Goal: Task Accomplishment & Management: Complete application form

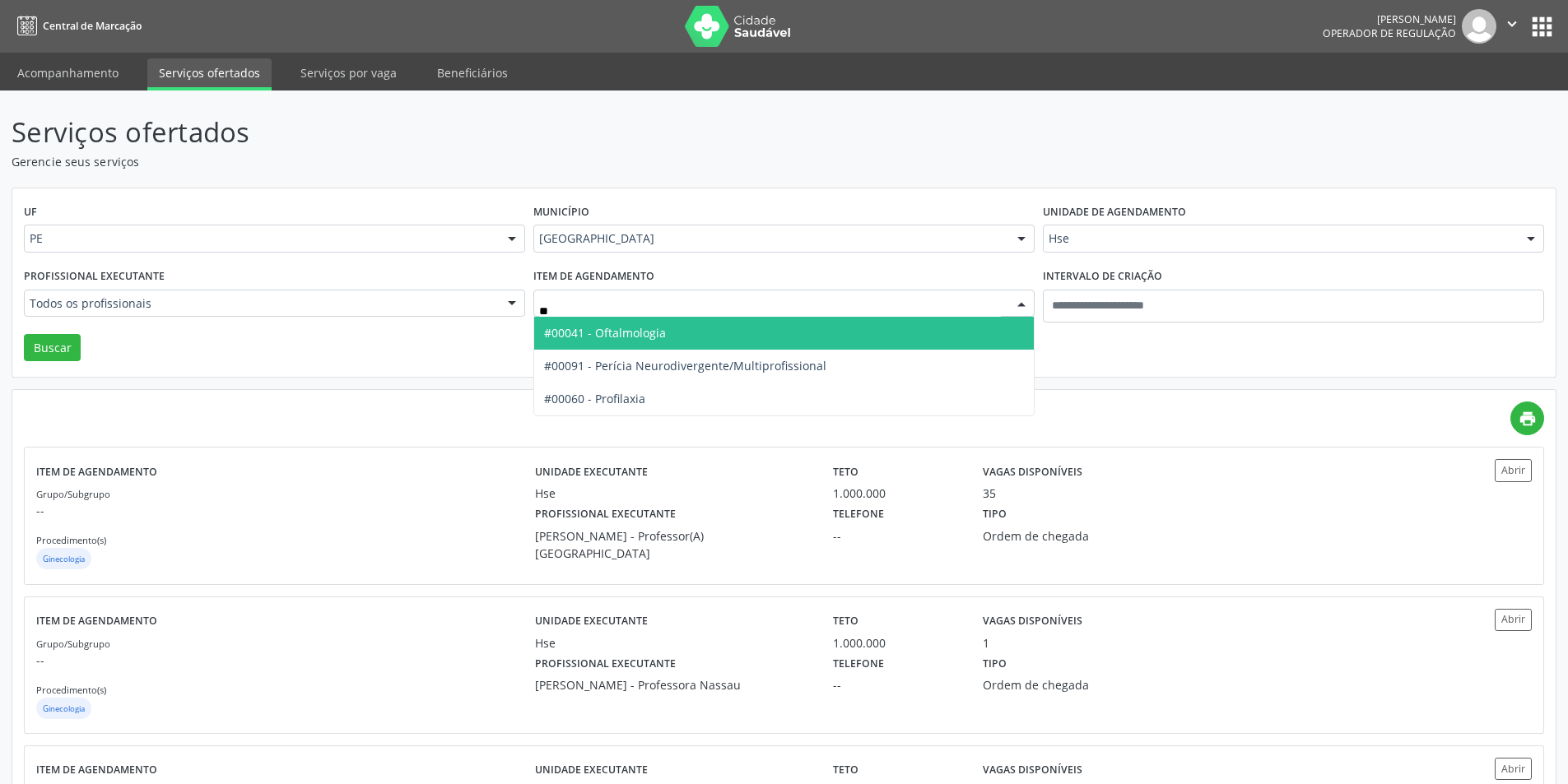
type input "***"
click at [613, 331] on span "#00041 - Oftalmologia" at bounding box center [605, 333] width 122 height 15
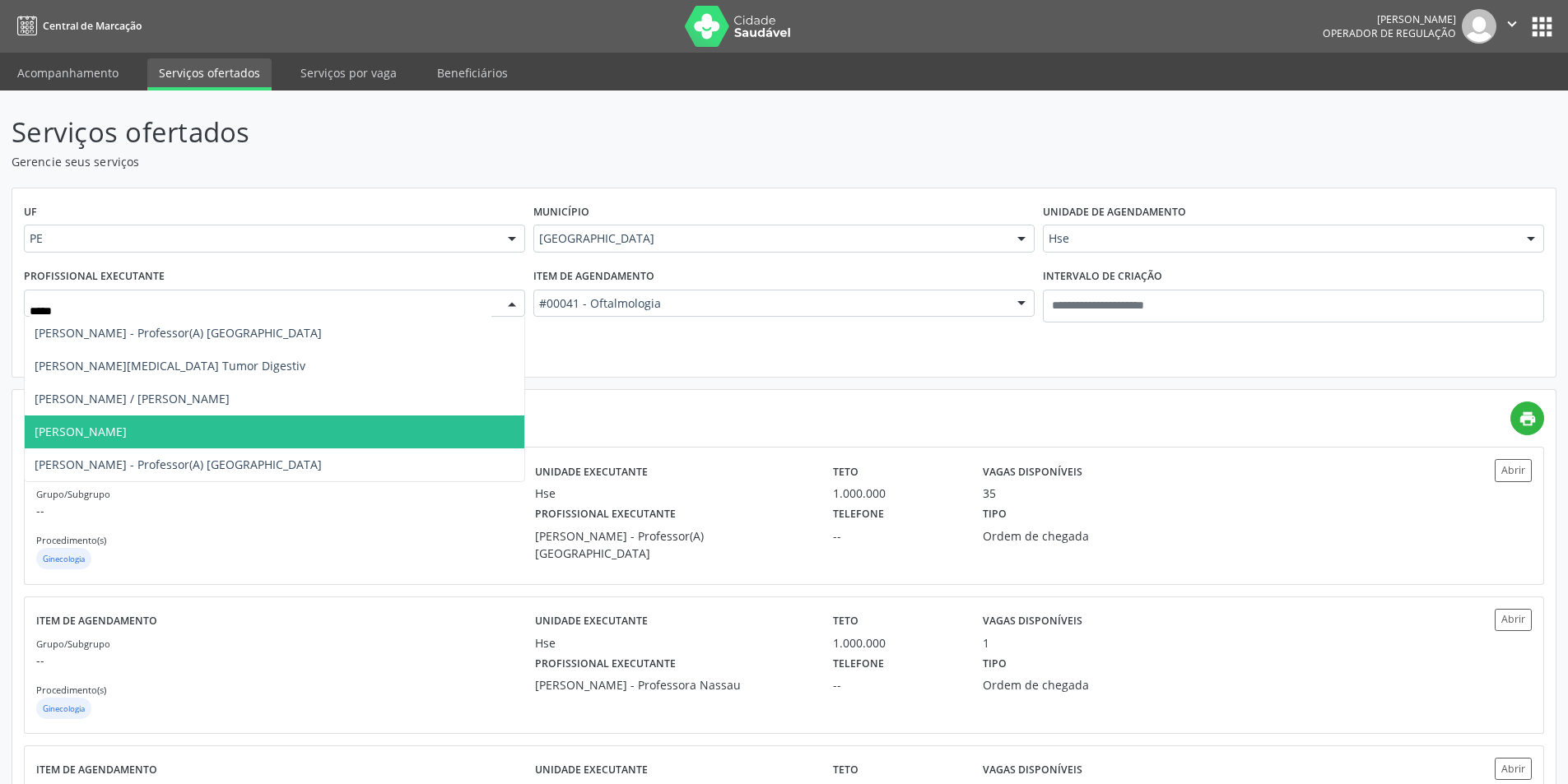
type input "******"
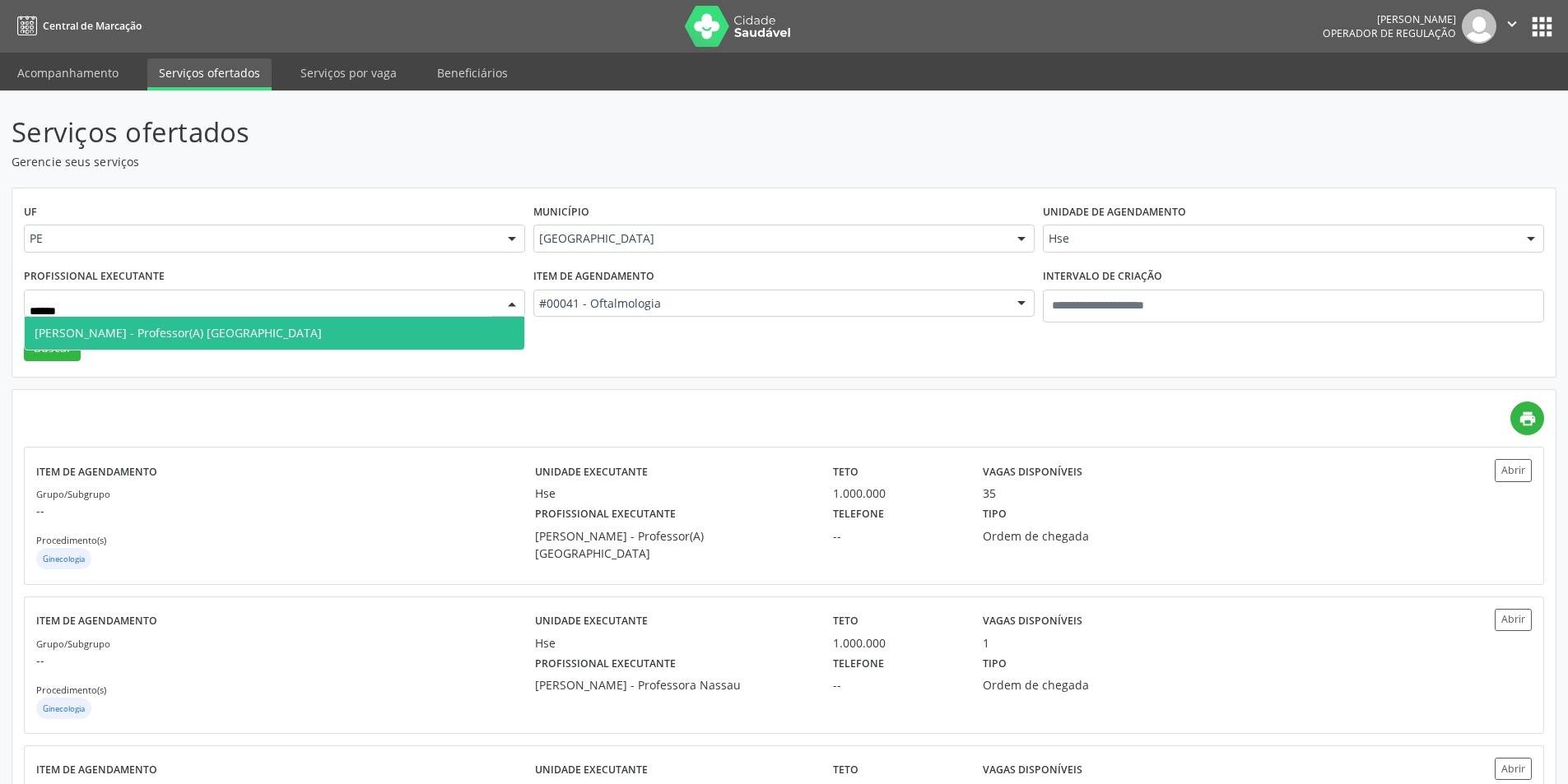
drag, startPoint x: 244, startPoint y: 334, endPoint x: 153, endPoint y: 334, distance: 91.0
click at [237, 334] on span "Flavia Rafaela - Professor(A) Nassau" at bounding box center [275, 334] width 500 height 33
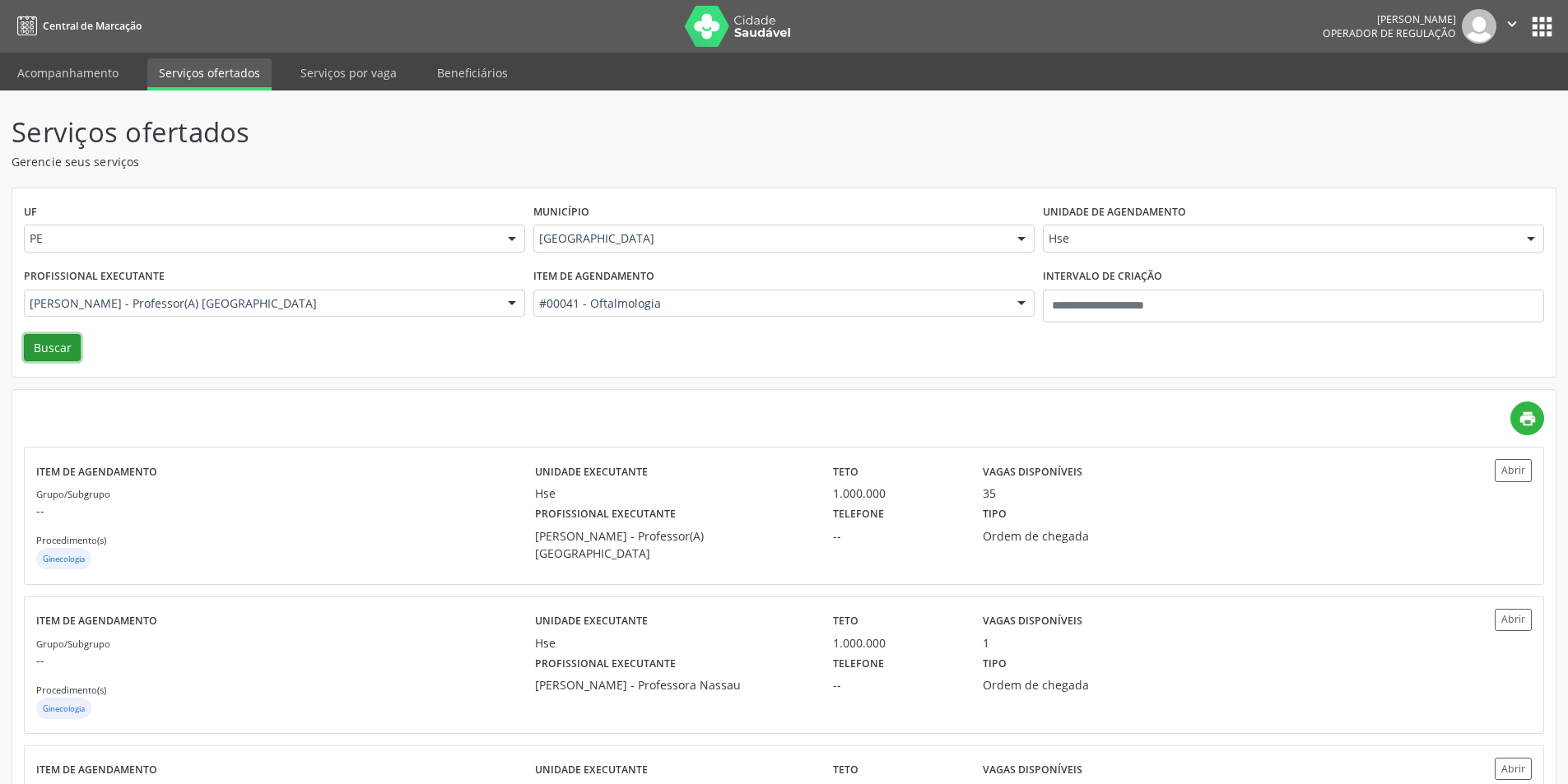
click at [63, 343] on button "Buscar" at bounding box center [52, 348] width 57 height 28
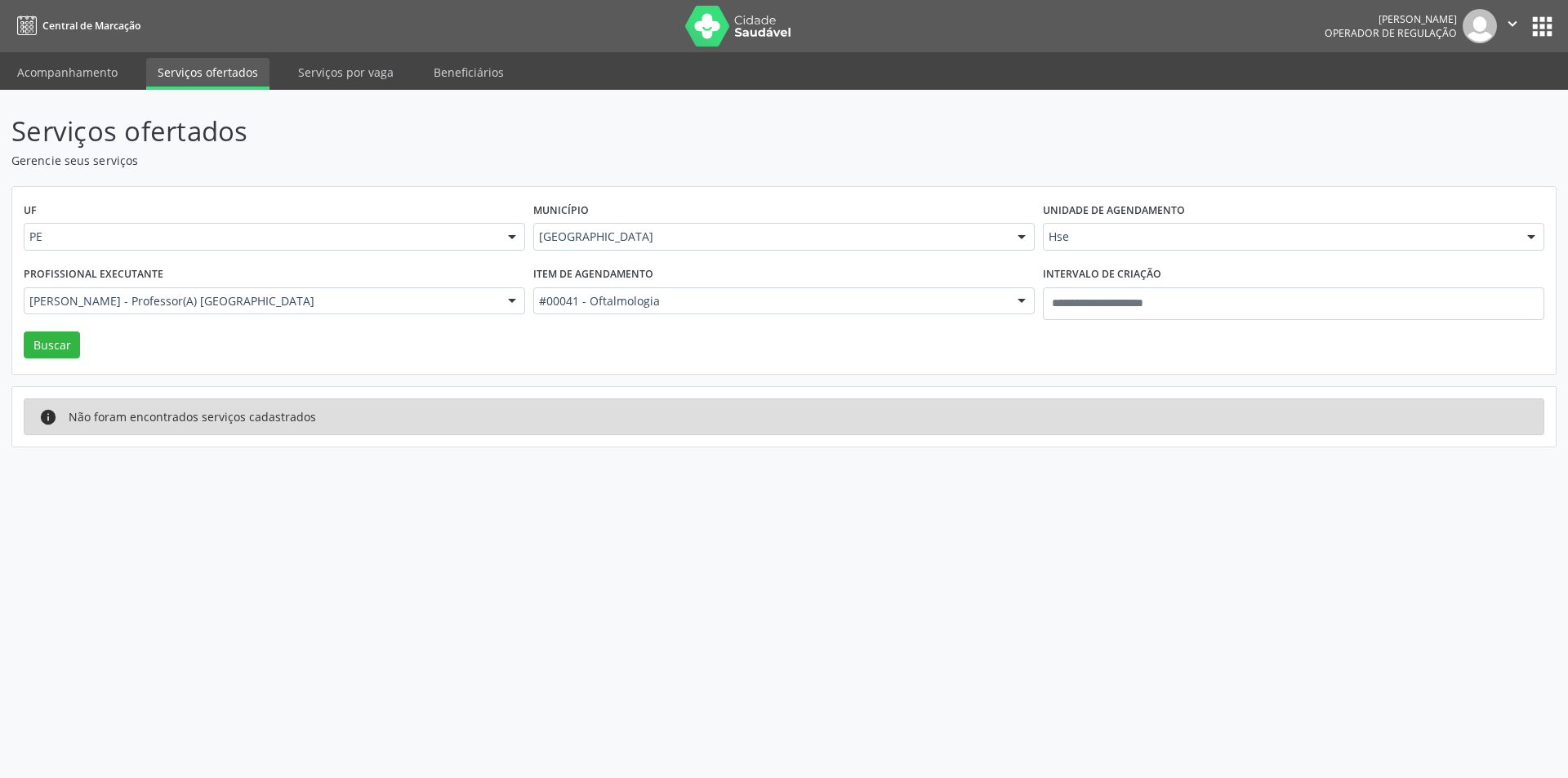
drag, startPoint x: 608, startPoint y: 130, endPoint x: 693, endPoint y: 26, distance: 134.3
click at [607, 124] on p "Serviços ofertados" at bounding box center [551, 131] width 1081 height 41
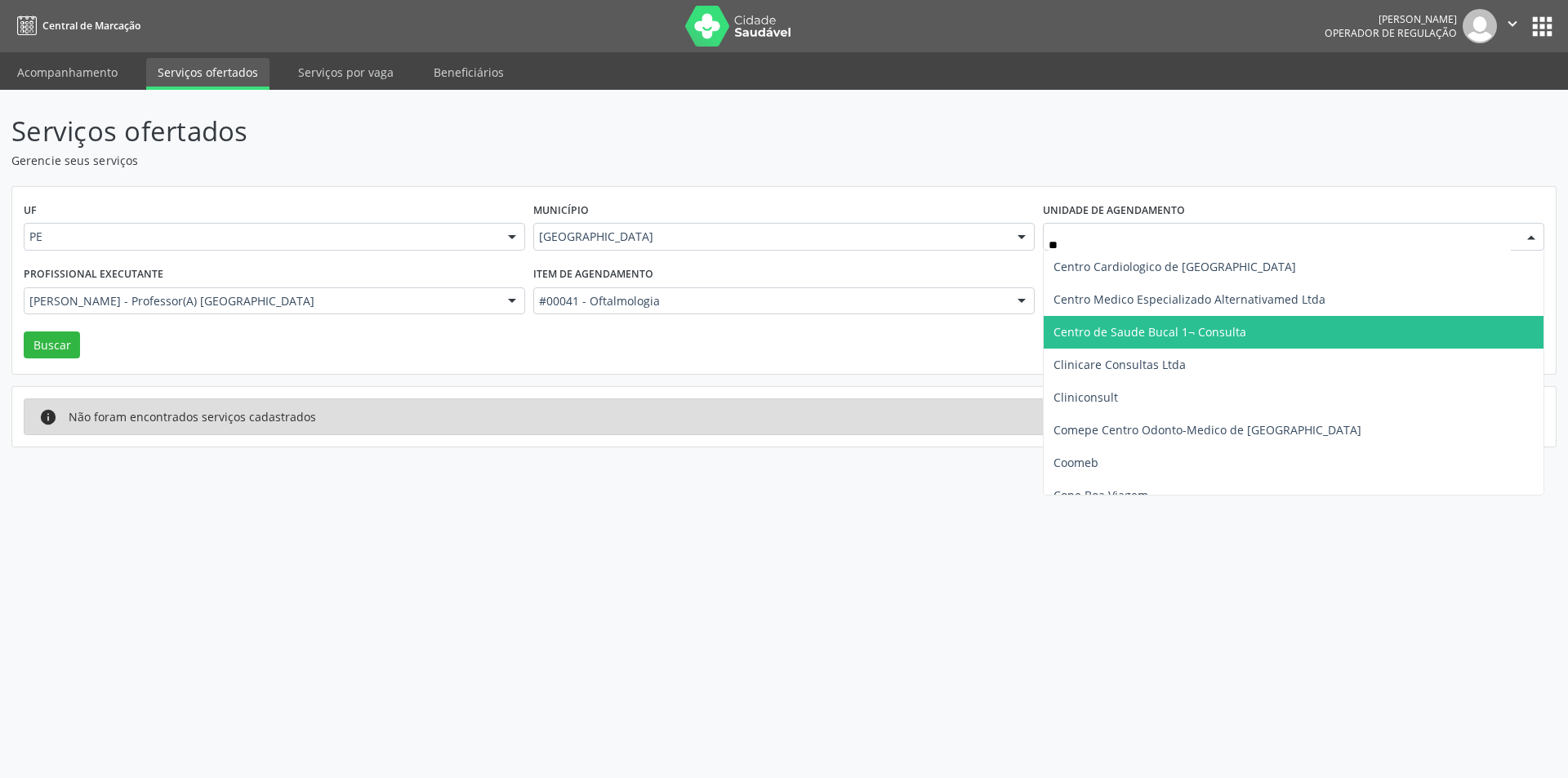
type input "*"
type input "****"
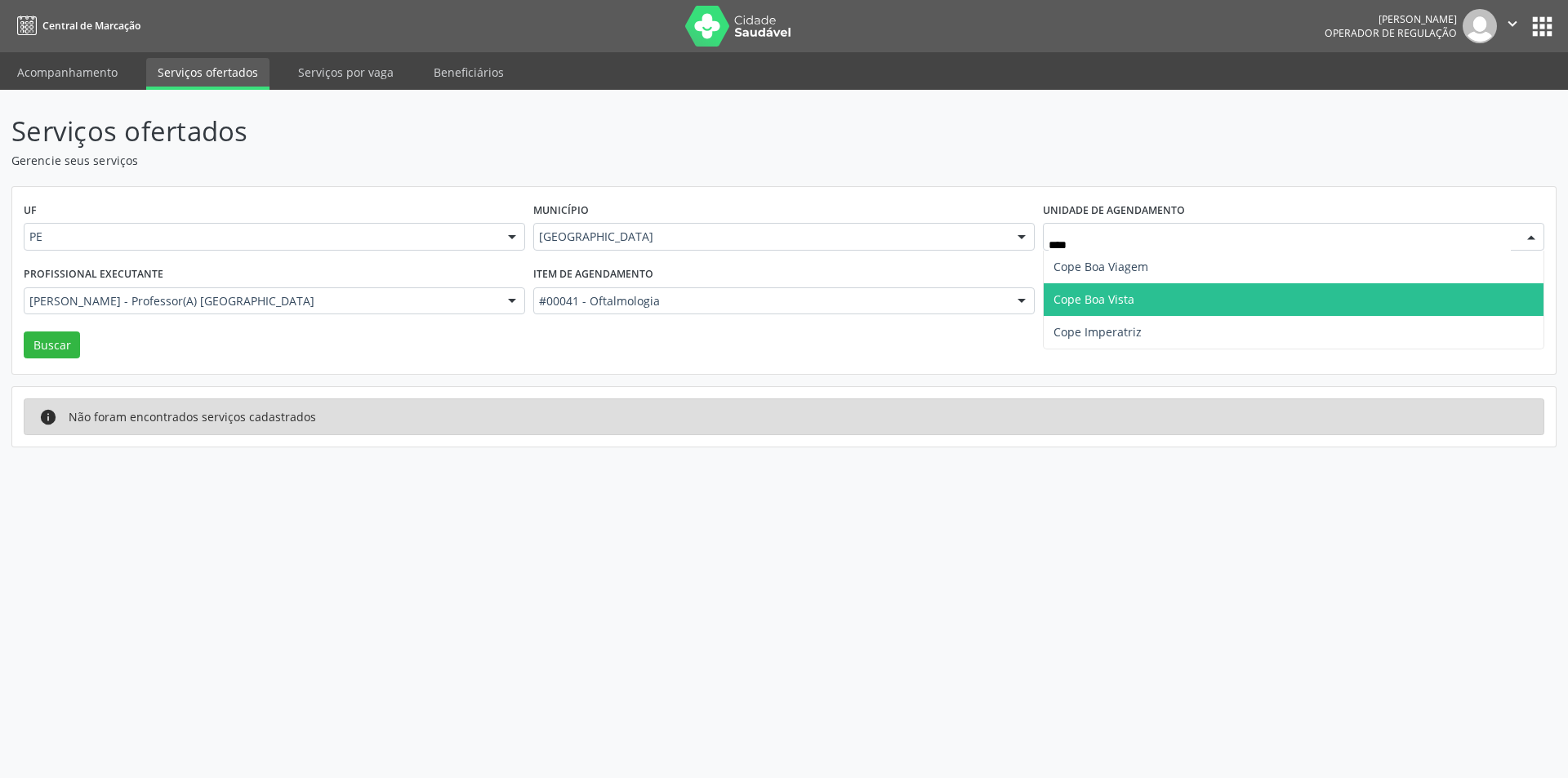
click at [1178, 294] on span "Cope Boa Vista" at bounding box center [1293, 299] width 500 height 33
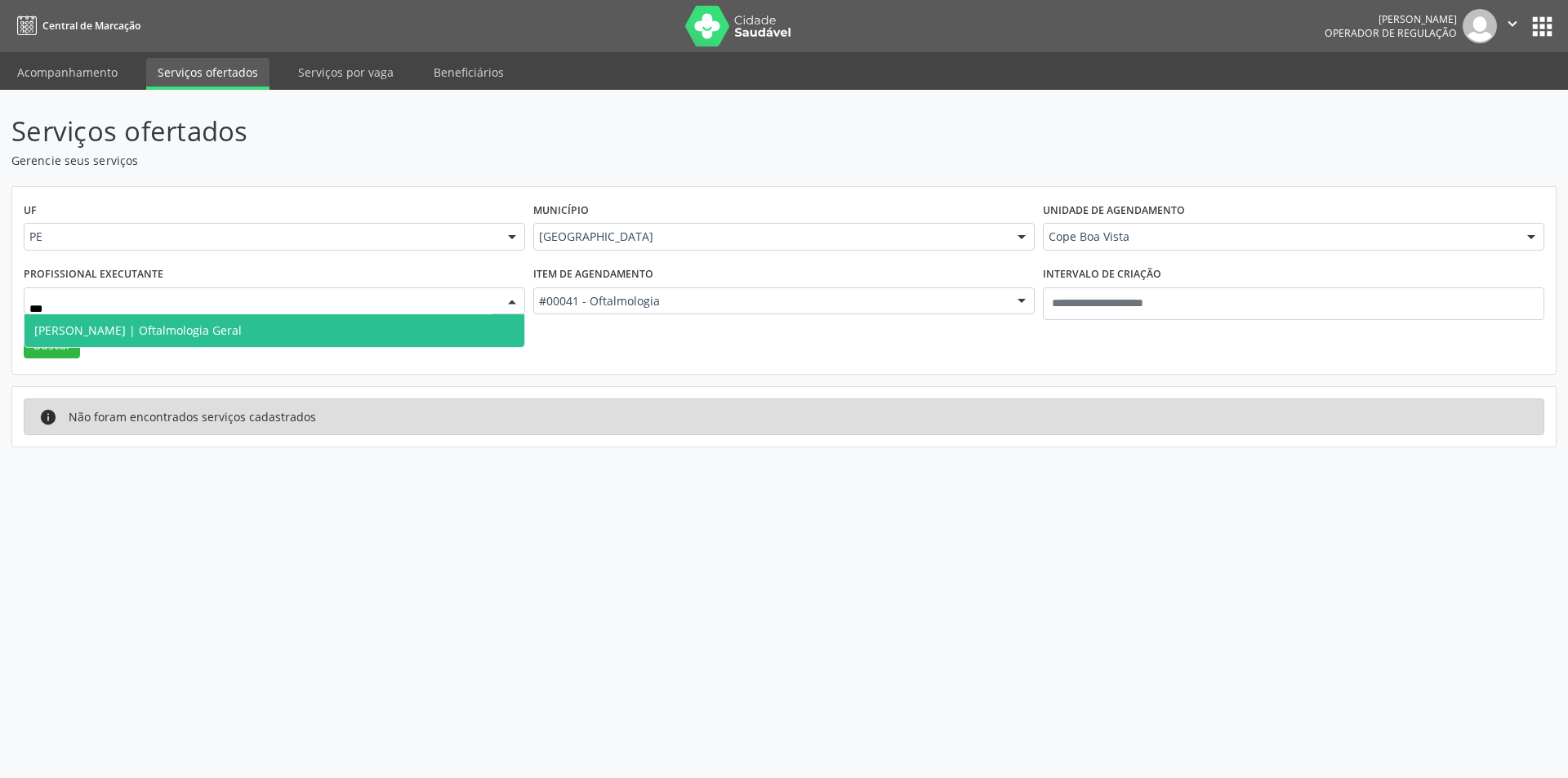
type input "****"
click at [155, 331] on span "[PERSON_NAME] | Oftalmologia Geral" at bounding box center [138, 330] width 207 height 15
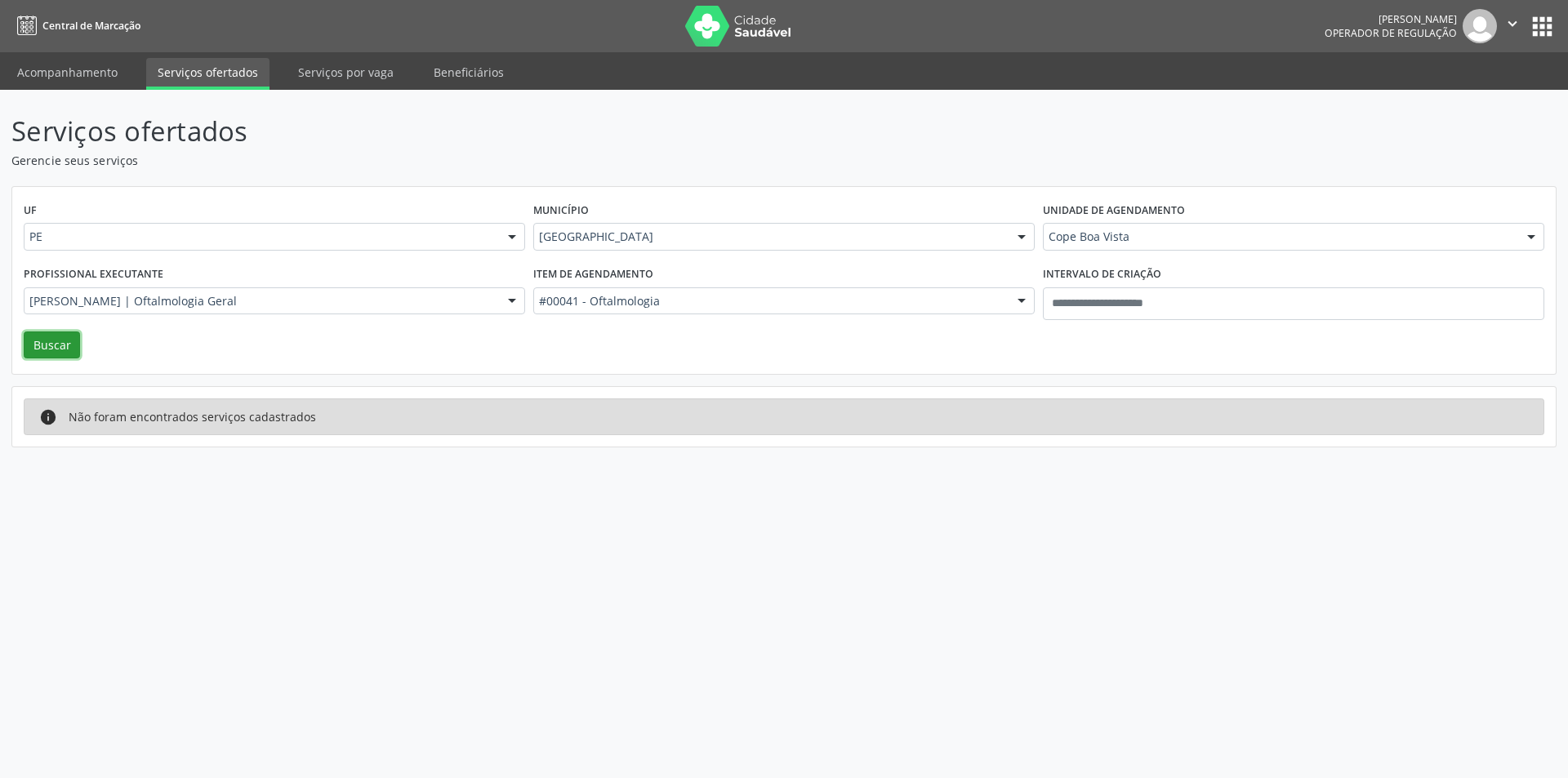
click at [60, 334] on button "Buscar" at bounding box center [52, 345] width 57 height 28
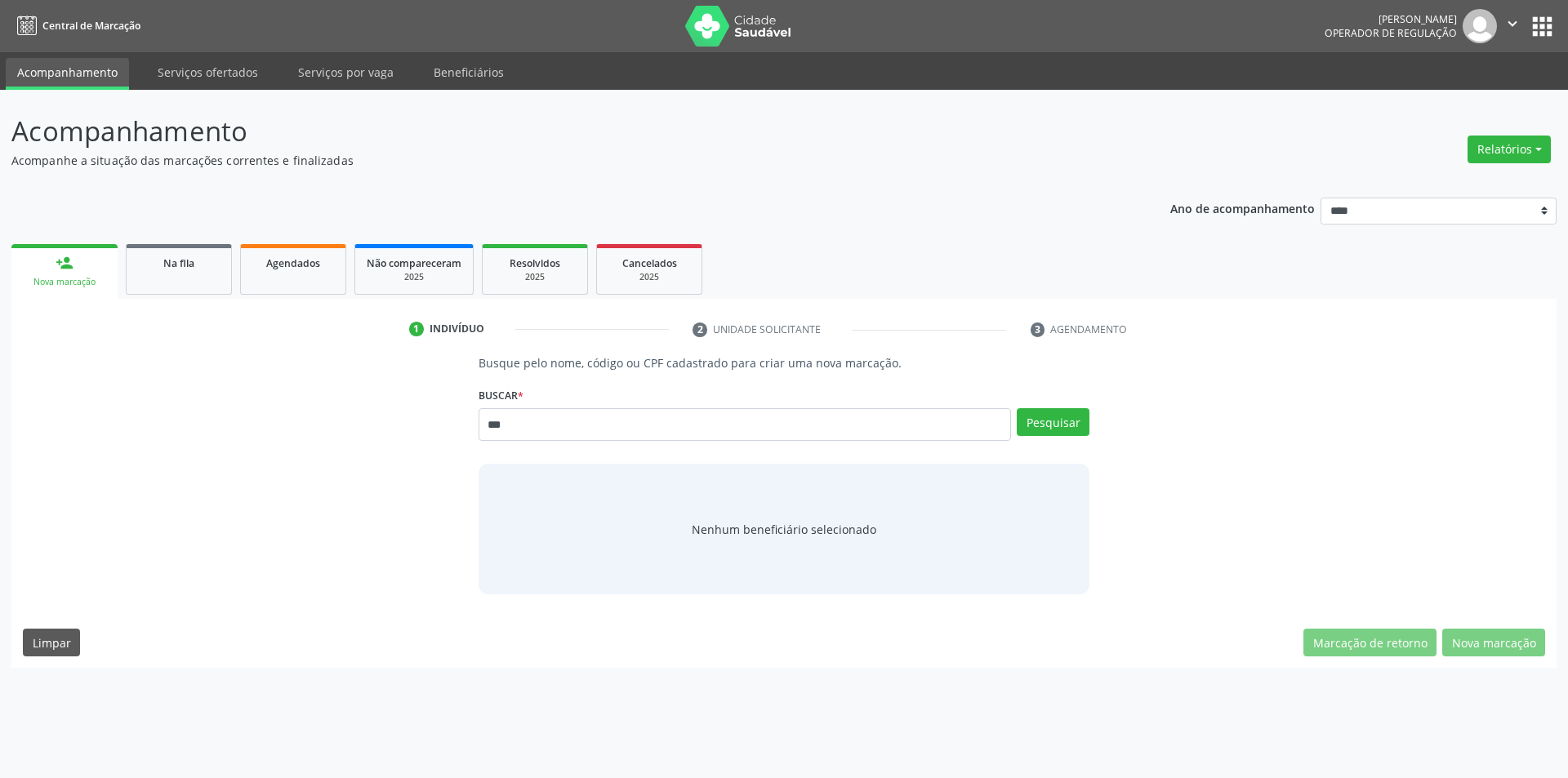
type input "***"
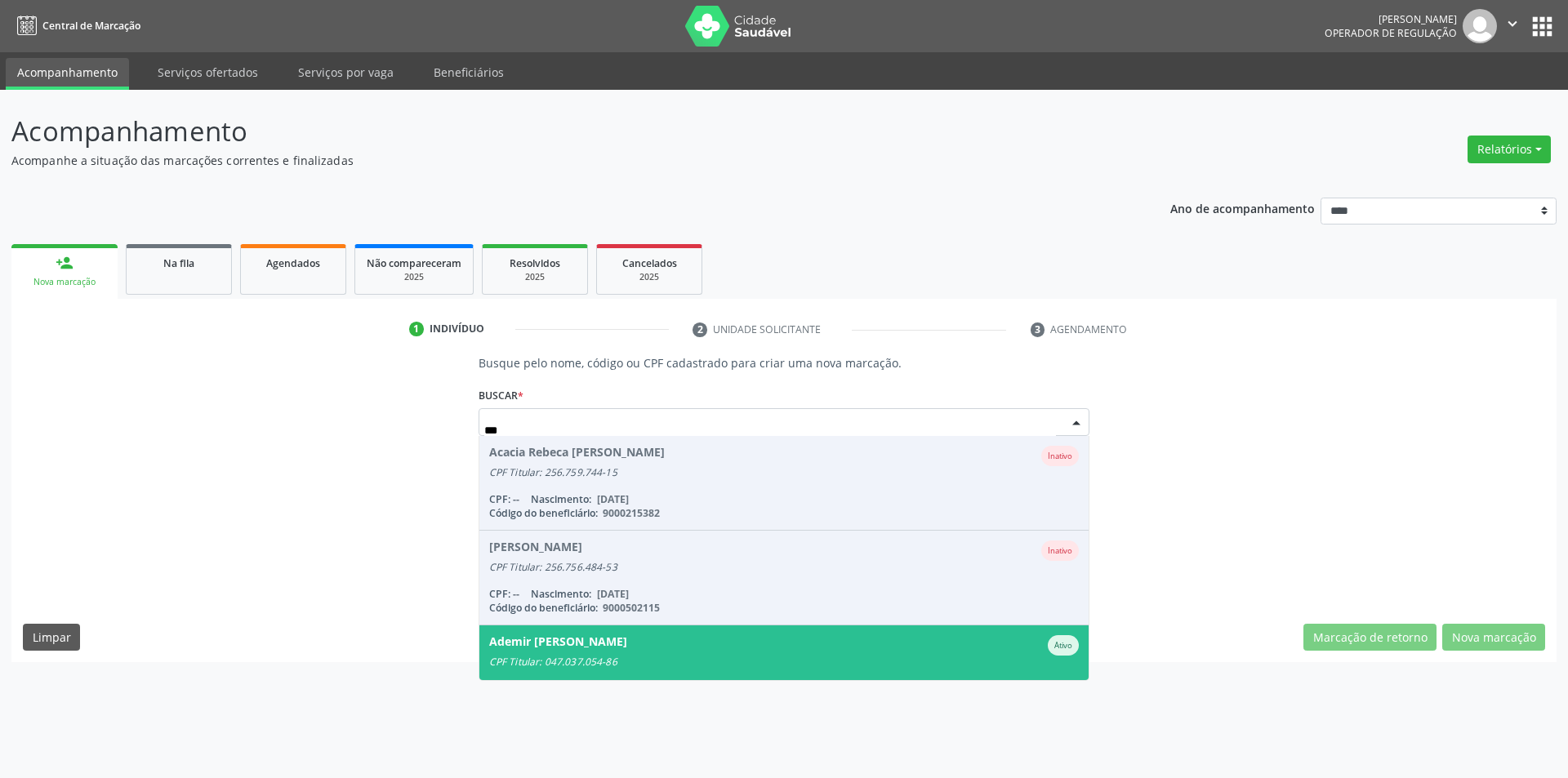
click at [603, 649] on div "Ademir [PERSON_NAME]" at bounding box center [558, 645] width 138 height 20
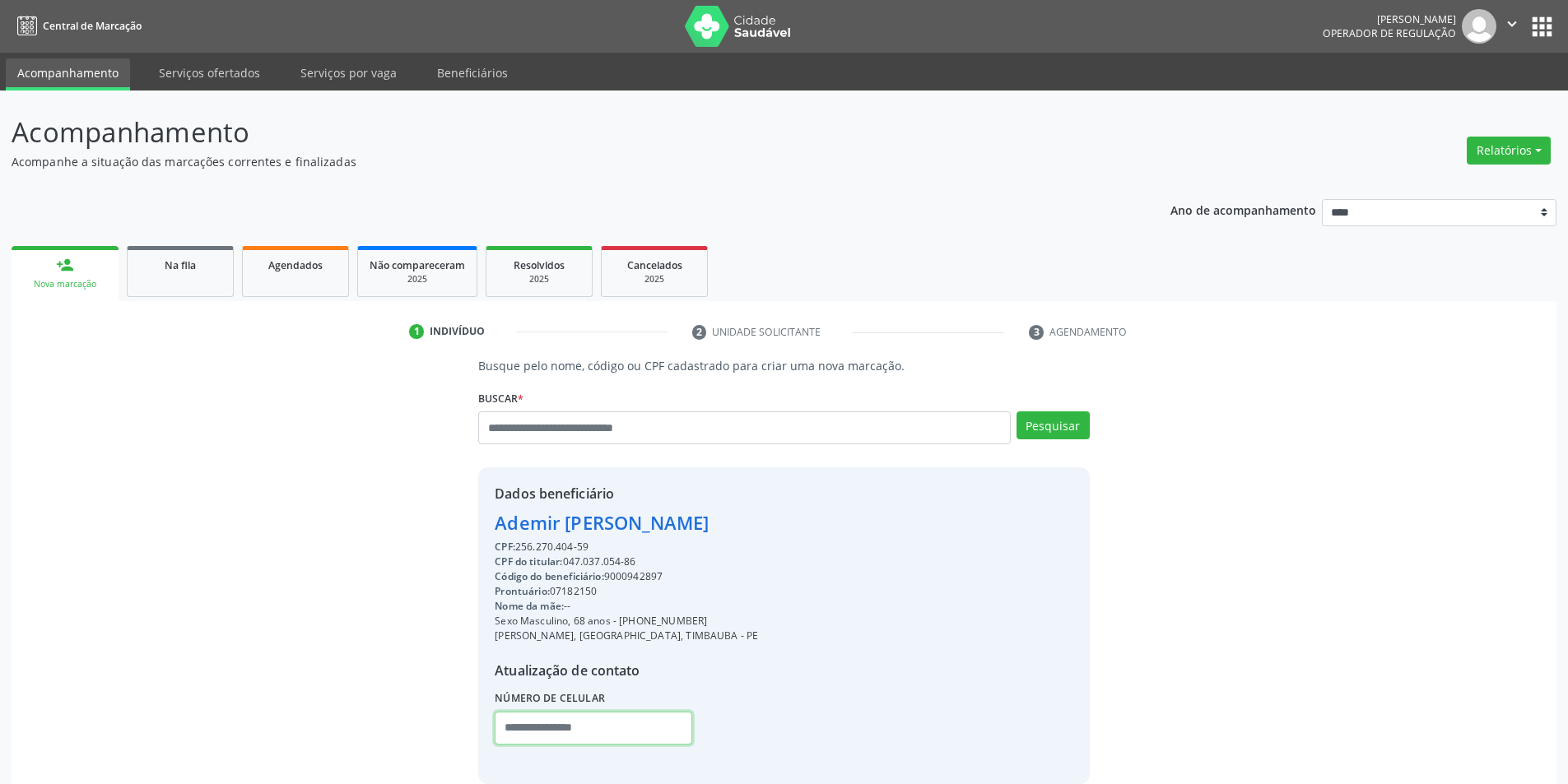
drag, startPoint x: 542, startPoint y: 731, endPoint x: 545, endPoint y: 712, distance: 19.2
click at [542, 730] on input "text" at bounding box center [594, 728] width 197 height 33
type input "**********"
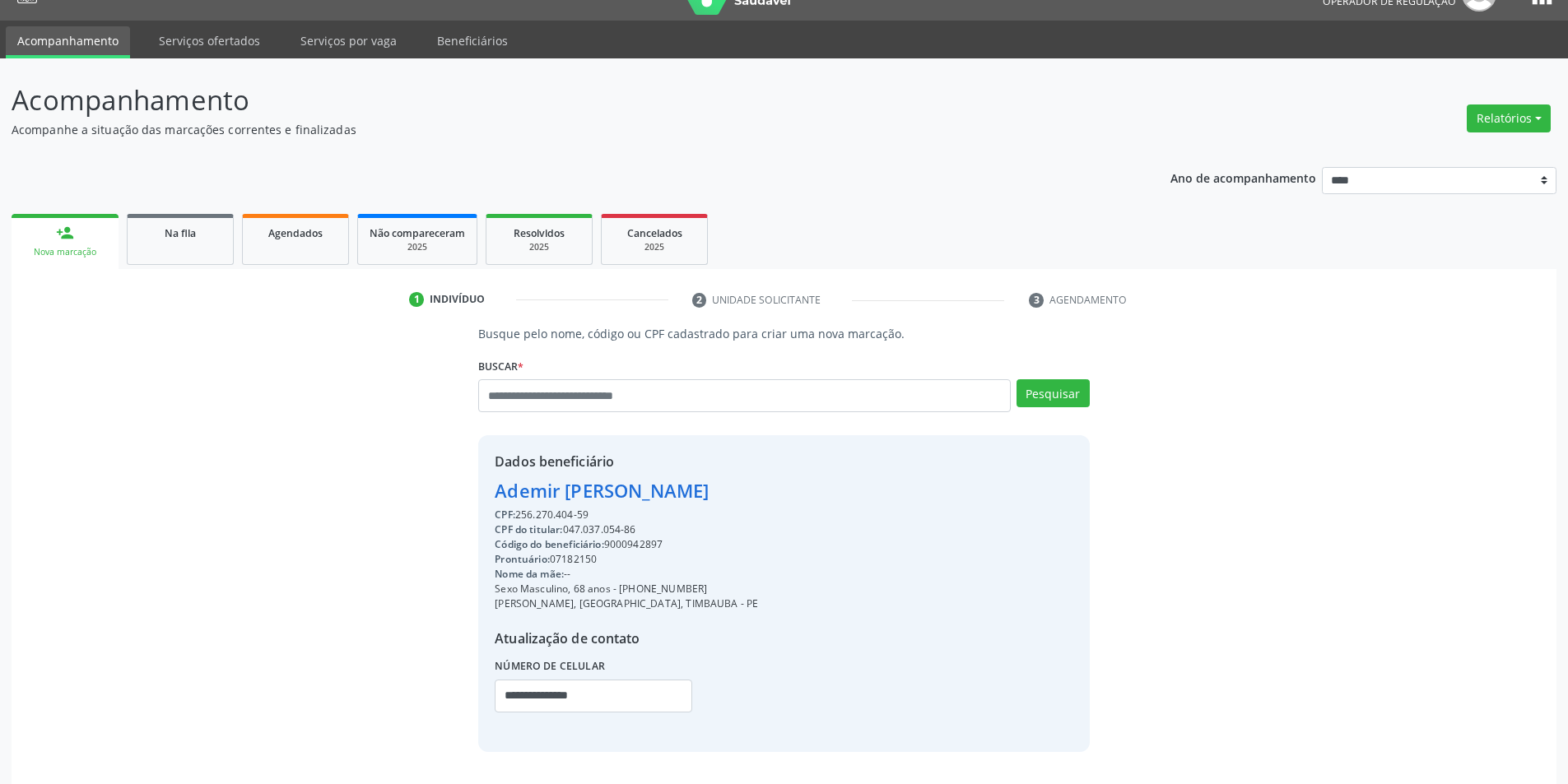
scroll to position [85, 0]
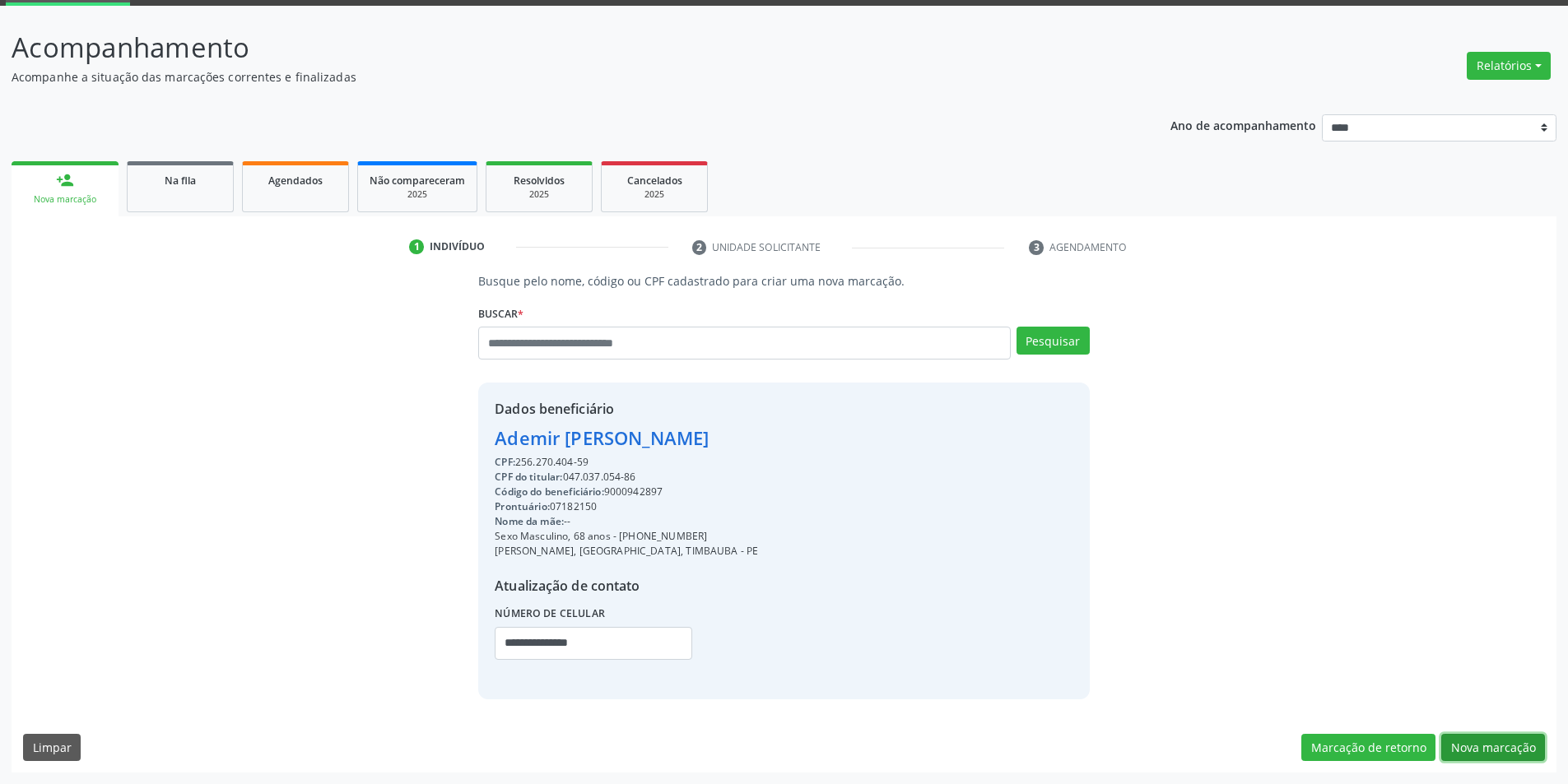
click at [1497, 742] on button "Nova marcação" at bounding box center [1493, 747] width 103 height 28
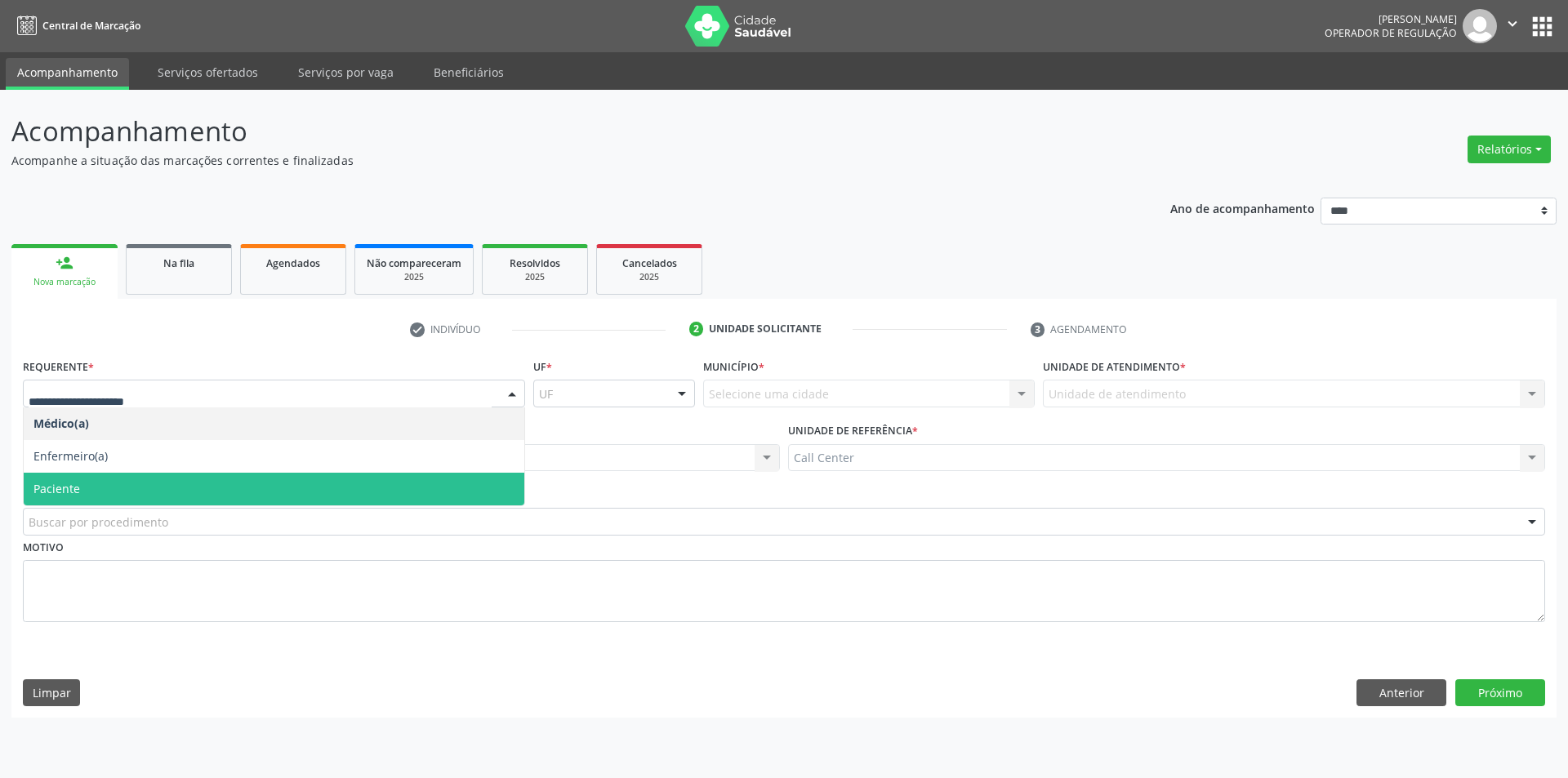
drag, startPoint x: 102, startPoint y: 485, endPoint x: 98, endPoint y: 517, distance: 32.2
click at [102, 488] on span "Paciente" at bounding box center [274, 489] width 501 height 33
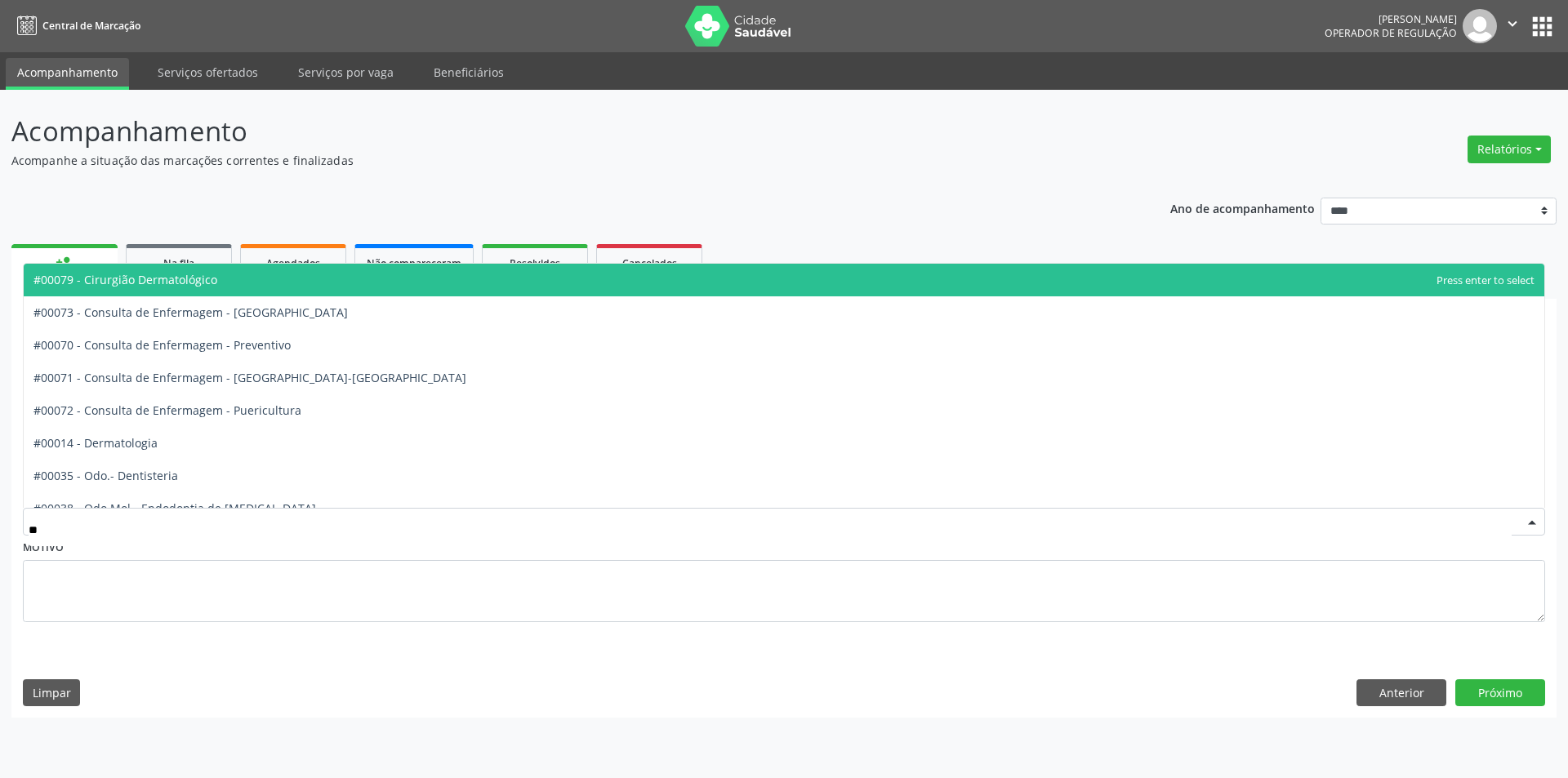
type input "***"
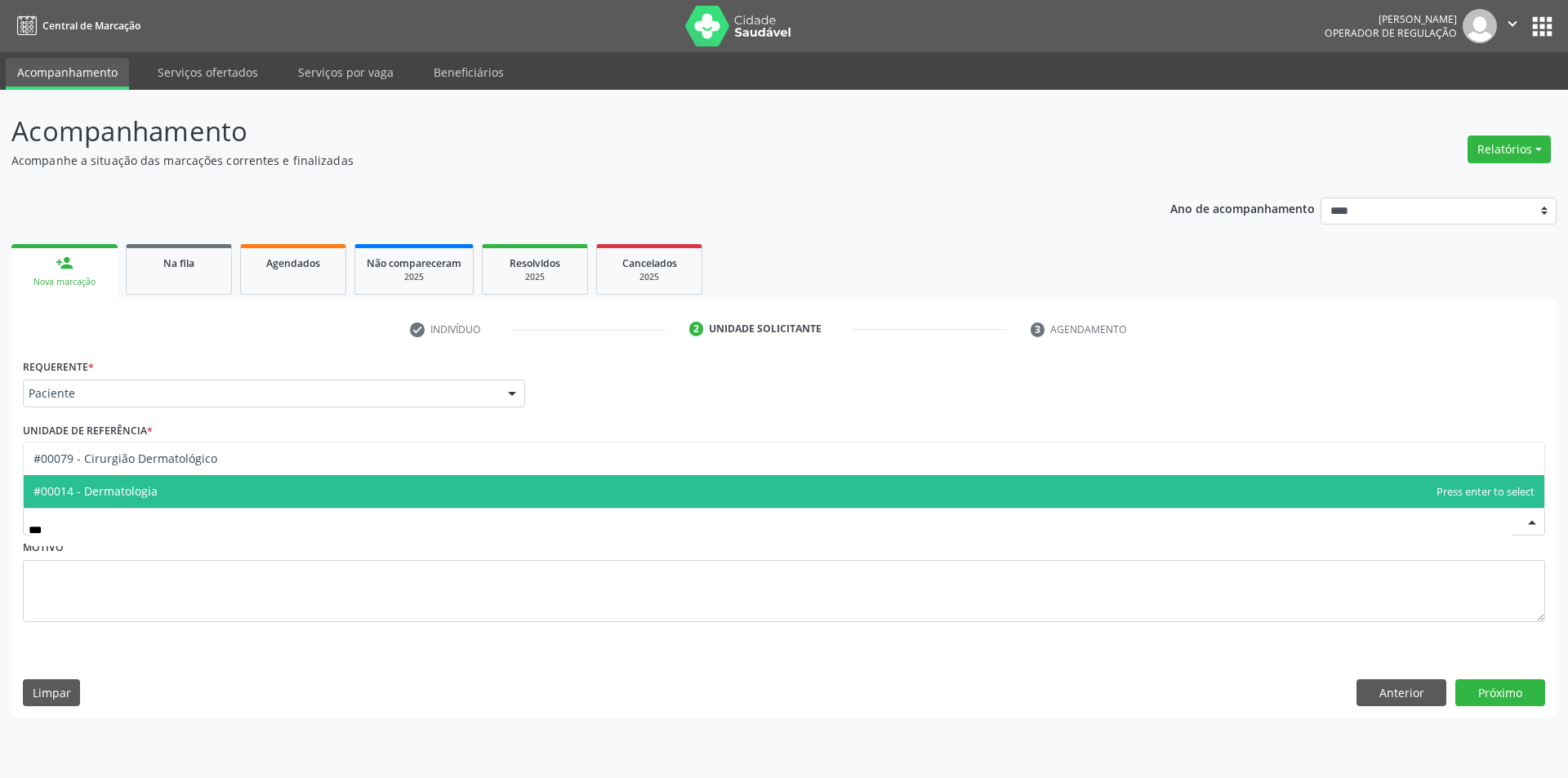
click at [111, 505] on span "#00014 - Dermatologia" at bounding box center [784, 492] width 1520 height 33
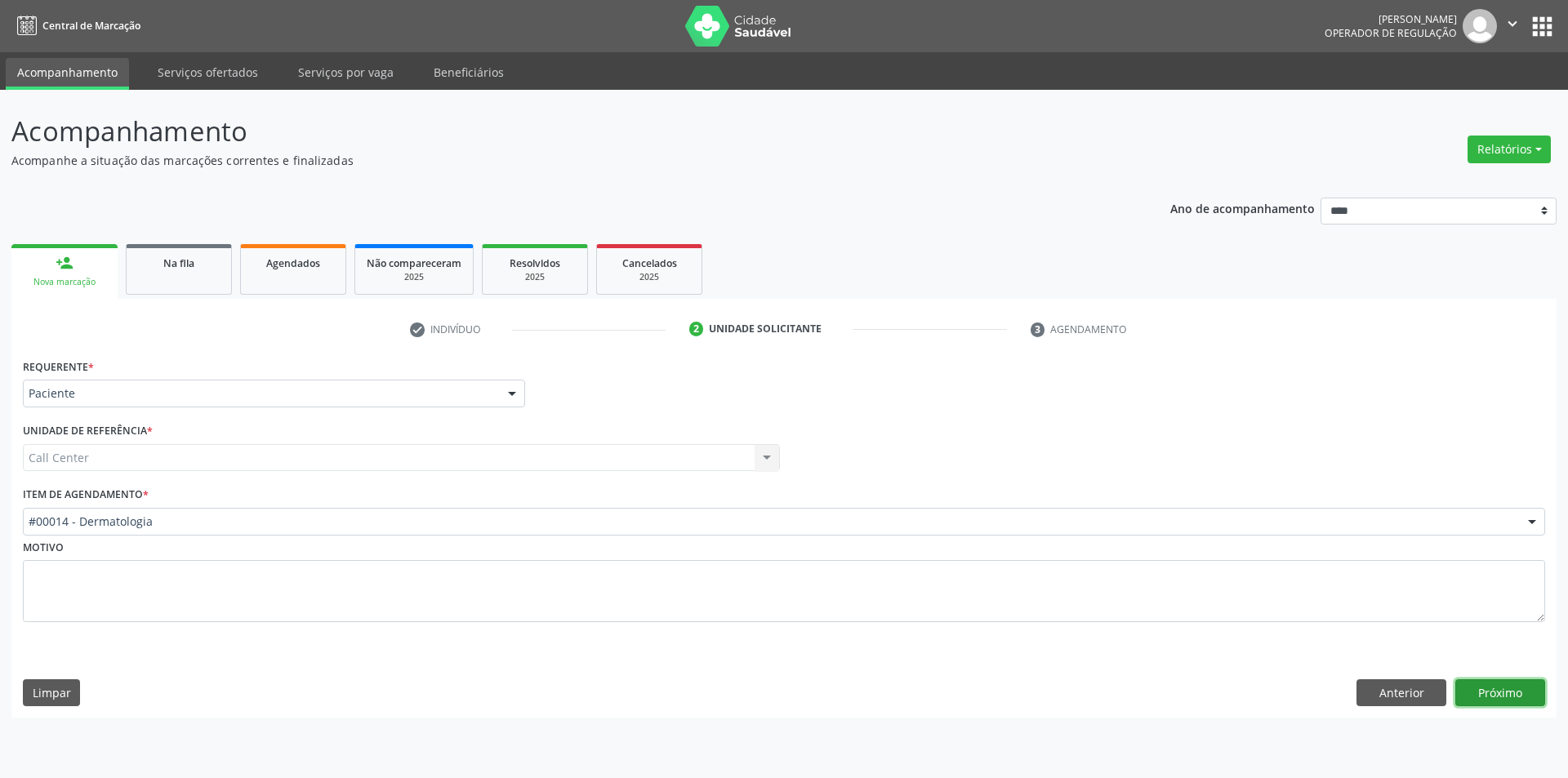
click at [1480, 693] on button "Próximo" at bounding box center [1500, 693] width 90 height 28
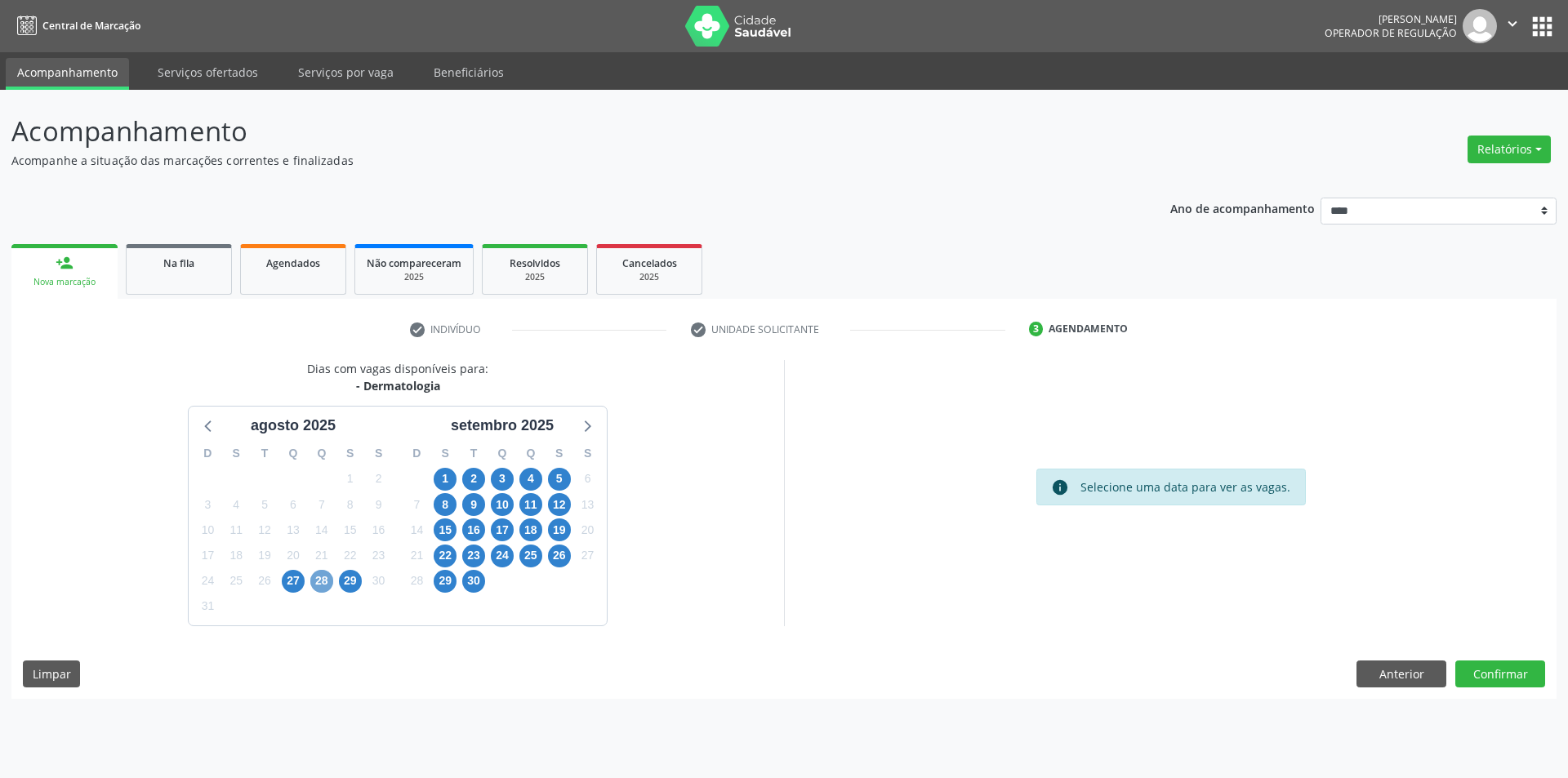
click at [317, 579] on span "28" at bounding box center [322, 581] width 23 height 23
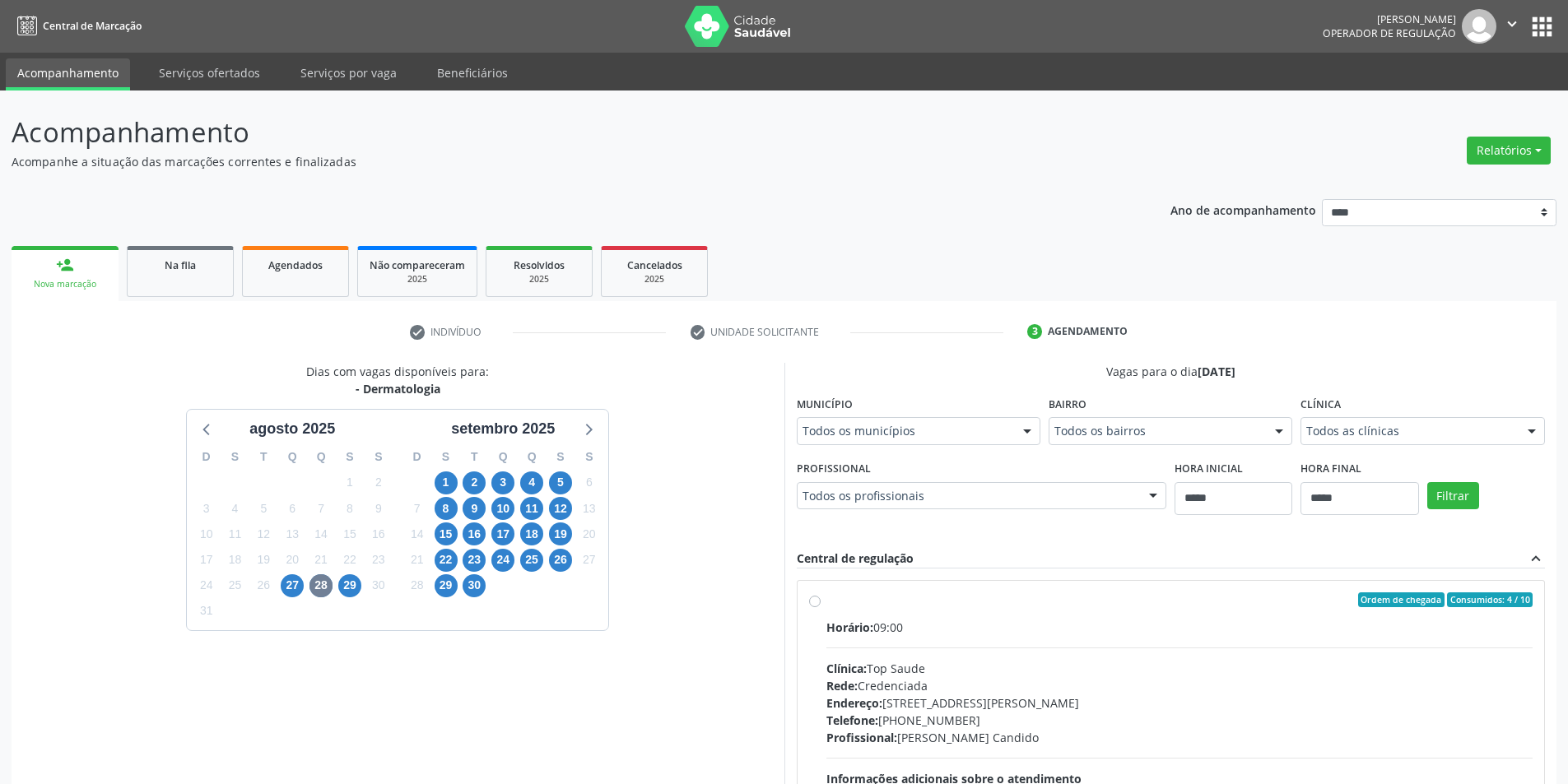
click at [1350, 446] on fieldset "Clínica Todos as clínicas Todos as clínicas Top Saude Nenhum resultado encontra…" at bounding box center [1422, 423] width 244 height 64
click at [1350, 440] on div "Todos as clínicas" at bounding box center [1422, 431] width 244 height 28
click at [701, 405] on div "Dias com vagas disponíveis para: - Dermatologia agosto 2025 D S T Q Q S S 27 28…" at bounding box center [397, 615] width 772 height 506
click at [352, 587] on span "29" at bounding box center [350, 586] width 23 height 23
click at [466, 481] on span "2" at bounding box center [474, 483] width 23 height 23
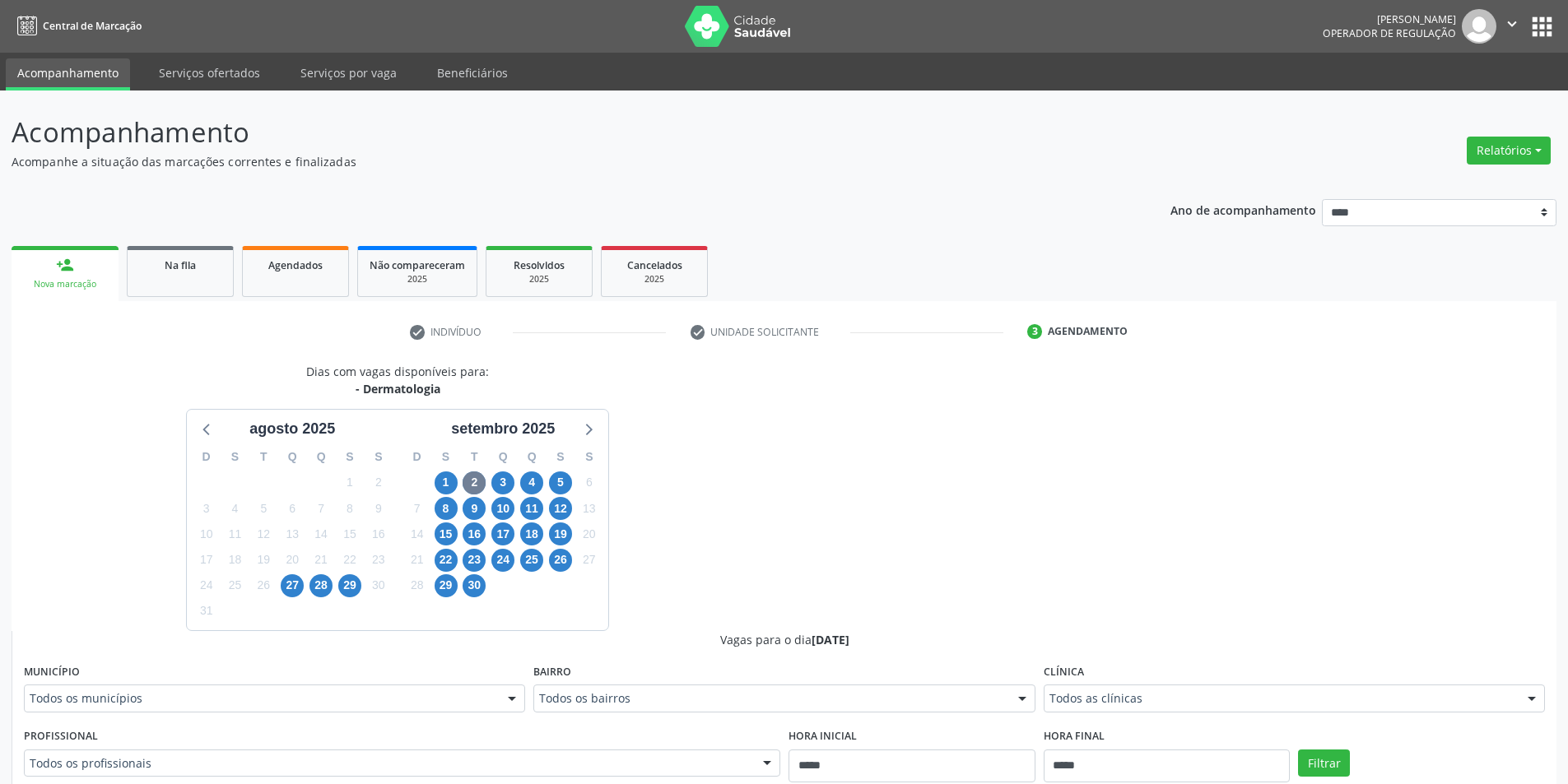
click at [1149, 687] on div "Todos as clínicas" at bounding box center [1294, 698] width 501 height 28
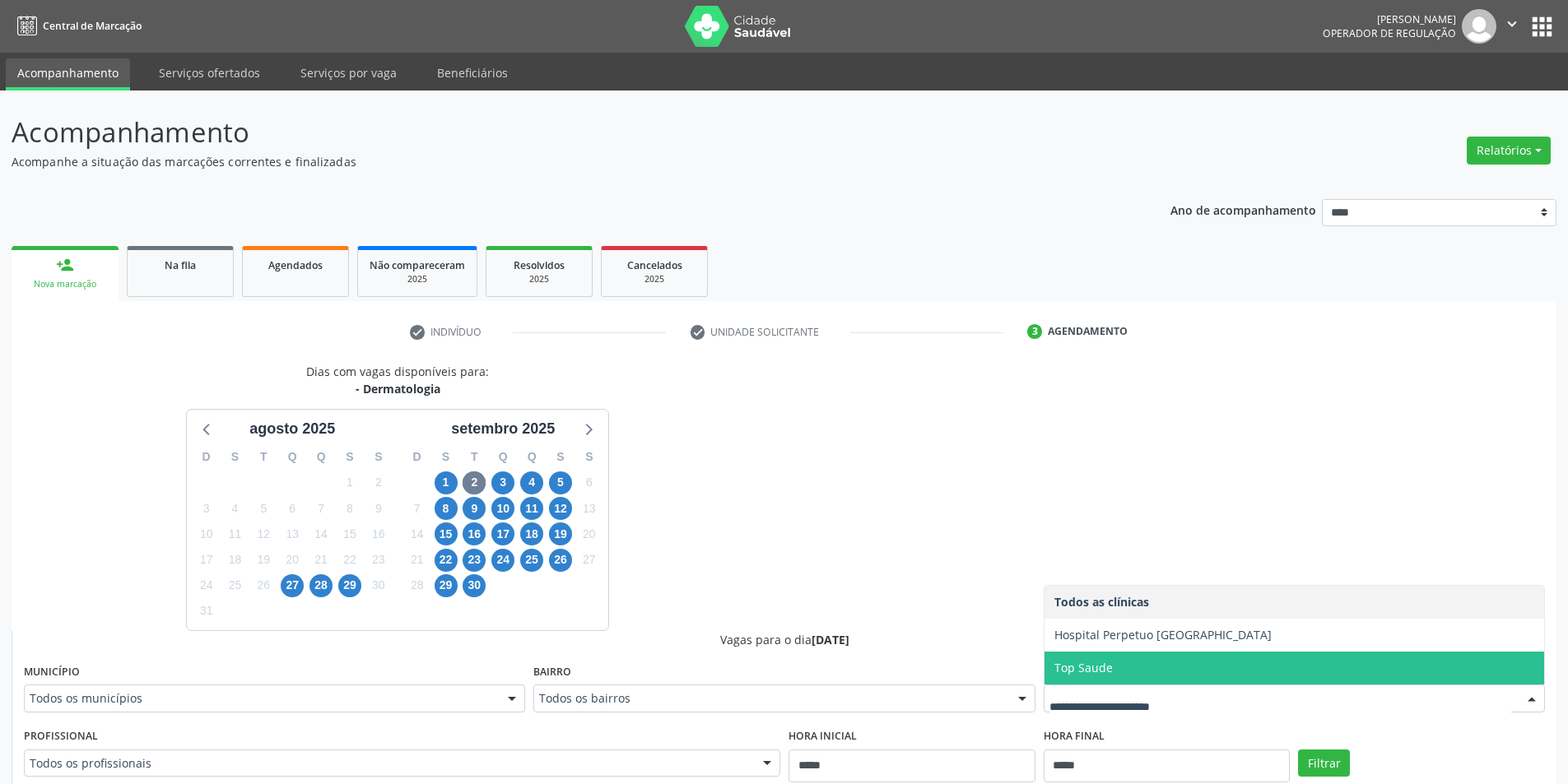
click at [354, 689] on div "Todos os municípios" at bounding box center [275, 698] width 501 height 28
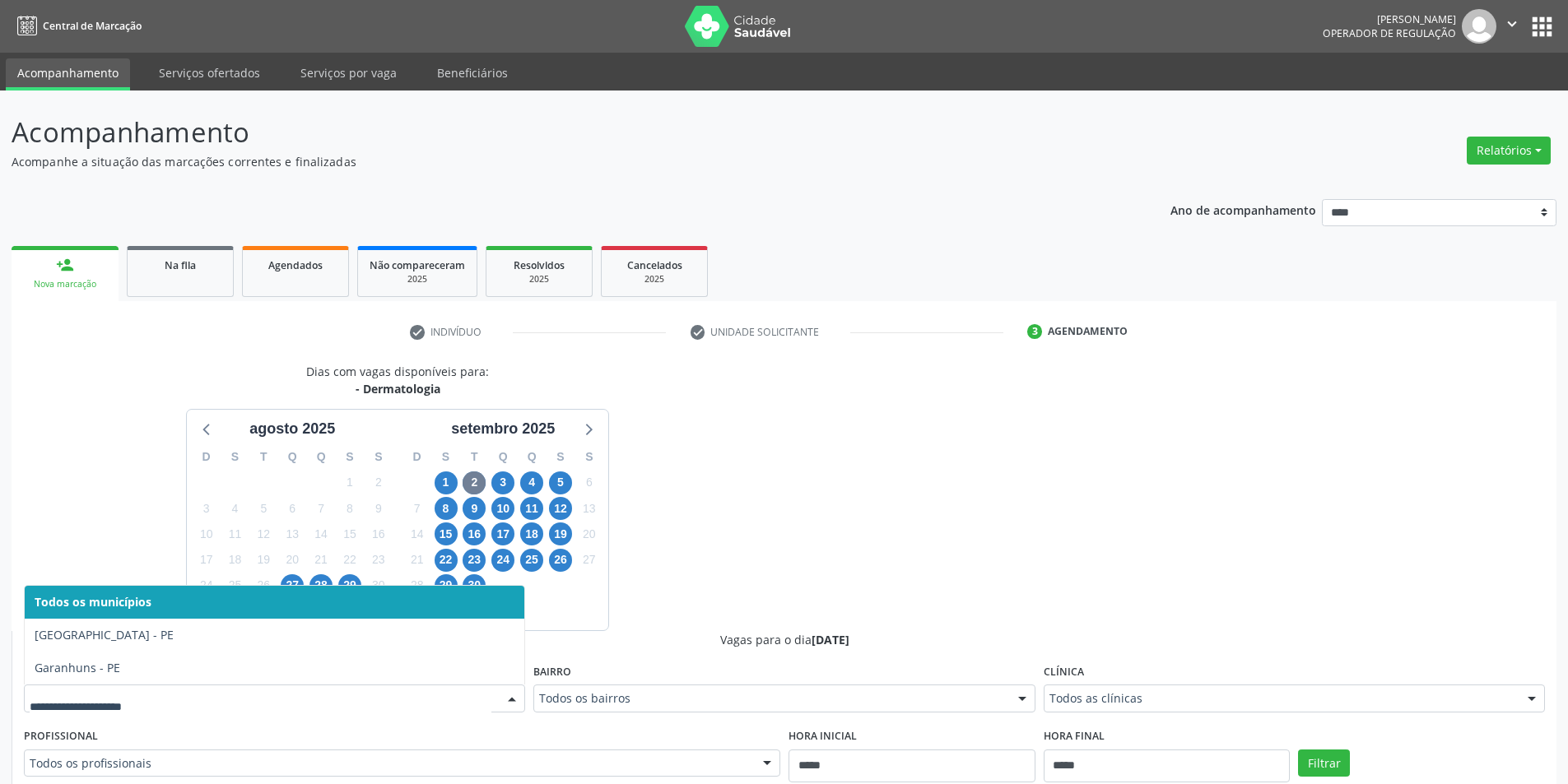
drag, startPoint x: 127, startPoint y: 452, endPoint x: 196, endPoint y: 487, distance: 77.4
click at [131, 453] on div "Dias com vagas disponíveis para: - Dermatologia agosto 2025 D S T Q Q S S 27 28…" at bounding box center [397, 496] width 772 height 268
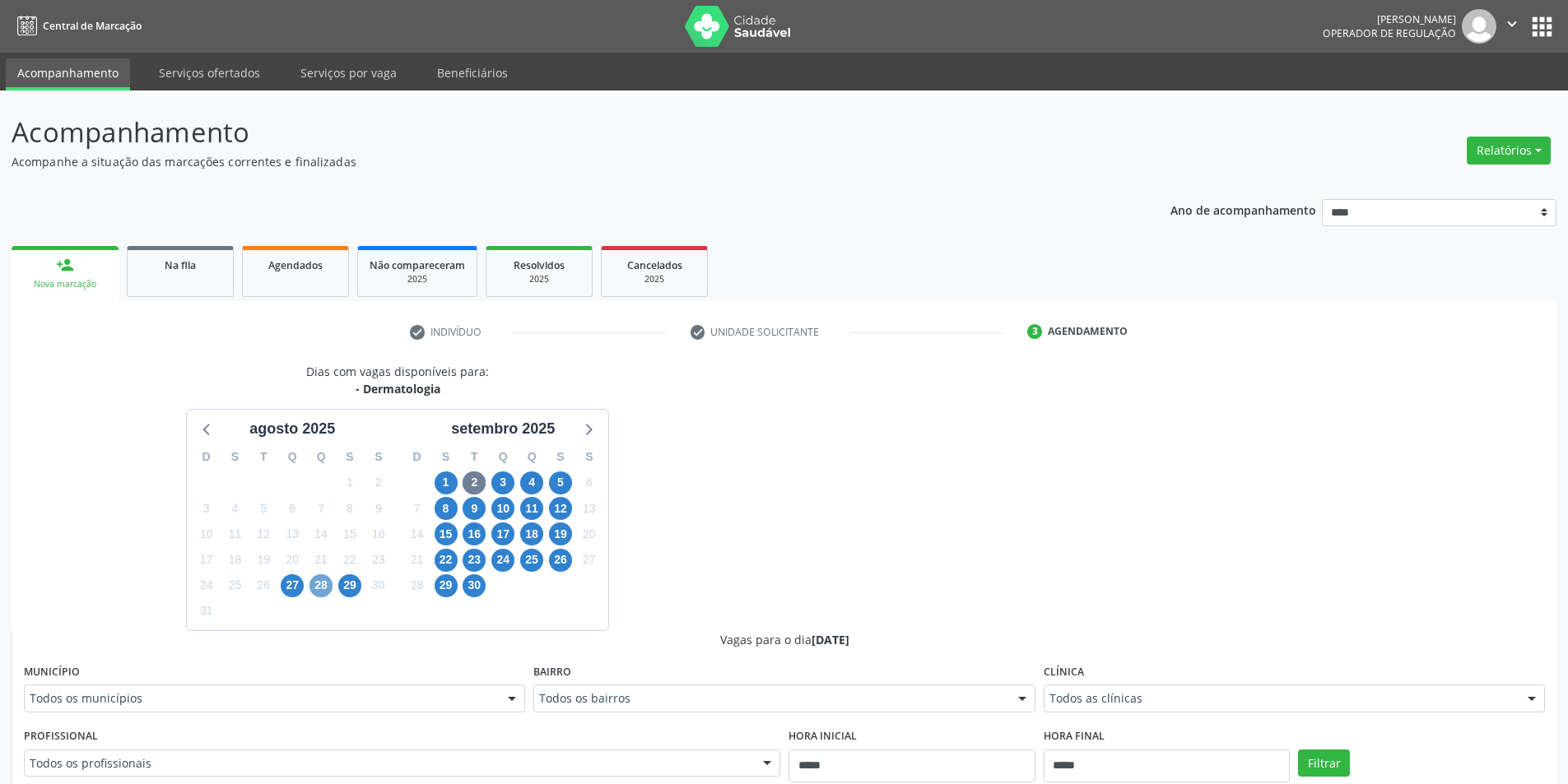
click at [323, 590] on span "28" at bounding box center [321, 586] width 23 height 23
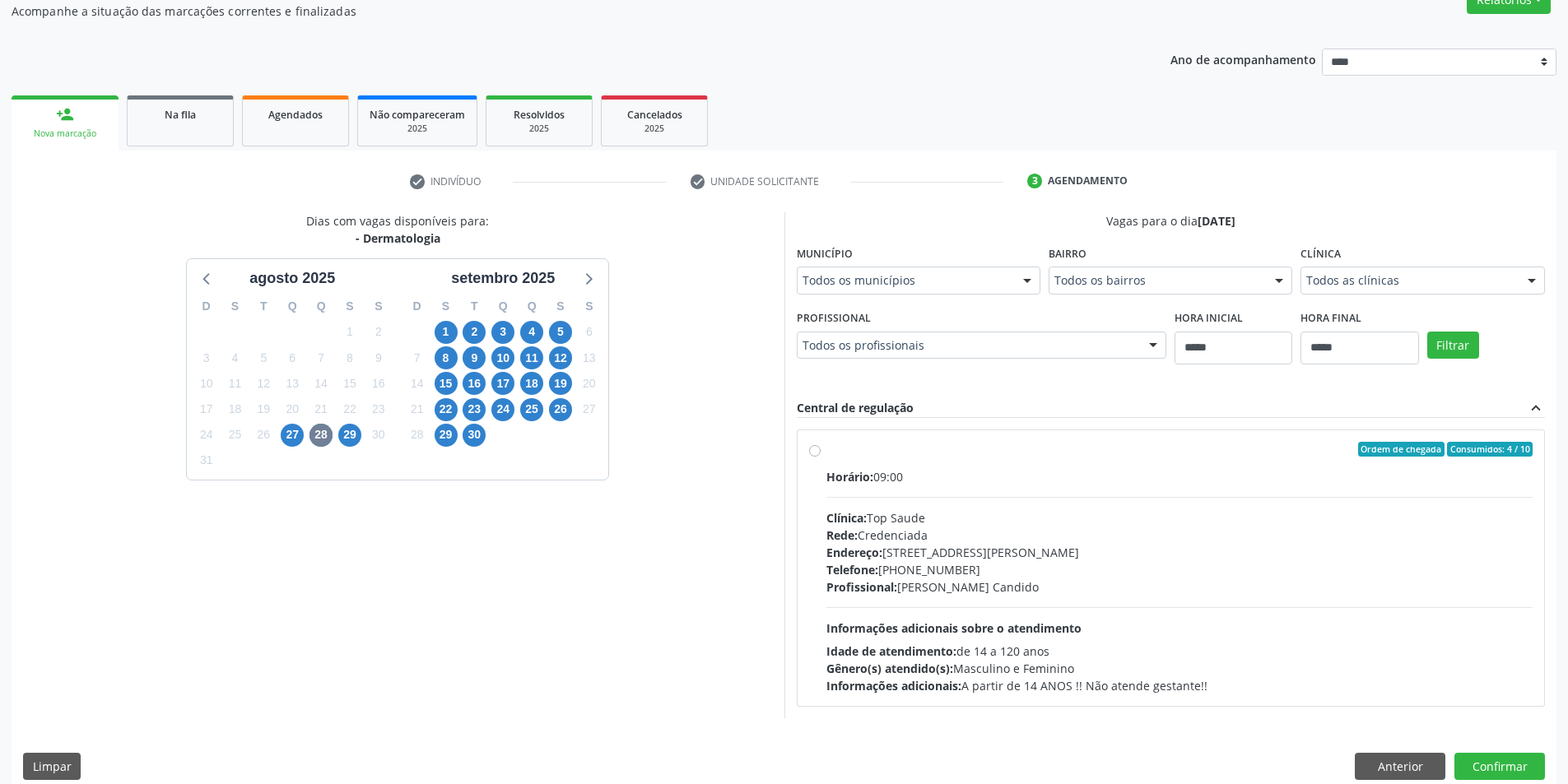
scroll to position [169, 0]
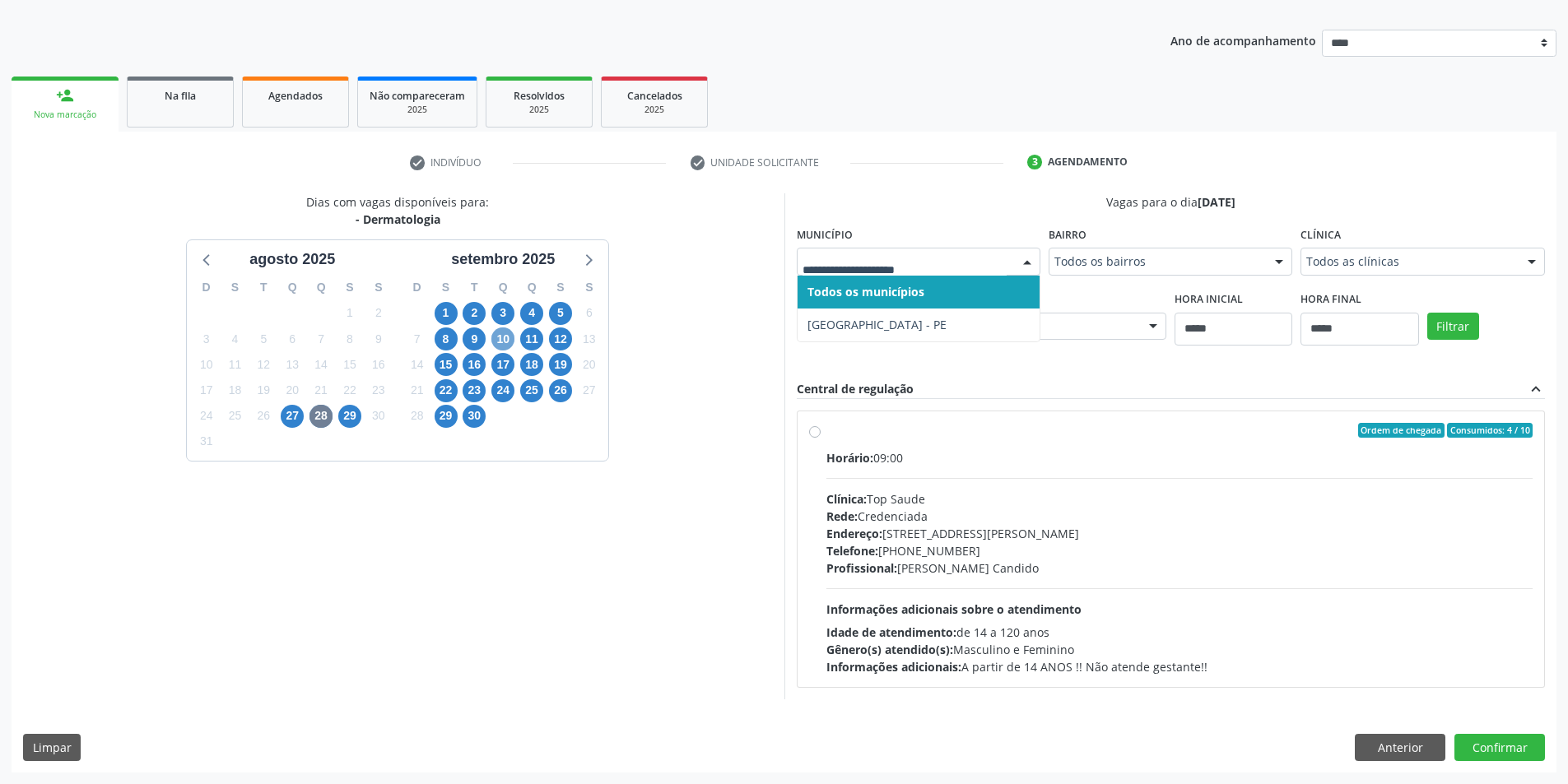
click at [499, 331] on span "10" at bounding box center [503, 339] width 23 height 23
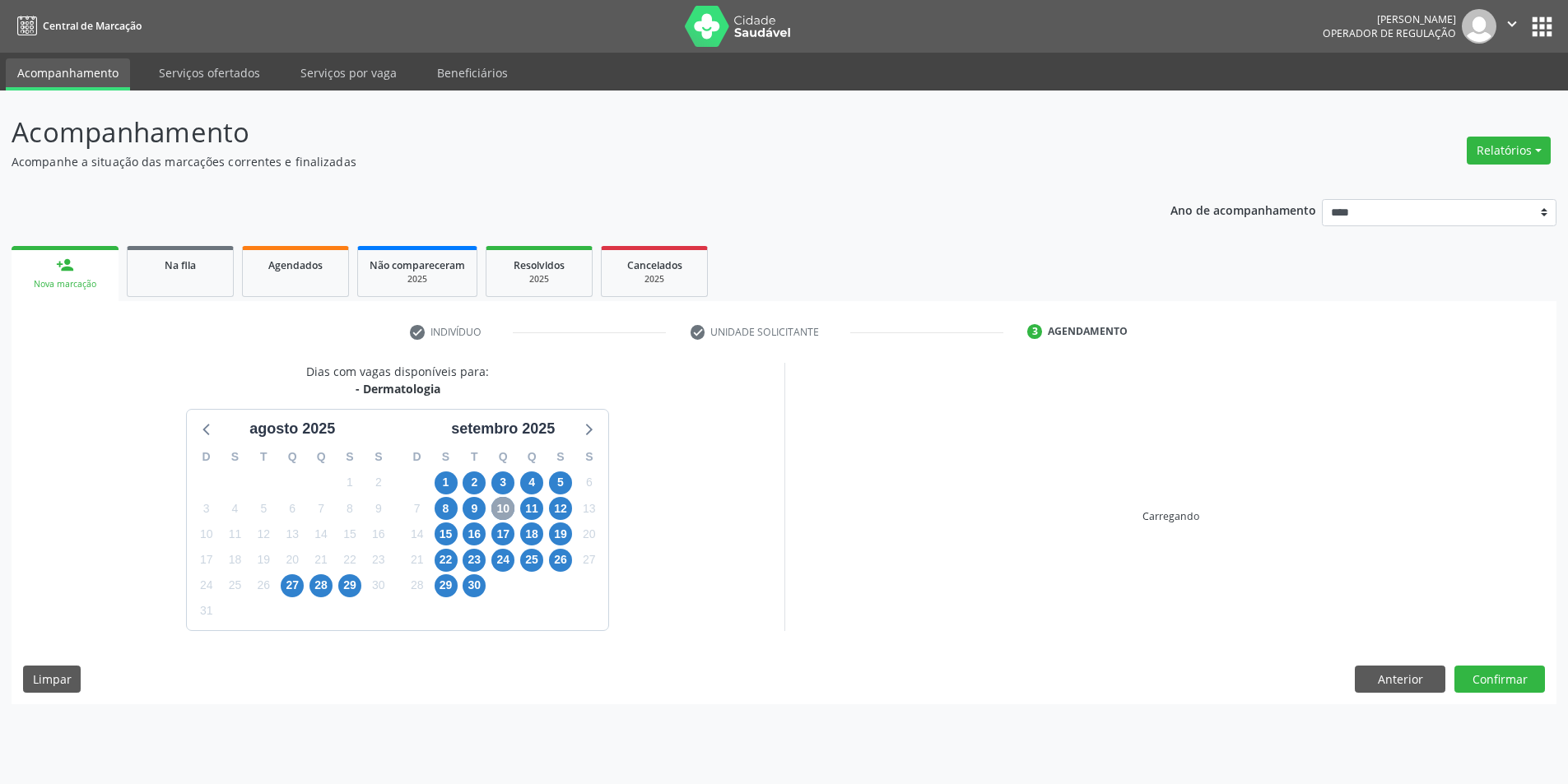
scroll to position [0, 0]
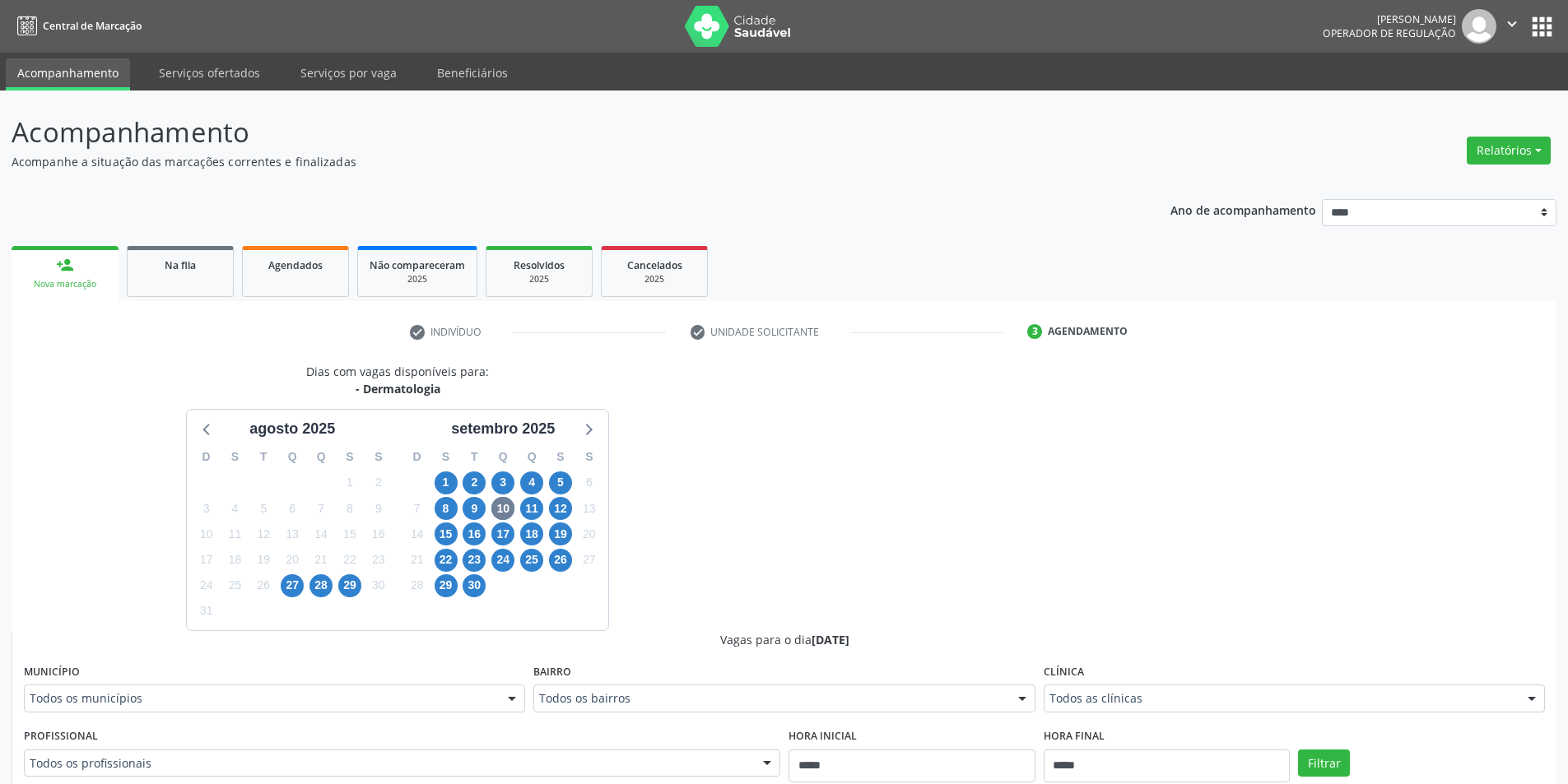
click at [411, 709] on div "Todos os municípios" at bounding box center [275, 698] width 501 height 28
drag, startPoint x: 759, startPoint y: 451, endPoint x: 766, endPoint y: 523, distance: 72.3
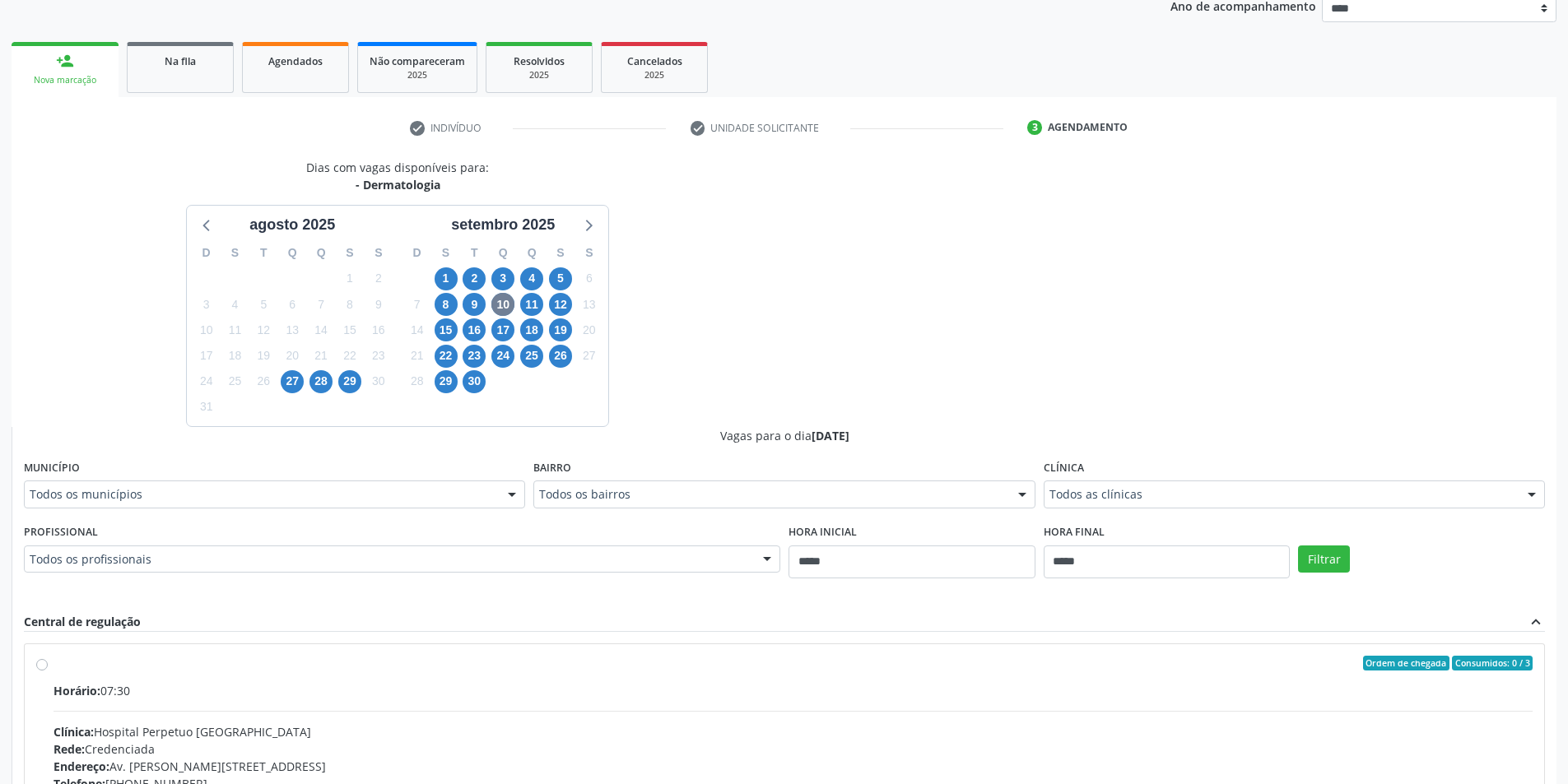
scroll to position [158, 0]
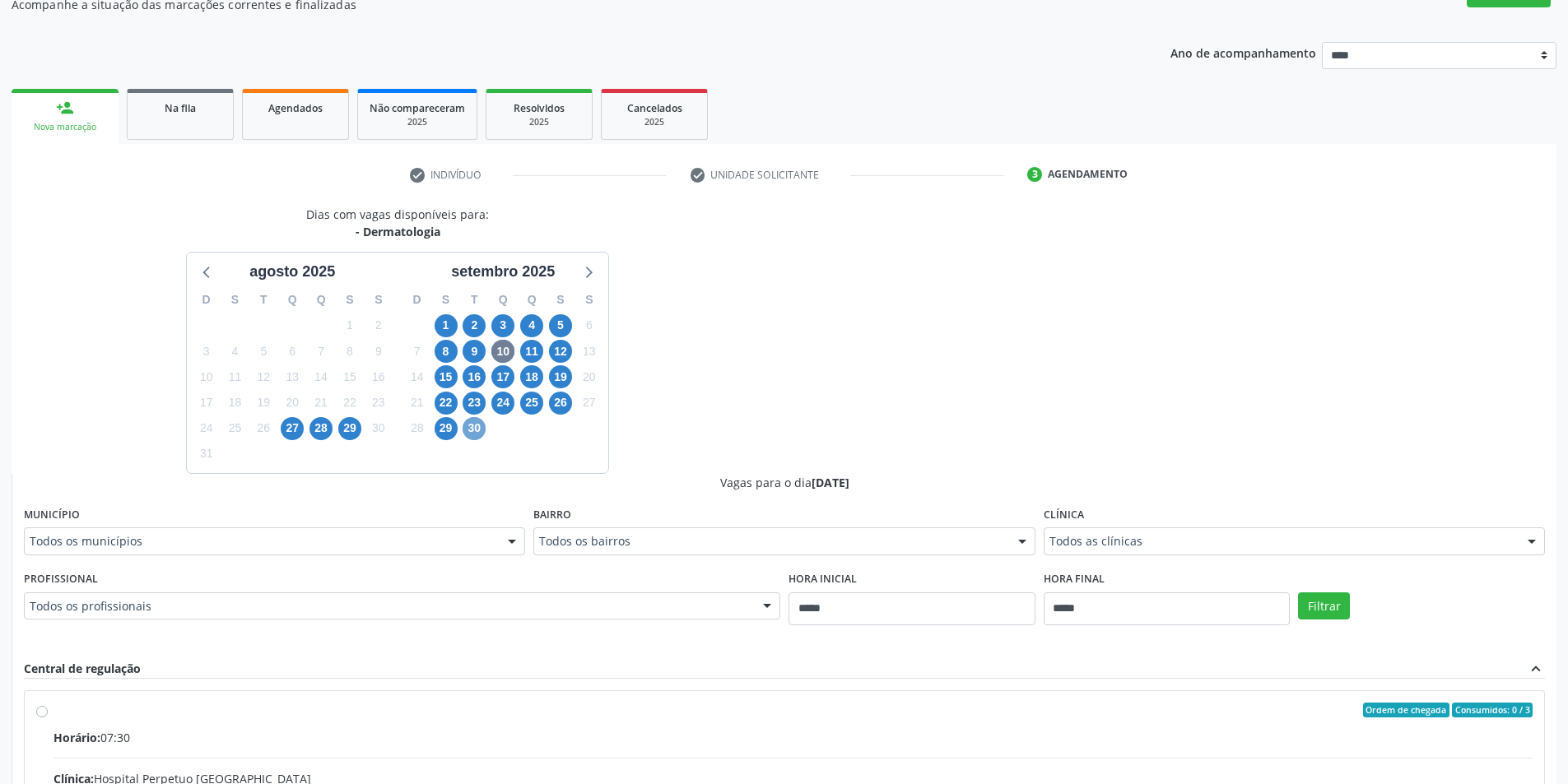
click at [472, 424] on span "30" at bounding box center [474, 429] width 23 height 23
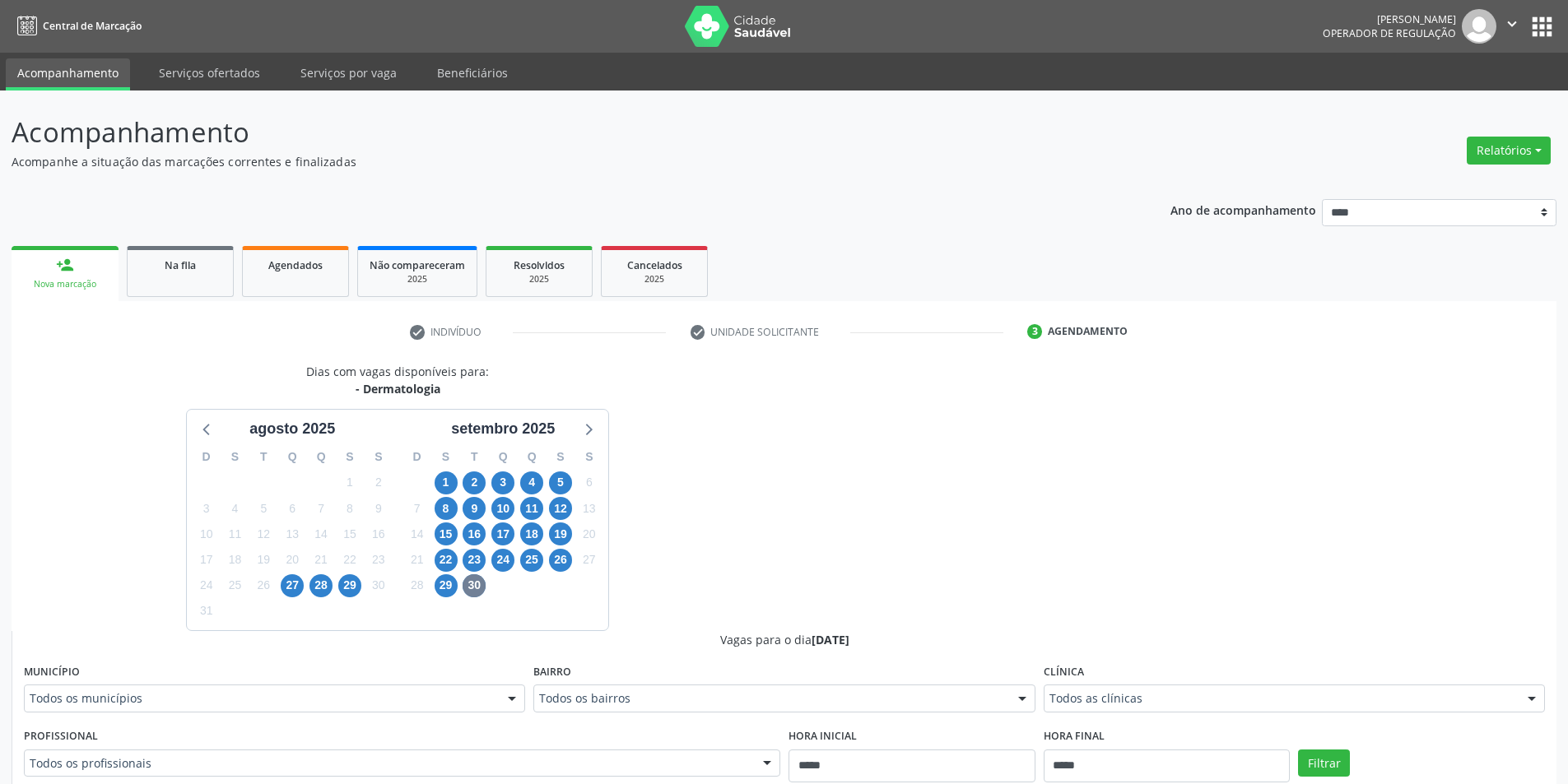
click at [435, 710] on div "Todos os municípios" at bounding box center [275, 698] width 501 height 28
click at [585, 432] on icon at bounding box center [588, 429] width 21 height 21
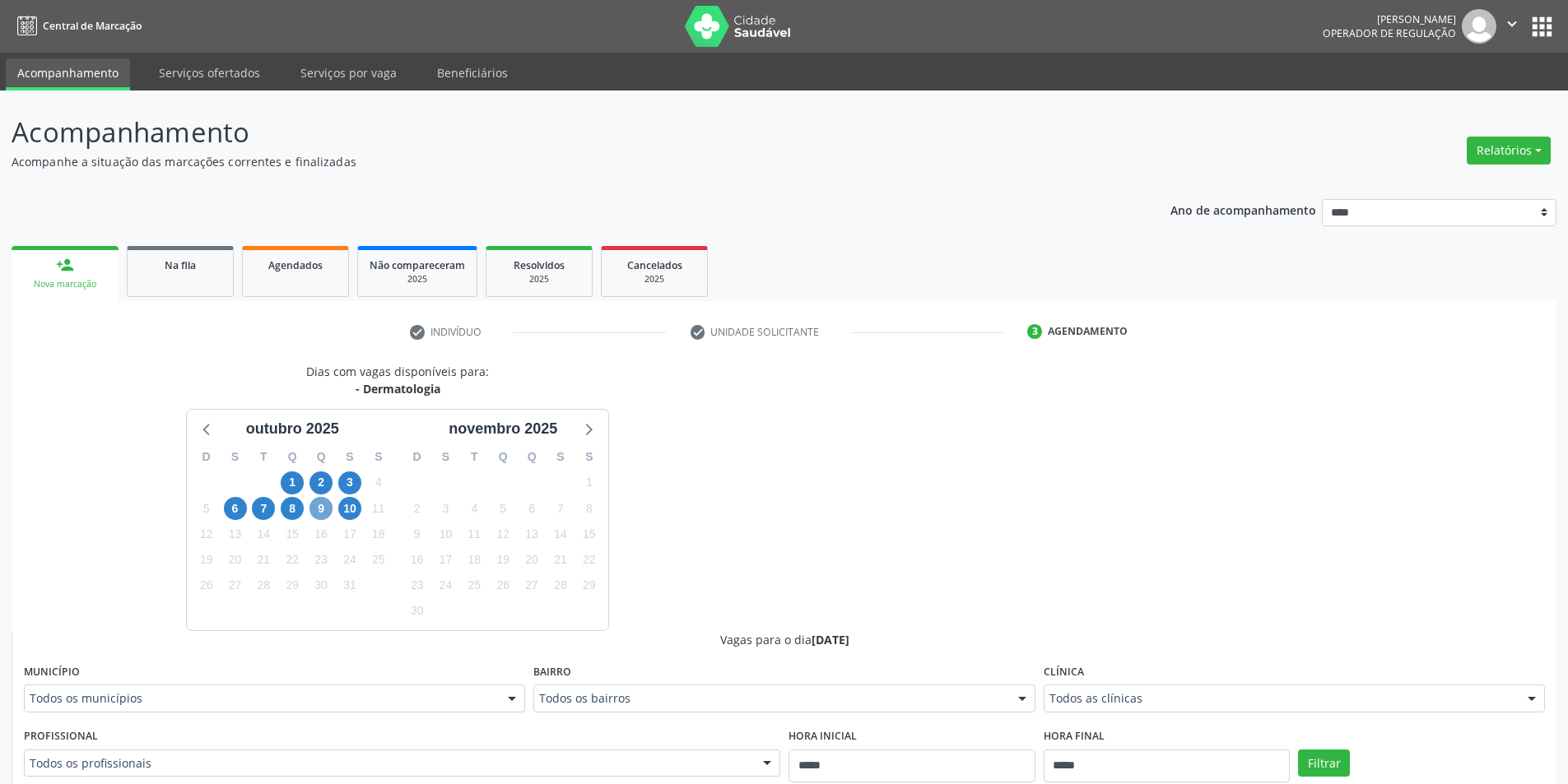
click at [323, 503] on span "9" at bounding box center [321, 508] width 23 height 23
click at [391, 716] on fieldset "Município Todos os municípios Todos os municípios Cabo de Santo Agostinho - PE …" at bounding box center [275, 692] width 501 height 64
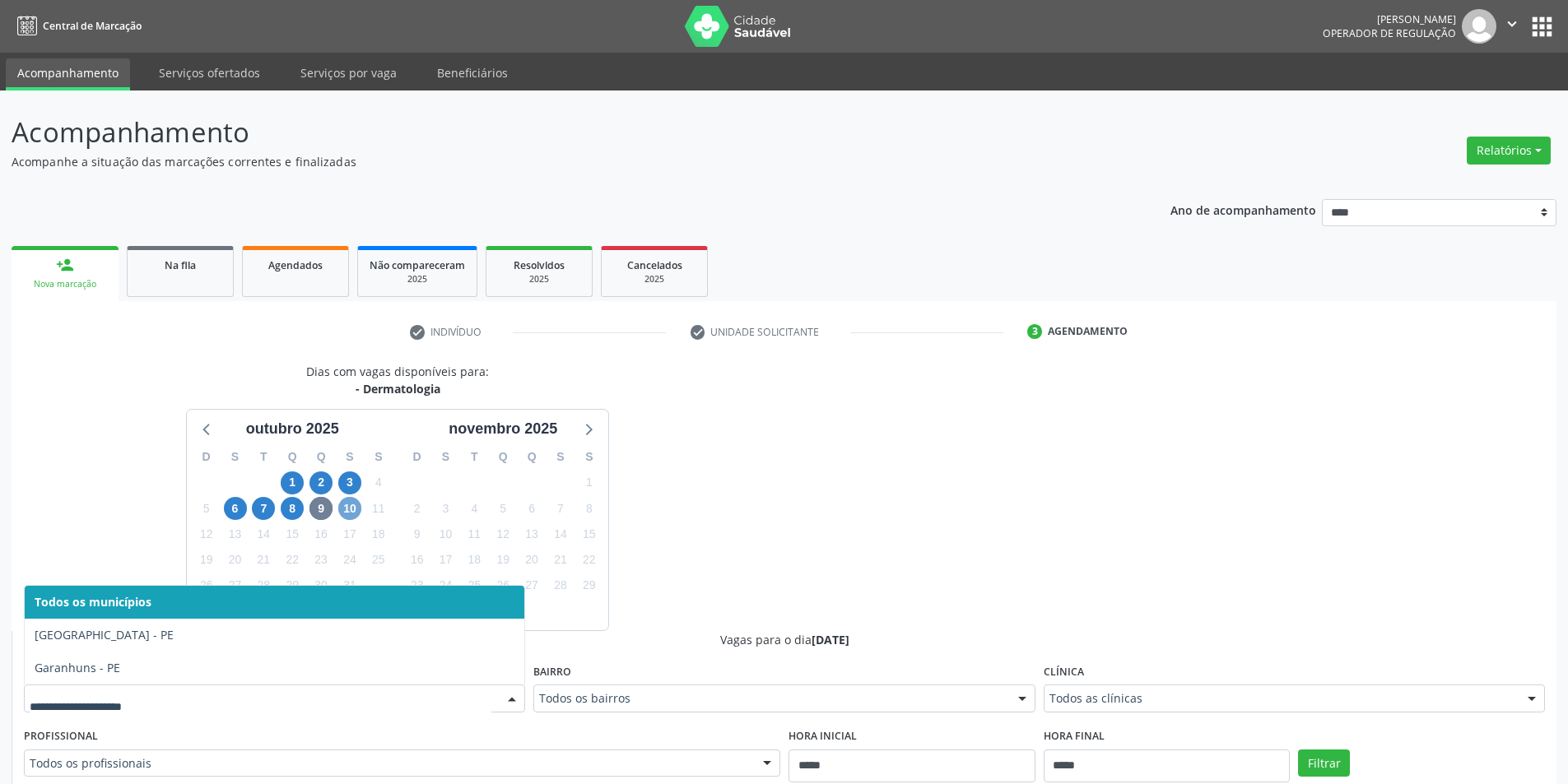
click at [350, 508] on span "10" at bounding box center [350, 508] width 23 height 23
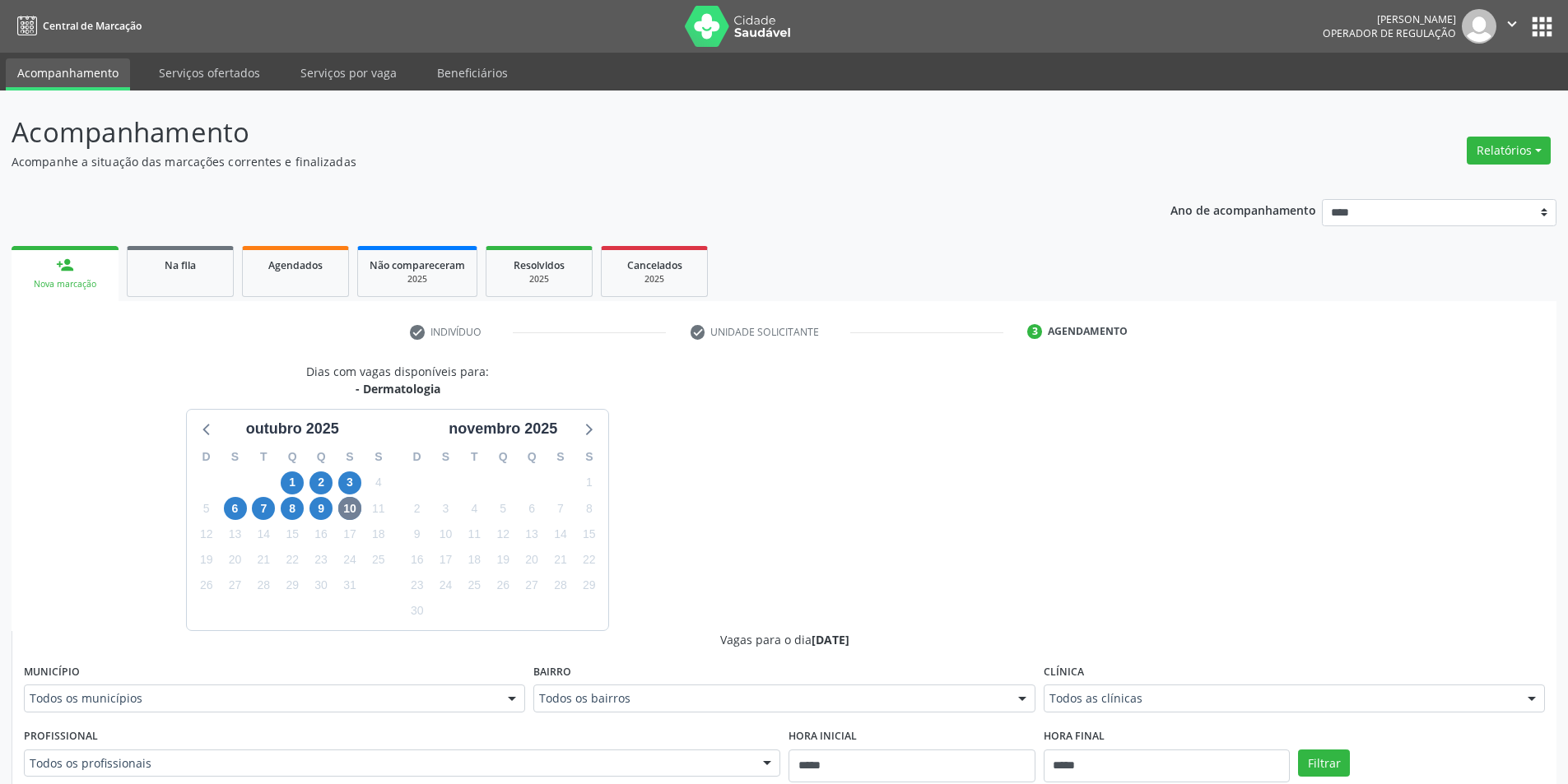
click at [354, 710] on div "Todos os municípios" at bounding box center [275, 698] width 501 height 28
click at [698, 490] on div "Dias com vagas disponíveis para: - Dermatologia outubro 2025 D S T Q Q S S 28 2…" at bounding box center [397, 496] width 772 height 268
click at [213, 432] on icon at bounding box center [207, 429] width 21 height 21
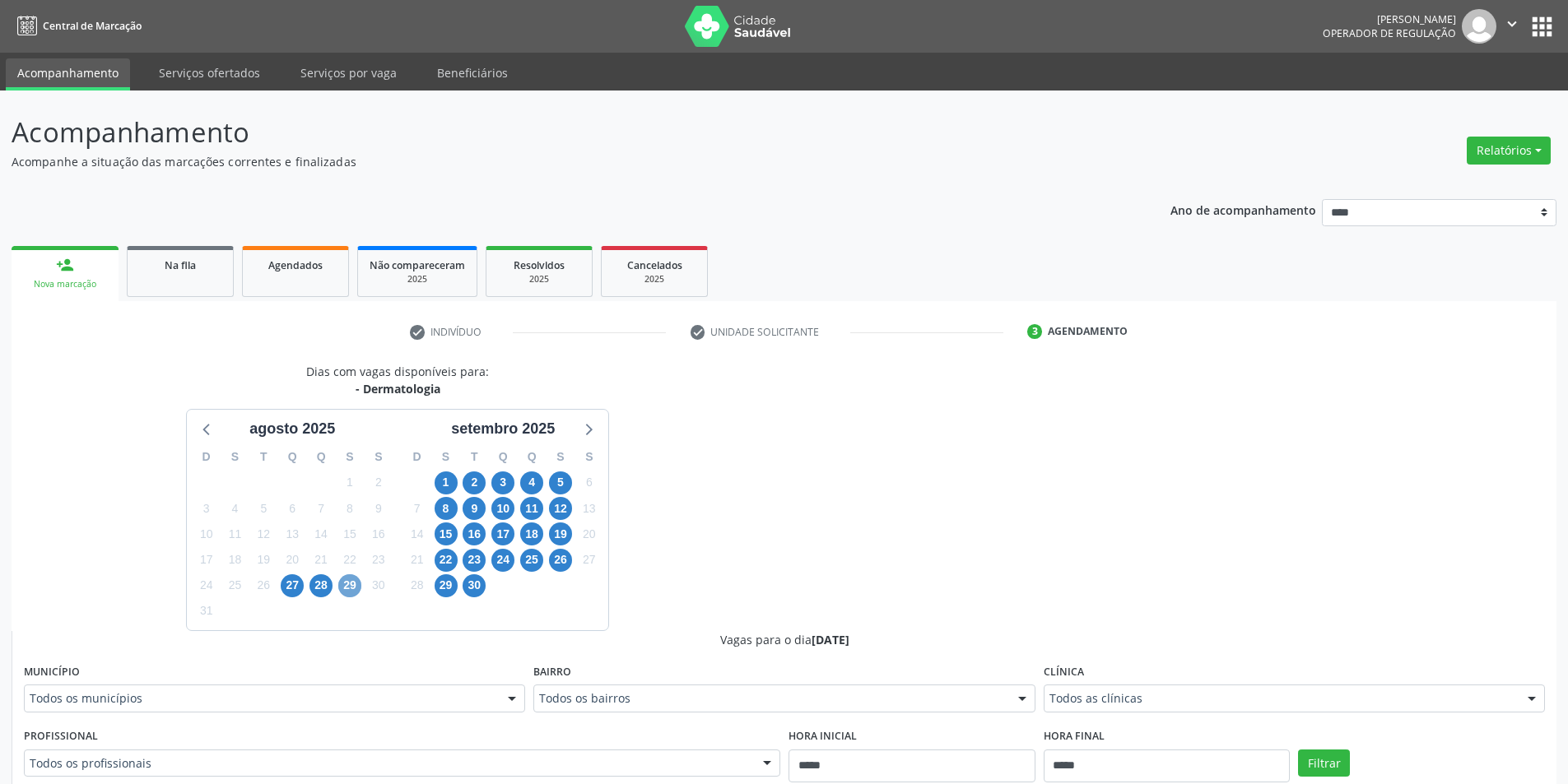
click at [349, 586] on span "29" at bounding box center [350, 586] width 23 height 23
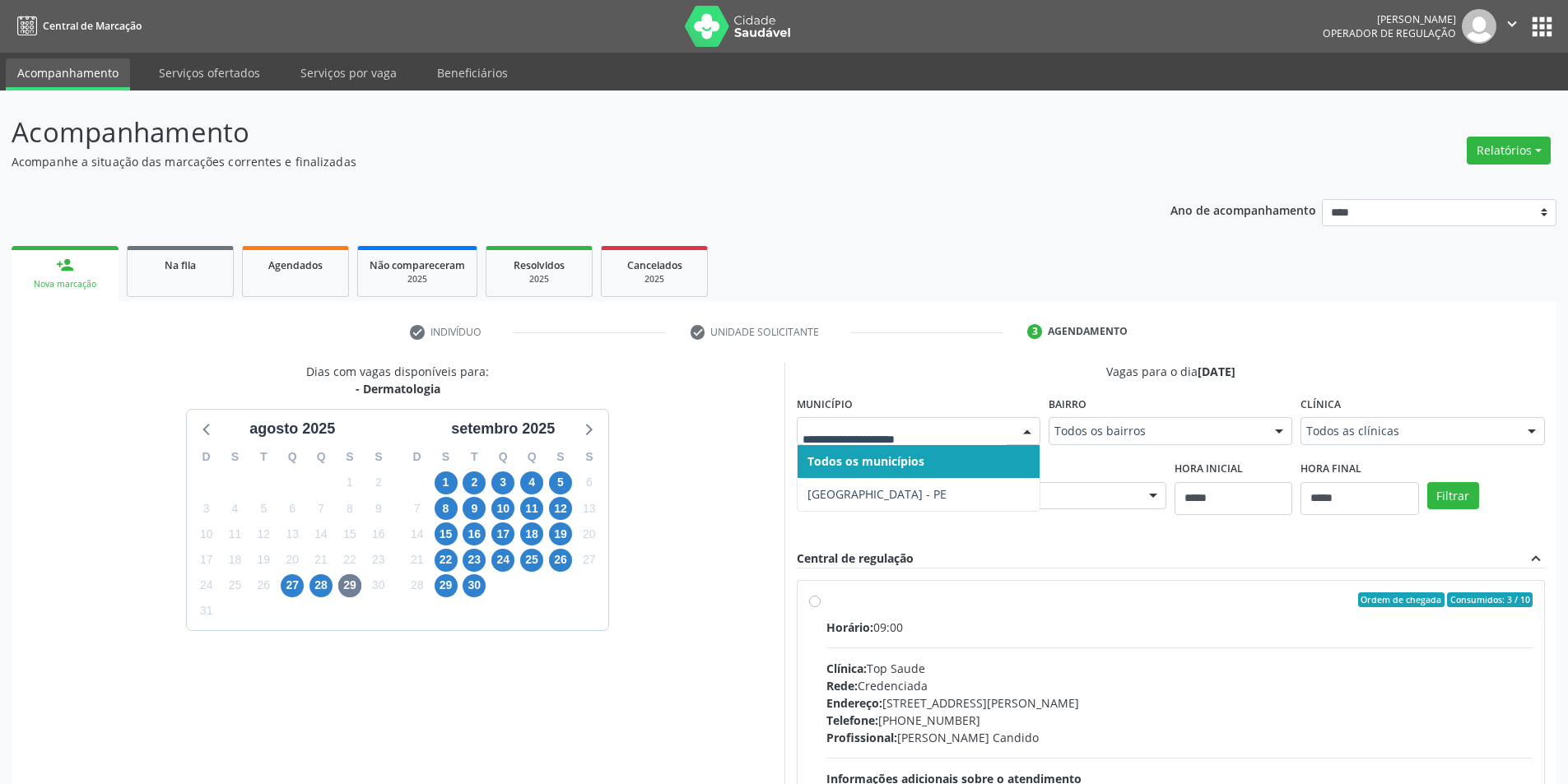
drag, startPoint x: 709, startPoint y: 431, endPoint x: 677, endPoint y: 363, distance: 75.2
click at [706, 431] on div "Dias com vagas disponíveis para: - Dermatologia agosto 2025 D S T Q Q S S 27 28…" at bounding box center [397, 615] width 772 height 506
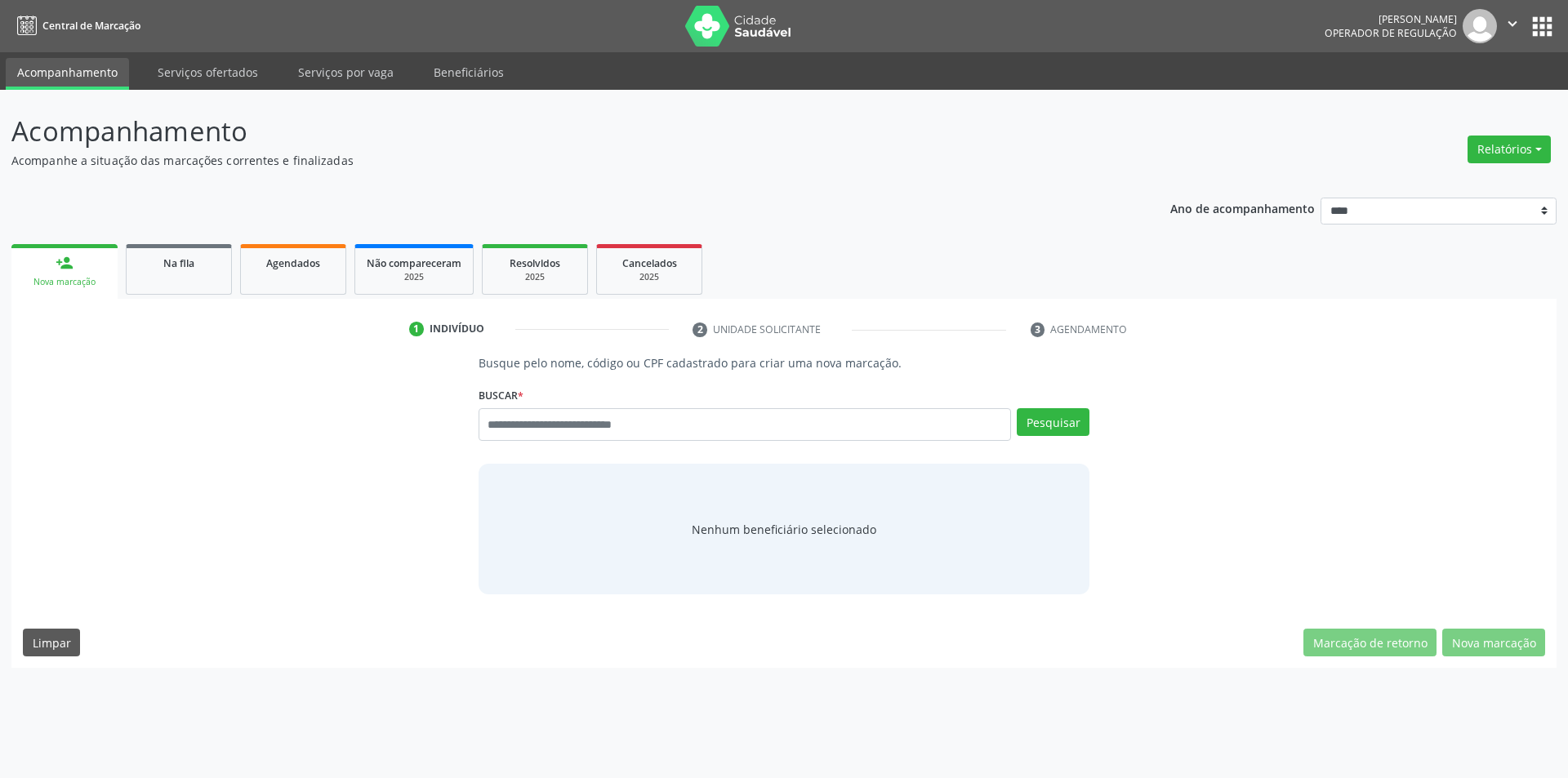
click at [629, 429] on input "text" at bounding box center [745, 425] width 533 height 33
type input "***"
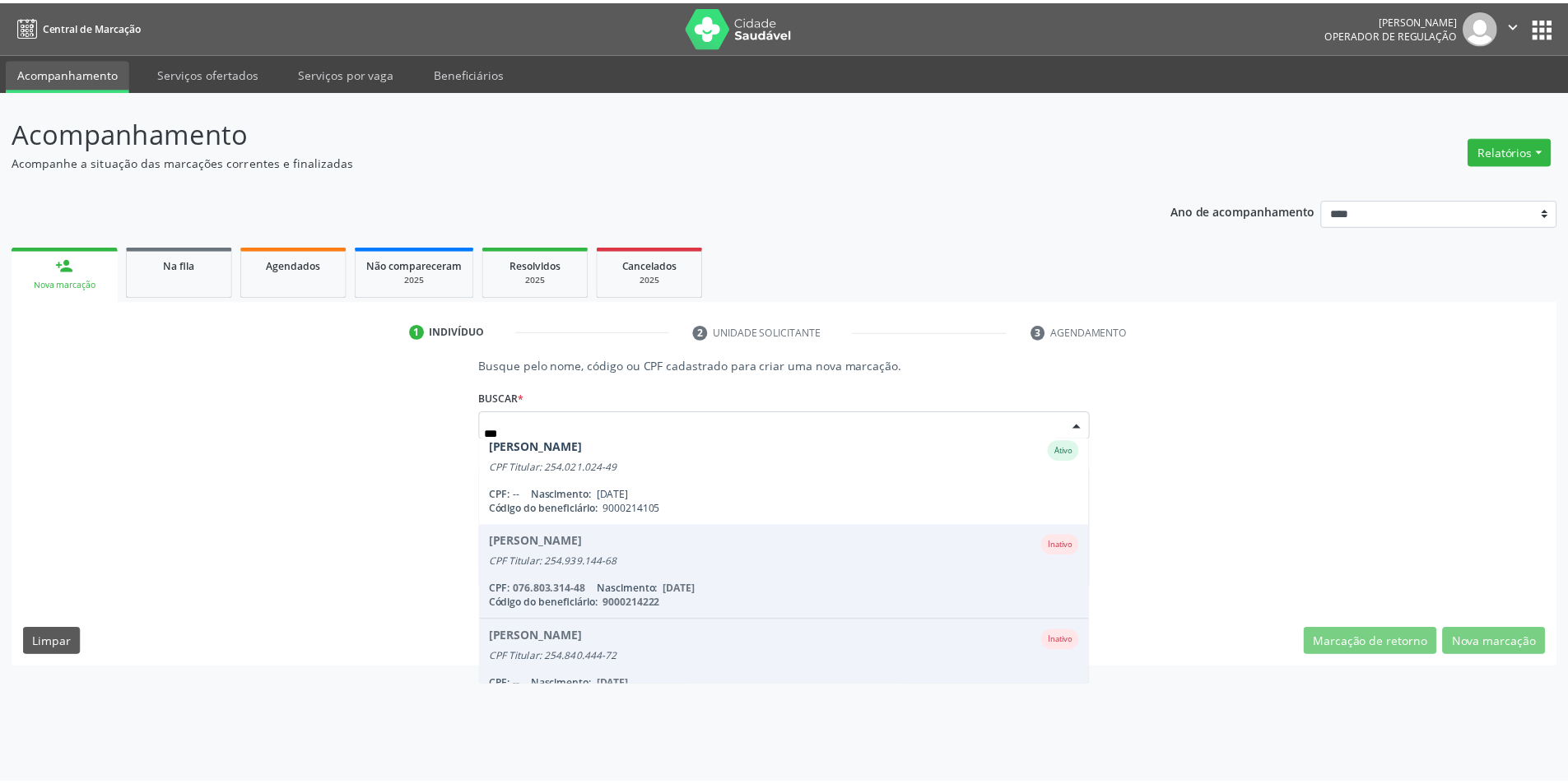
scroll to position [301, 0]
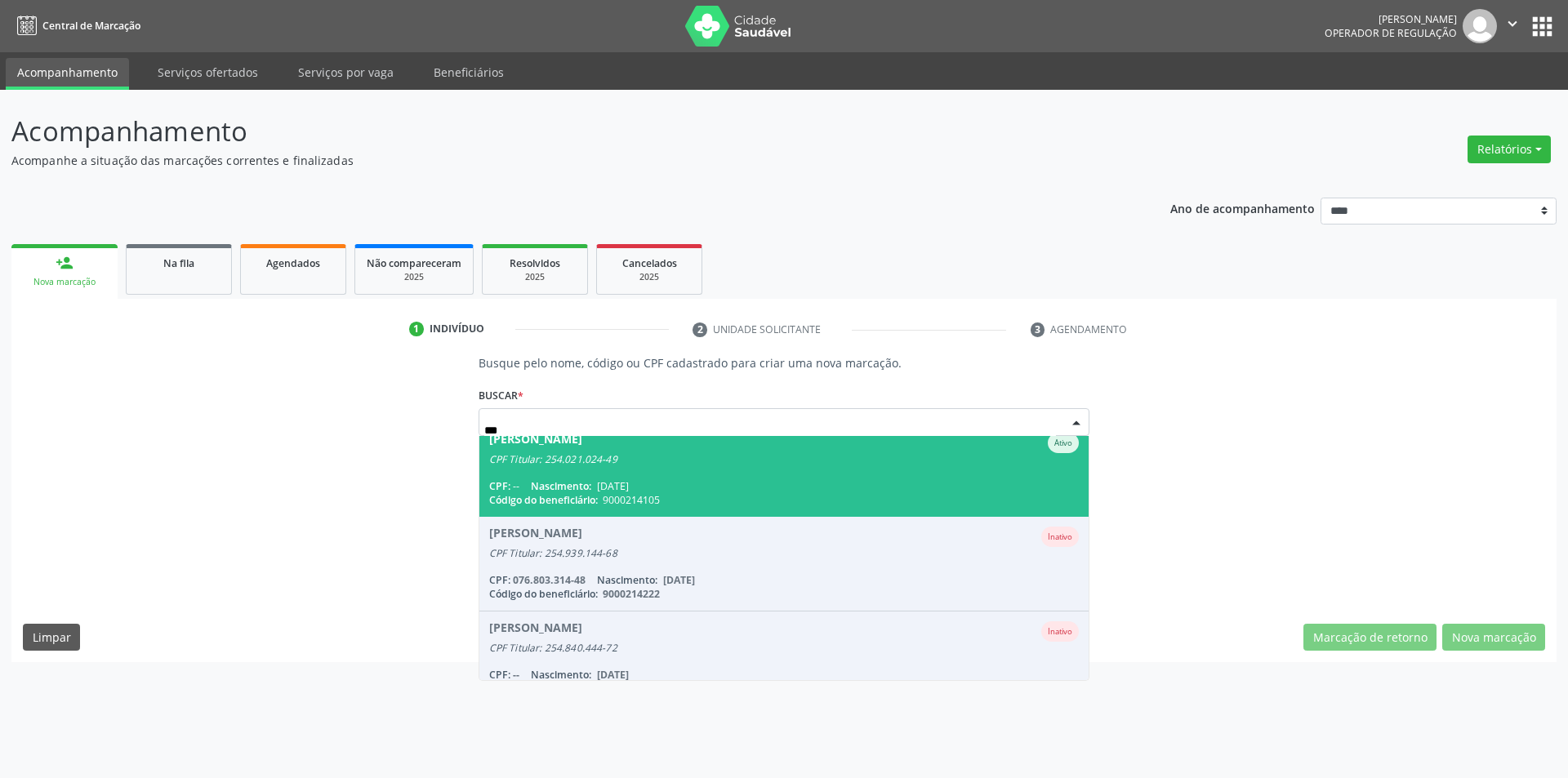
click at [881, 504] on div "Código do beneficiário: 9000214105" at bounding box center [784, 500] width 591 height 13
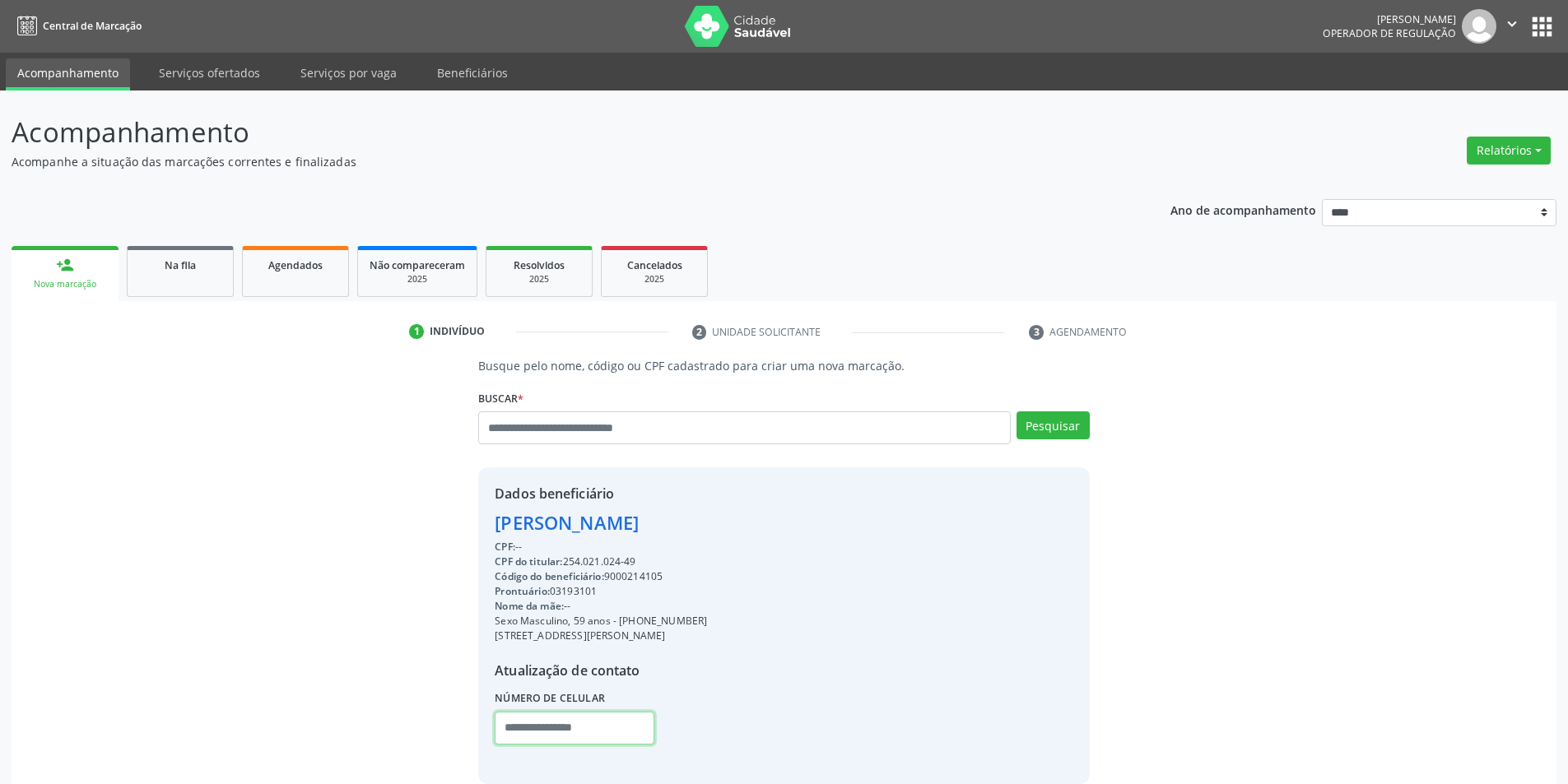
drag, startPoint x: 520, startPoint y: 718, endPoint x: 529, endPoint y: 716, distance: 9.2
click at [521, 718] on input "text" at bounding box center [574, 728] width 160 height 33
type input "**********"
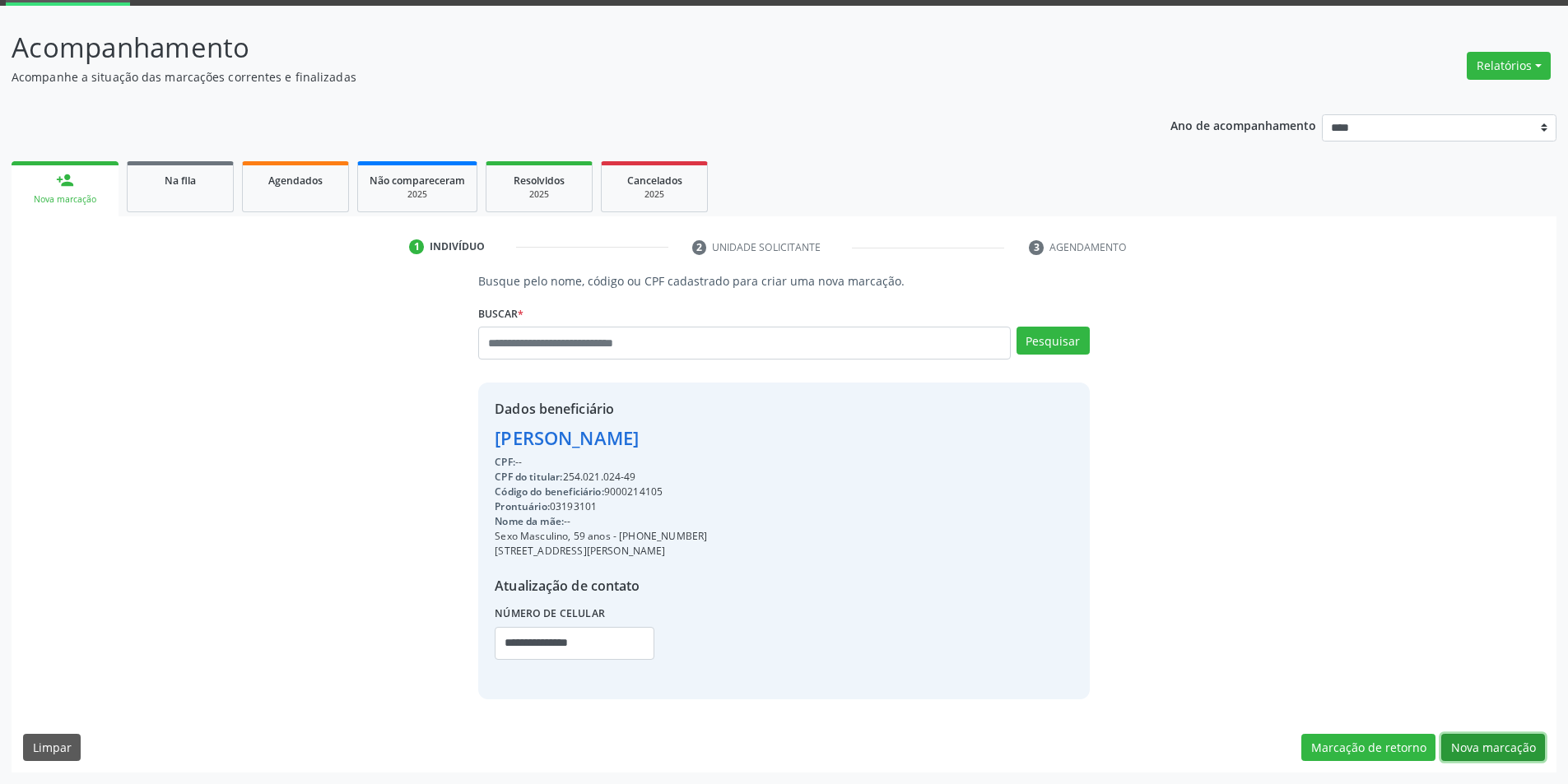
click at [1490, 742] on button "Nova marcação" at bounding box center [1493, 747] width 103 height 28
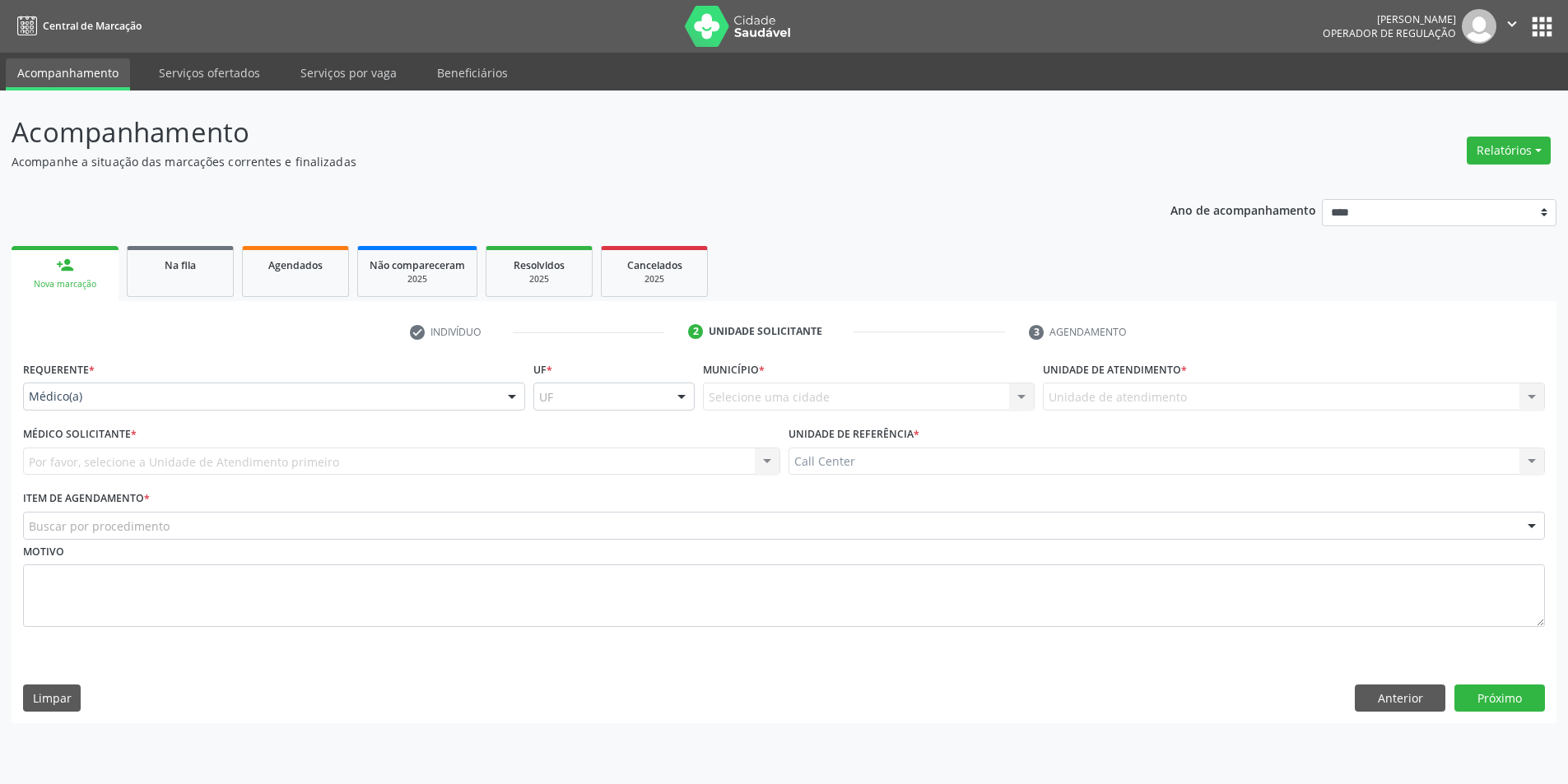
scroll to position [0, 0]
drag, startPoint x: 262, startPoint y: 382, endPoint x: 248, endPoint y: 404, distance: 26.1
click at [260, 382] on div "Requerente * Médico(a) Médico(a) Enfermeiro(a) Paciente Nenhum resultado encont…" at bounding box center [276, 384] width 507 height 52
drag, startPoint x: 247, startPoint y: 407, endPoint x: 239, endPoint y: 412, distance: 9.4
click at [246, 408] on div "Médico(a)" at bounding box center [276, 396] width 507 height 28
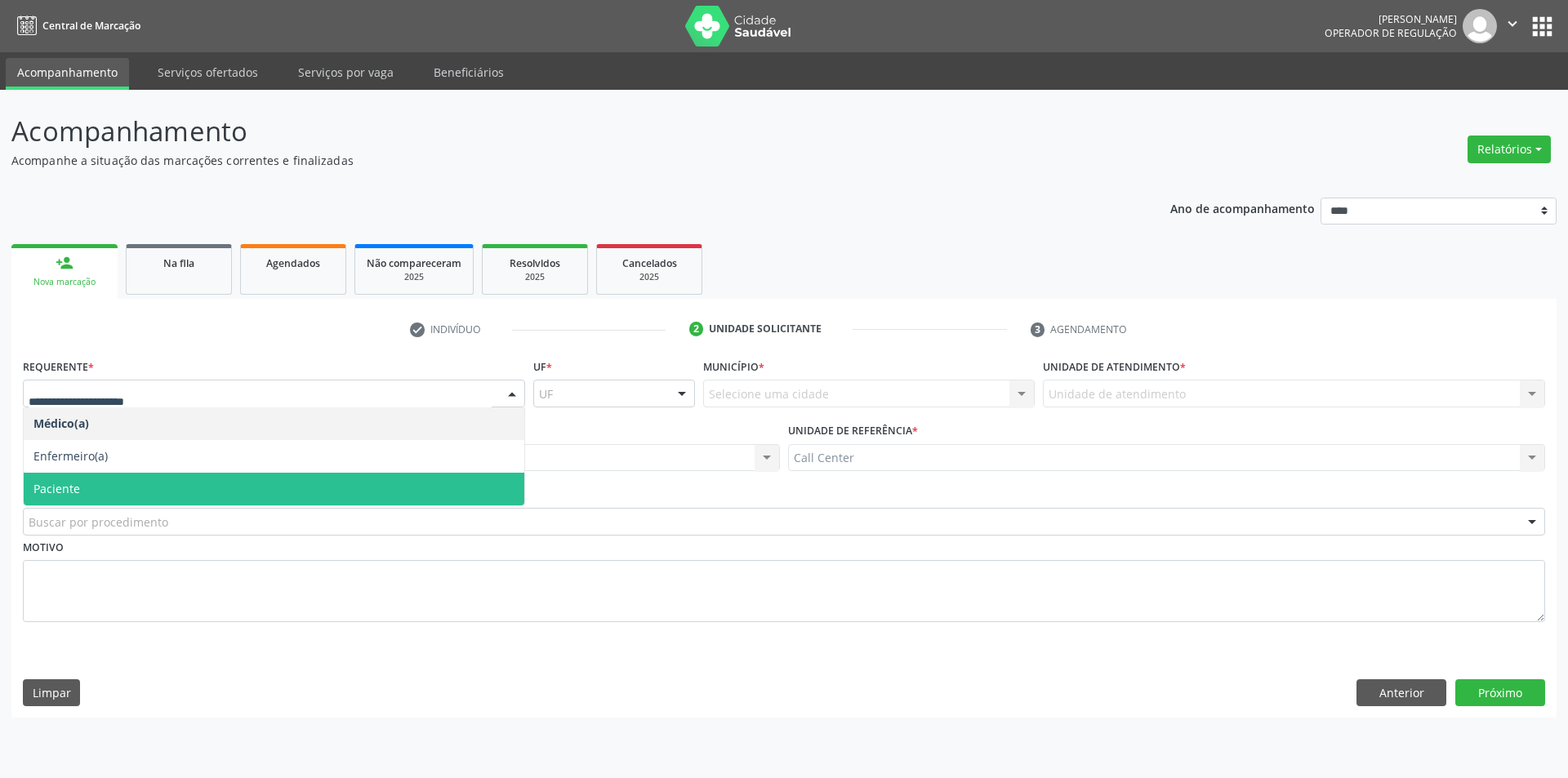
click at [167, 488] on span "Paciente" at bounding box center [274, 489] width 501 height 33
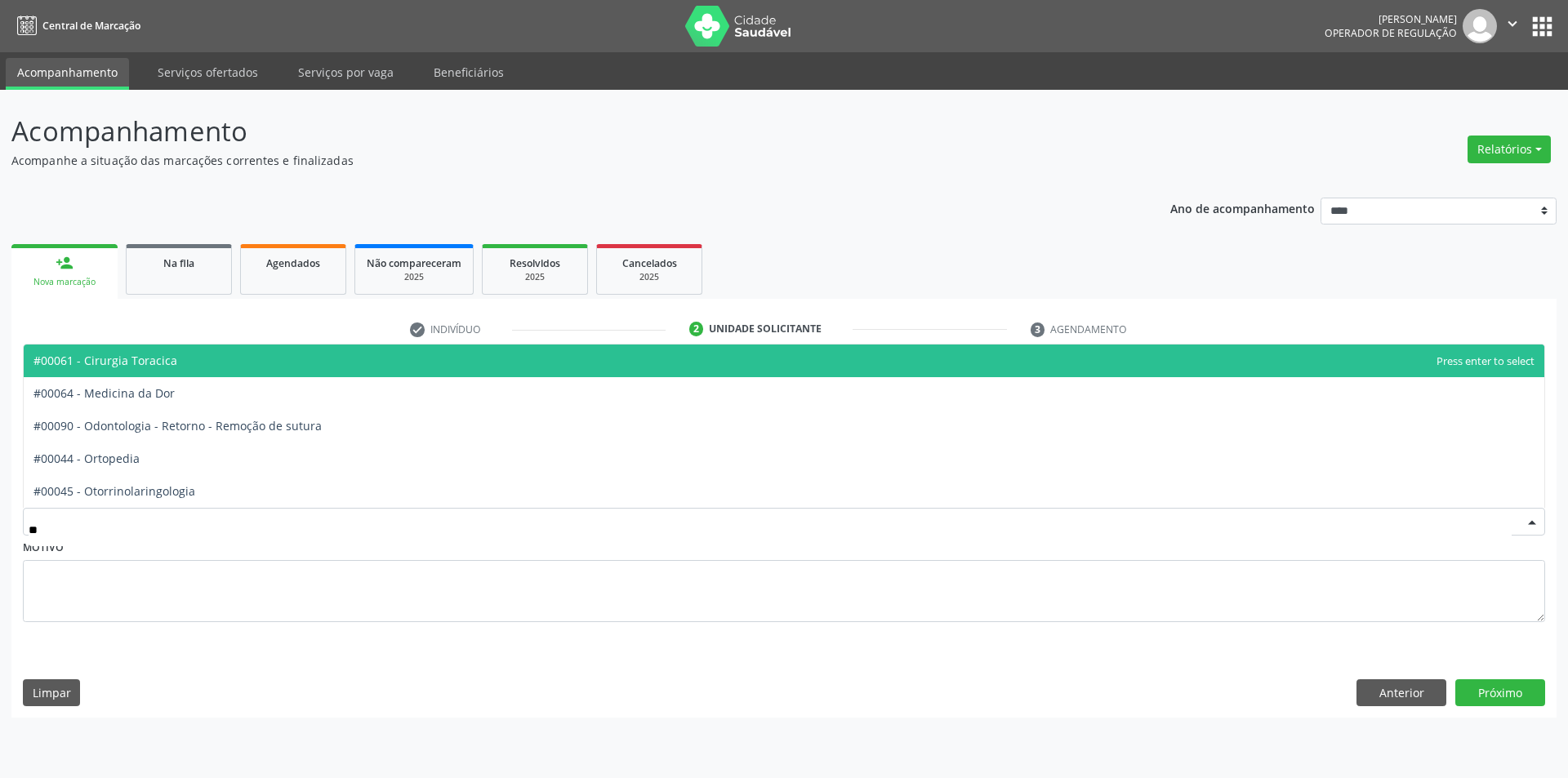
type input "***"
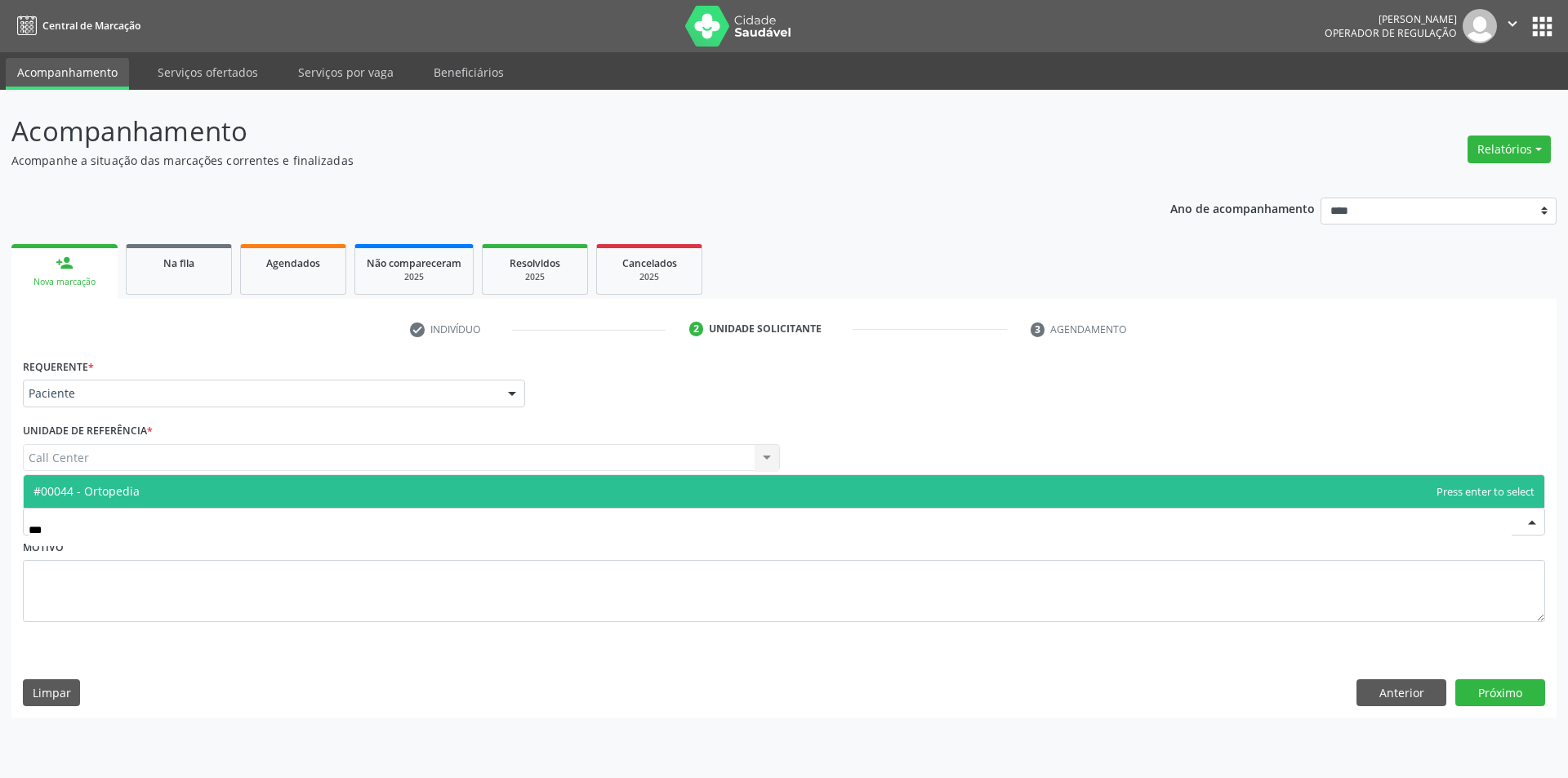
click at [184, 497] on span "#00044 - Ortopedia" at bounding box center [784, 492] width 1520 height 33
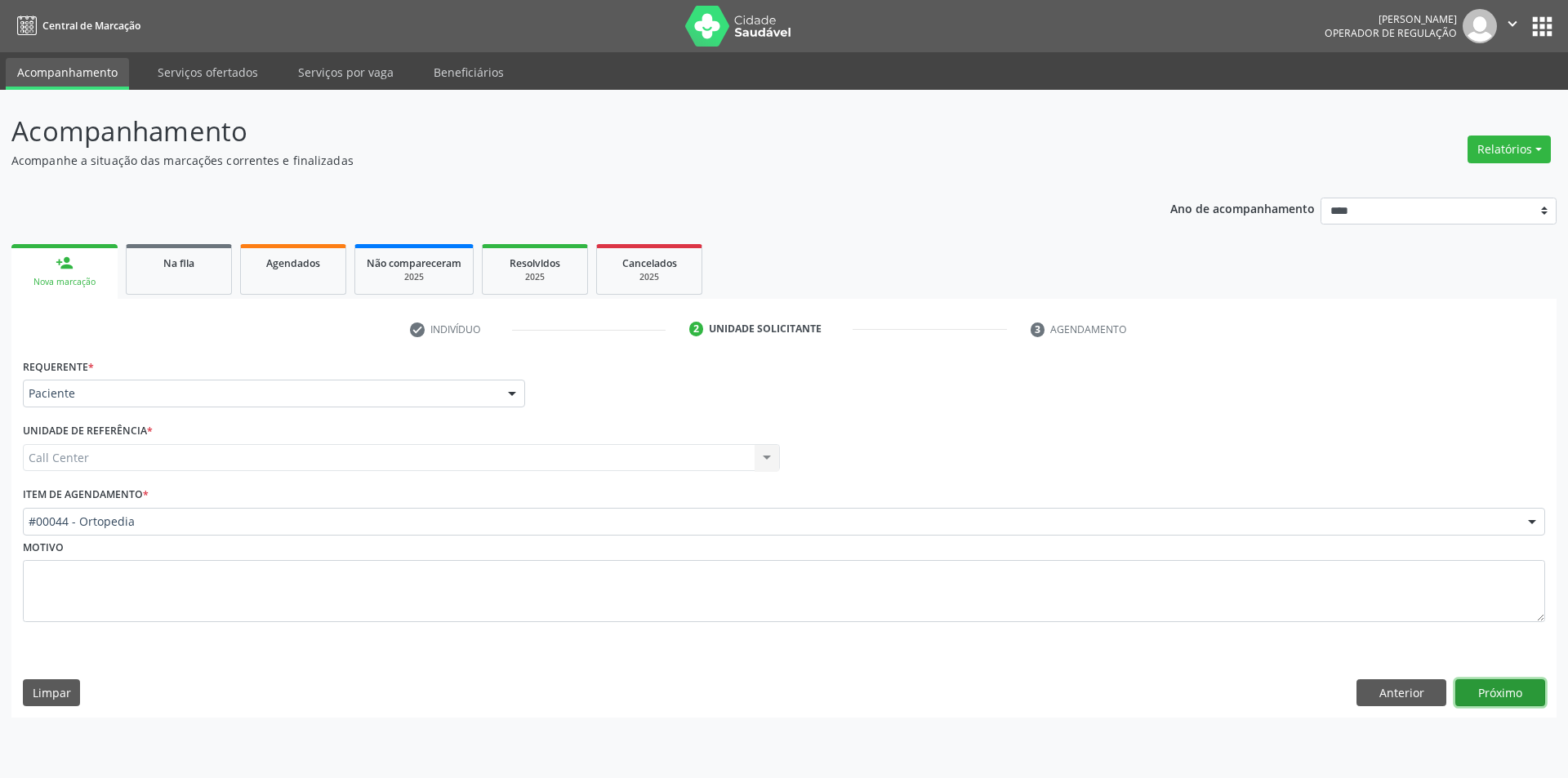
click at [1496, 684] on button "Próximo" at bounding box center [1500, 693] width 90 height 28
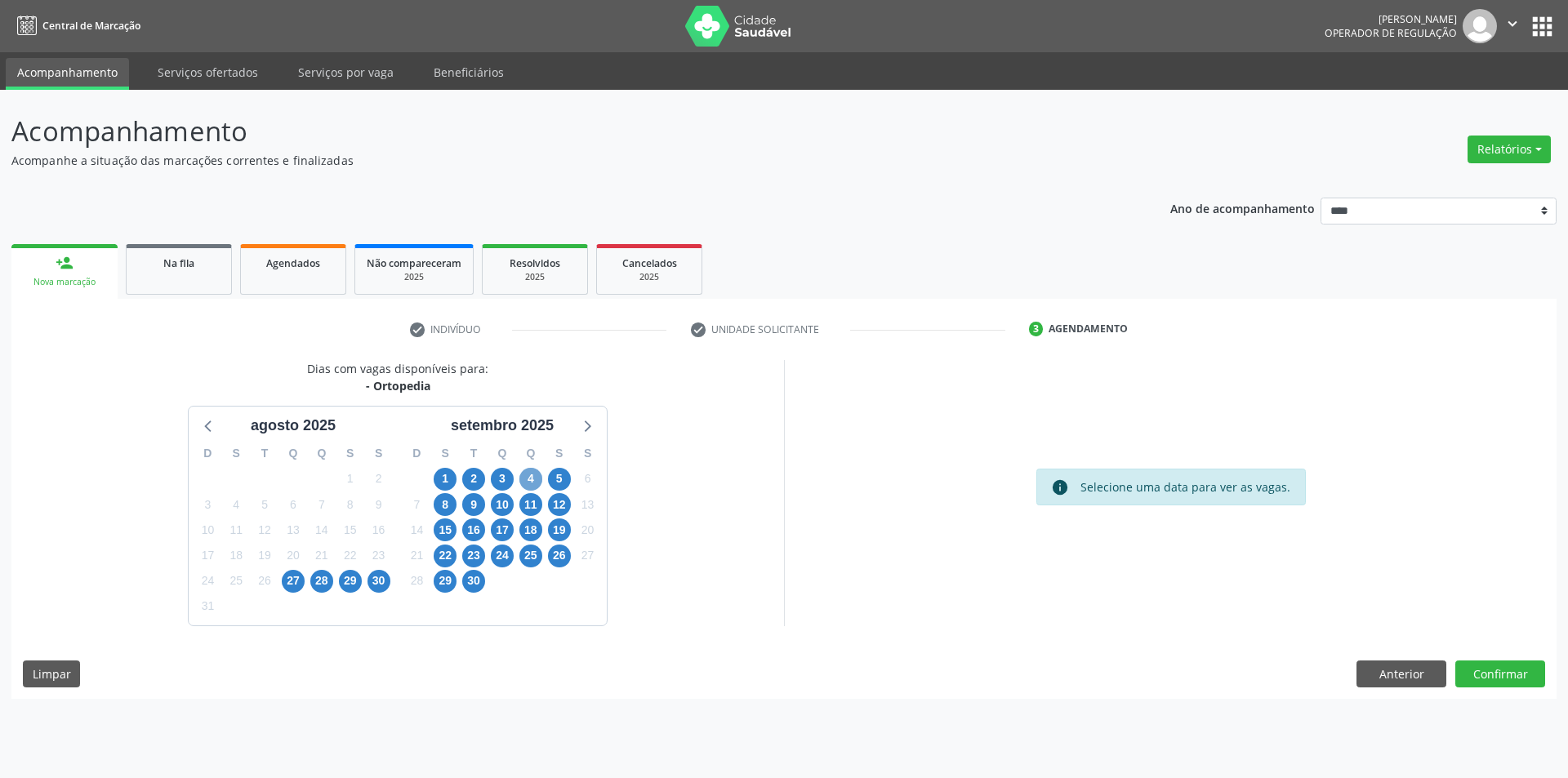
click at [533, 483] on span "4" at bounding box center [530, 480] width 23 height 23
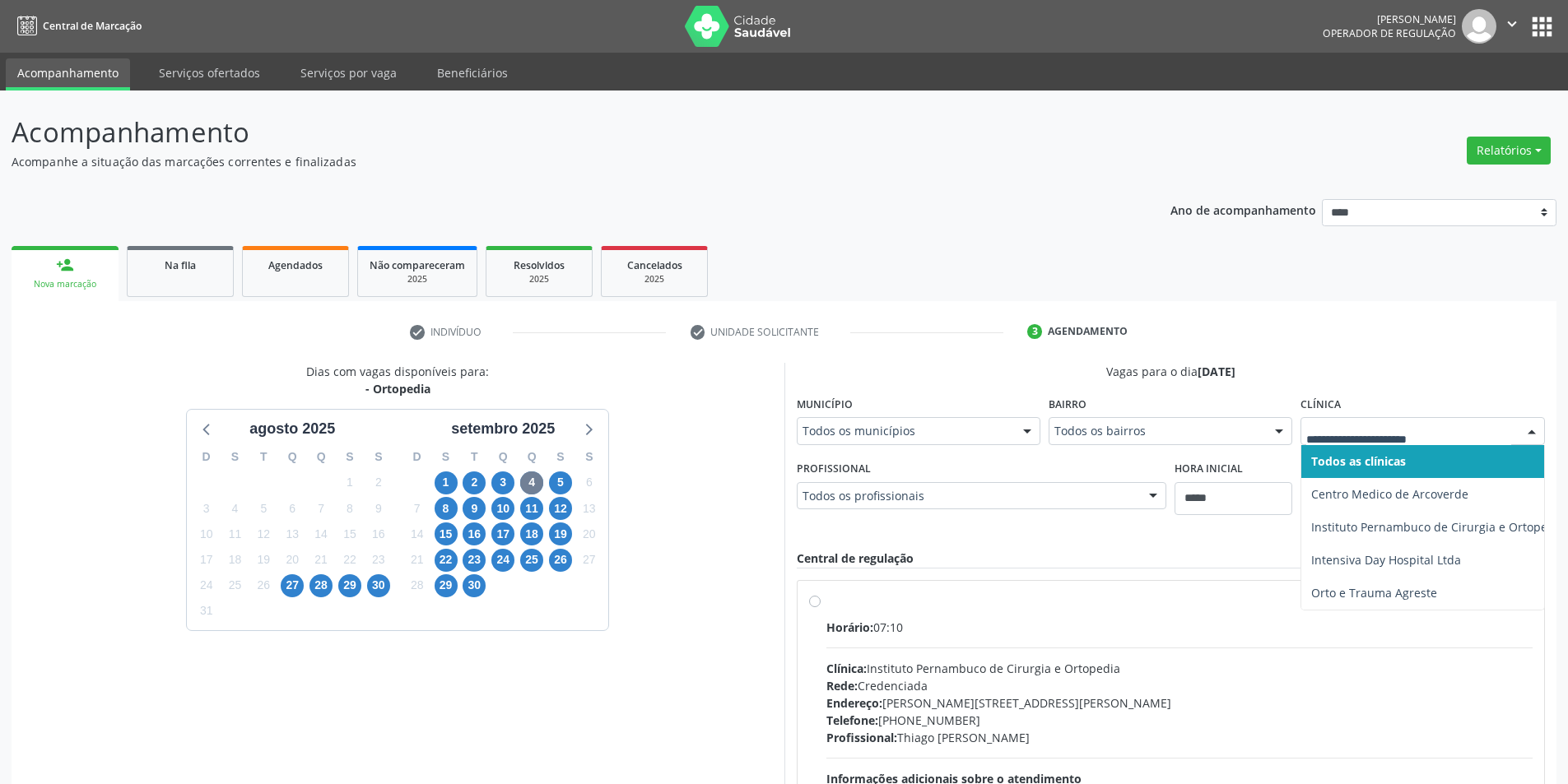
click at [1385, 421] on div at bounding box center [1422, 431] width 244 height 28
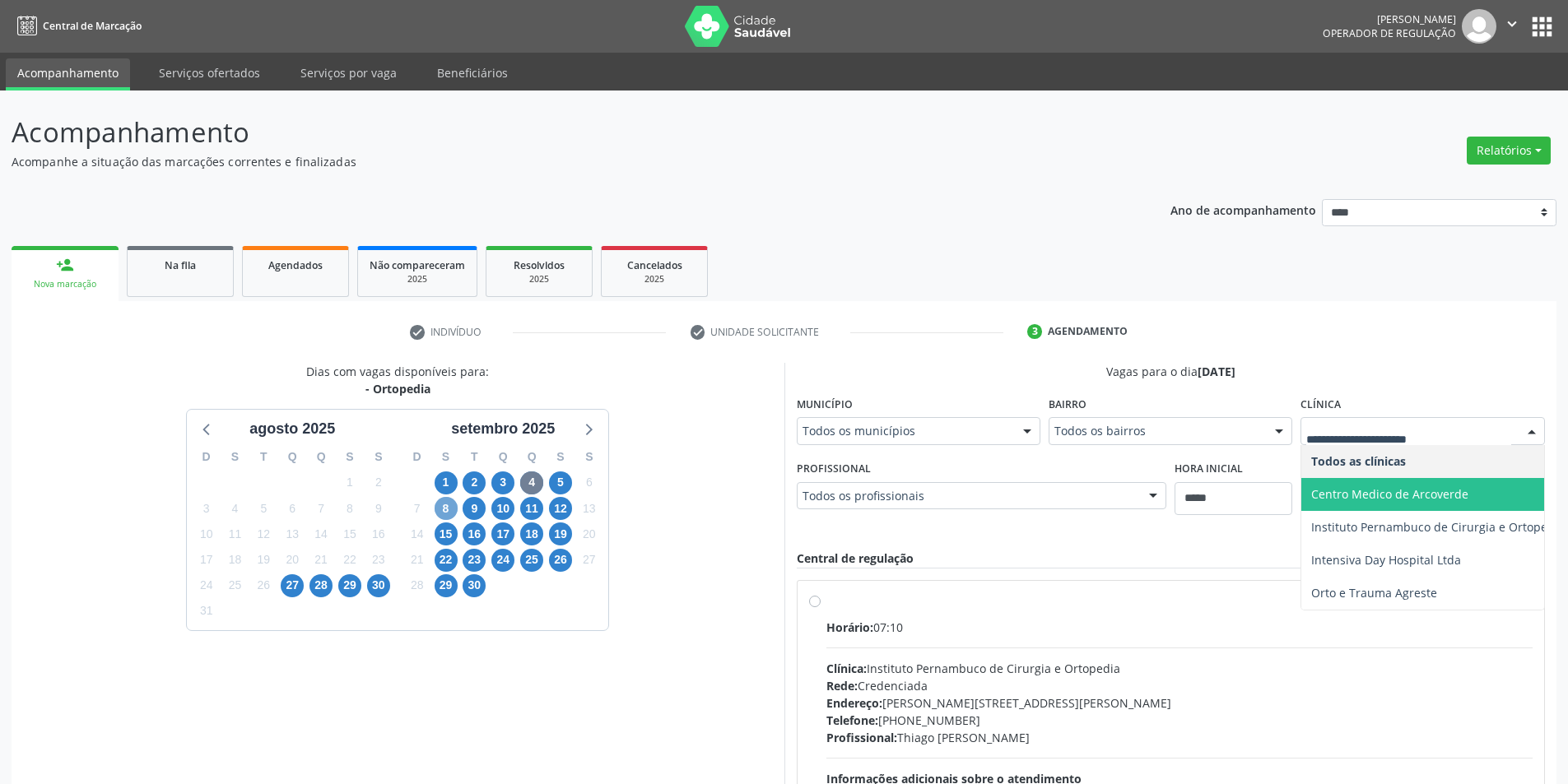
click at [450, 512] on span "8" at bounding box center [447, 508] width 23 height 23
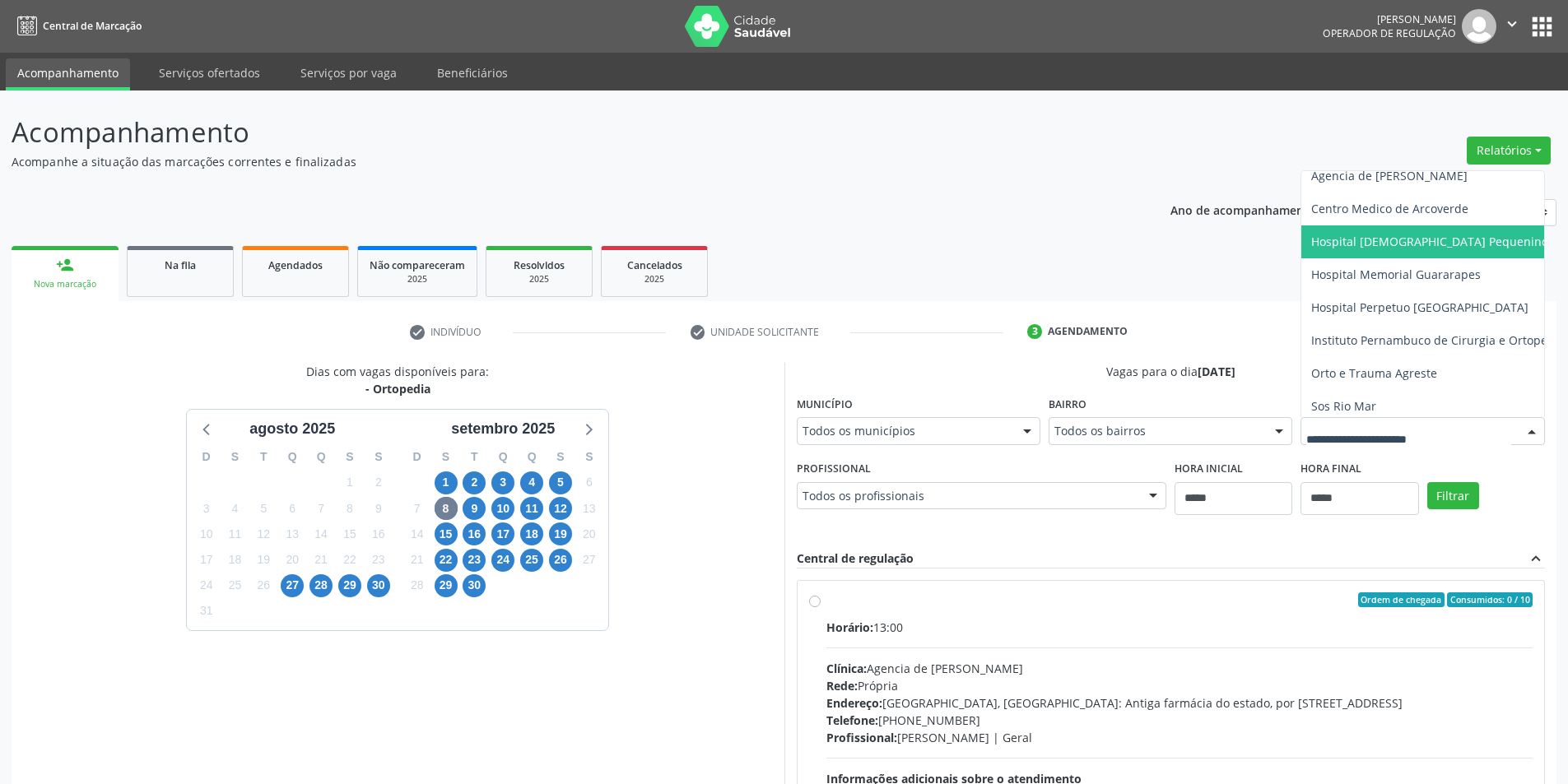
scroll to position [83, 0]
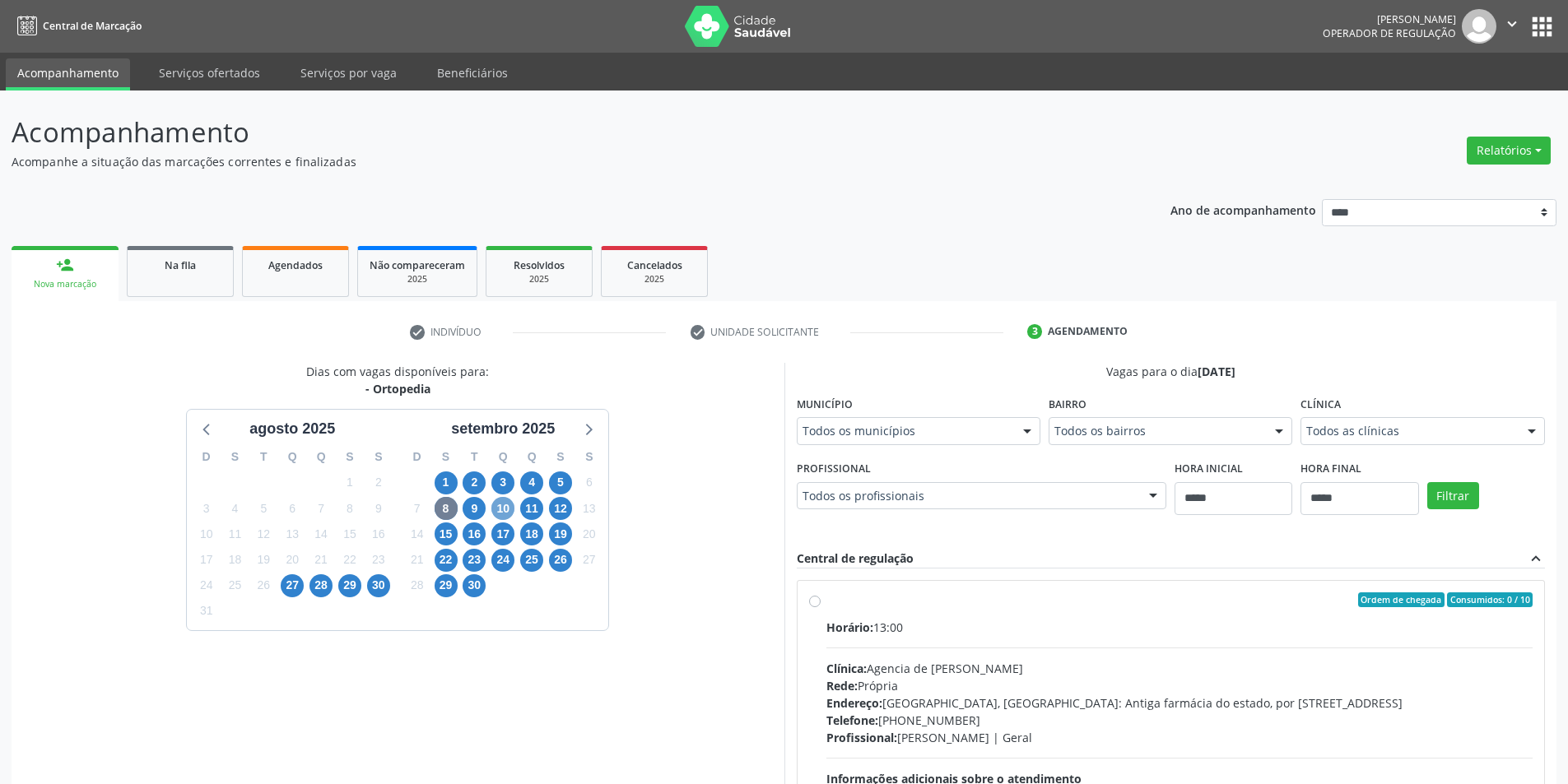
click at [503, 504] on span "10" at bounding box center [503, 508] width 23 height 23
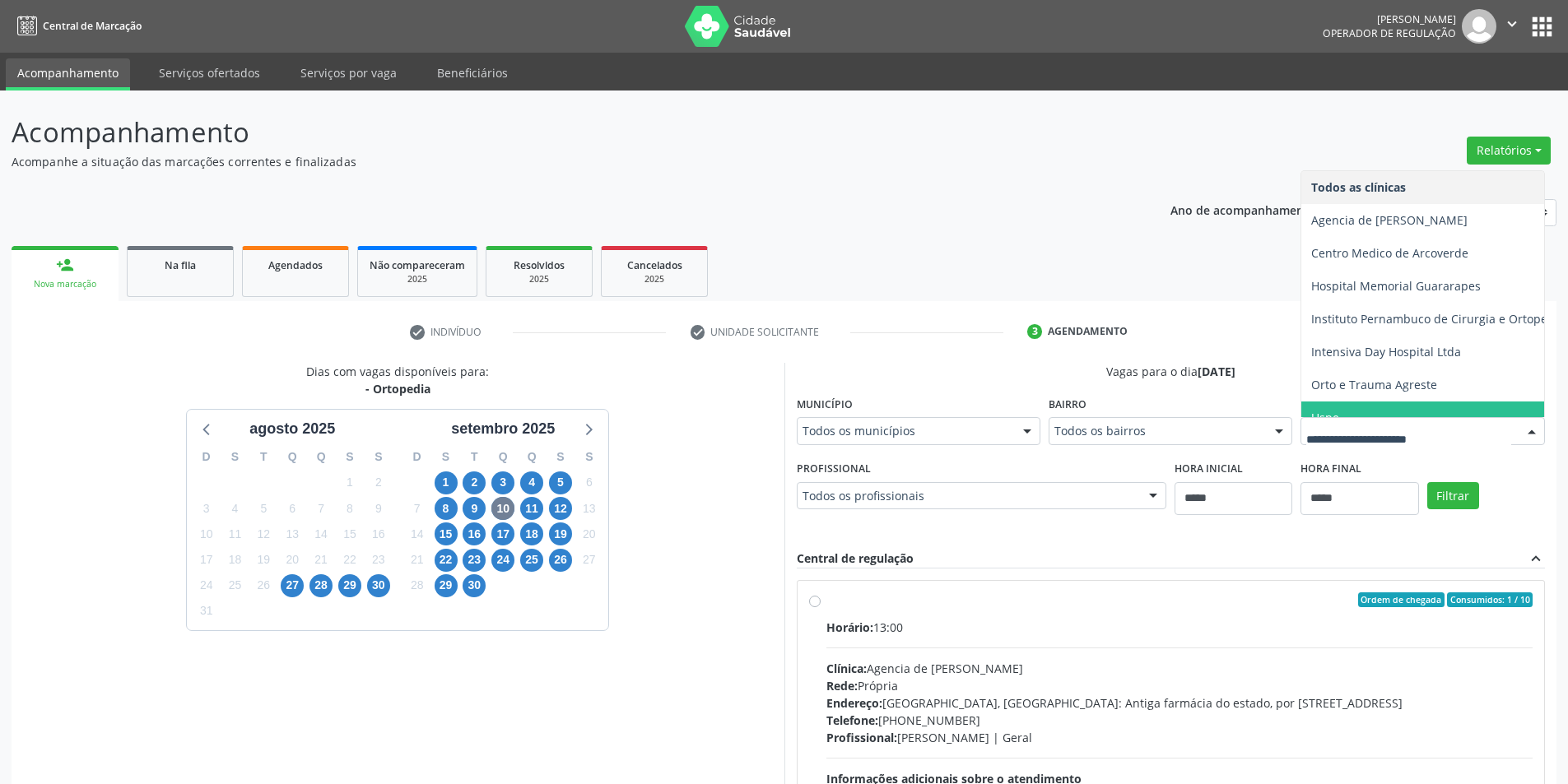
click at [1301, 435] on span "Uspe" at bounding box center [1437, 418] width 274 height 33
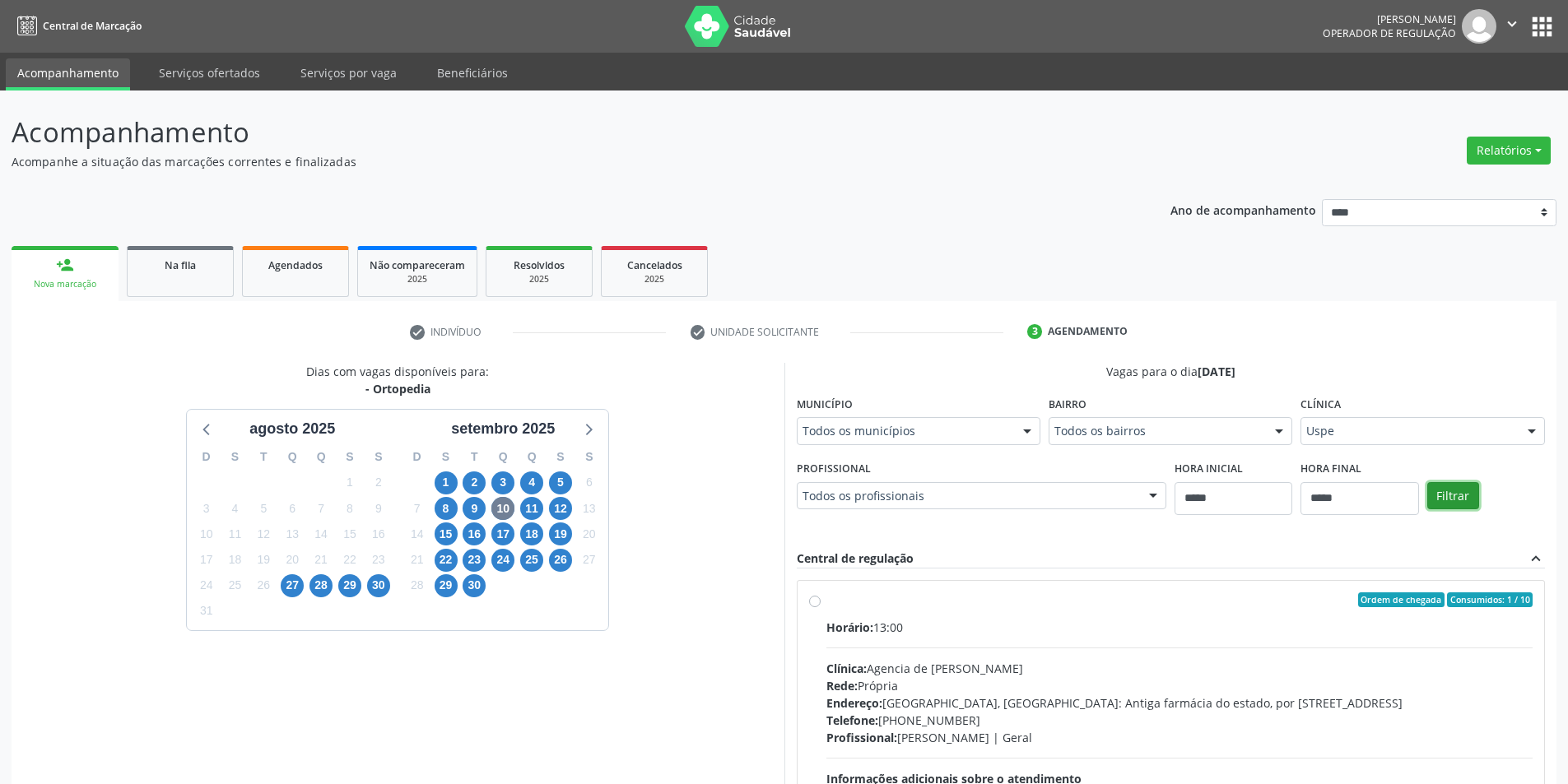
click at [1427, 510] on button "Filtrar" at bounding box center [1453, 496] width 52 height 28
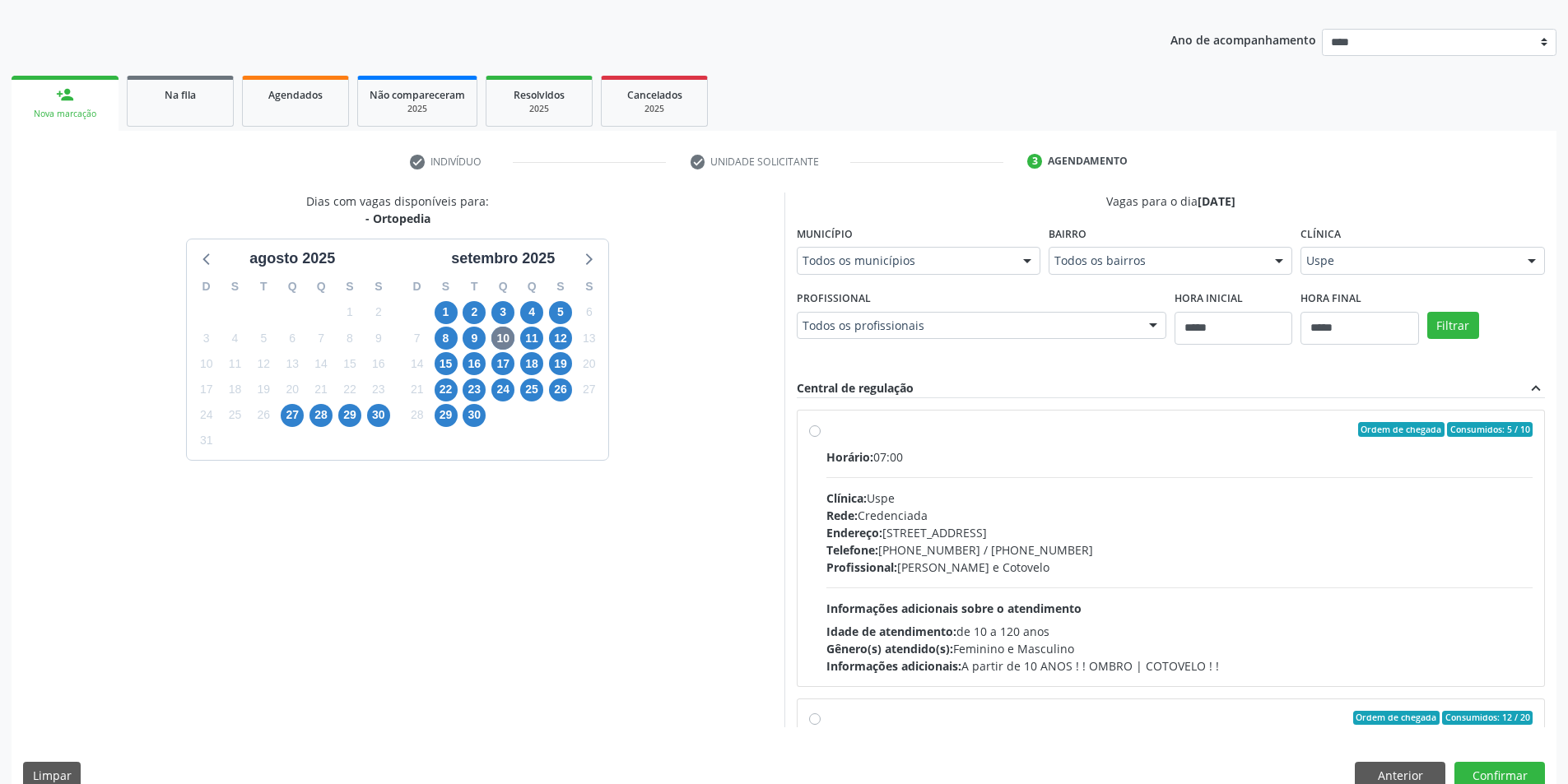
scroll to position [199, 0]
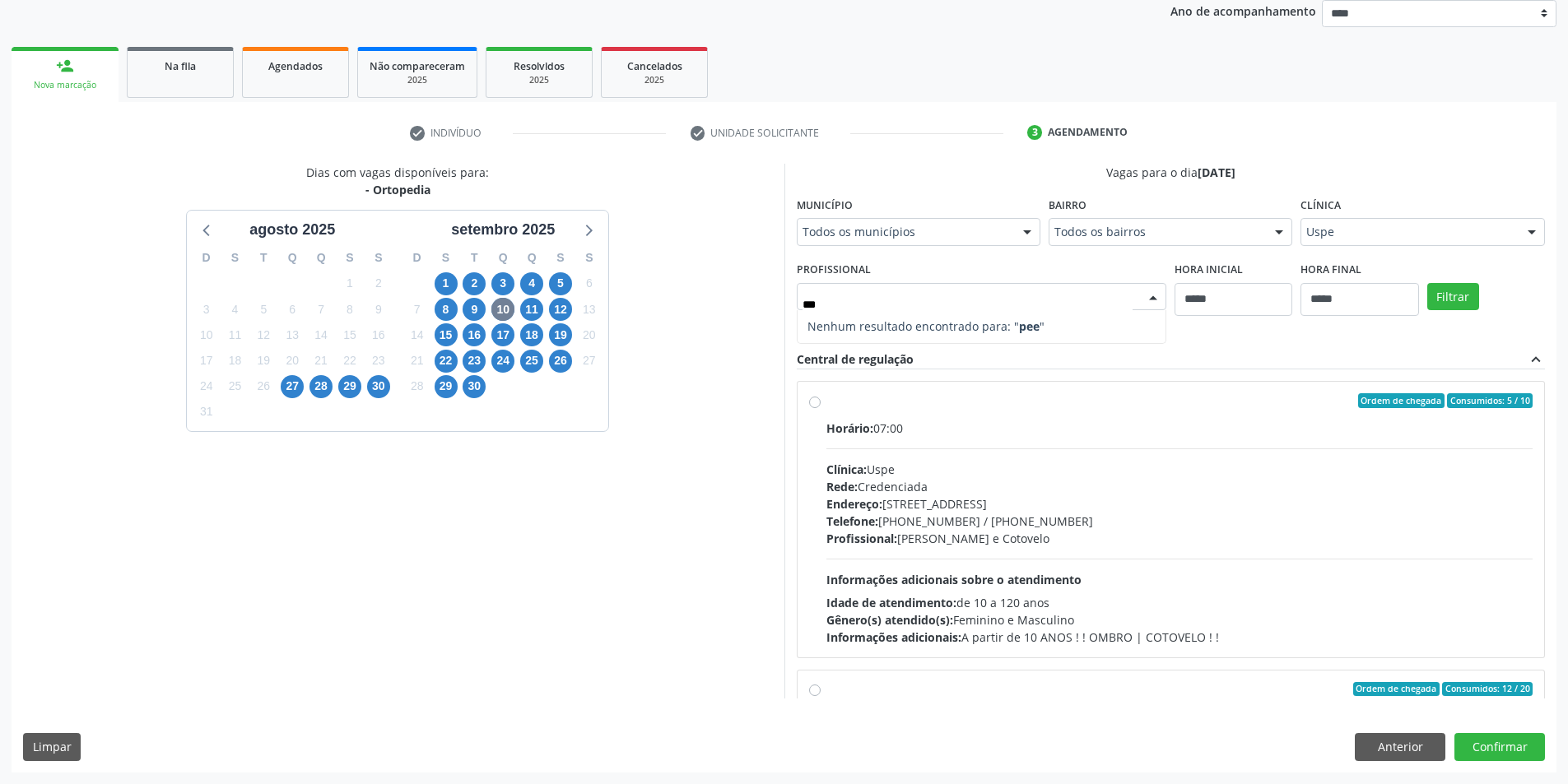
type input "**"
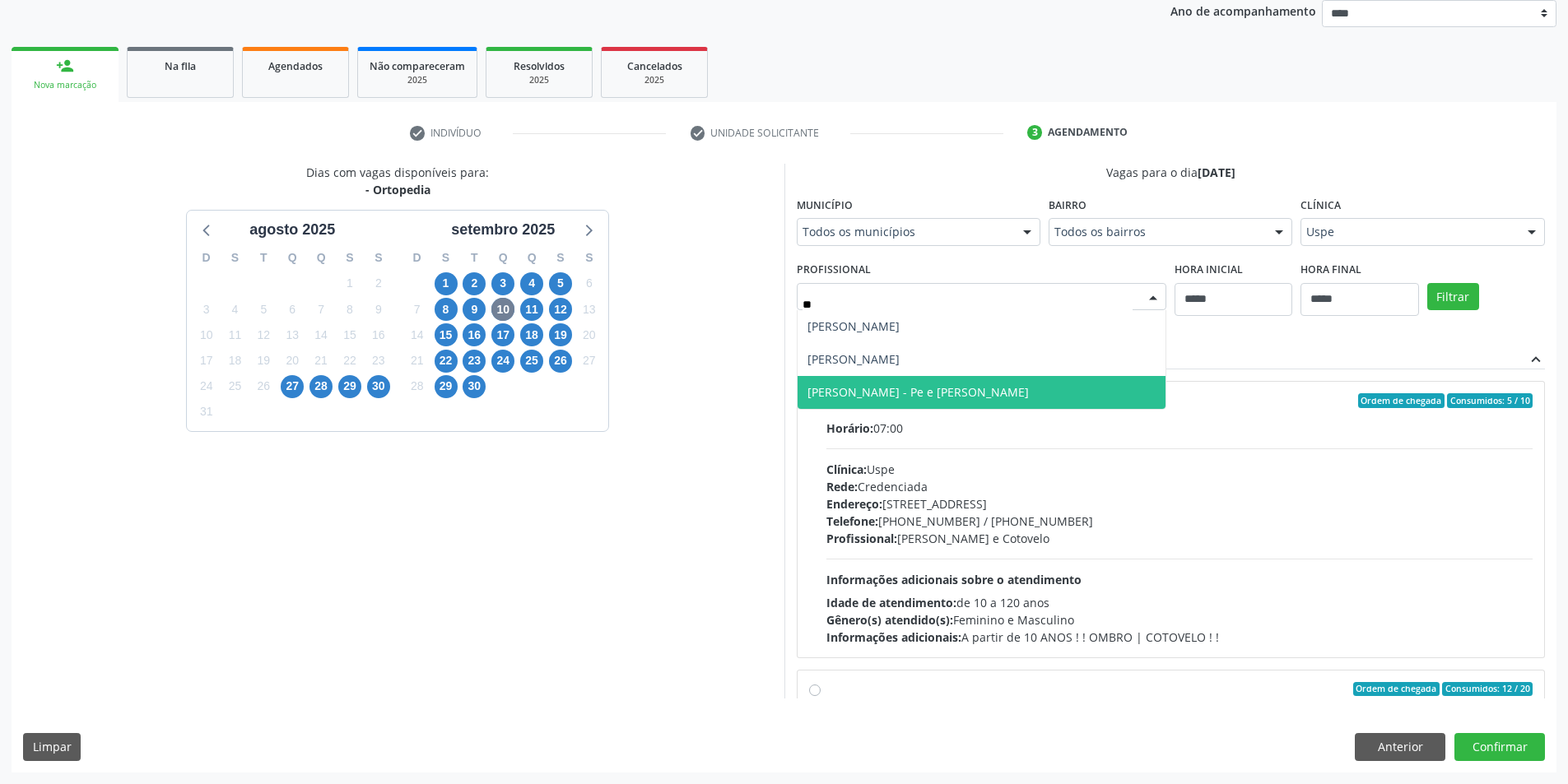
click at [950, 391] on span "Roserson Nogueira Lopes - Pe e Tornozelo" at bounding box center [917, 392] width 221 height 15
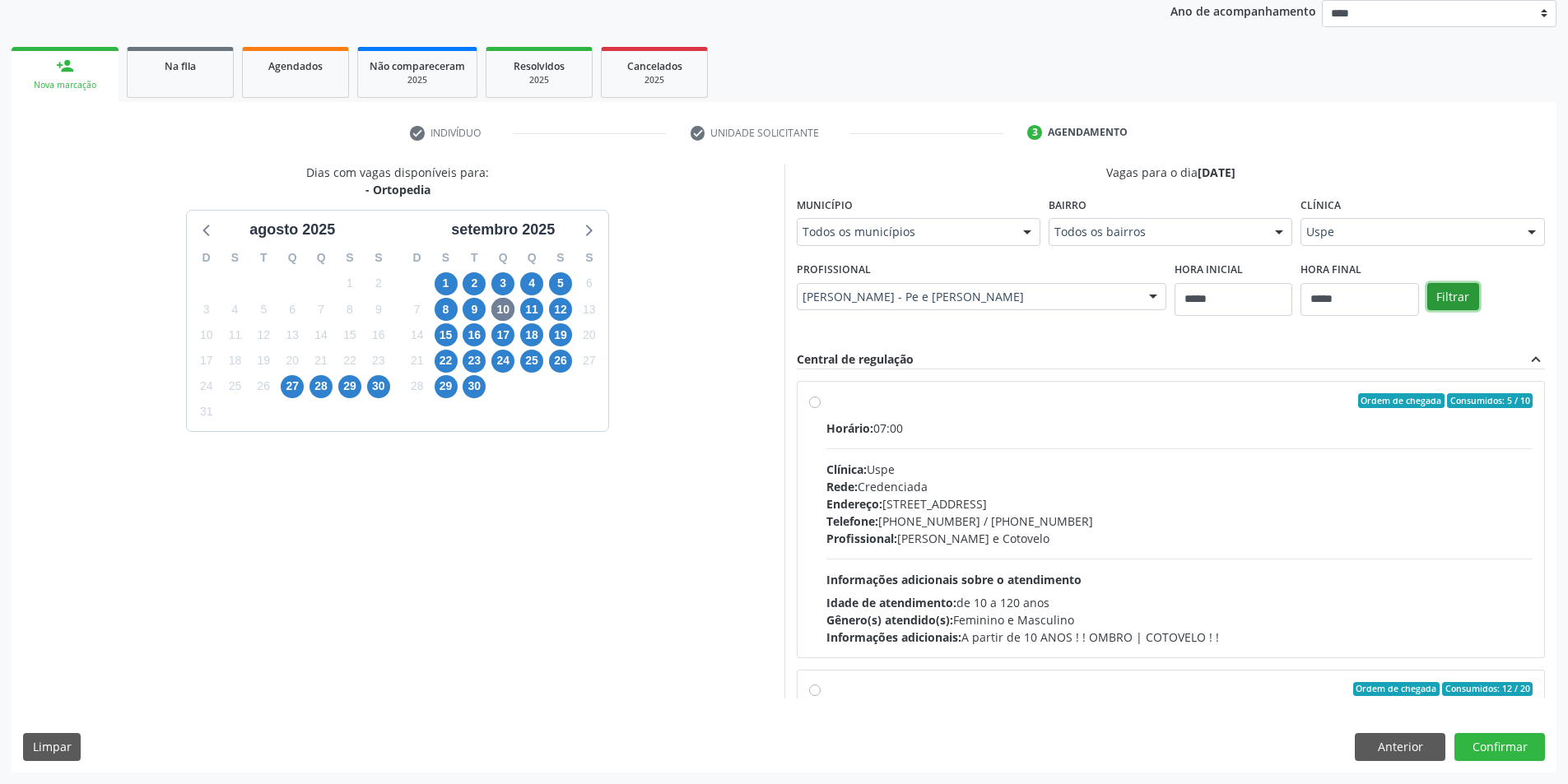
click at [1442, 291] on button "Filtrar" at bounding box center [1453, 297] width 52 height 28
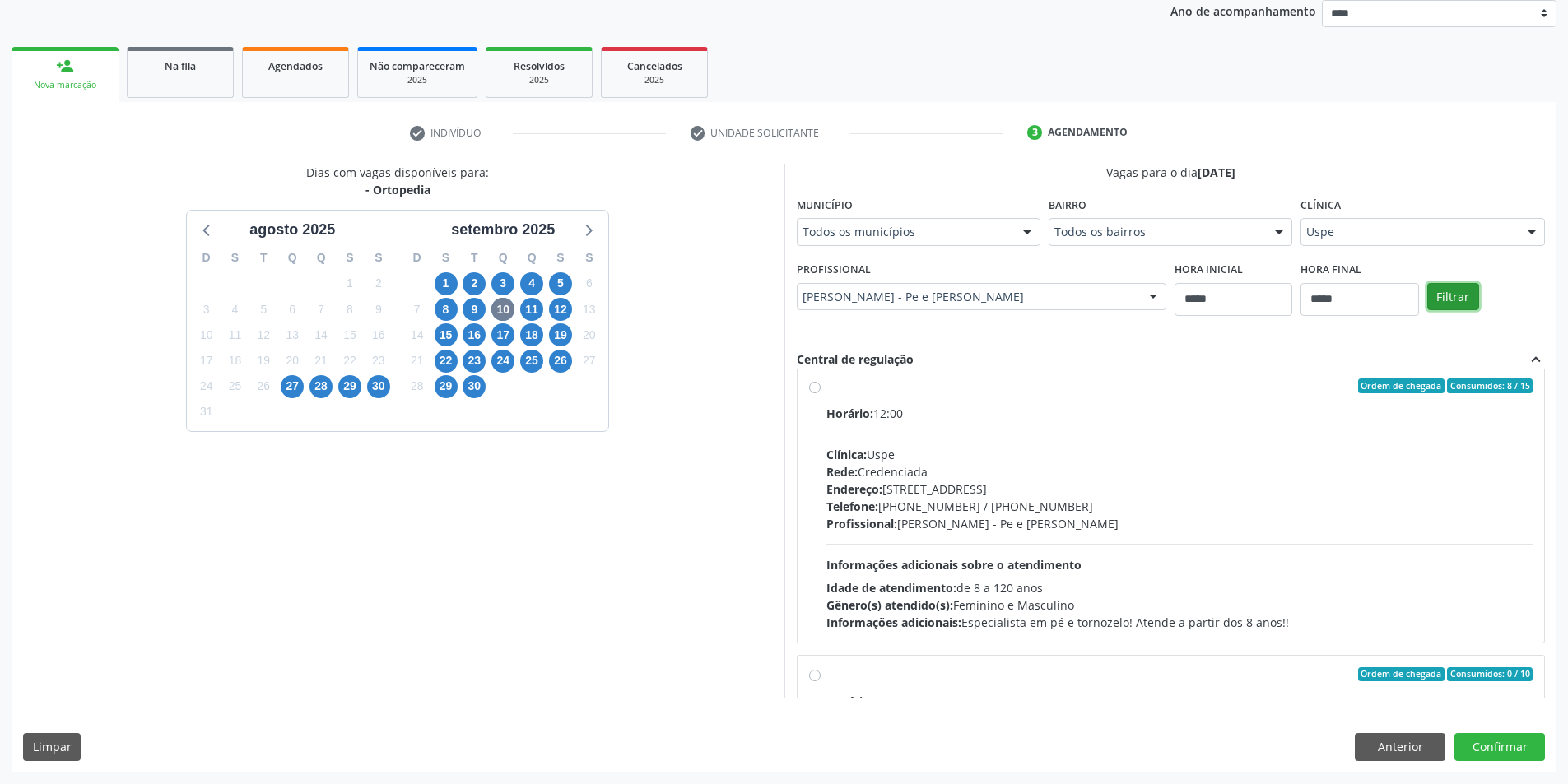
scroll to position [10, 0]
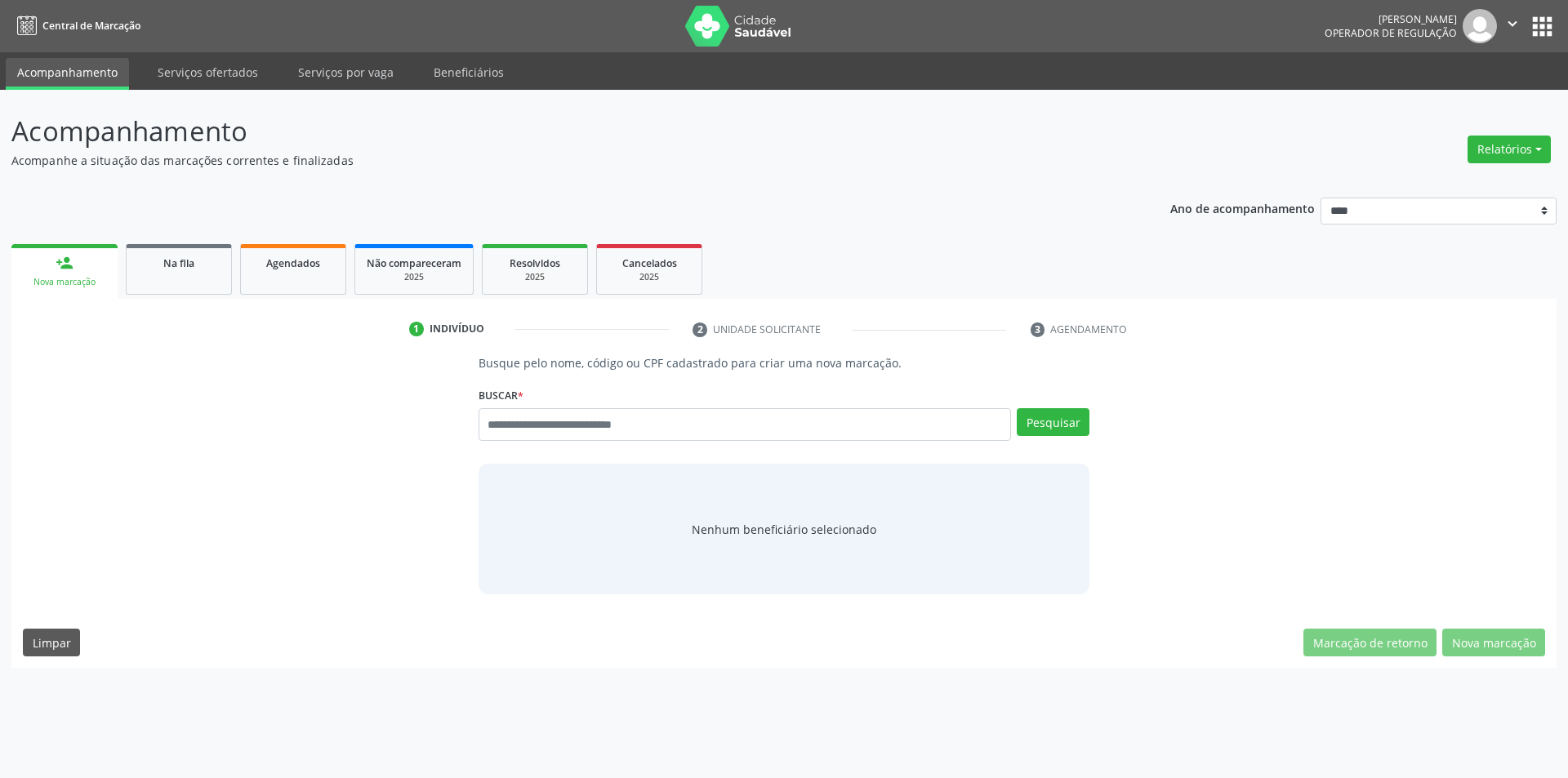
click at [547, 421] on input "text" at bounding box center [745, 425] width 533 height 33
type input "*********"
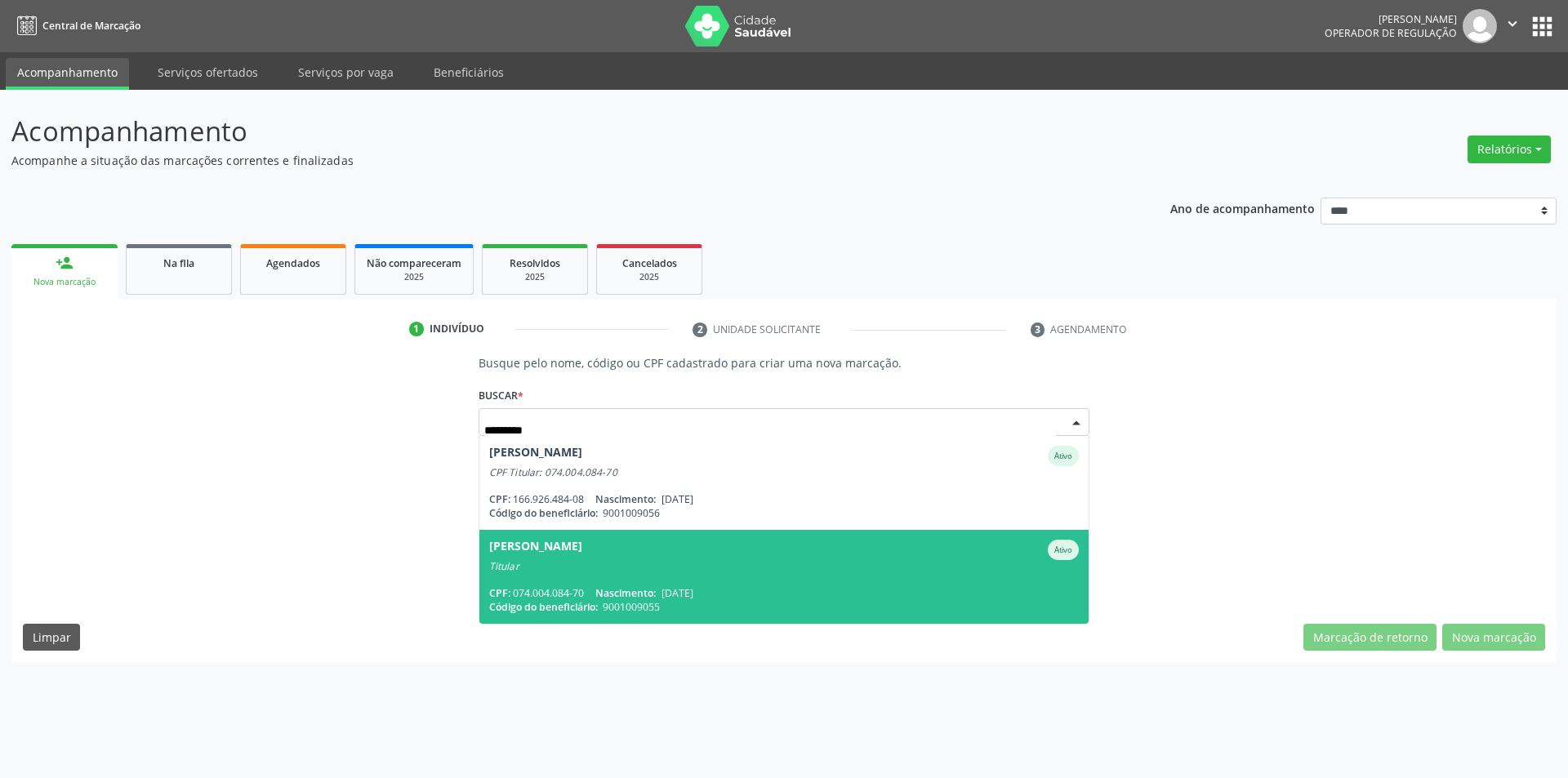
click at [693, 588] on span "09/07/1988" at bounding box center [677, 593] width 32 height 13
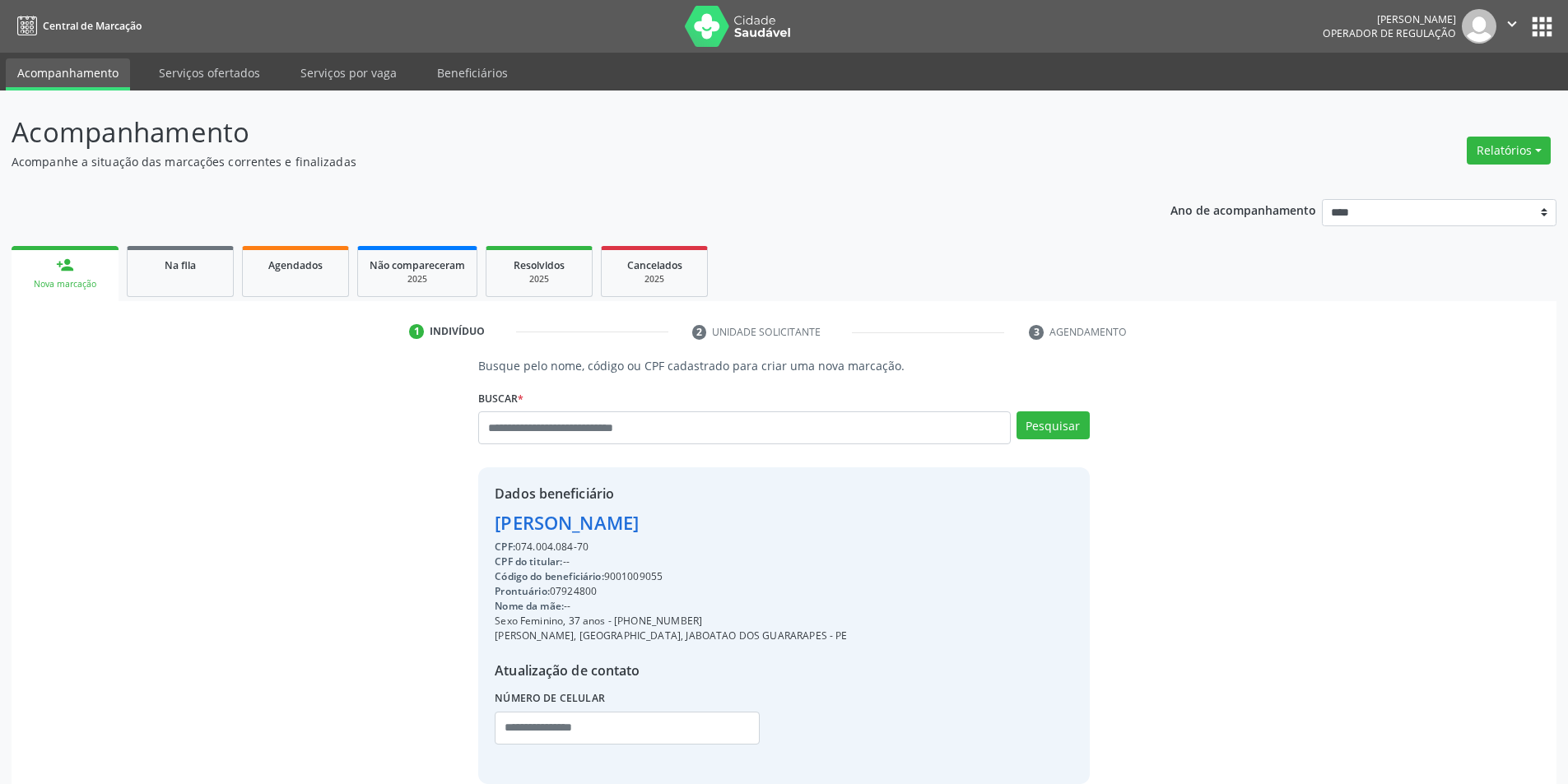
drag, startPoint x: 698, startPoint y: 619, endPoint x: 624, endPoint y: 622, distance: 74.1
click at [614, 618] on div "Sexo Feminino, 37 anos - (81) 98694-9368" at bounding box center [671, 621] width 352 height 15
copy div "(81) 98694-9368"
paste input "**********"
type input "**********"
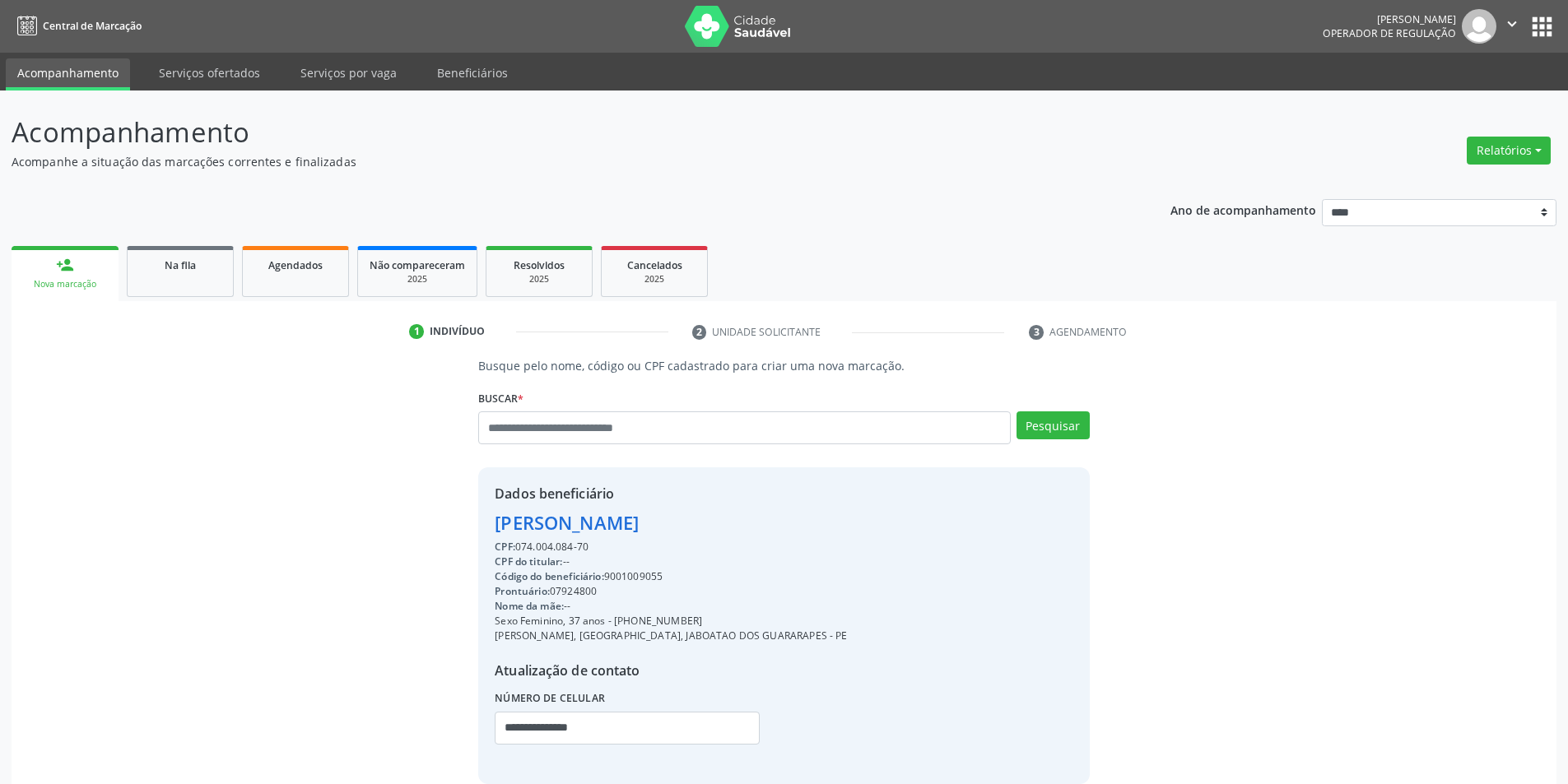
drag, startPoint x: 1323, startPoint y: 627, endPoint x: 1314, endPoint y: 691, distance: 64.6
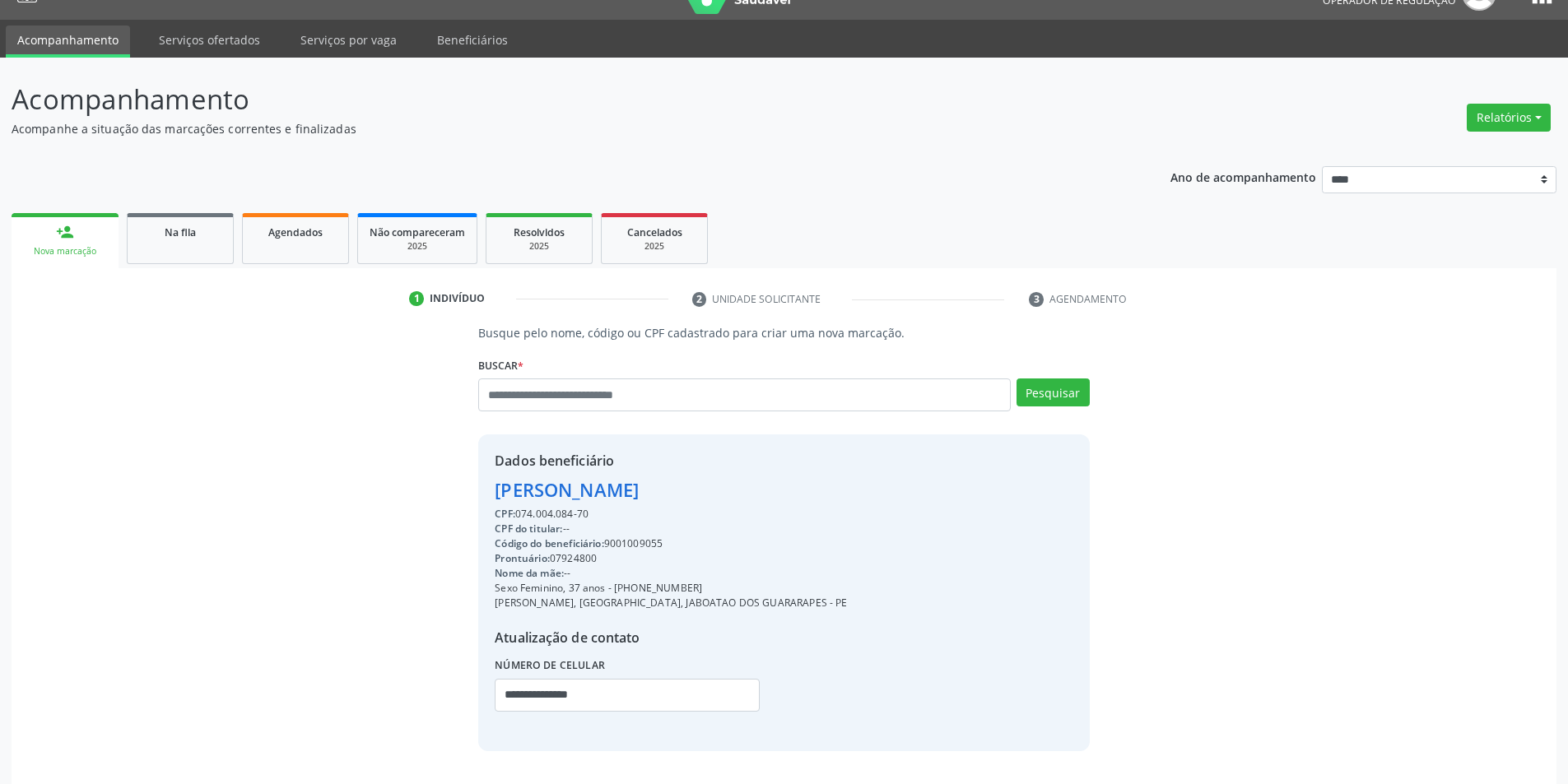
scroll to position [85, 0]
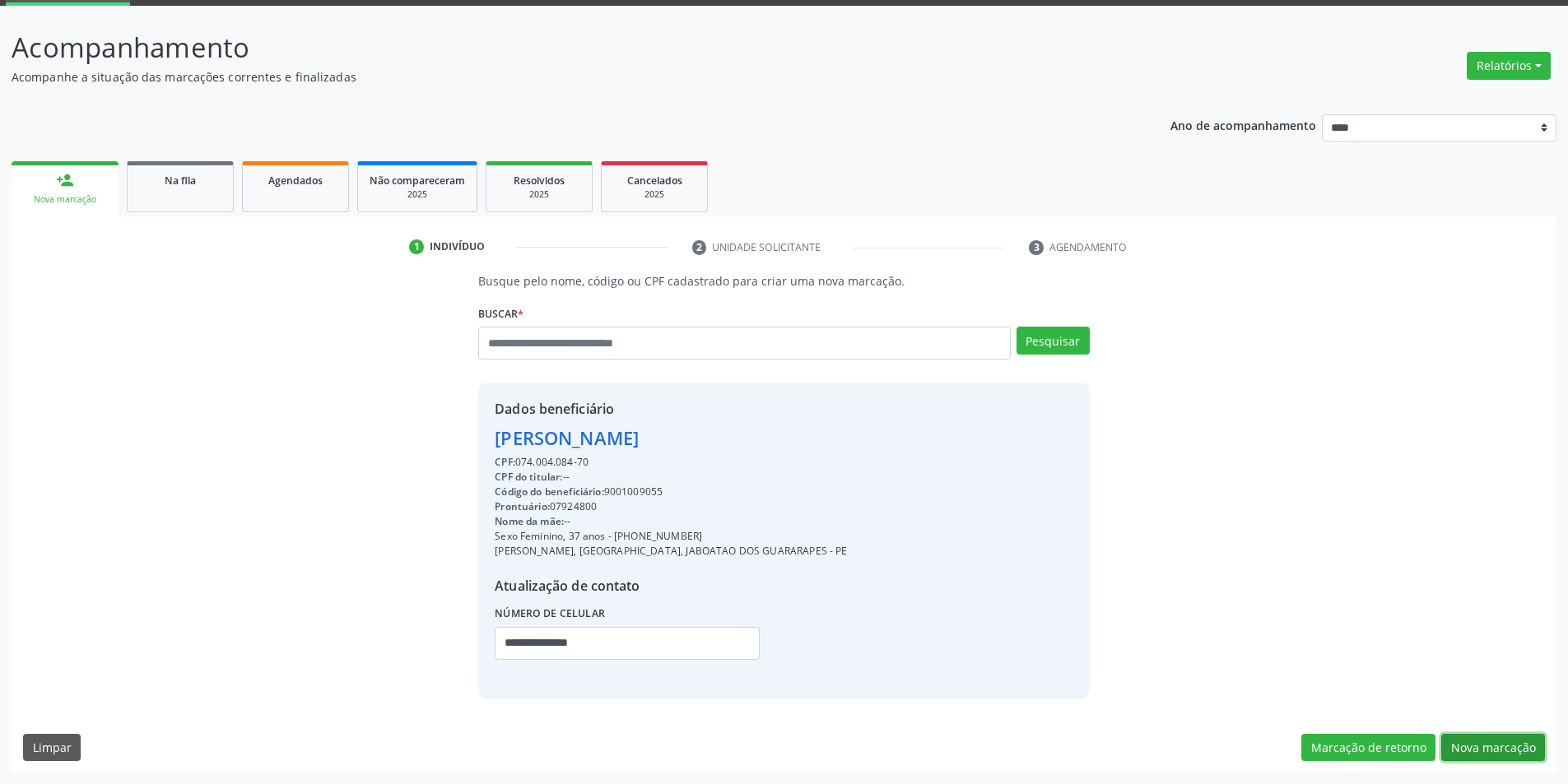
drag, startPoint x: 1472, startPoint y: 744, endPoint x: 1464, endPoint y: 740, distance: 8.9
click at [1467, 741] on button "Nova marcação" at bounding box center [1493, 747] width 103 height 28
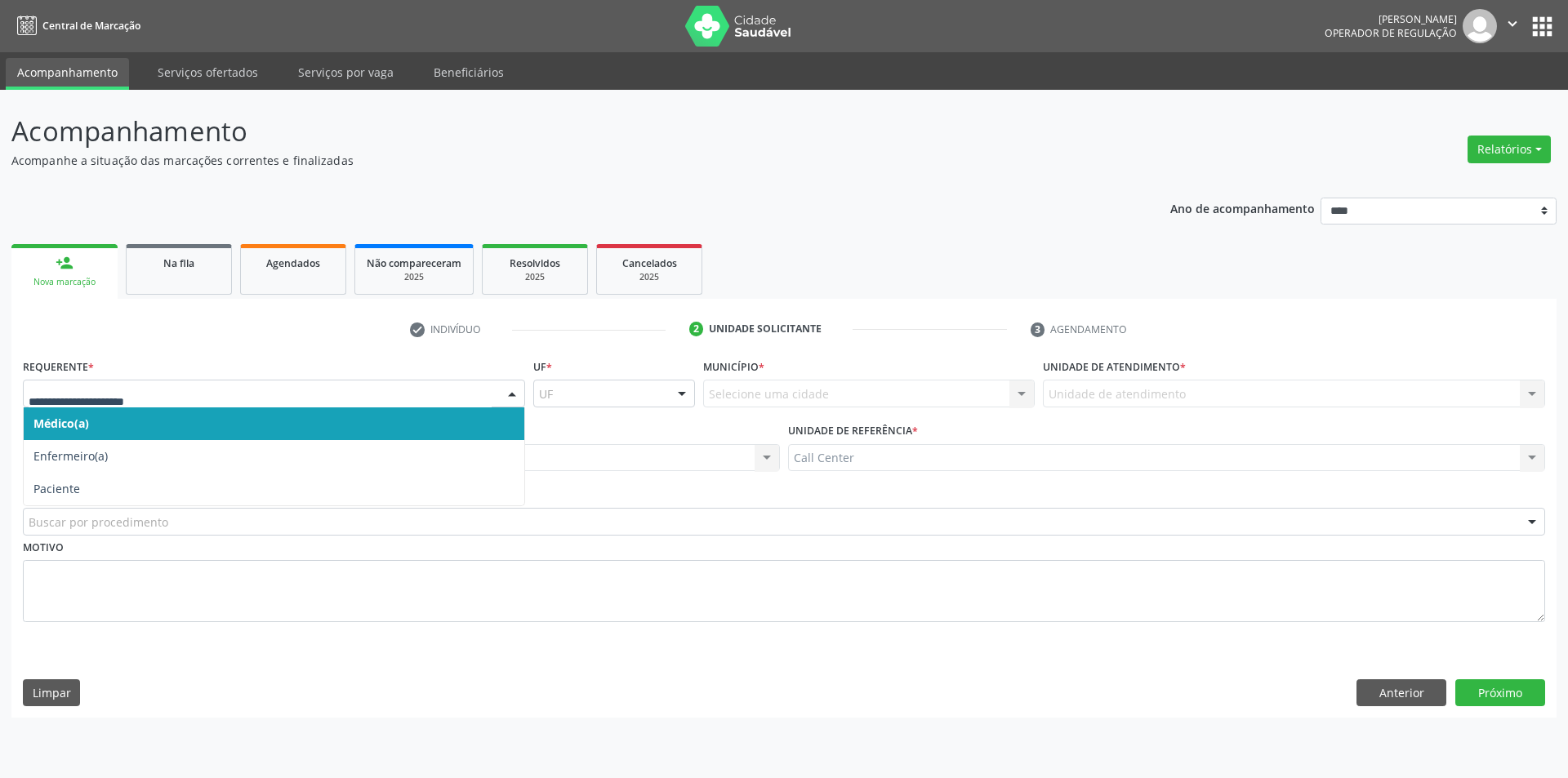
drag, startPoint x: 178, startPoint y: 386, endPoint x: 149, endPoint y: 458, distance: 77.6
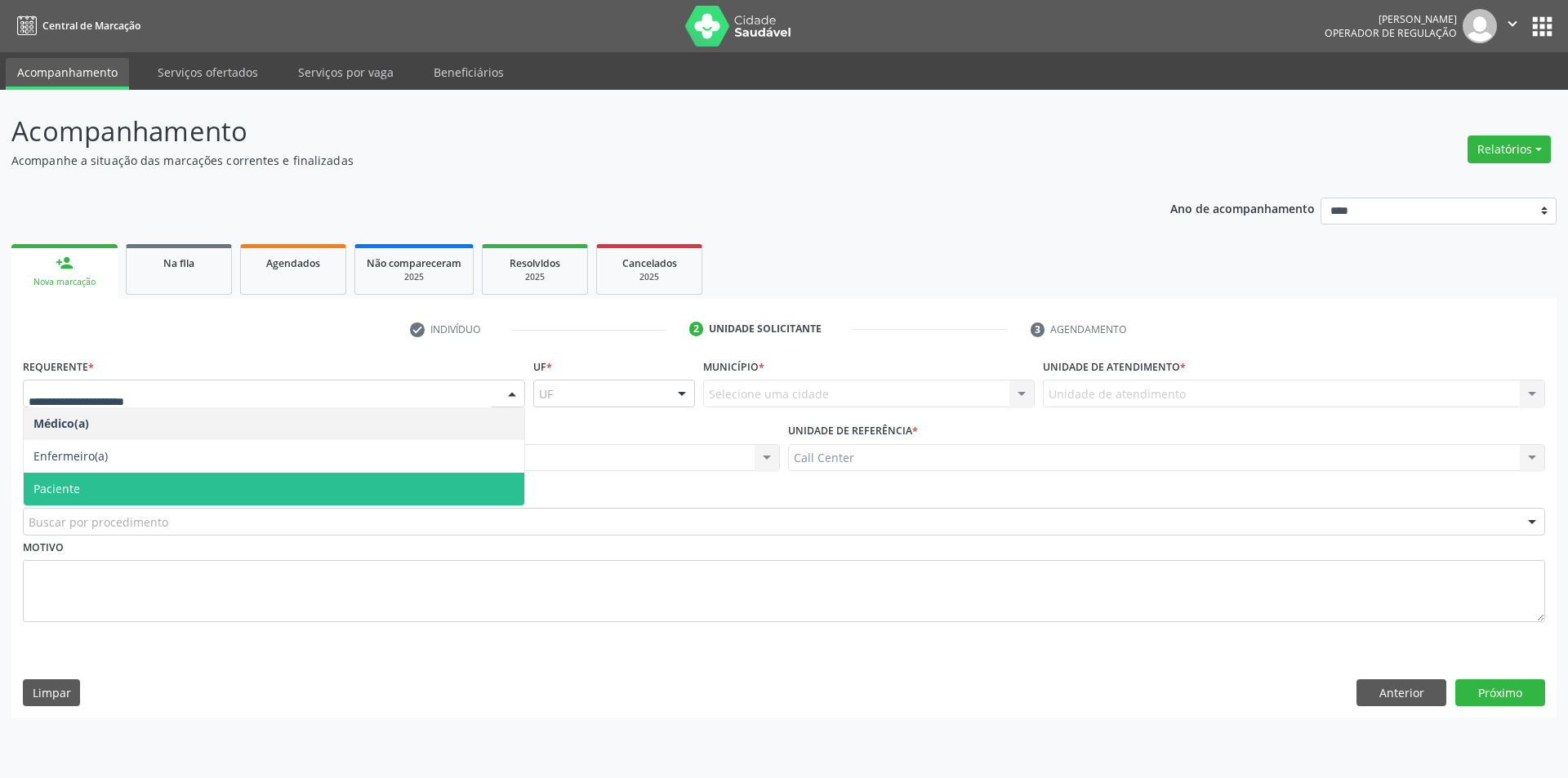
drag, startPoint x: 125, startPoint y: 484, endPoint x: 119, endPoint y: 520, distance: 36.5
click at [125, 491] on span "Paciente" at bounding box center [274, 489] width 501 height 33
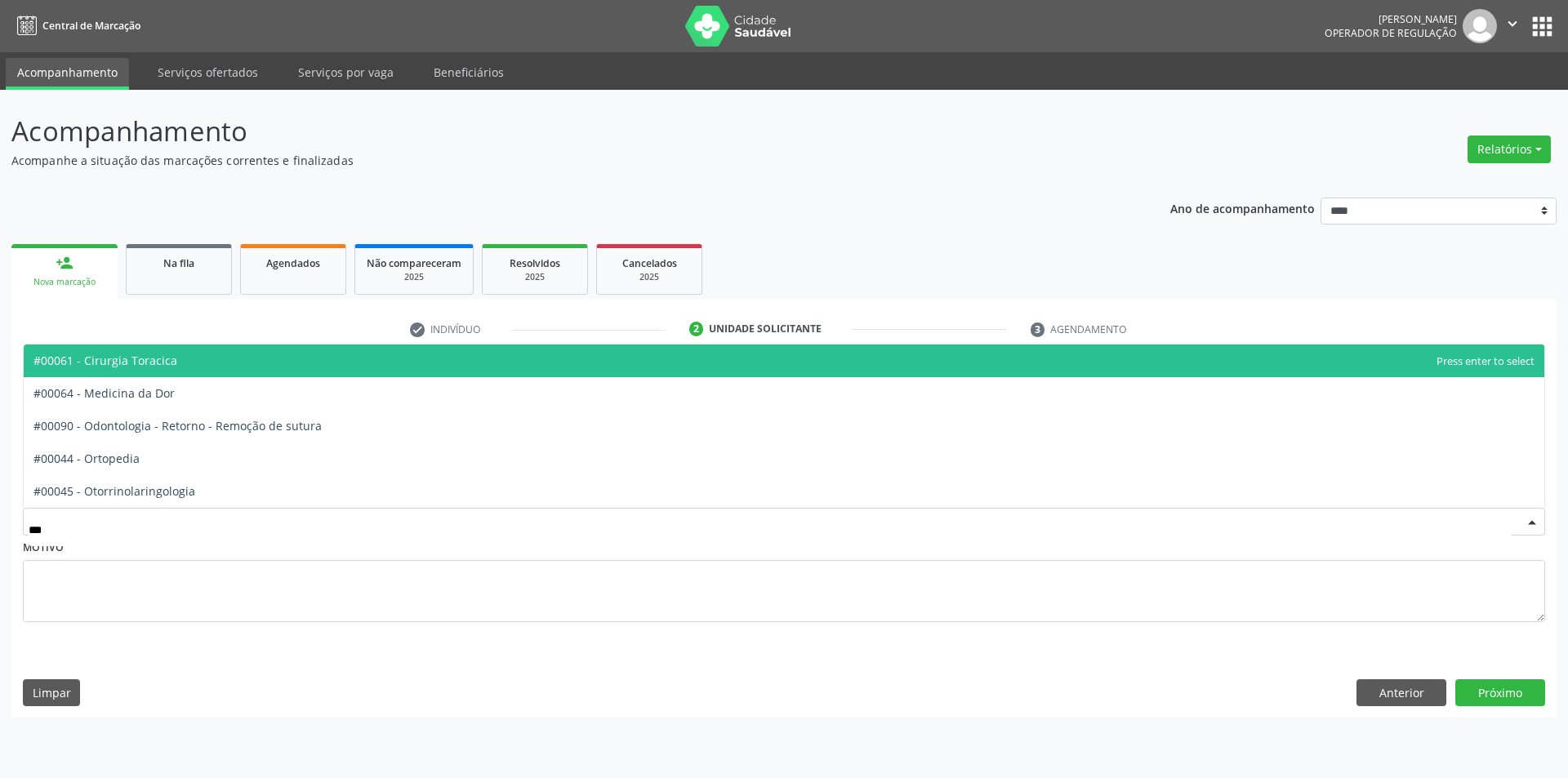
type input "****"
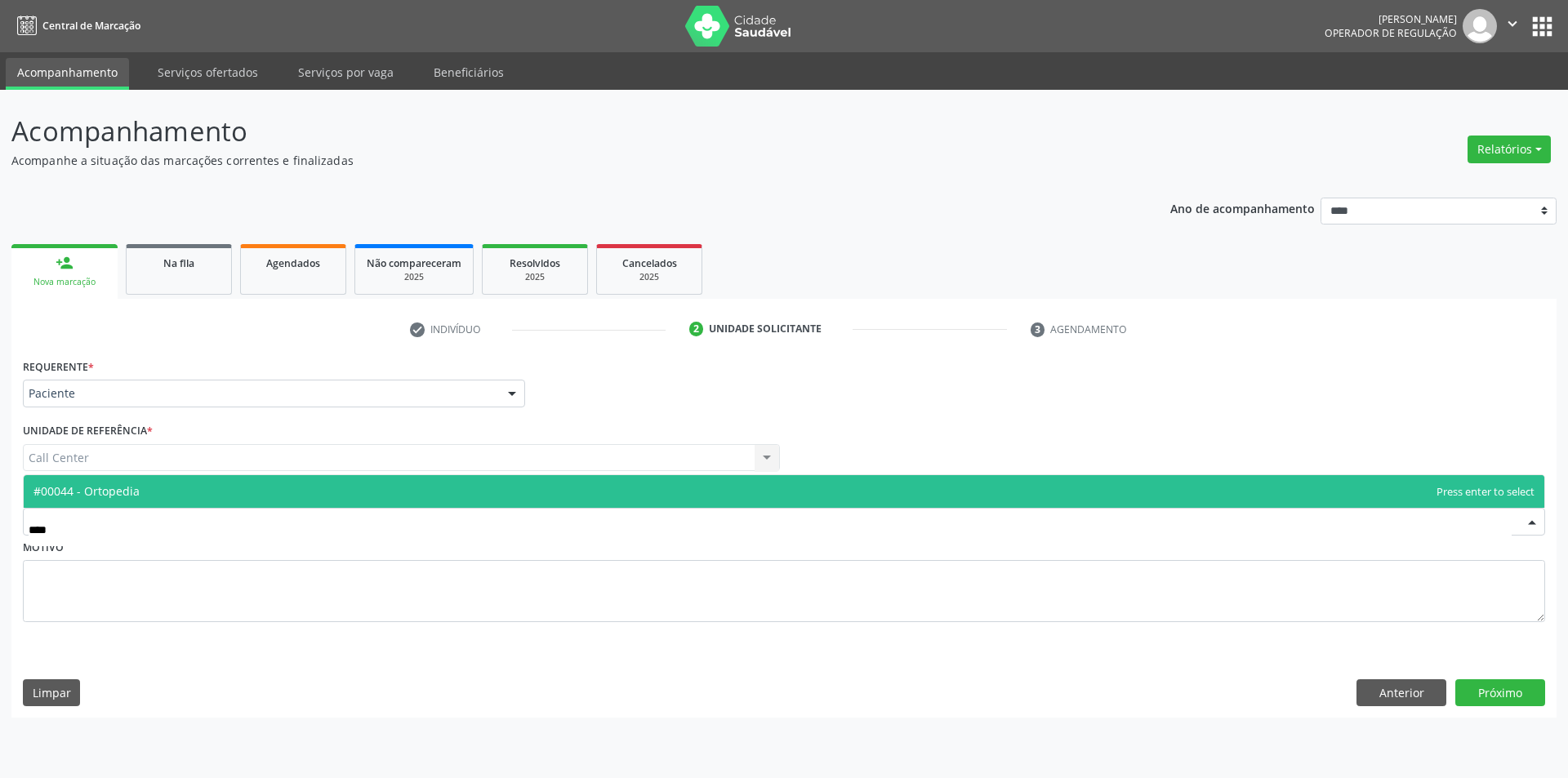
click at [135, 497] on span "#00044 - Ortopedia" at bounding box center [86, 491] width 106 height 15
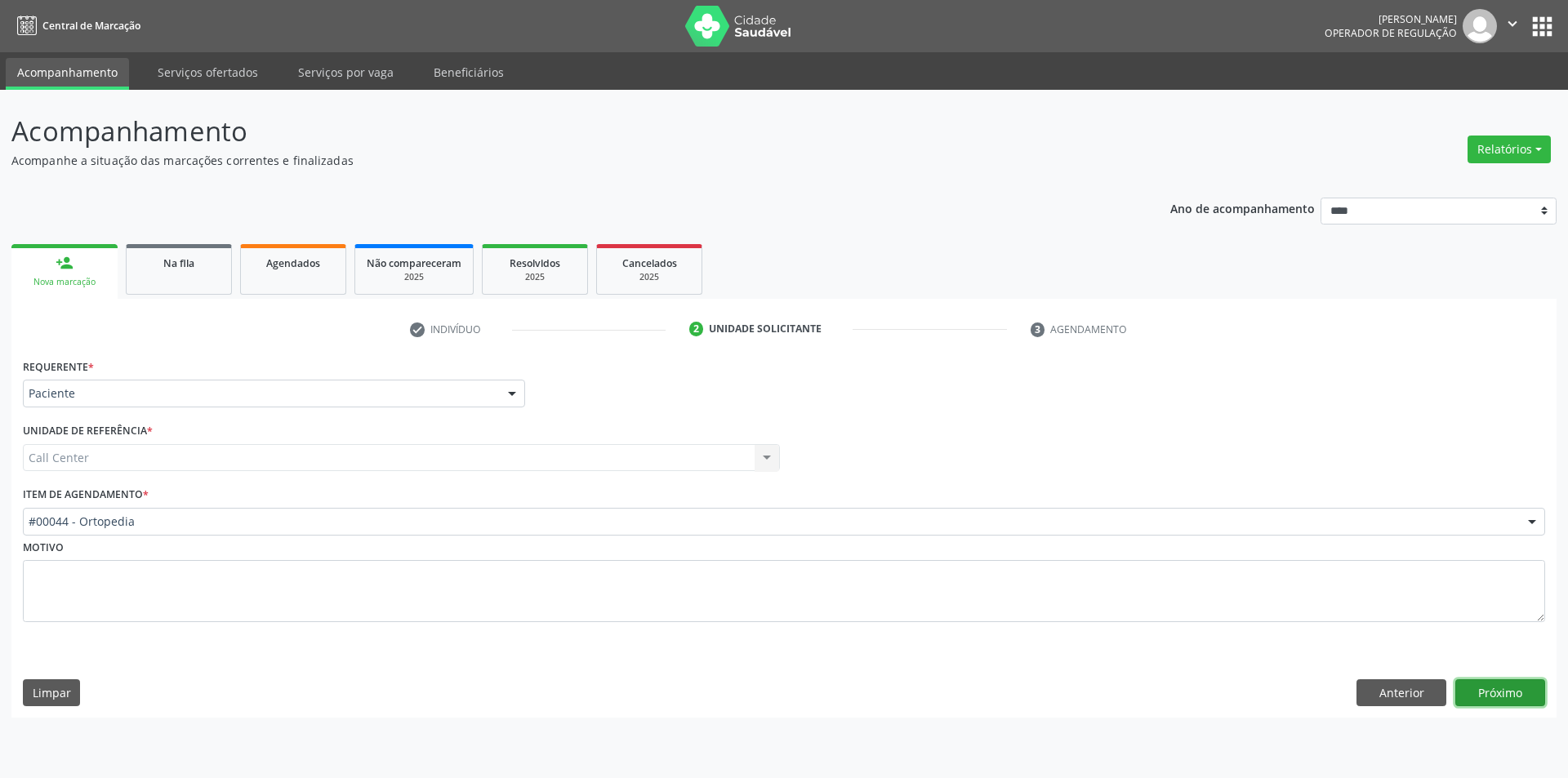
click at [1487, 692] on button "Próximo" at bounding box center [1500, 693] width 90 height 28
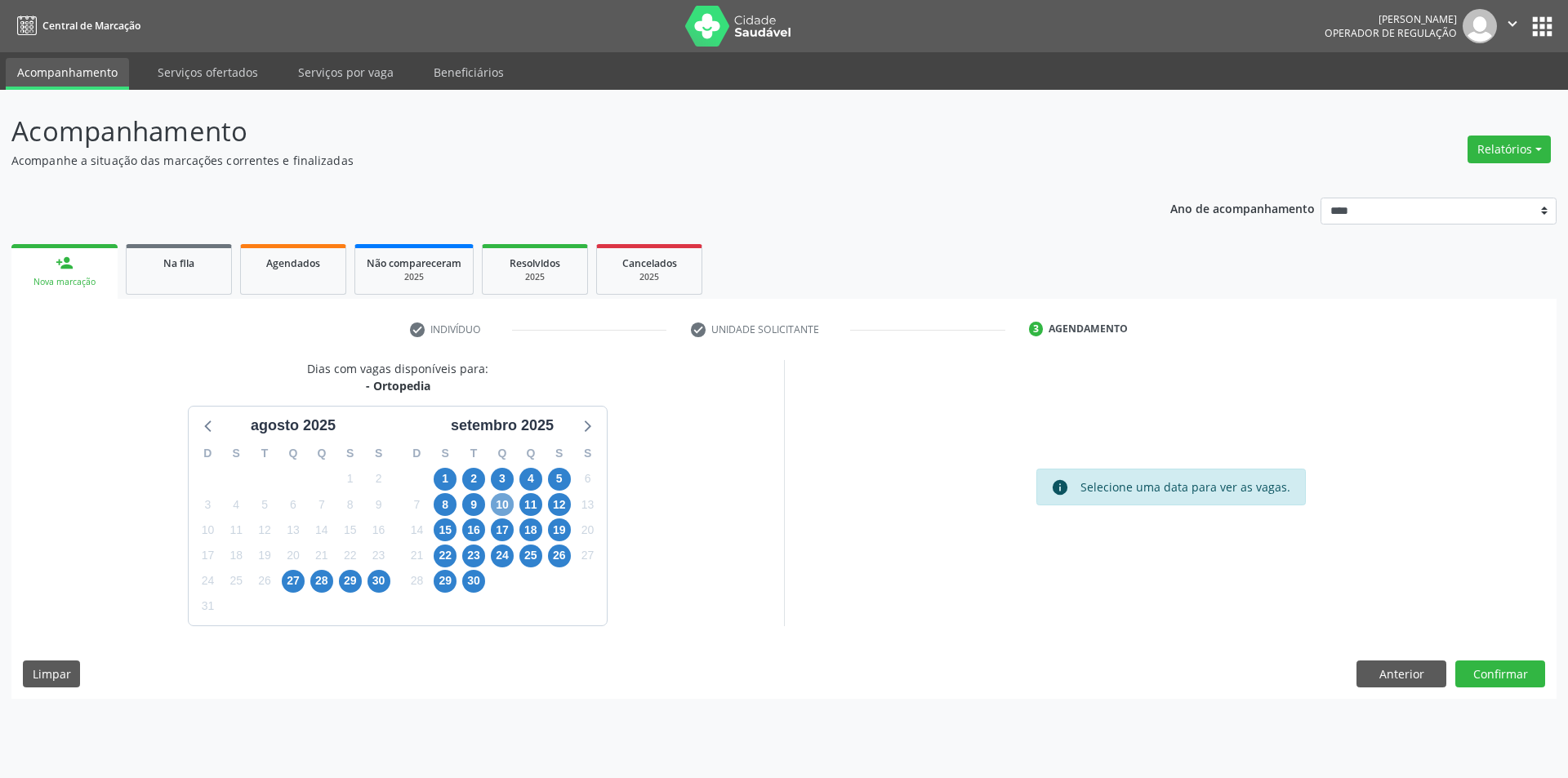
click at [497, 506] on span "10" at bounding box center [503, 505] width 23 height 23
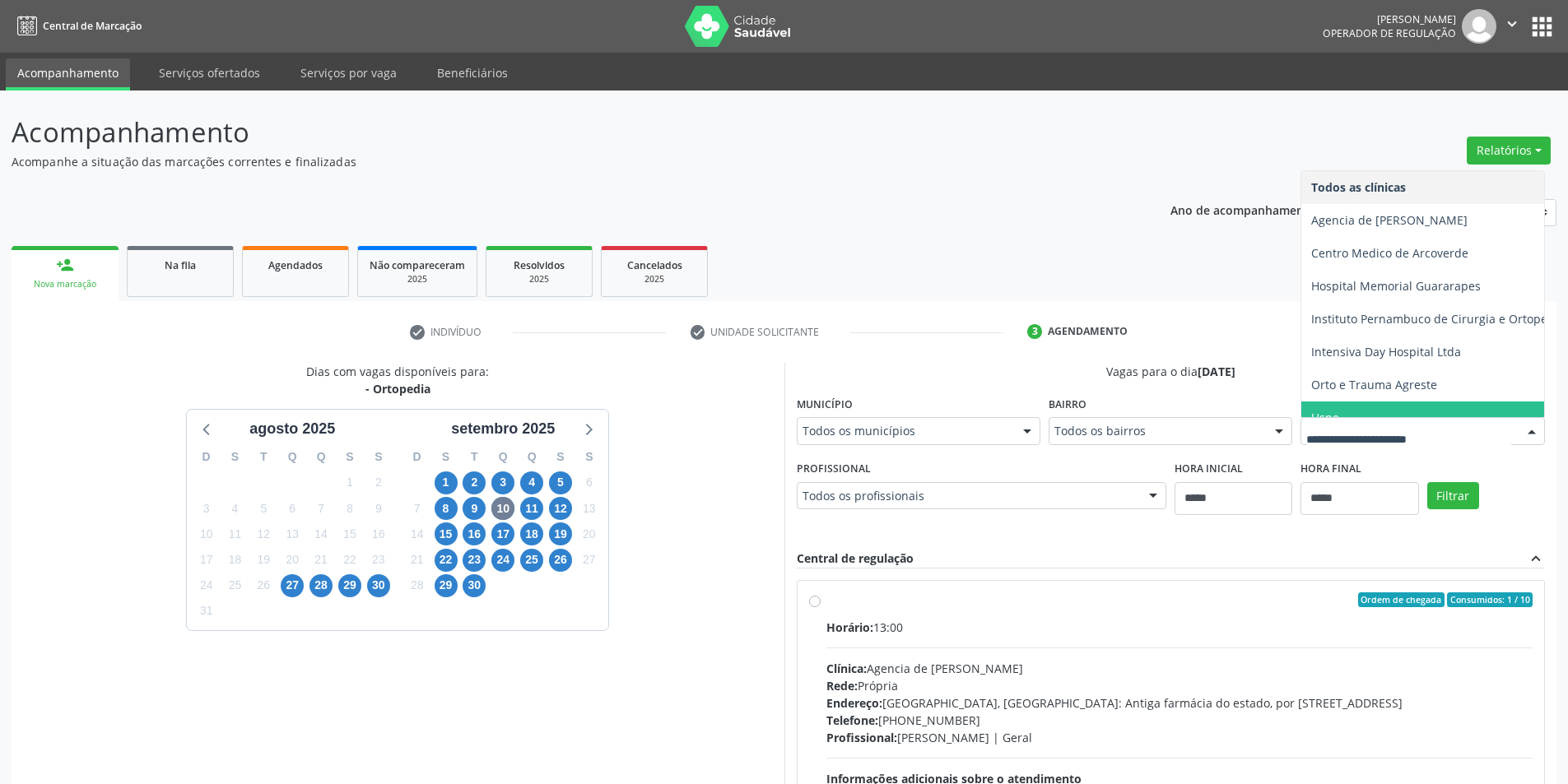
click at [1301, 435] on span "Uspe" at bounding box center [1437, 418] width 274 height 33
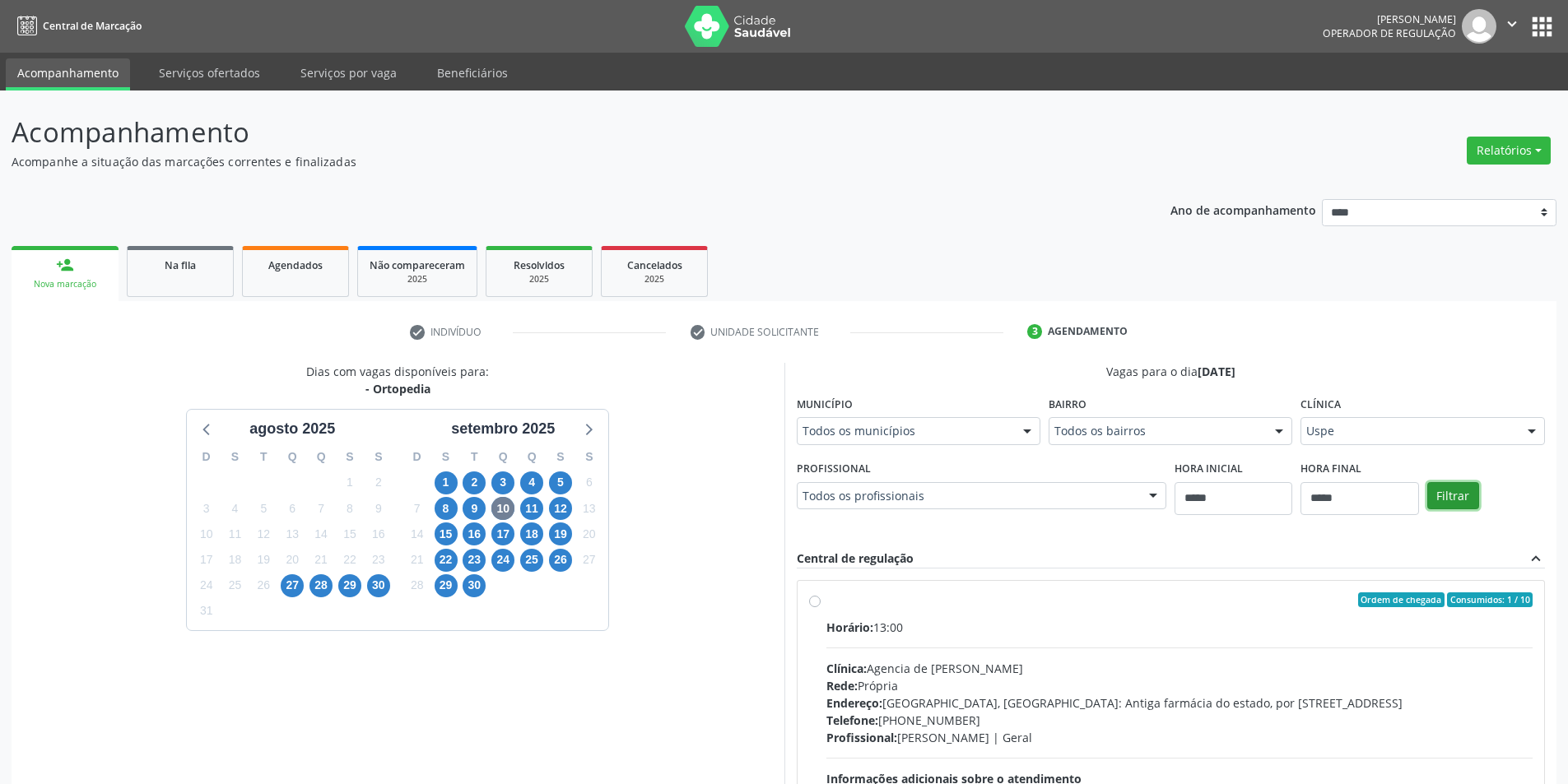
click at [1427, 510] on button "Filtrar" at bounding box center [1453, 496] width 52 height 28
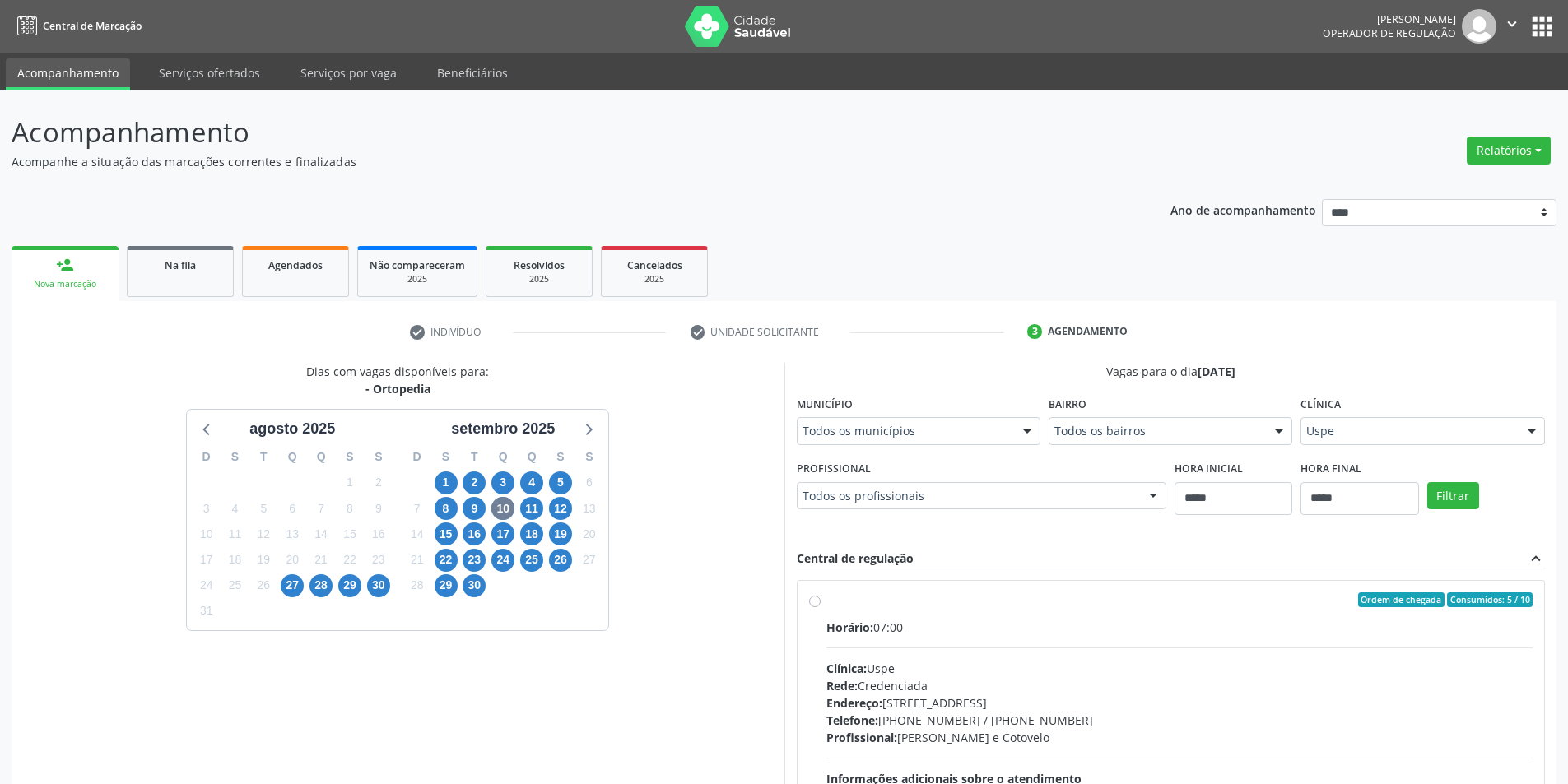
drag, startPoint x: 704, startPoint y: 494, endPoint x: 711, endPoint y: 529, distance: 35.7
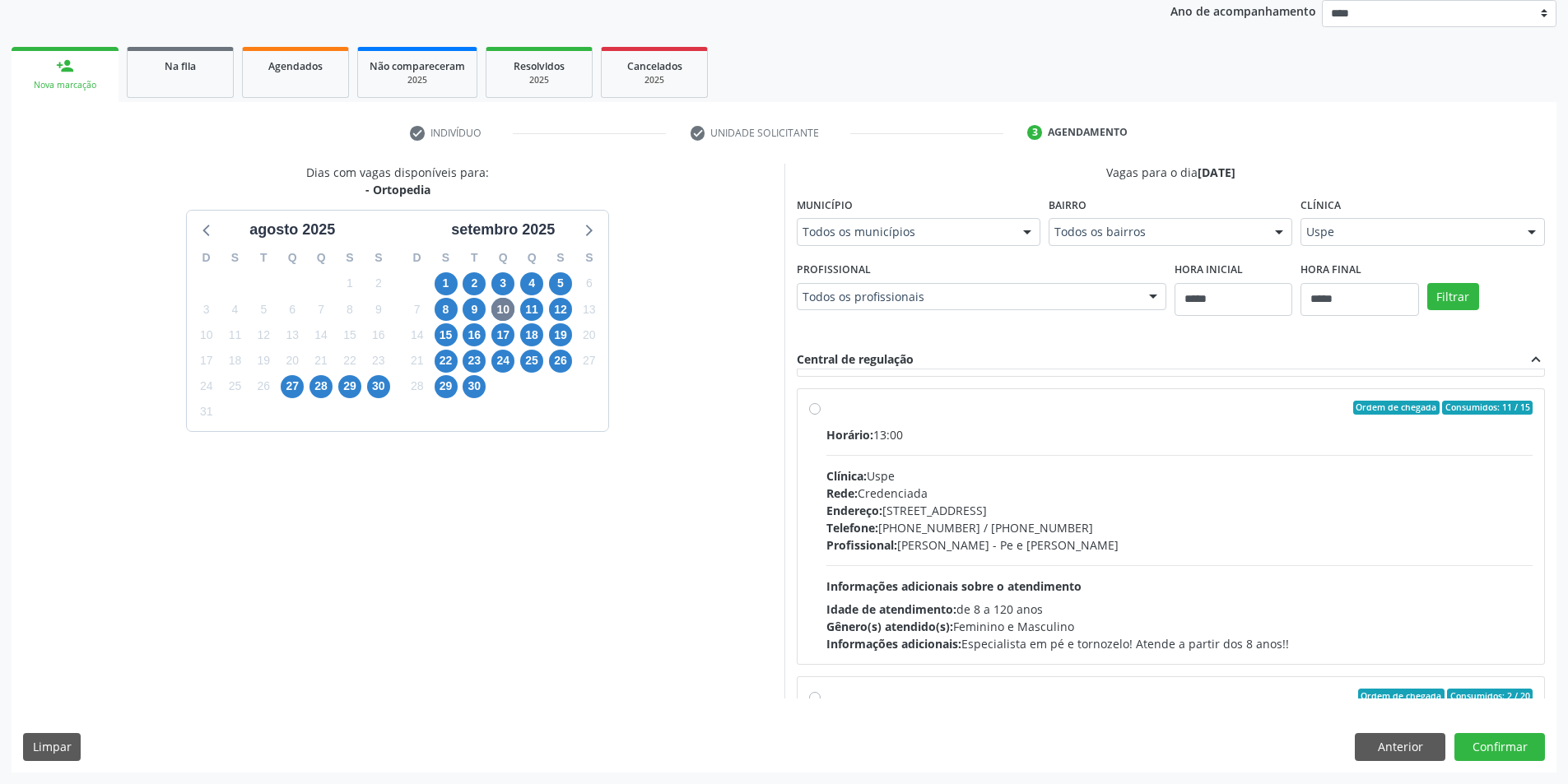
scroll to position [1404, 0]
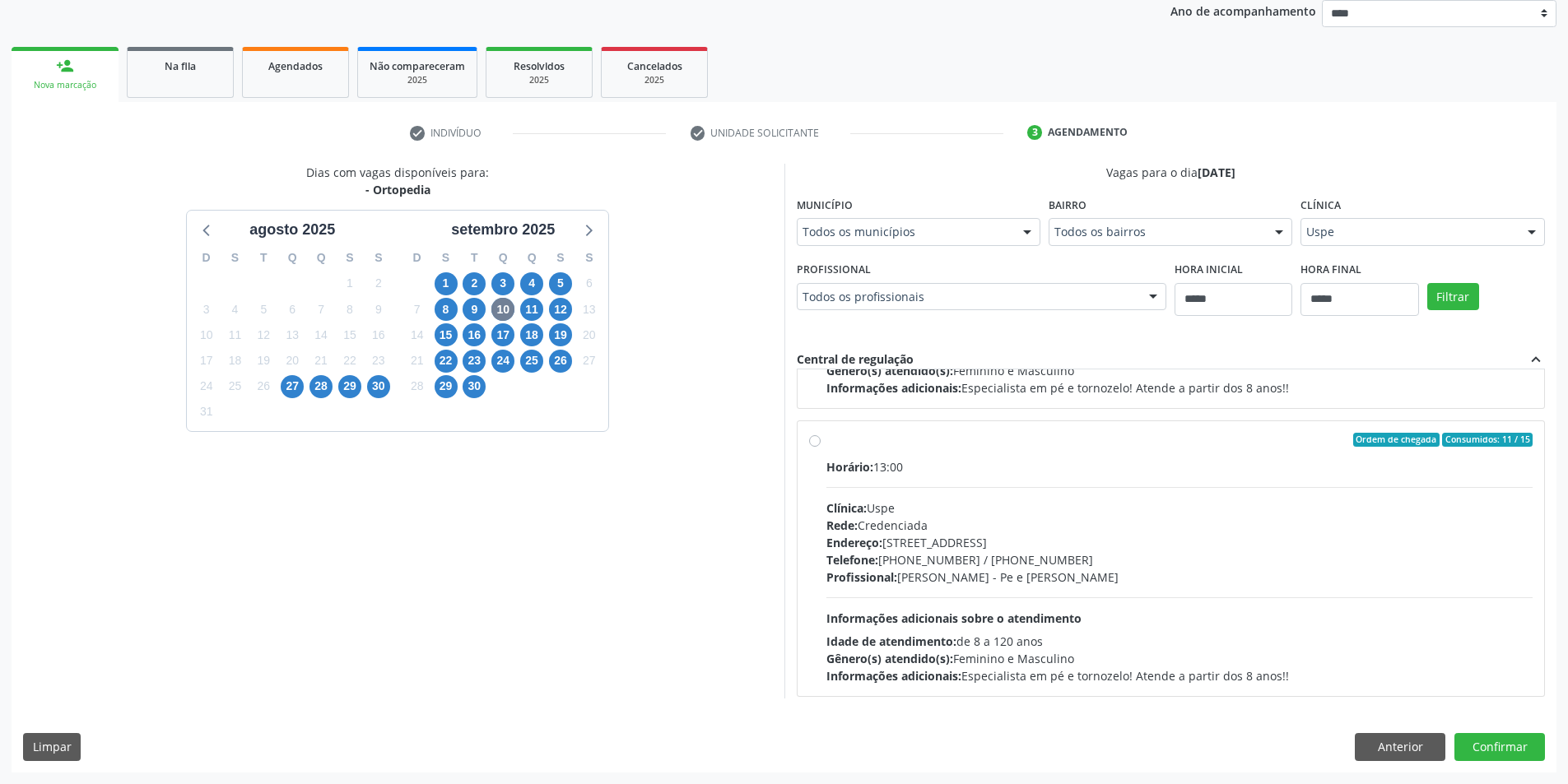
click at [1210, 586] on div "Profissional: Roserson Nogueira Lopes - Pe e Tornozelo" at bounding box center [1179, 577] width 707 height 17
click at [1515, 749] on button "Confirmar" at bounding box center [1499, 747] width 91 height 28
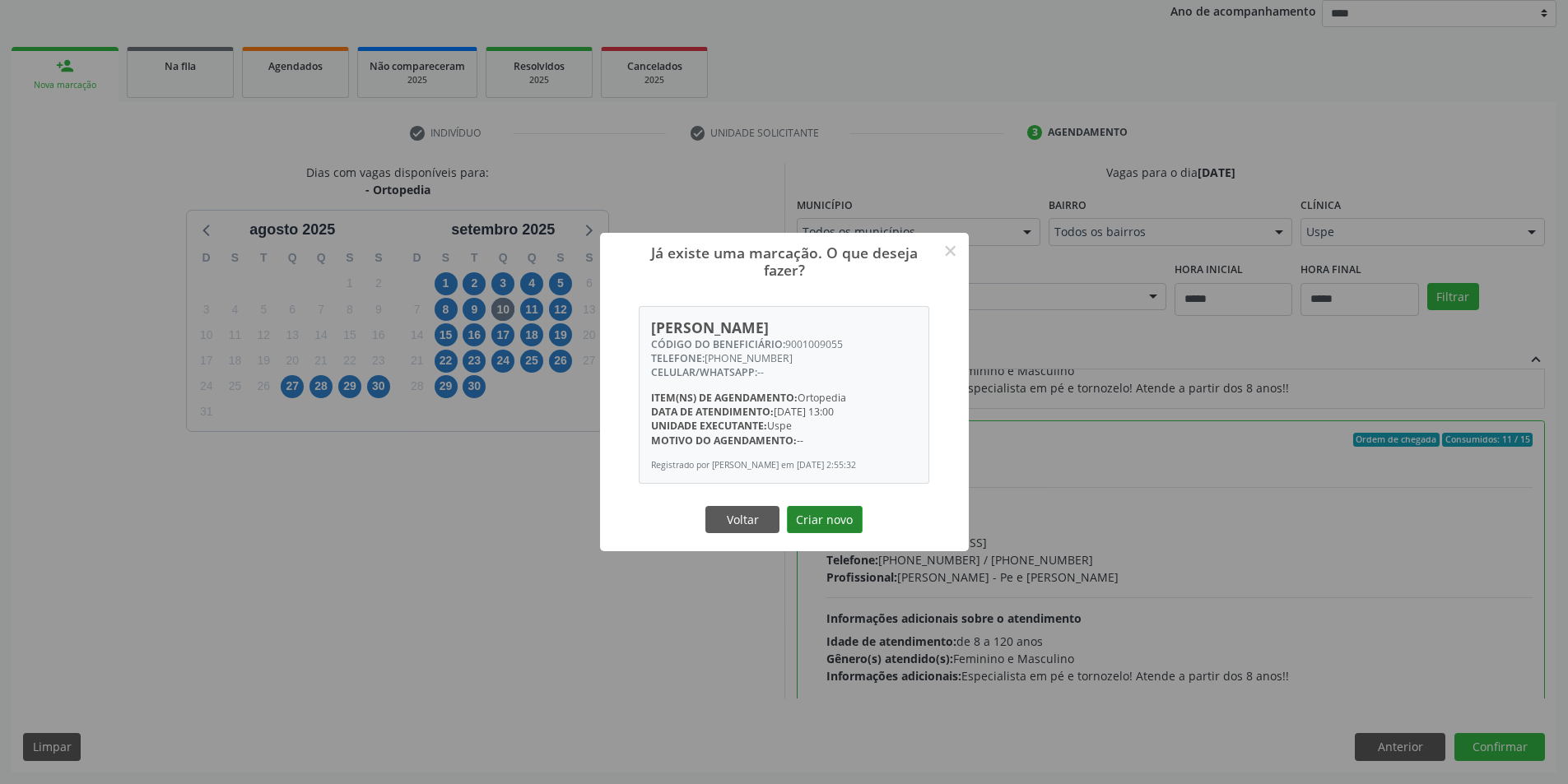
click at [828, 529] on button "Criar novo" at bounding box center [825, 520] width 75 height 28
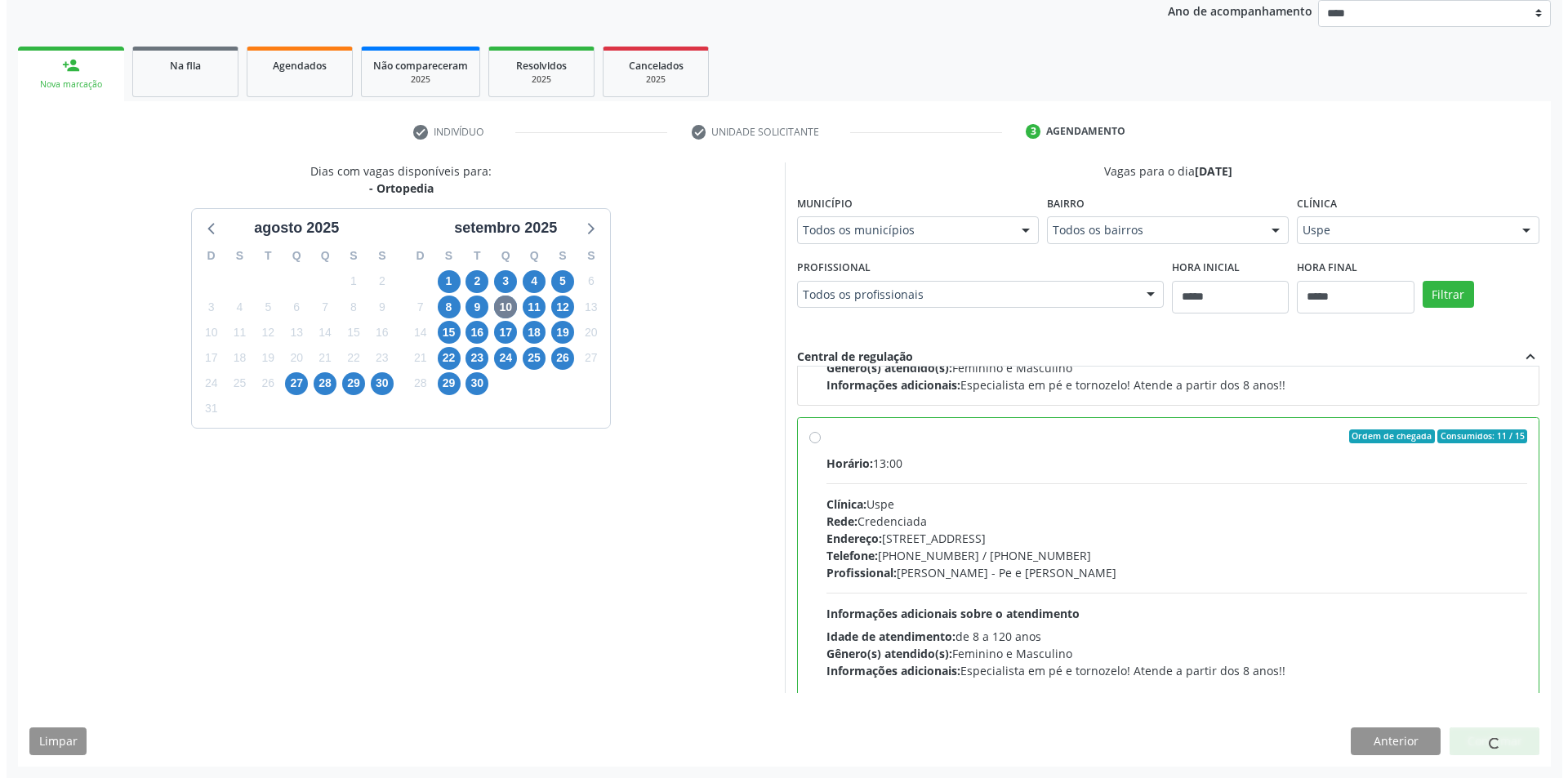
scroll to position [0, 0]
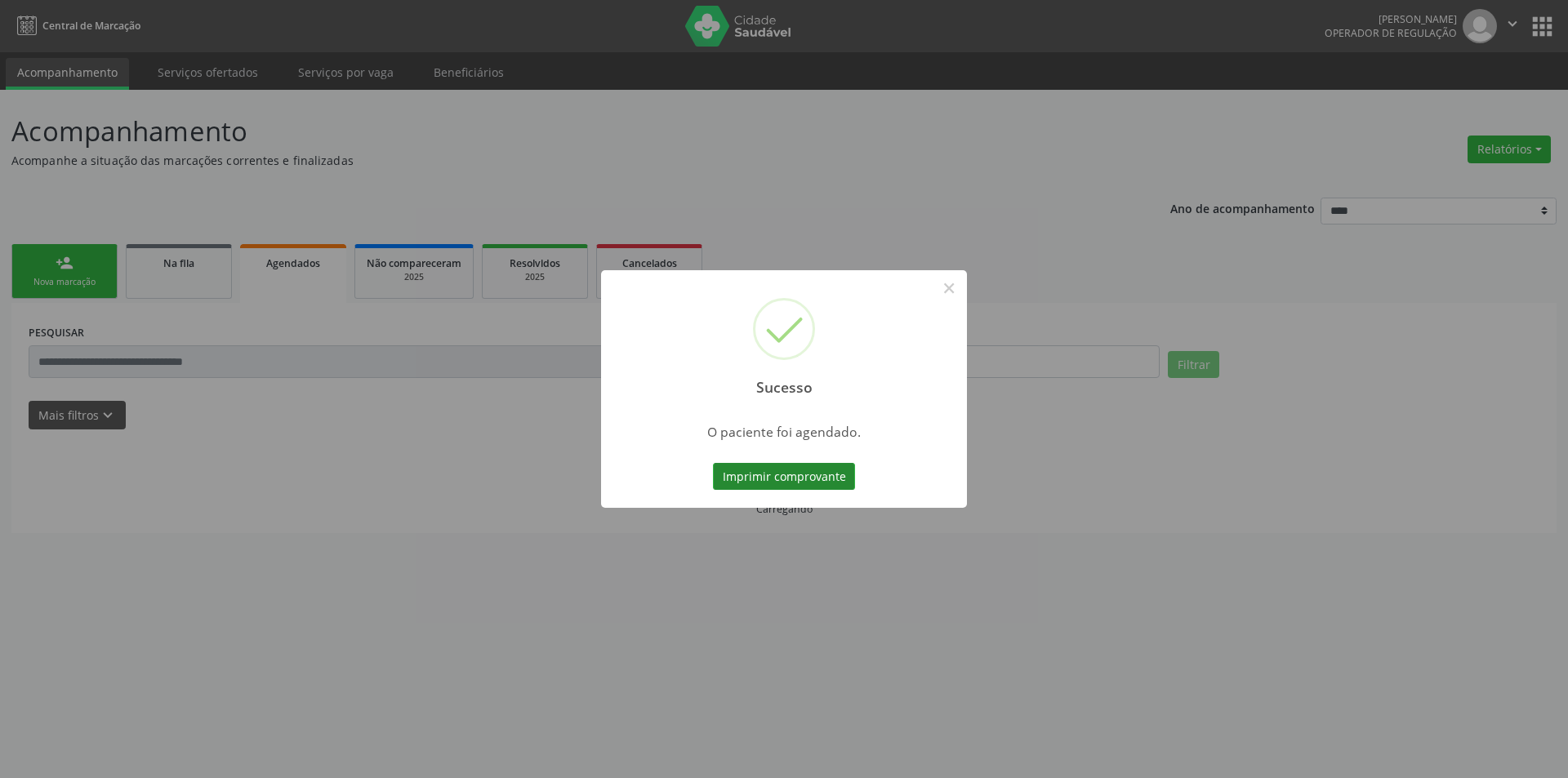
click at [817, 483] on button "Imprimir comprovante" at bounding box center [784, 477] width 142 height 28
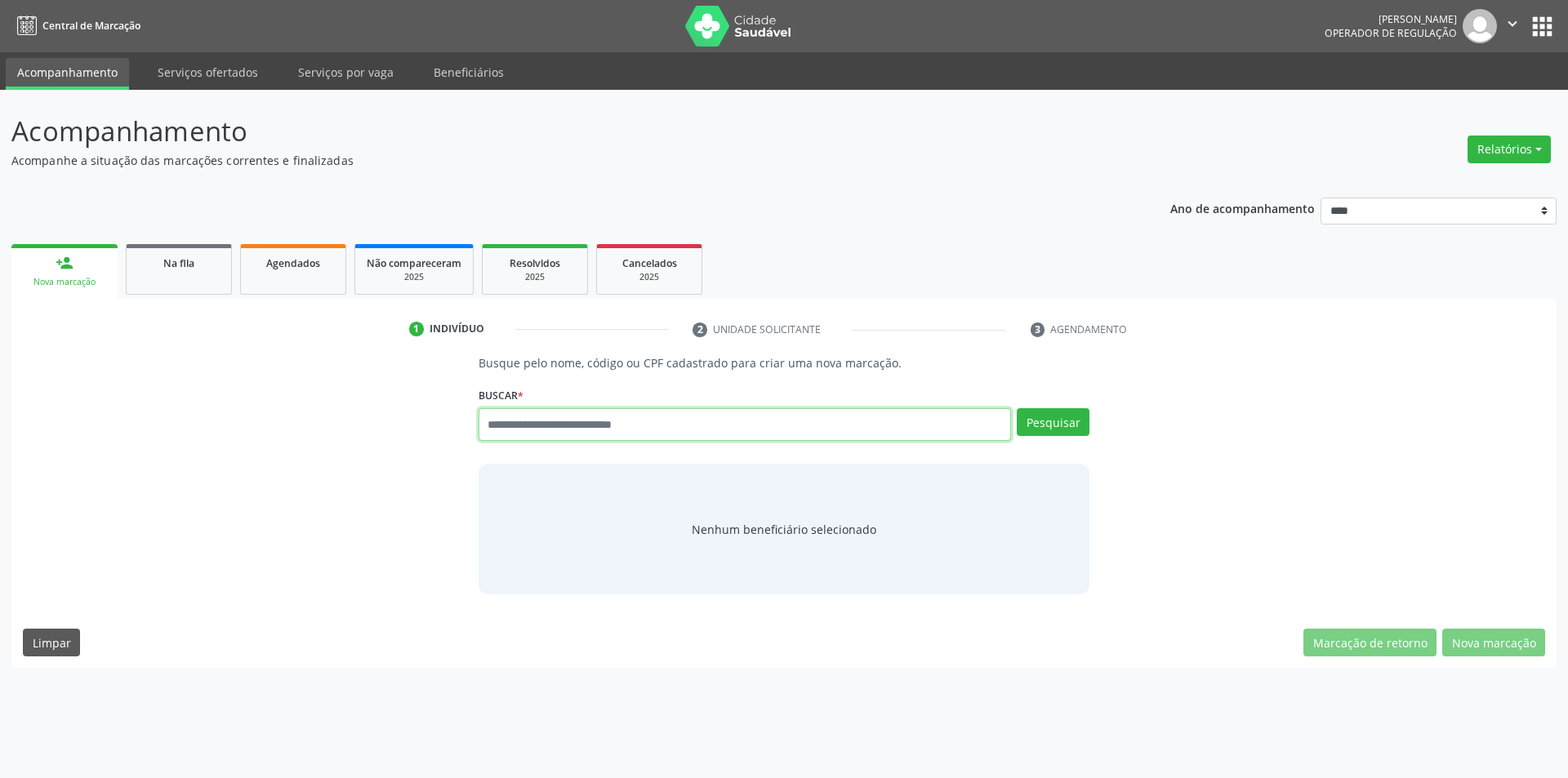
paste input "**********"
type input "**********"
click at [1078, 427] on button "Pesquisar" at bounding box center [1053, 422] width 73 height 28
type input "**********"
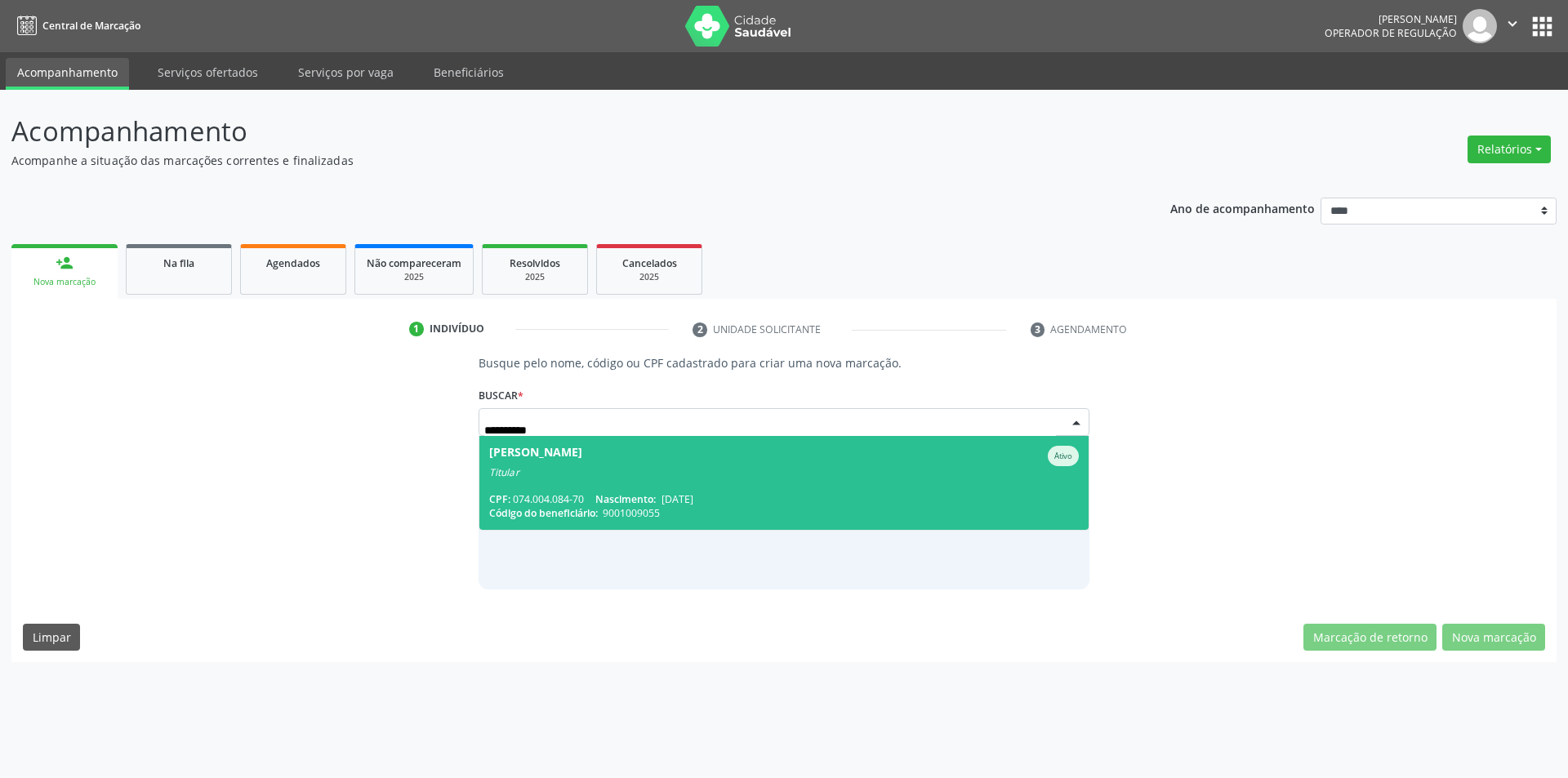
click at [650, 498] on span "Nascimento:" at bounding box center [625, 499] width 60 height 13
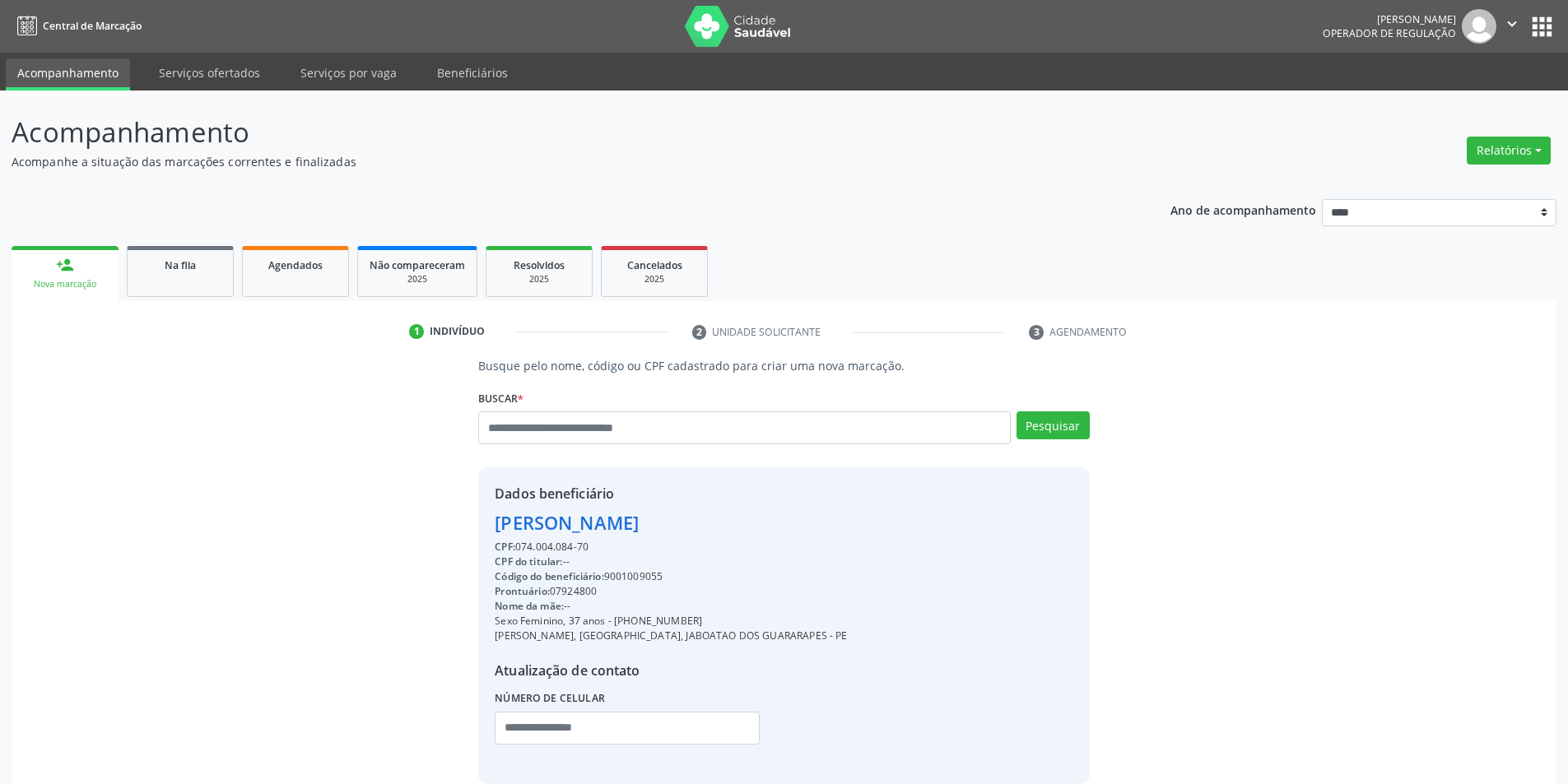
drag, startPoint x: 702, startPoint y: 620, endPoint x: 617, endPoint y: 615, distance: 85.1
click at [617, 615] on div "Sexo Feminino, 37 anos - (81) 98694-9368" at bounding box center [671, 621] width 352 height 15
copy div "(81) 98694-9368"
paste input "**********"
type input "**********"
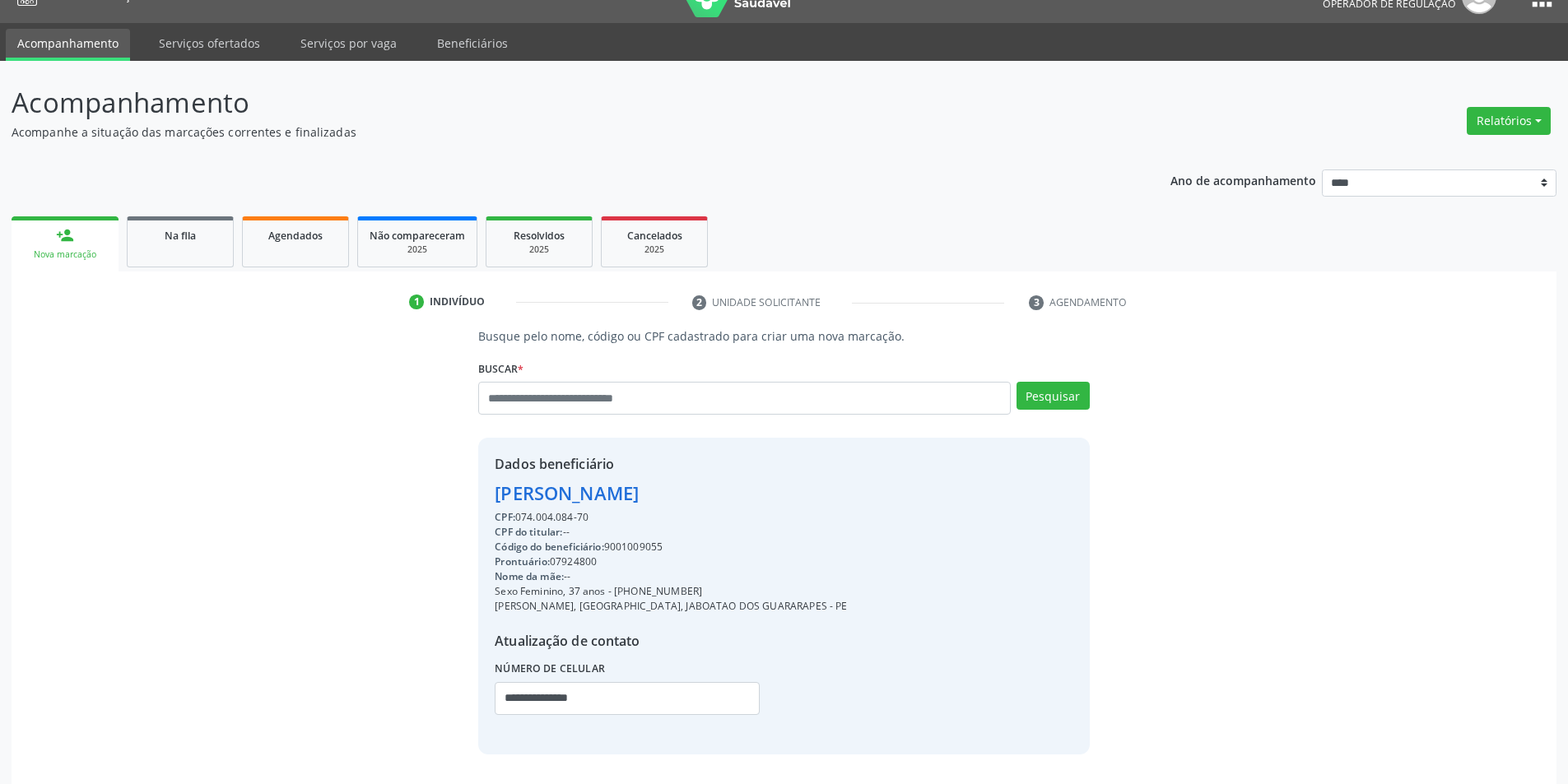
scroll to position [85, 0]
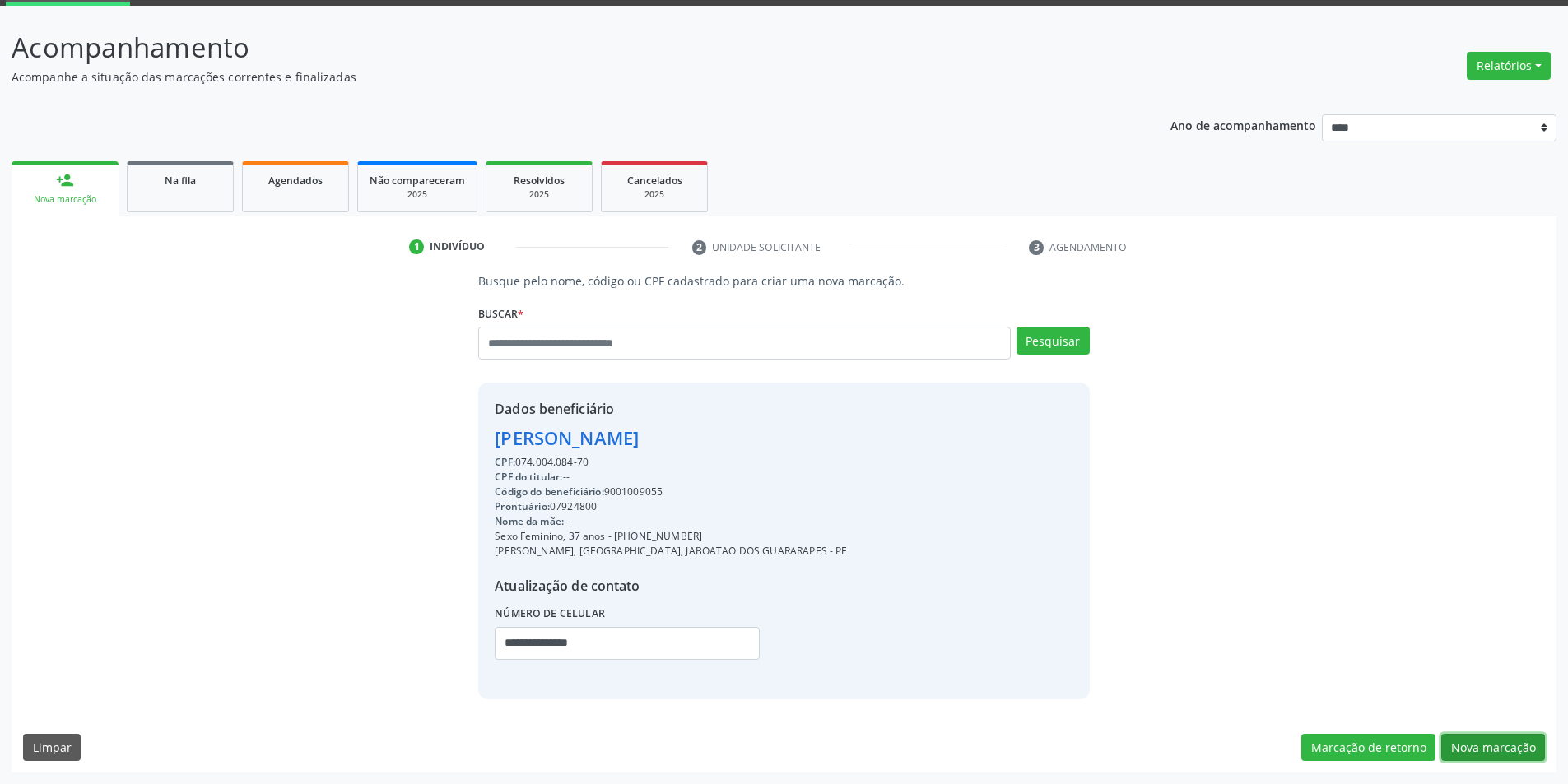
click at [1492, 744] on button "Nova marcação" at bounding box center [1493, 747] width 103 height 28
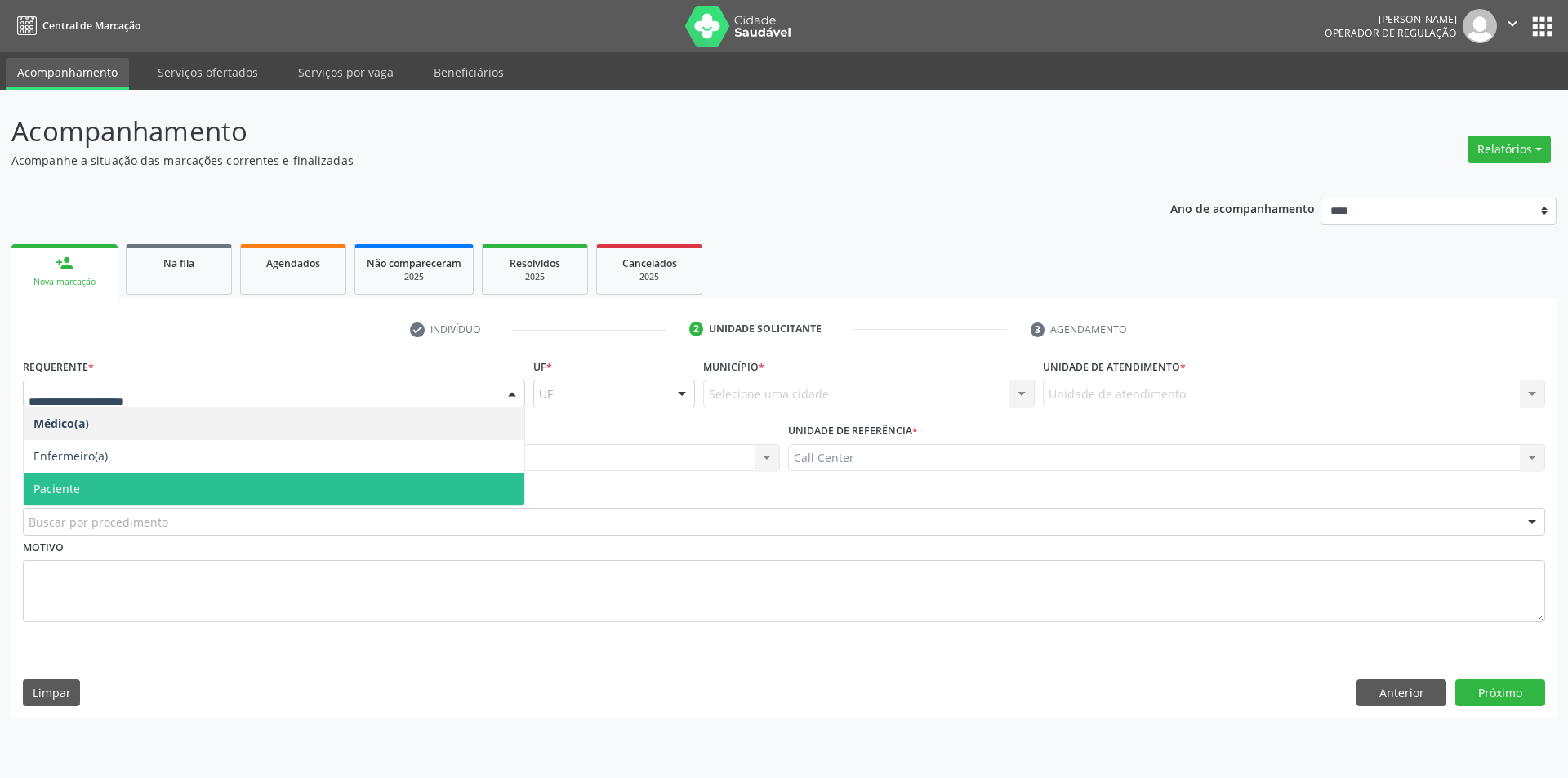
click at [135, 487] on span "Paciente" at bounding box center [274, 489] width 501 height 33
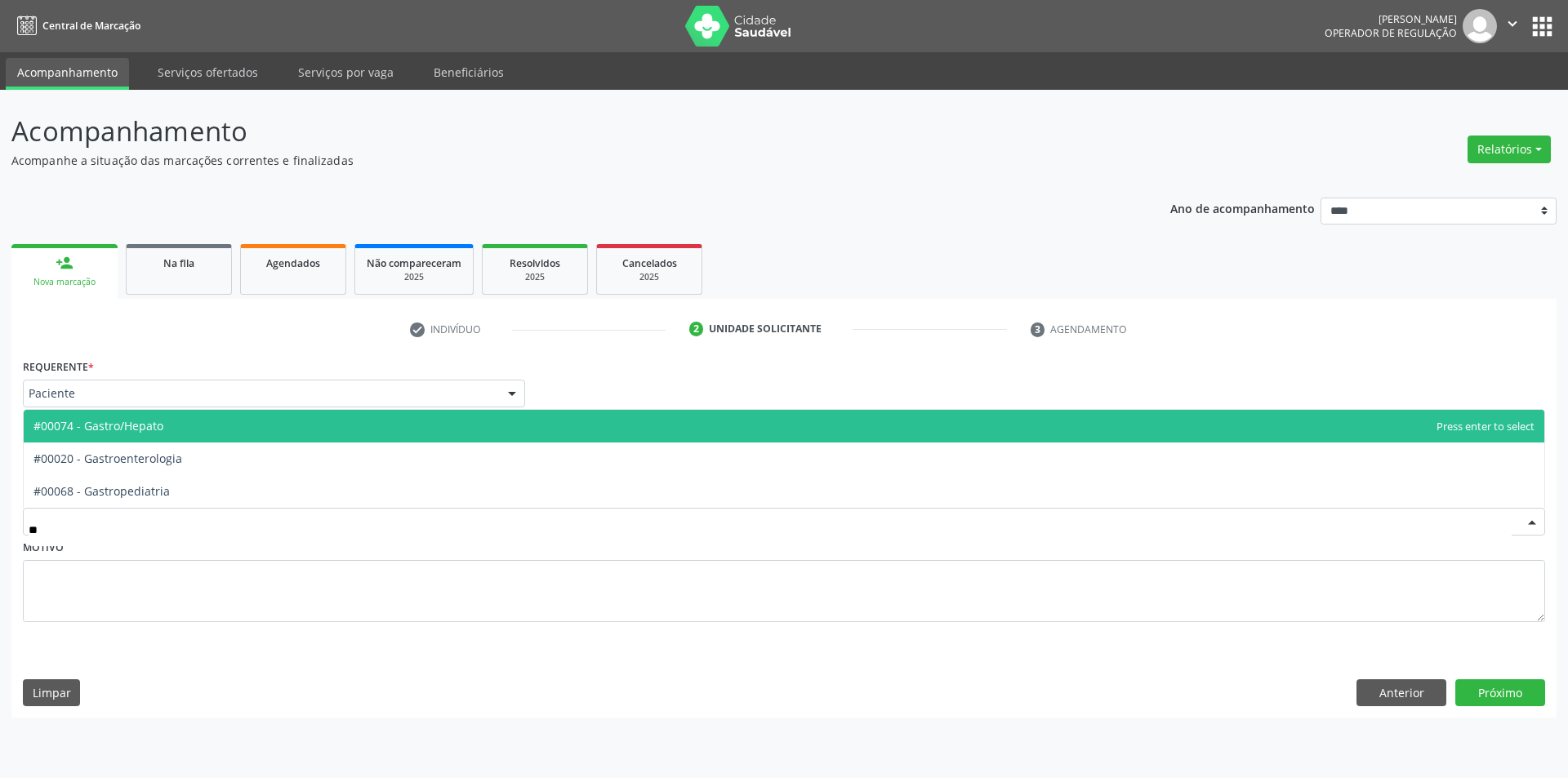
type input "***"
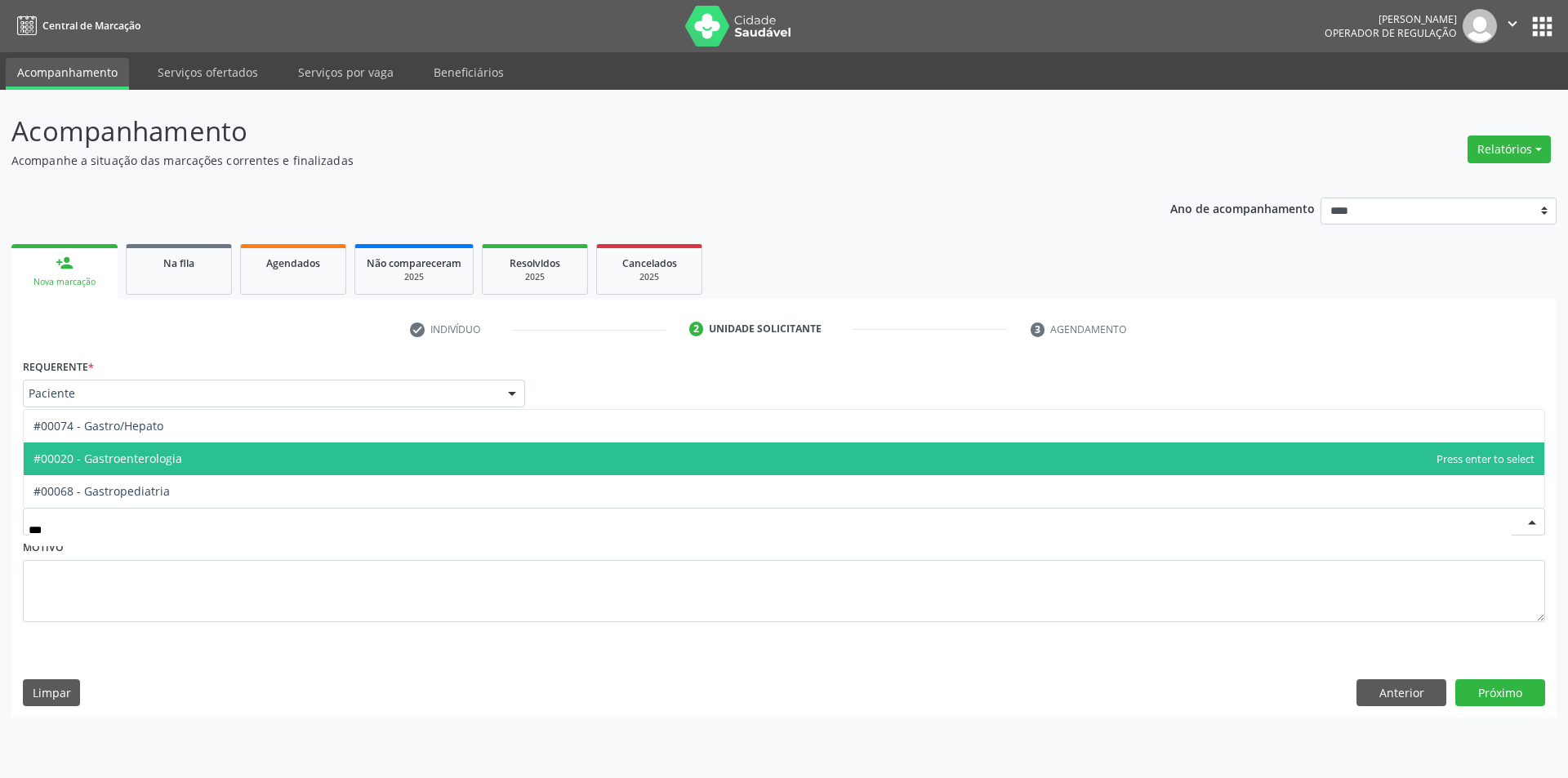
click at [175, 459] on span "#00020 - Gastroenterologia" at bounding box center [107, 459] width 149 height 15
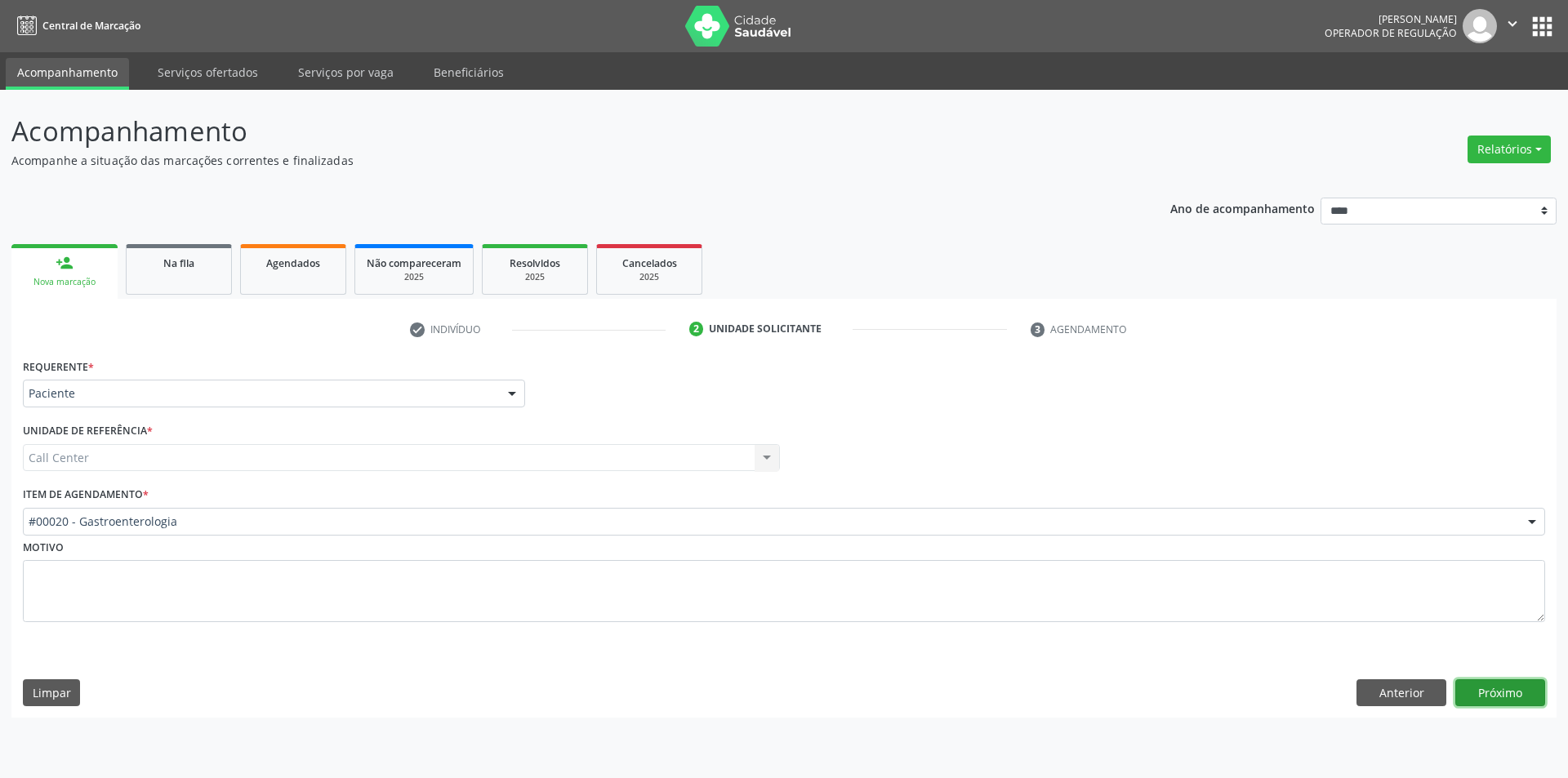
click at [1488, 686] on button "Próximo" at bounding box center [1500, 693] width 90 height 28
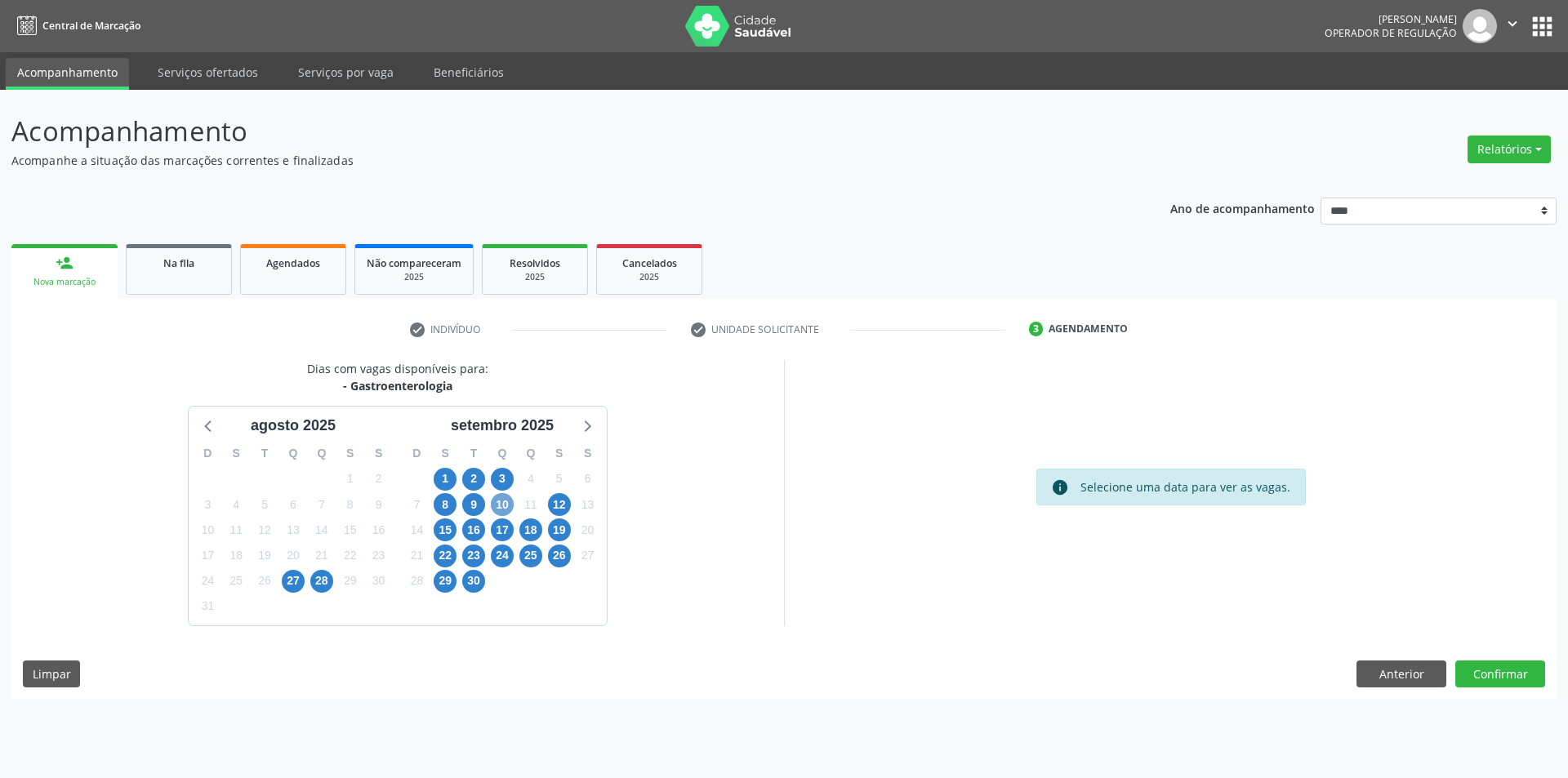
click at [503, 506] on span "10" at bounding box center [503, 505] width 23 height 23
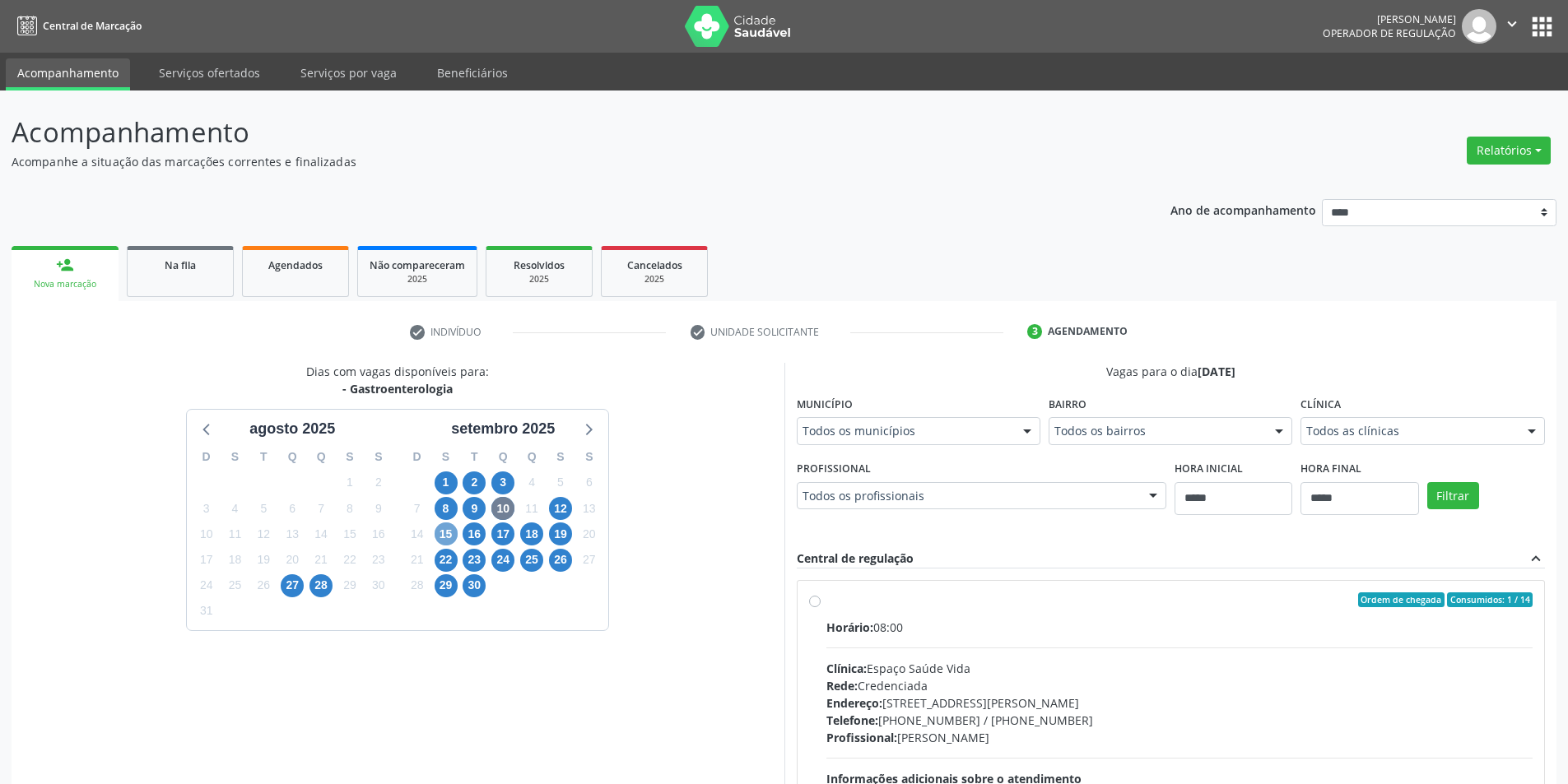
click at [450, 534] on span "15" at bounding box center [447, 535] width 23 height 23
click at [1382, 441] on div "Todos as clínicas" at bounding box center [1422, 431] width 244 height 28
click at [501, 539] on span "17" at bounding box center [503, 535] width 23 height 23
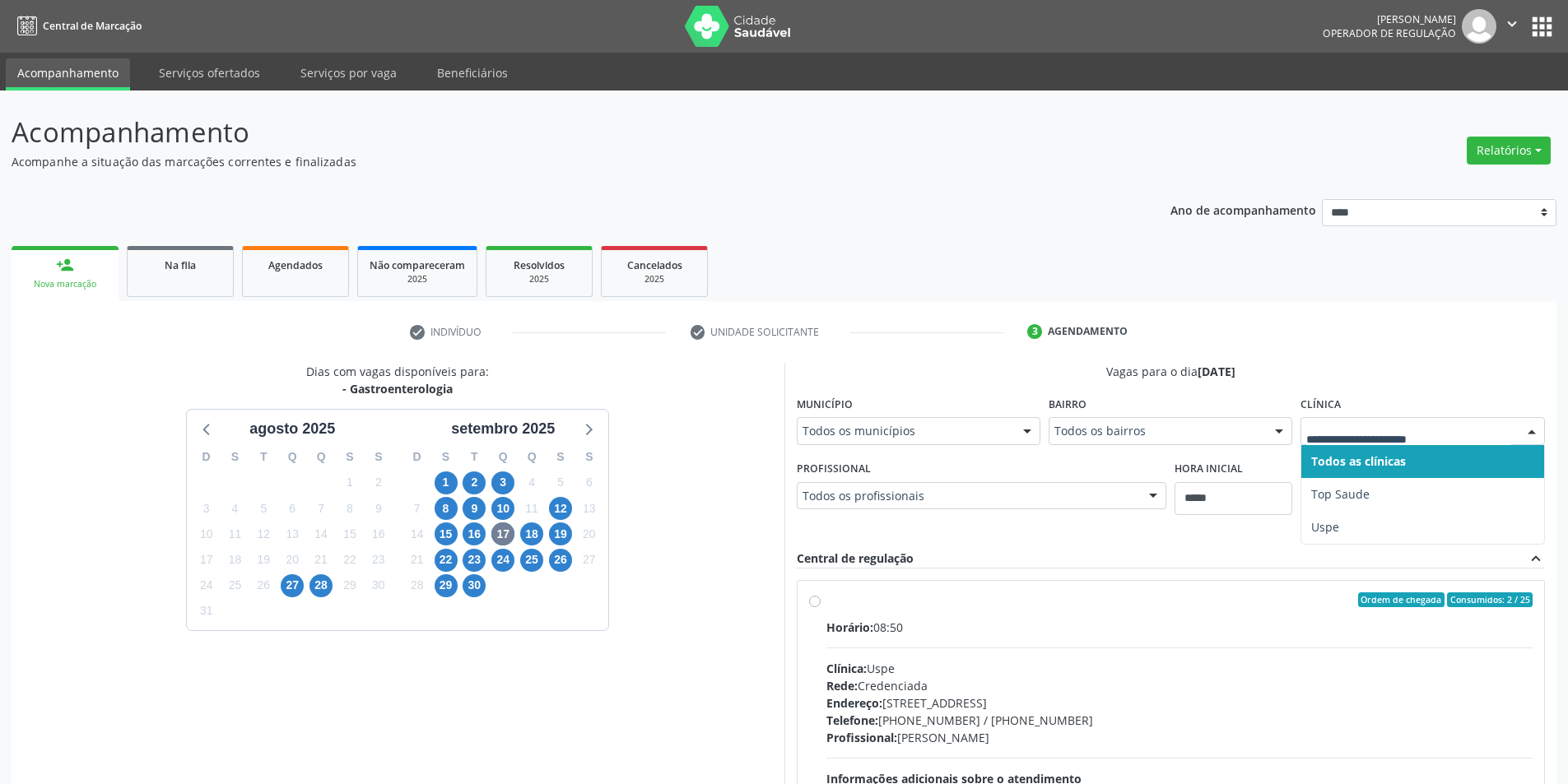
drag, startPoint x: 1387, startPoint y: 424, endPoint x: 1367, endPoint y: 451, distance: 33.6
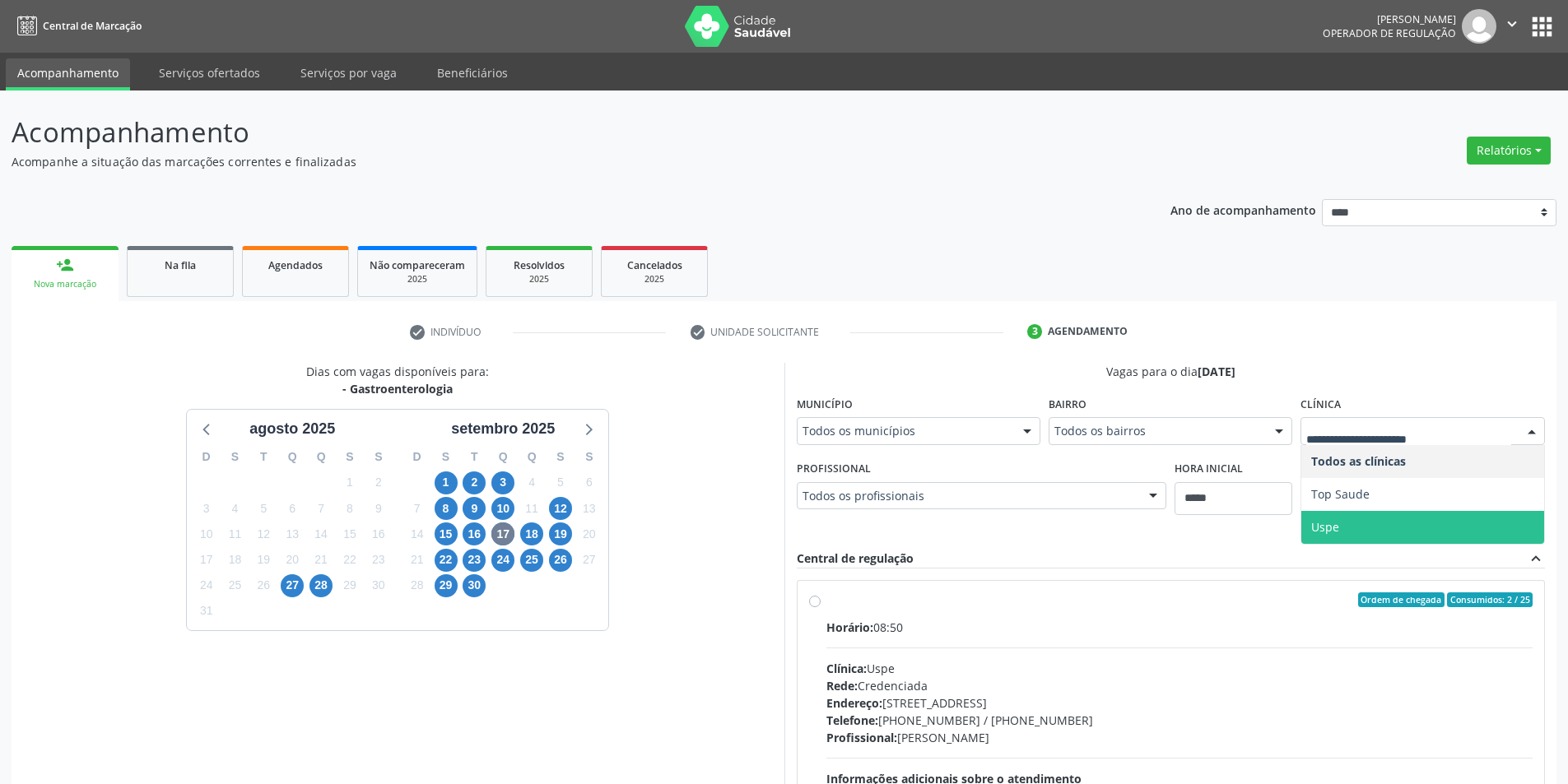
click at [1350, 511] on span "Uspe" at bounding box center [1422, 528] width 242 height 33
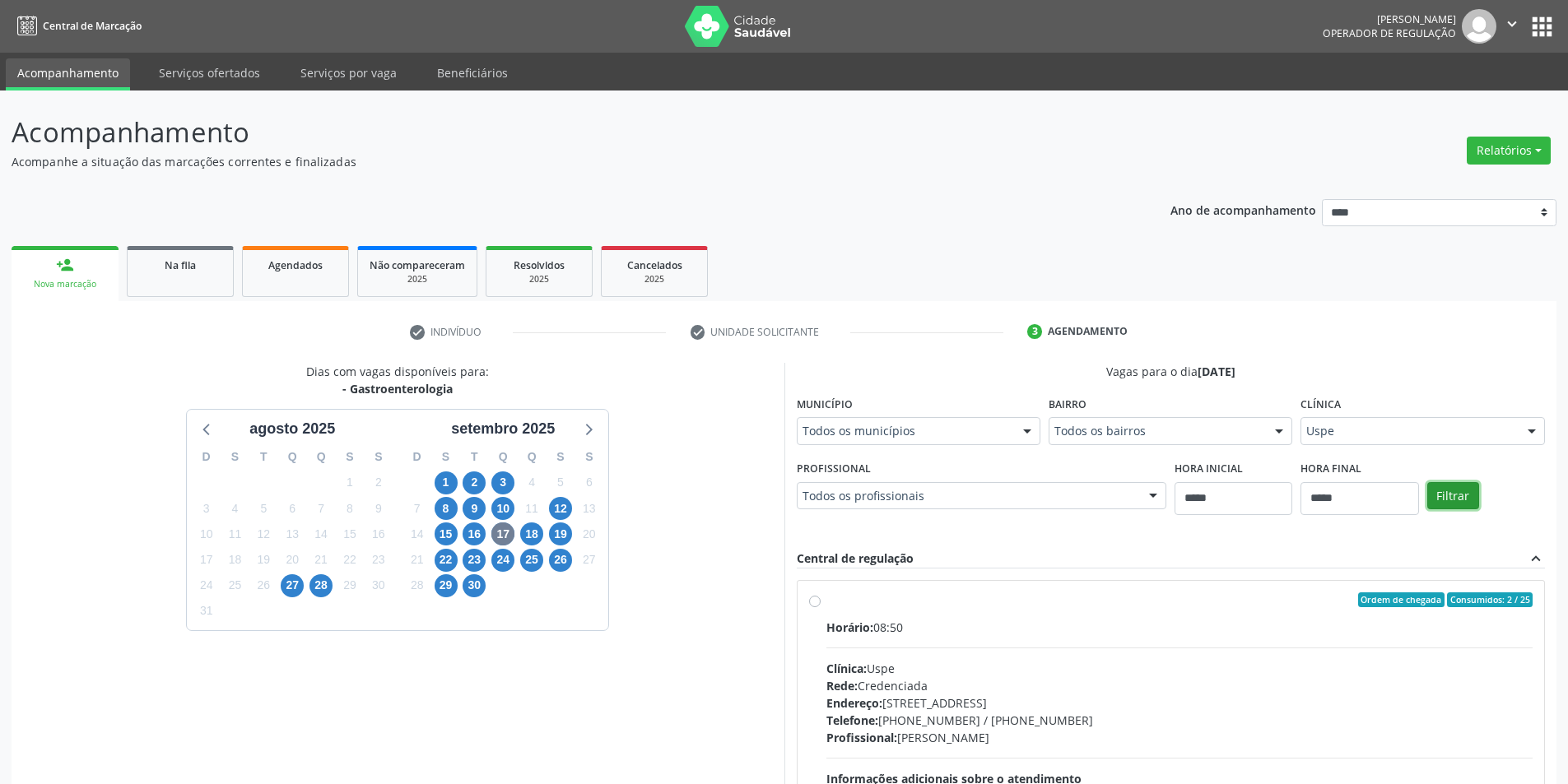
click at [1458, 484] on button "Filtrar" at bounding box center [1453, 496] width 52 height 28
drag, startPoint x: 1020, startPoint y: 650, endPoint x: 1024, endPoint y: 698, distance: 48.2
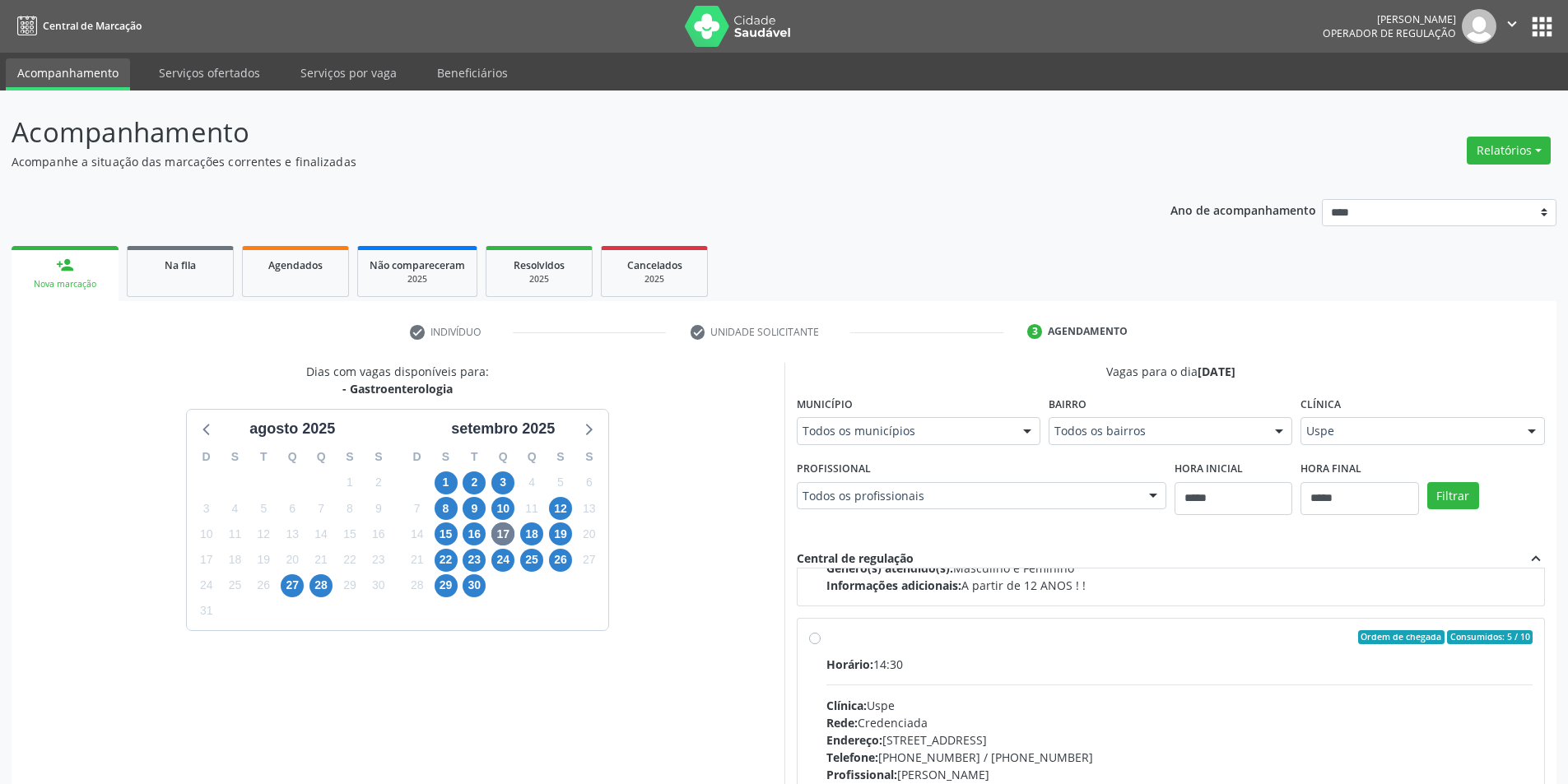
scroll to position [836, 0]
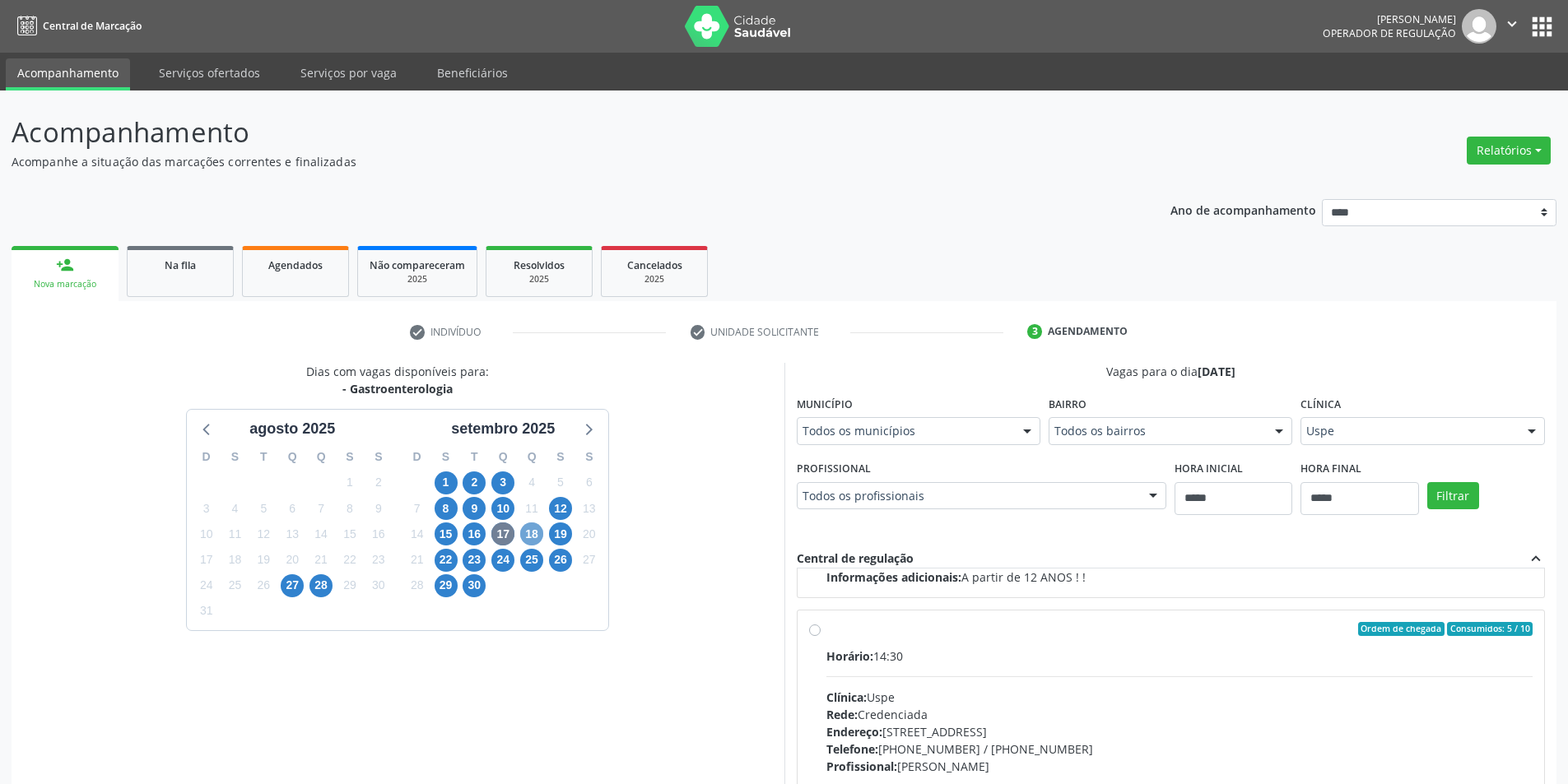
click at [530, 533] on span "18" at bounding box center [532, 535] width 23 height 23
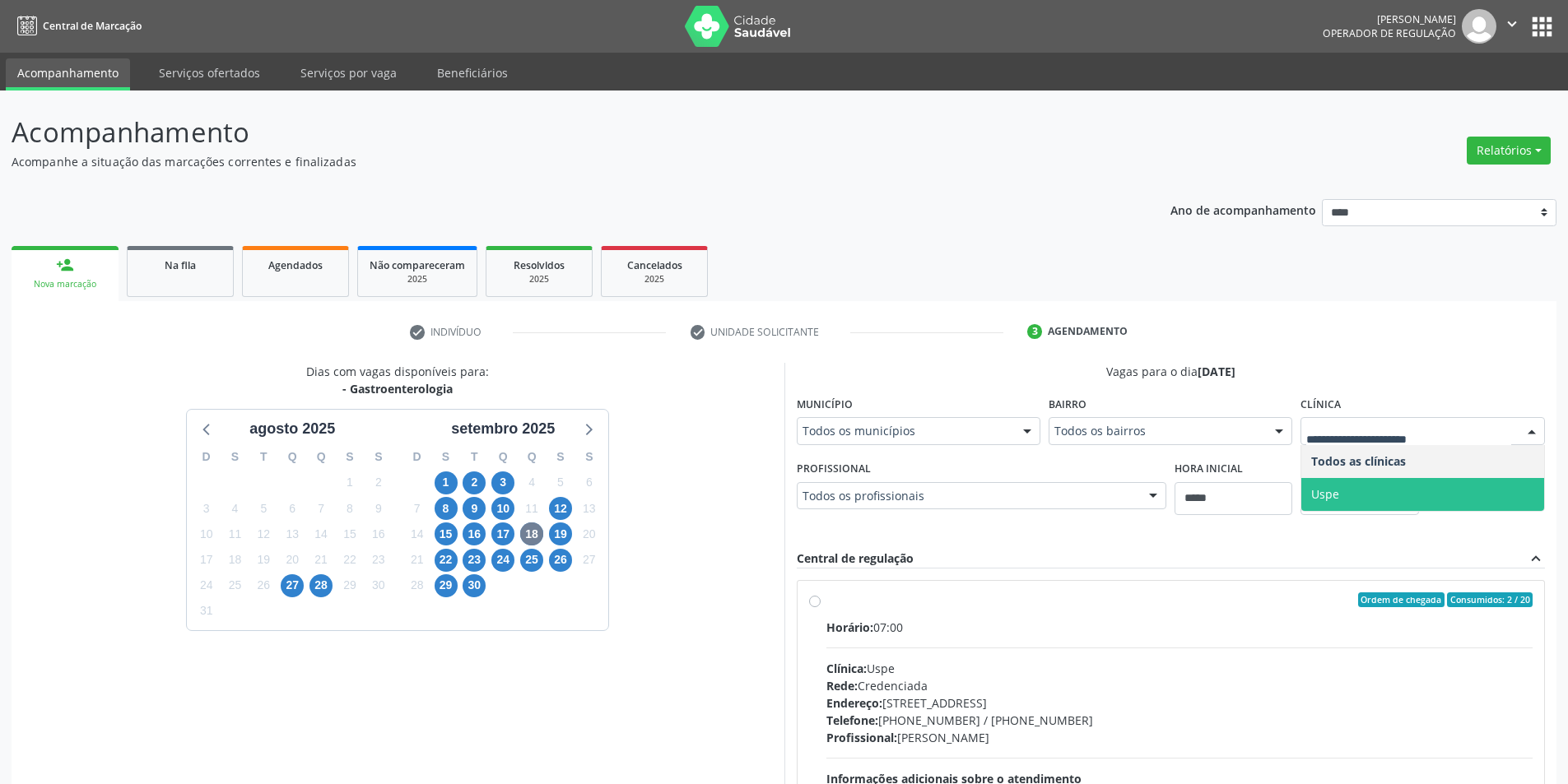
click at [1354, 485] on span "Uspe" at bounding box center [1422, 495] width 242 height 33
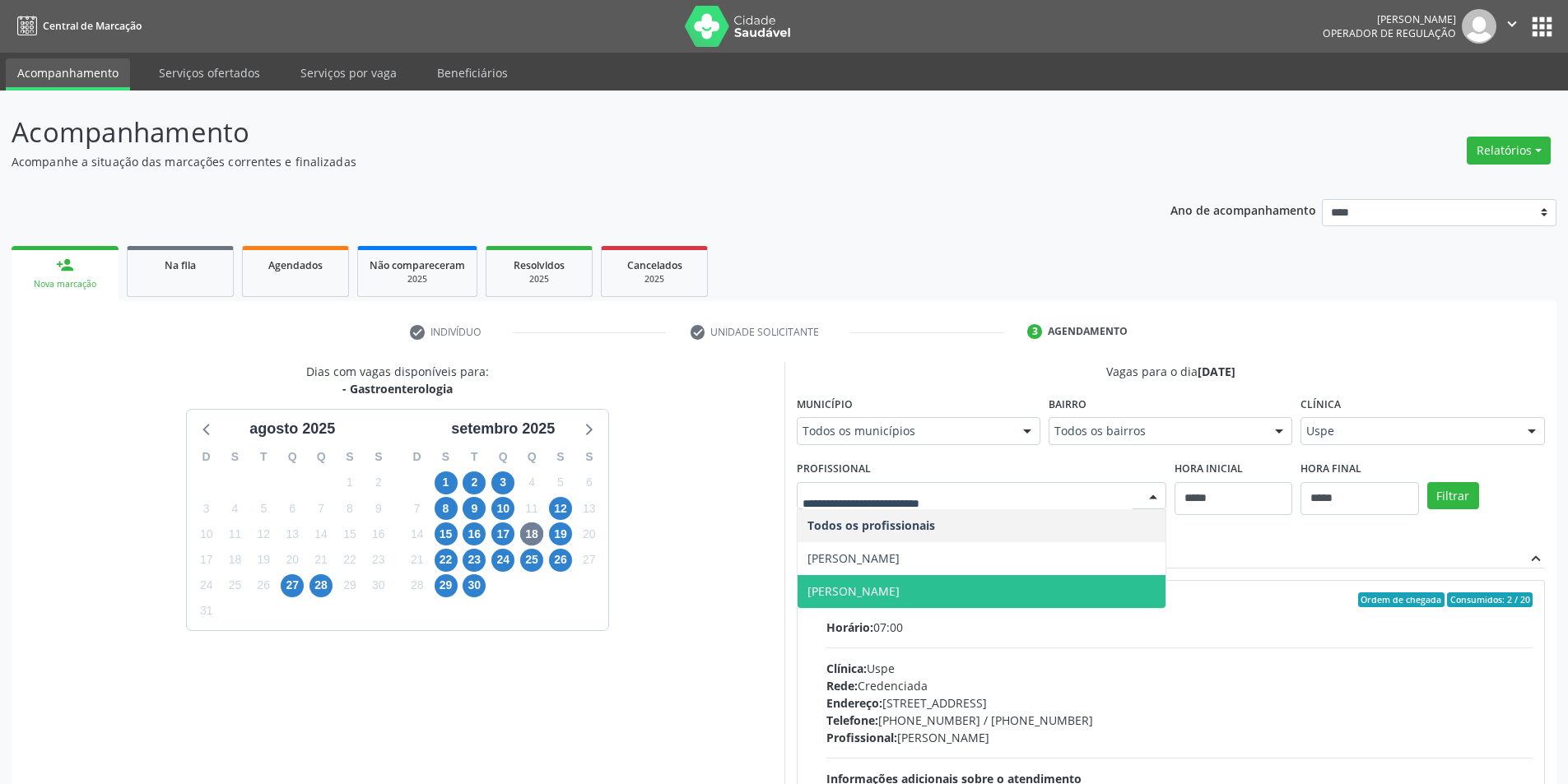
drag, startPoint x: 924, startPoint y: 584, endPoint x: 916, endPoint y: 586, distance: 8.2
click at [900, 584] on span "Ronaldo Guerra Lopes" at bounding box center [853, 592] width 92 height 15
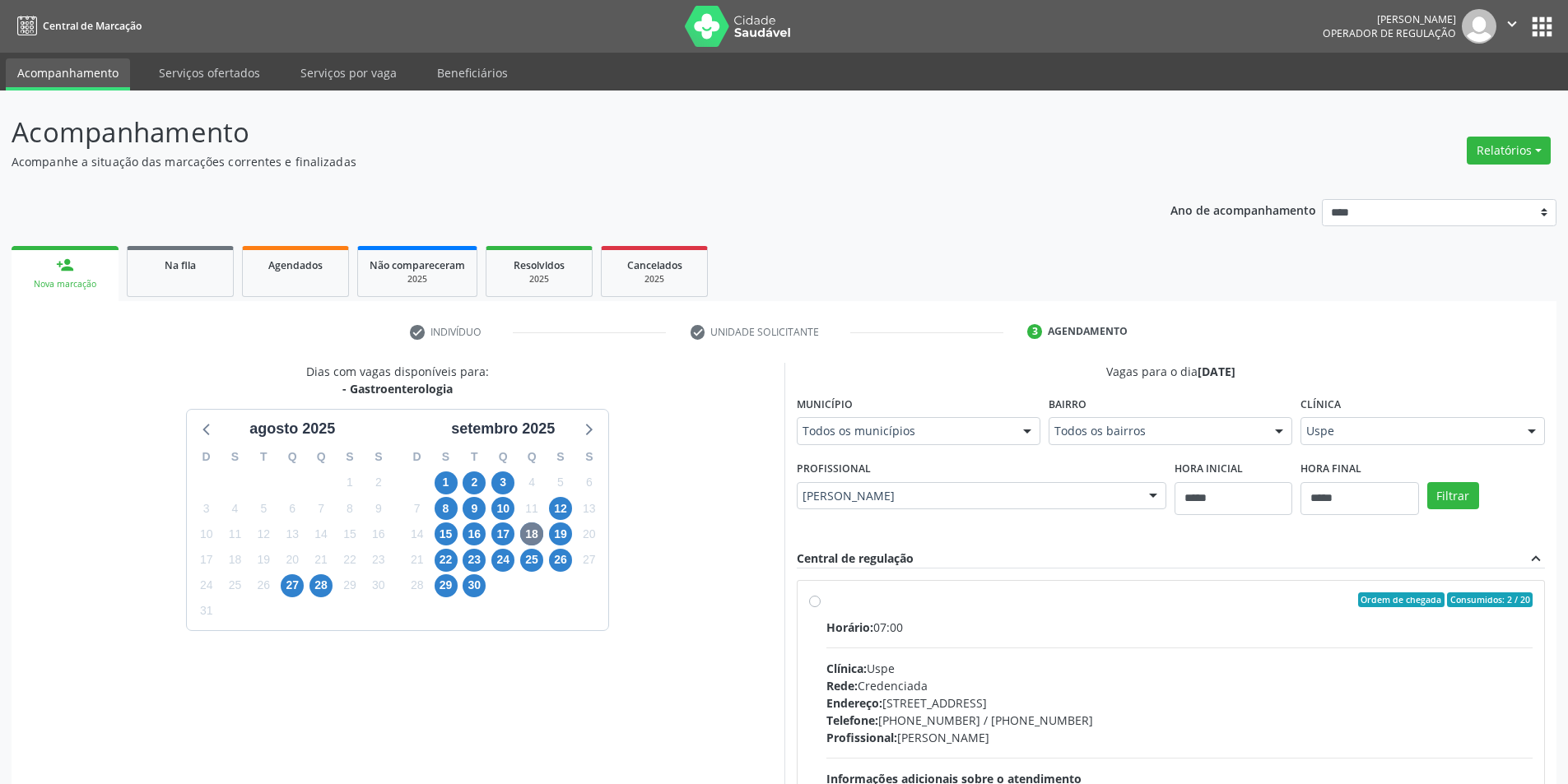
drag, startPoint x: 1546, startPoint y: 512, endPoint x: 1543, endPoint y: 551, distance: 39.1
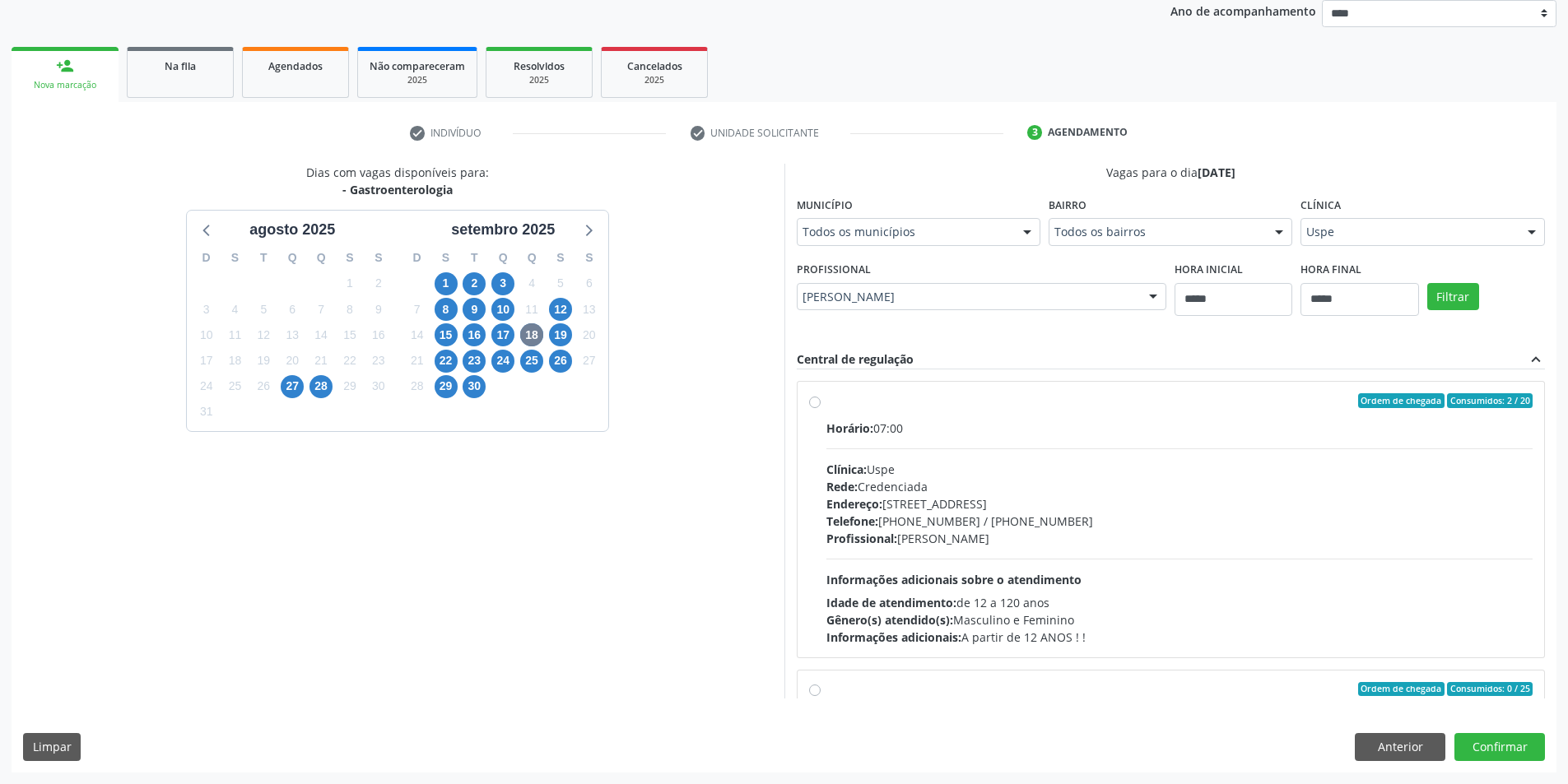
scroll to position [288, 0]
drag, startPoint x: 1503, startPoint y: 520, endPoint x: 1513, endPoint y: 510, distance: 14.1
click at [1509, 513] on div "Telefone: (81) 3221-8850 / 3035-7616" at bounding box center [1179, 521] width 707 height 17
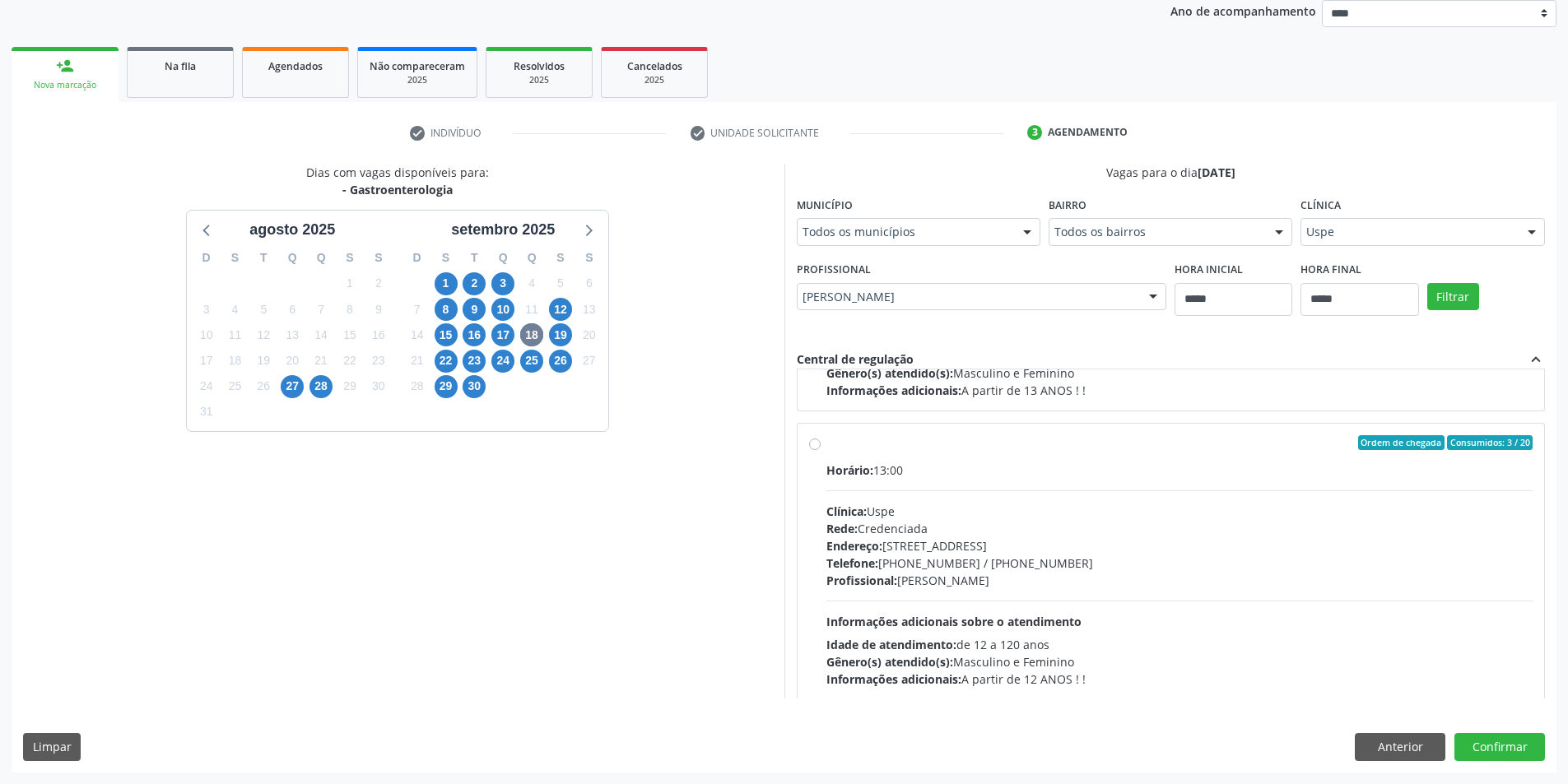
scroll to position [1235, 0]
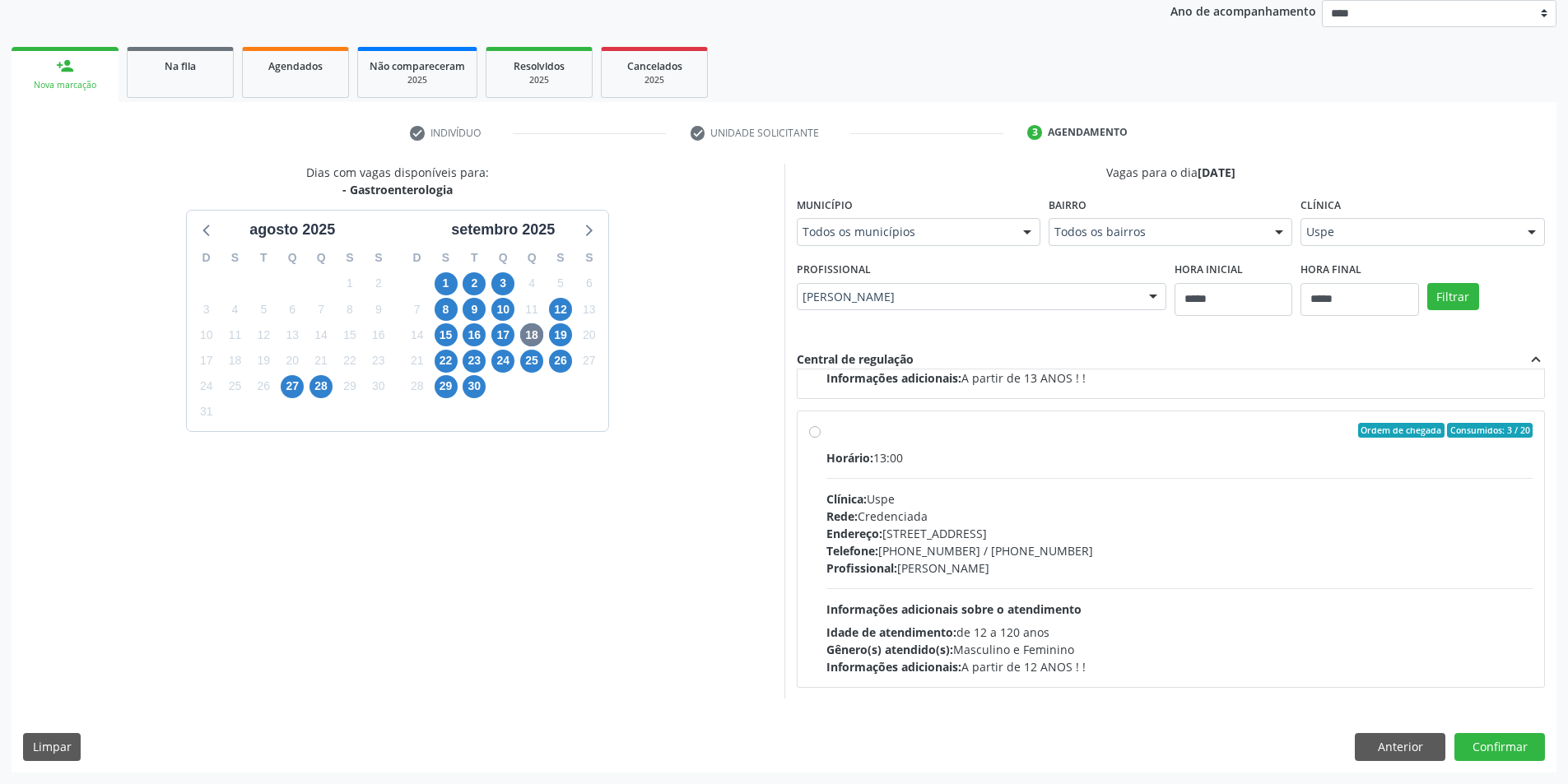
click at [740, 511] on div "Dias com vagas disponíveis para: - Gastroenterologia agosto 2025 D S T Q Q S S …" at bounding box center [397, 430] width 772 height 535
click at [972, 575] on div "Profissional: Ronaldo Guerra Lopes" at bounding box center [1179, 568] width 707 height 17
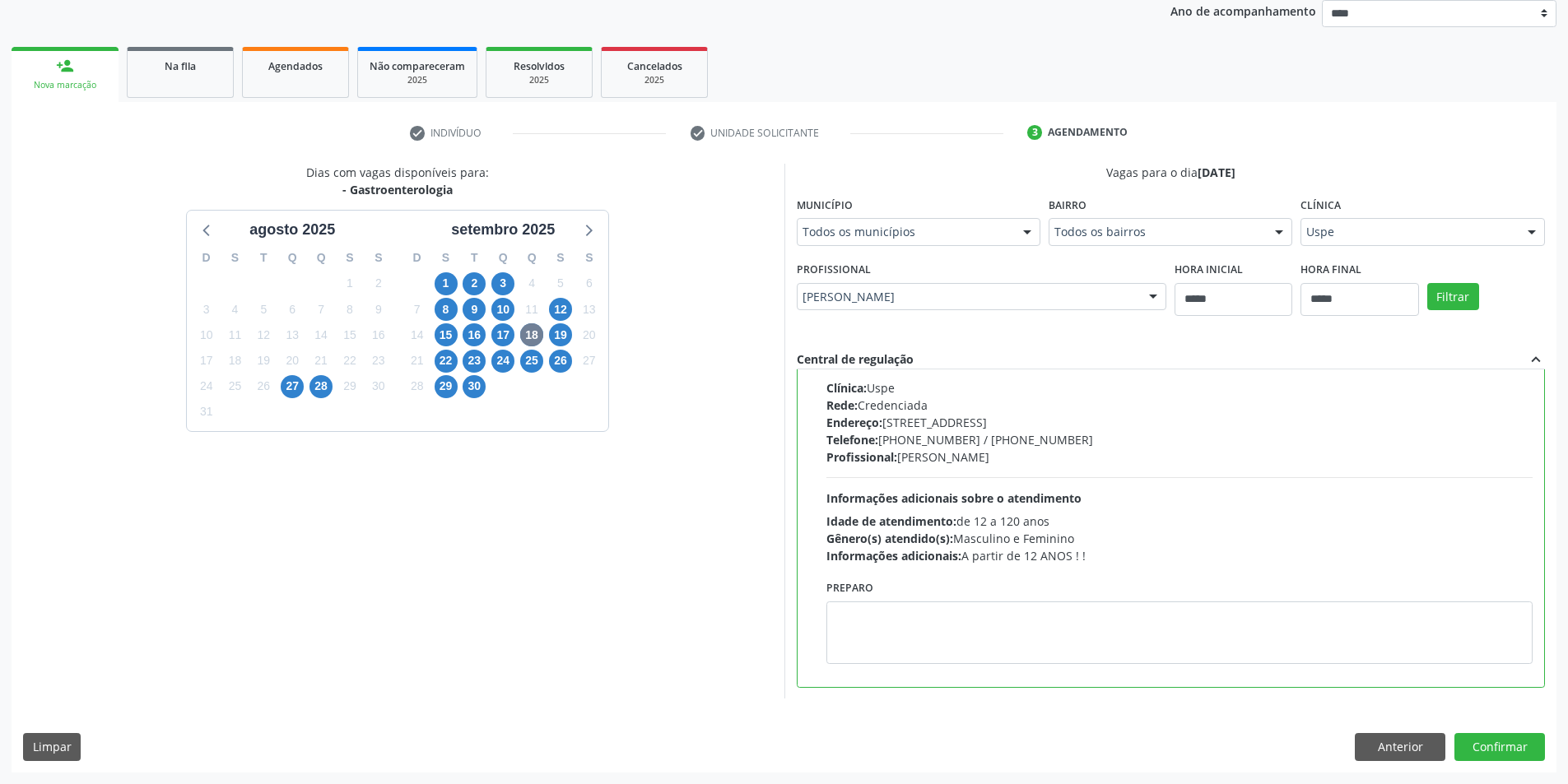
scroll to position [1124, 0]
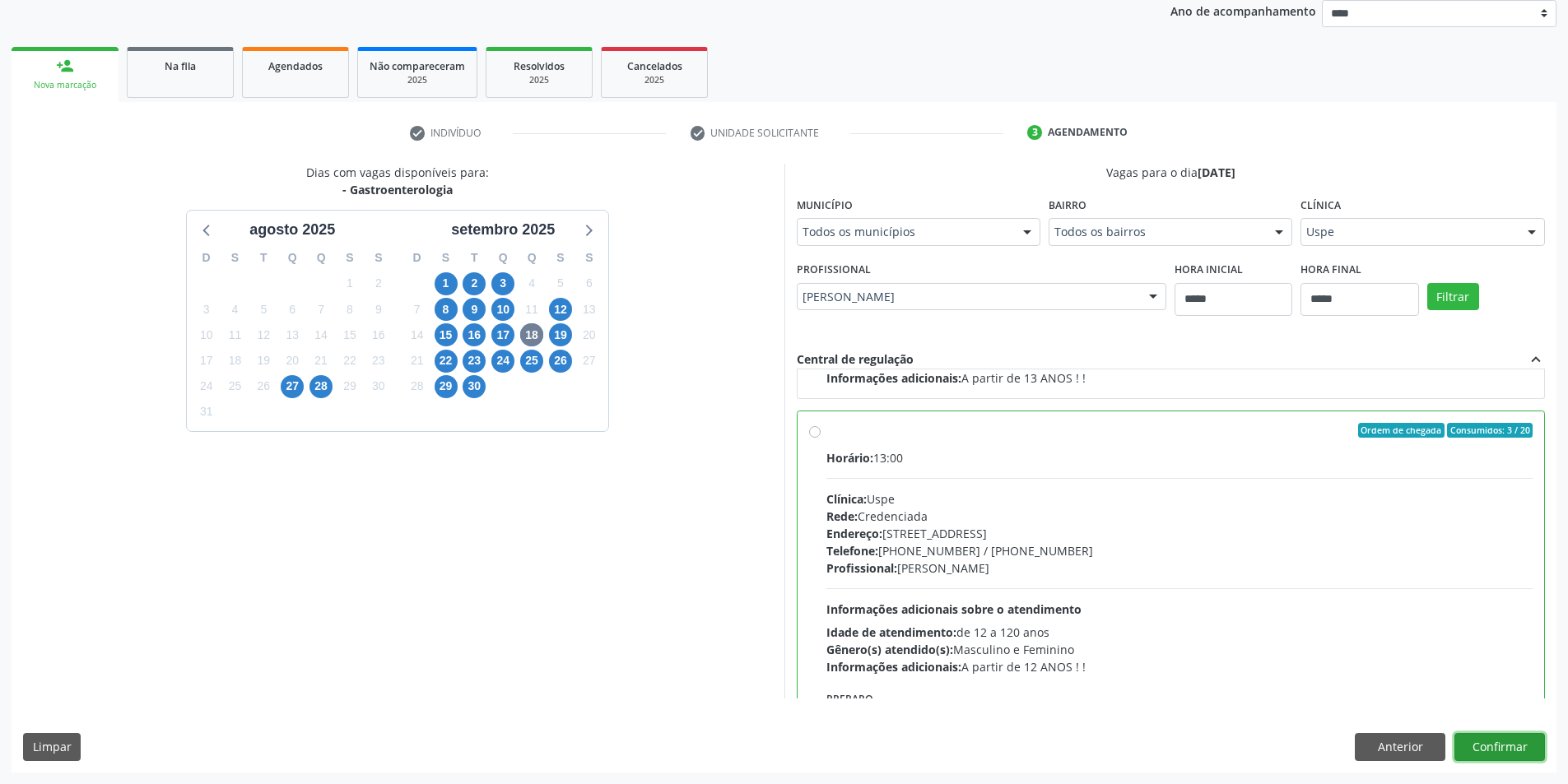
click at [1515, 750] on button "Confirmar" at bounding box center [1499, 747] width 91 height 28
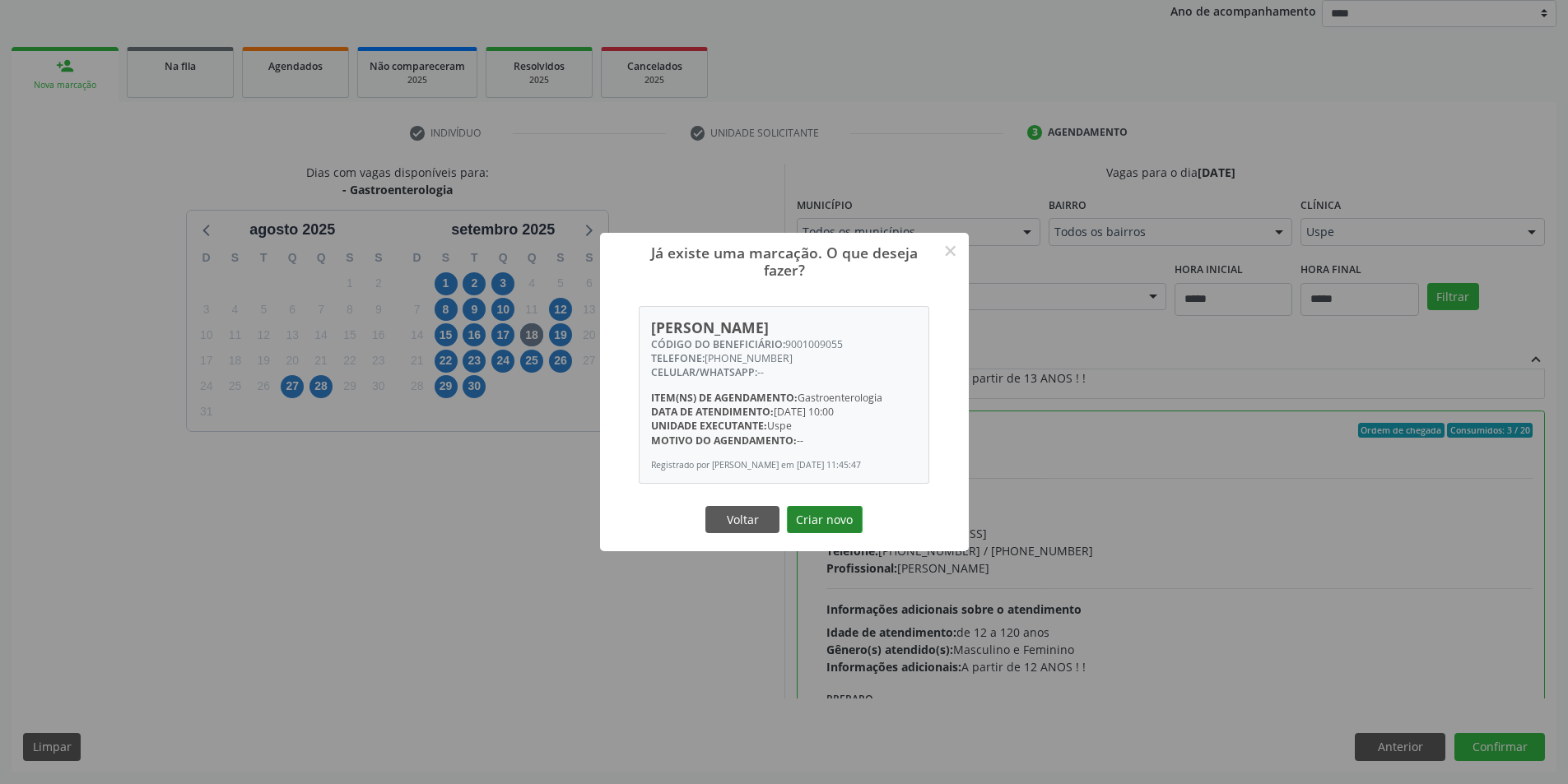
click at [823, 532] on button "Criar novo" at bounding box center [825, 520] width 75 height 28
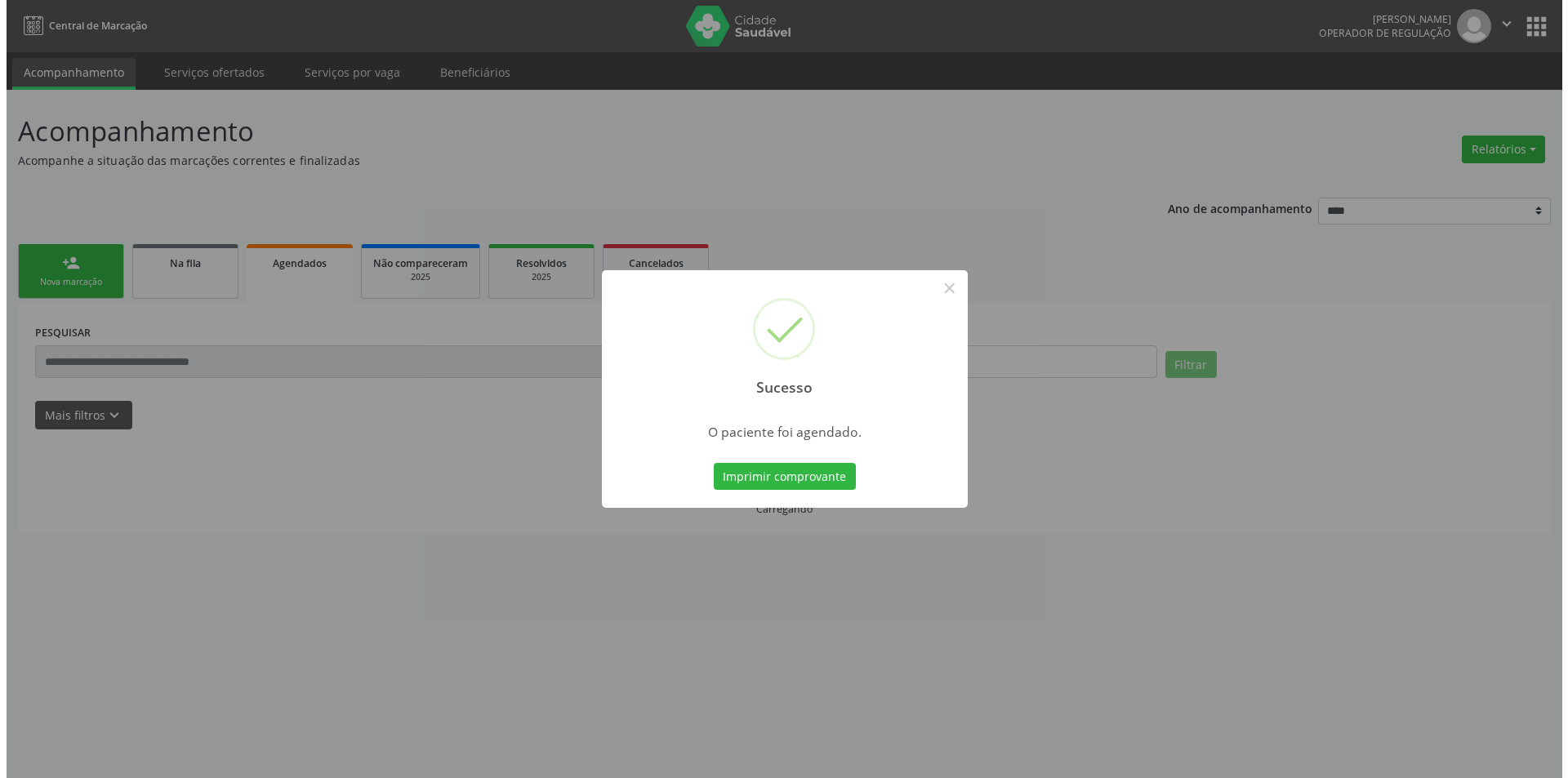
scroll to position [0, 0]
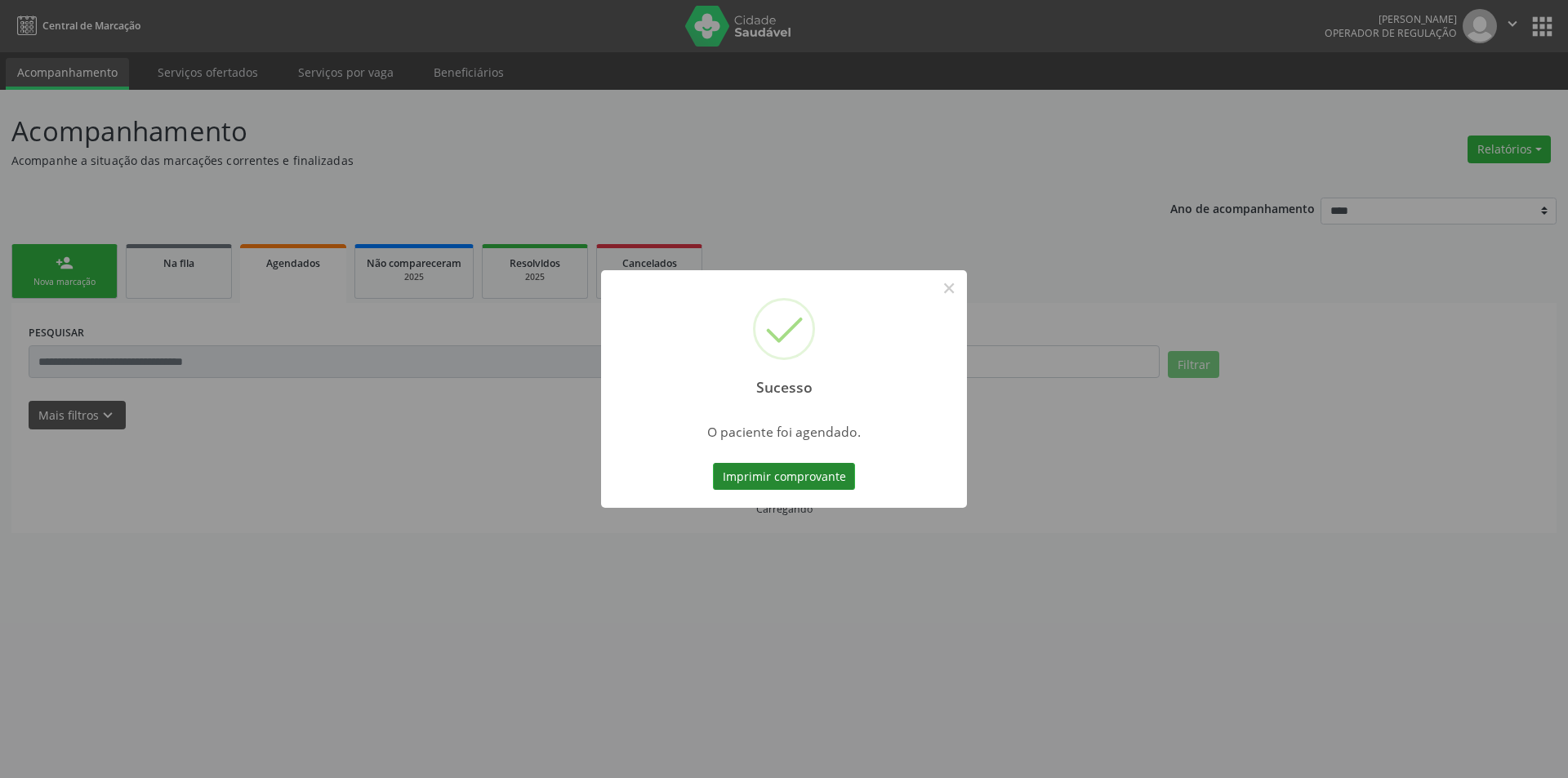
click at [795, 484] on button "Imprimir comprovante" at bounding box center [784, 477] width 142 height 28
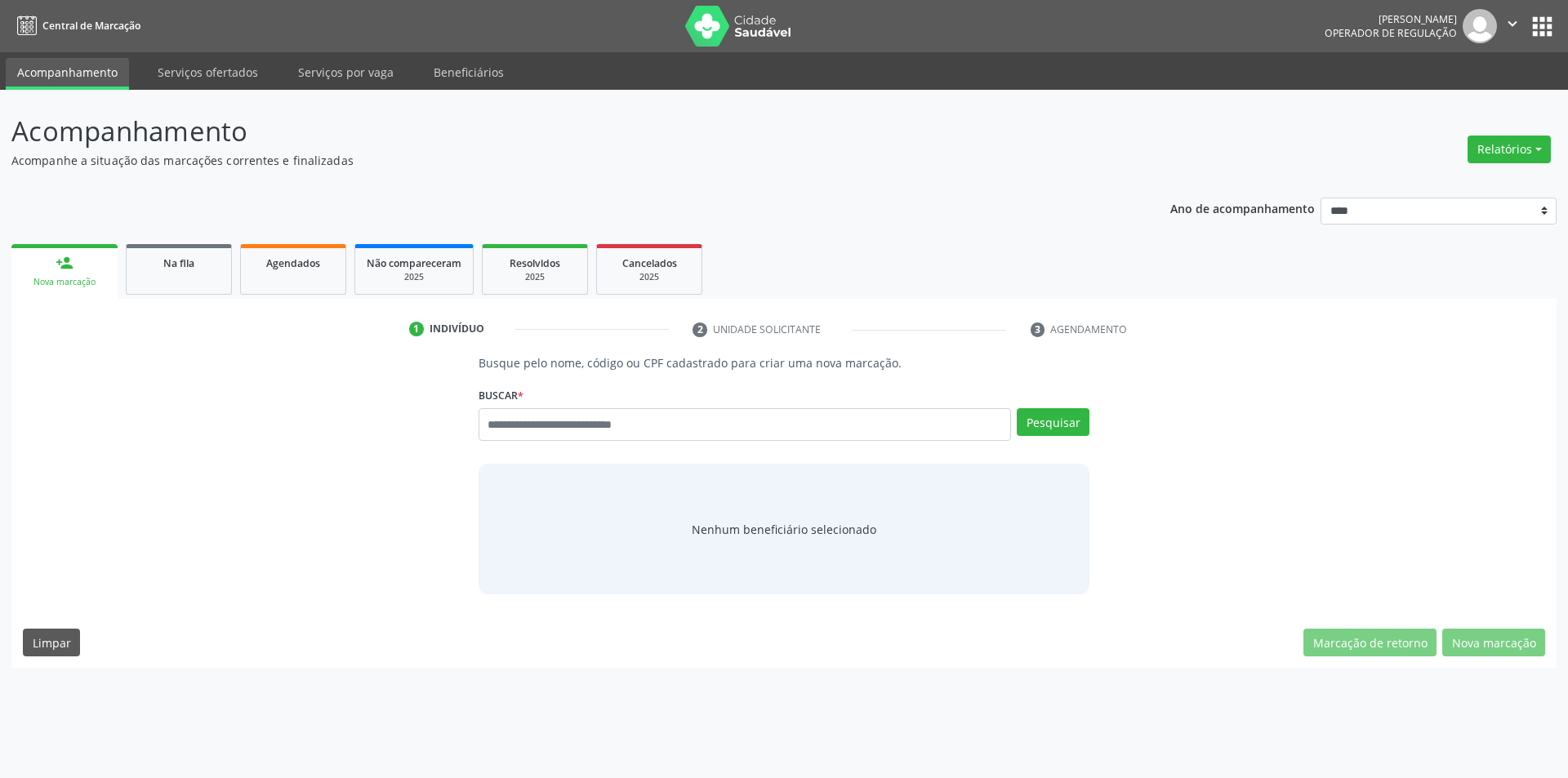
click at [665, 424] on input "text" at bounding box center [745, 425] width 533 height 33
type input "***"
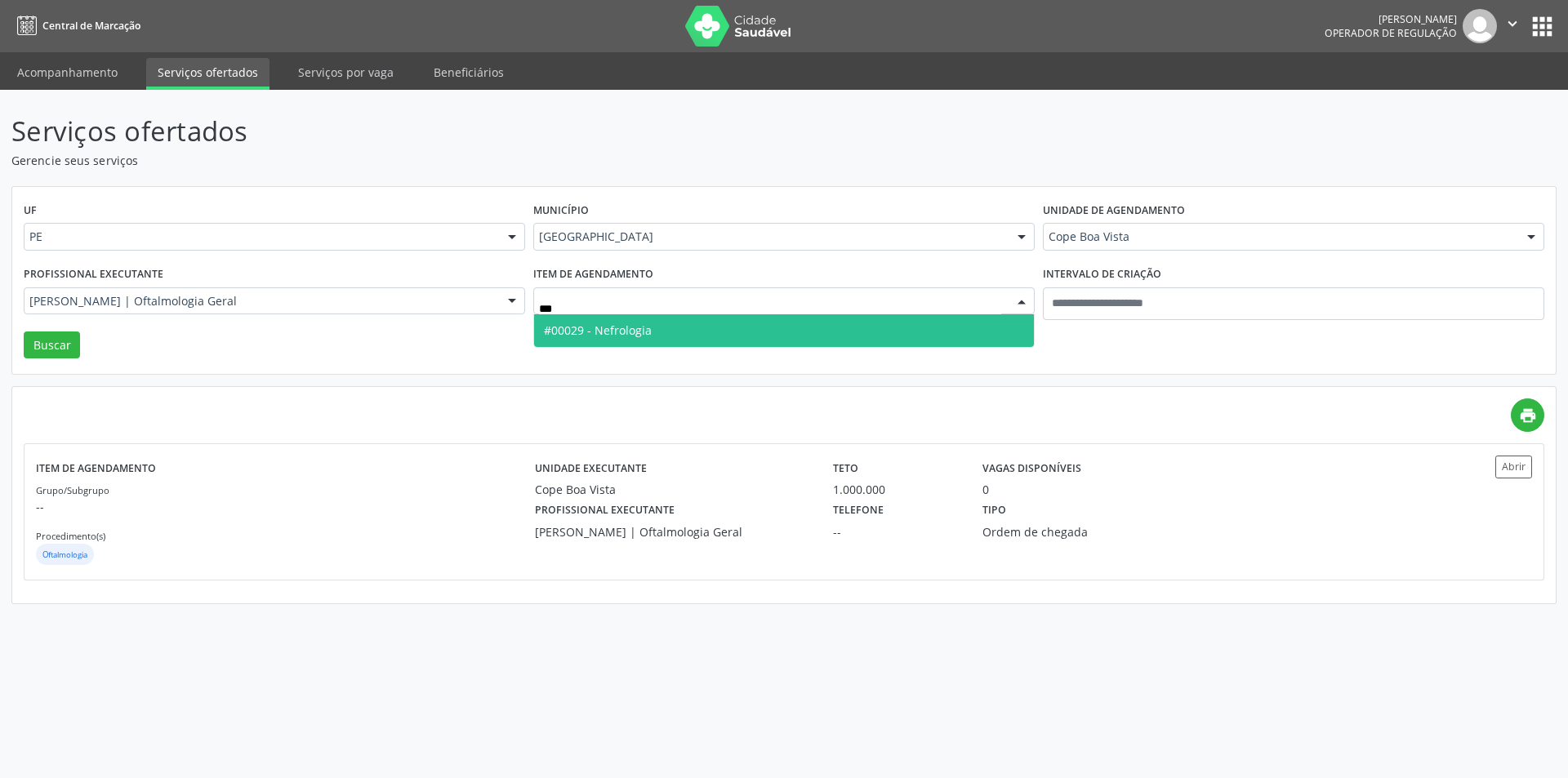
type input "****"
click at [681, 331] on span "#00029 - Nefrologia" at bounding box center [784, 331] width 500 height 33
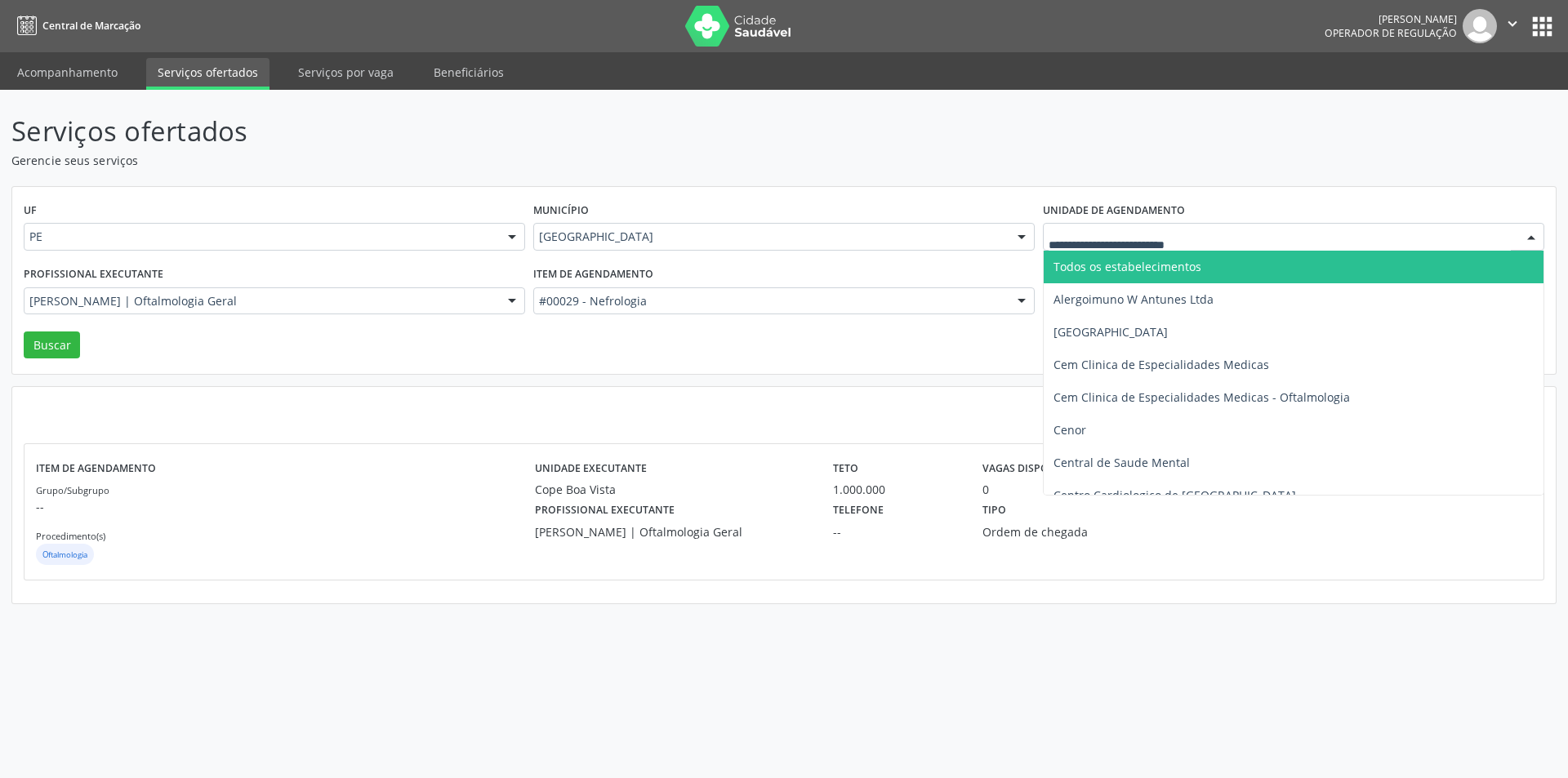
click at [1124, 271] on span "Todos os estabelecimentos" at bounding box center [1127, 267] width 148 height 15
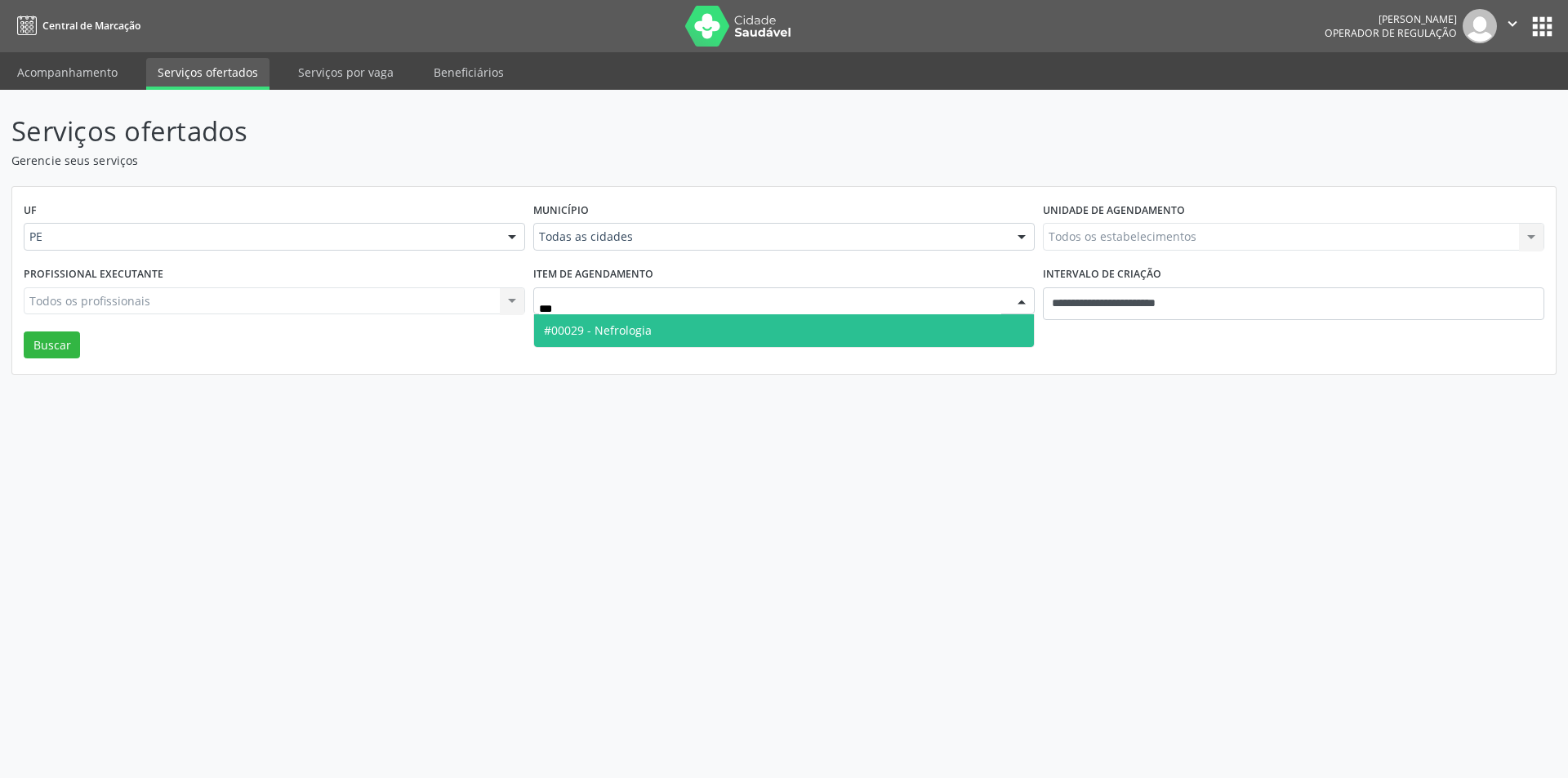
type input "****"
drag, startPoint x: 774, startPoint y: 333, endPoint x: 802, endPoint y: 314, distance: 33.8
click at [774, 332] on span "#00029 - Nefrologia" at bounding box center [784, 331] width 500 height 33
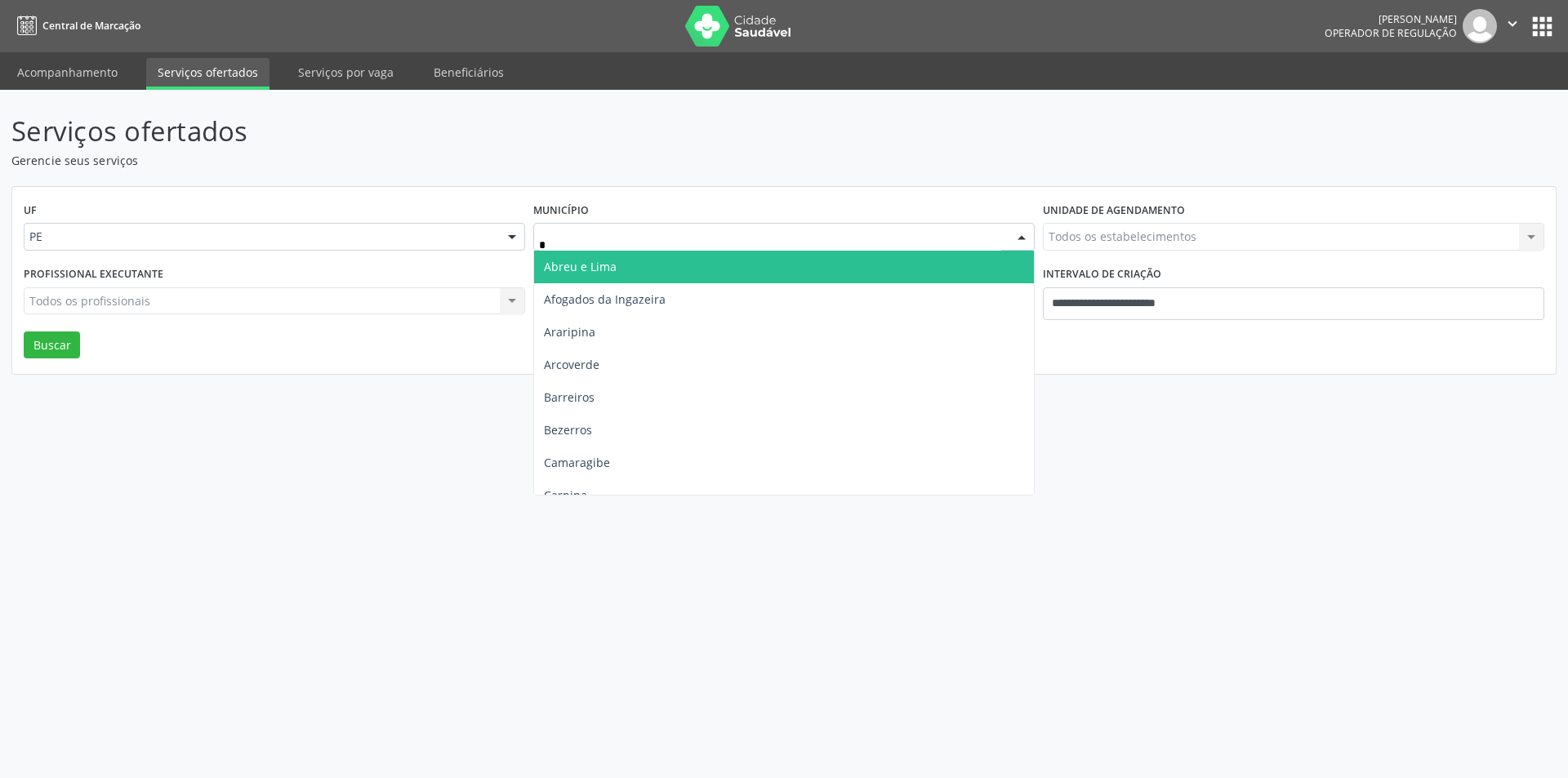
type input "**"
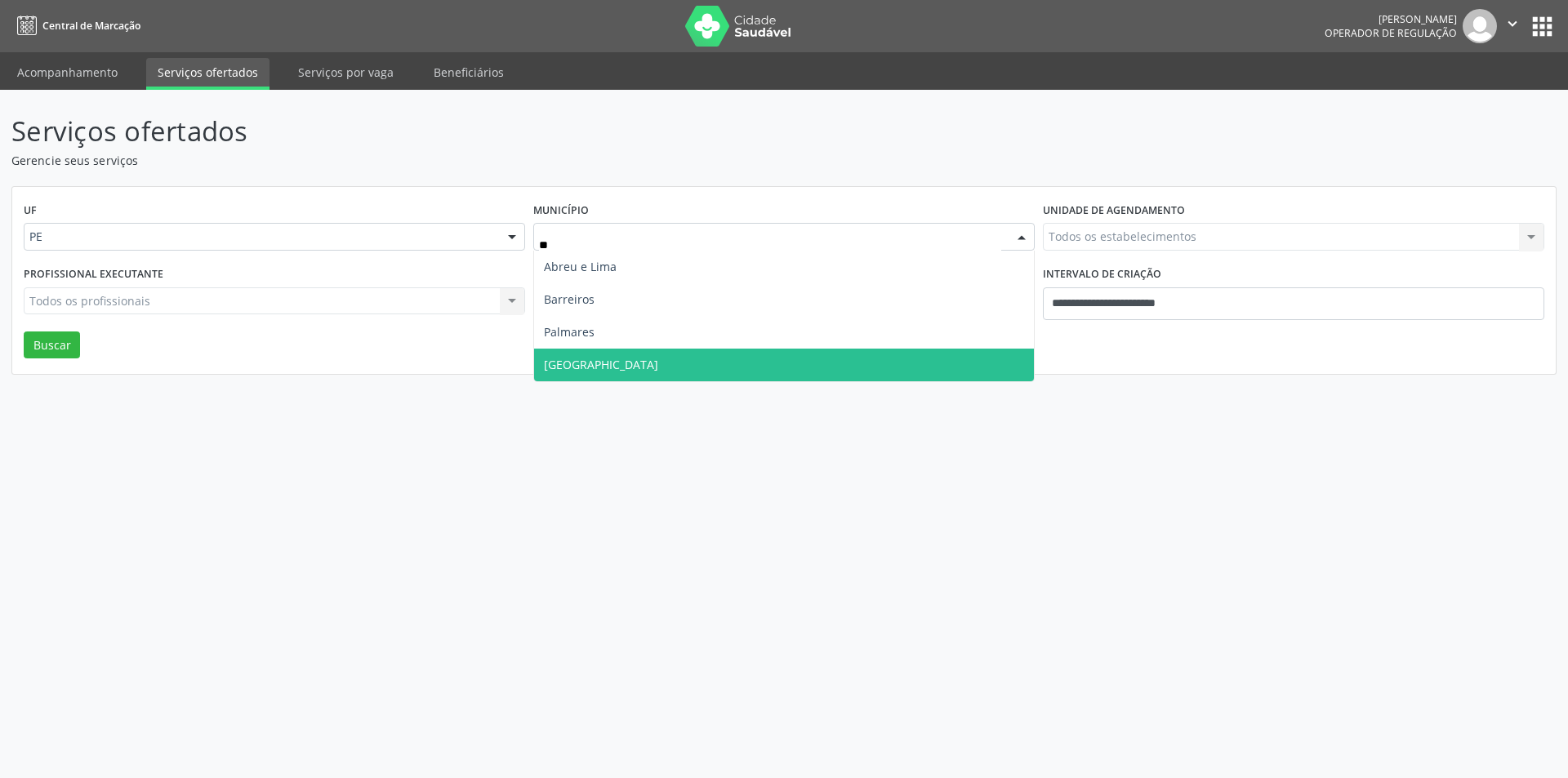
click at [649, 376] on span "Recife" at bounding box center [784, 365] width 500 height 33
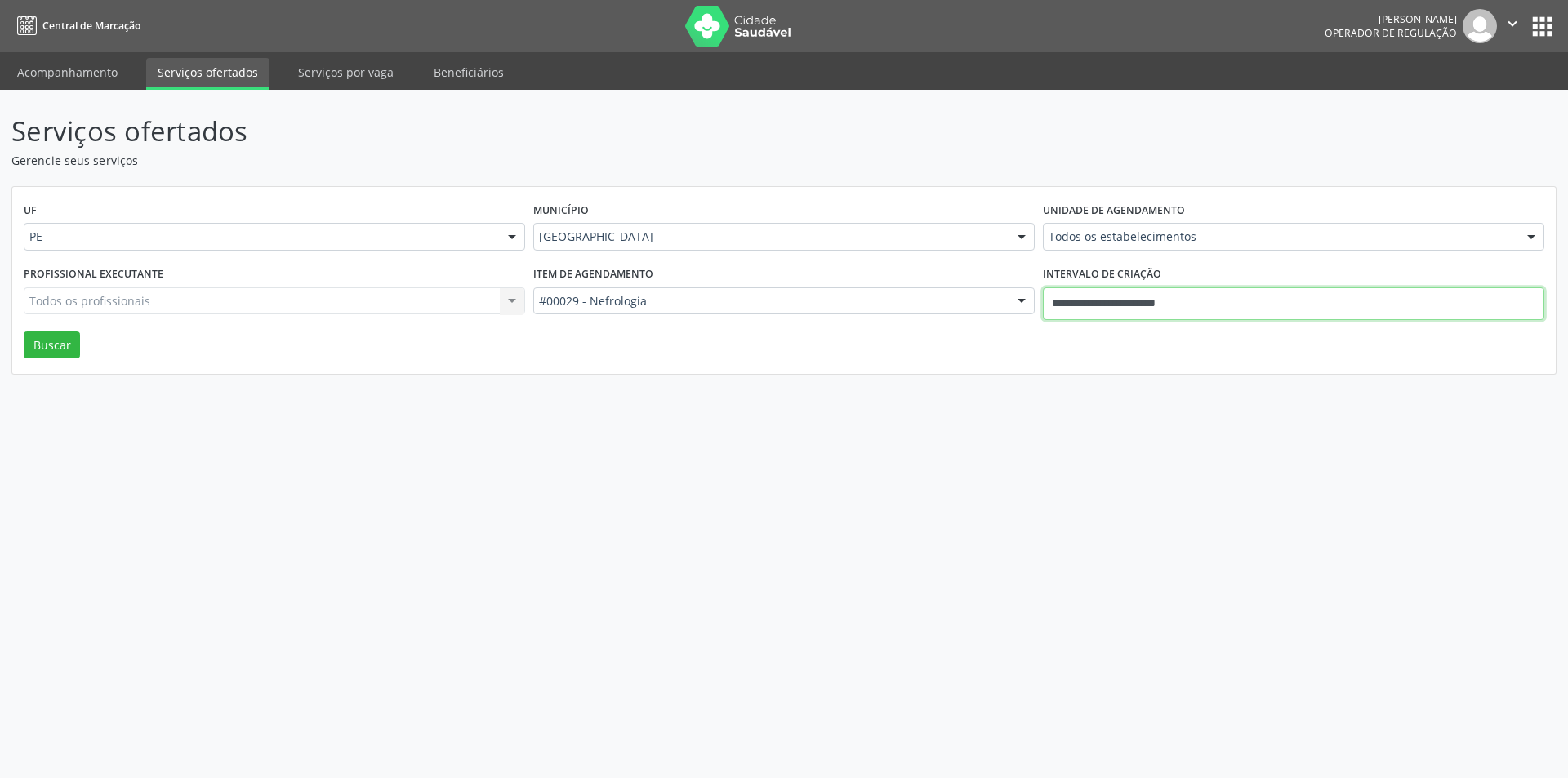
click at [1156, 306] on input "**********" at bounding box center [1293, 304] width 502 height 33
click at [934, 350] on div "UF PE PE Nenhum resultado encontrado para: " " Não há nenhuma opção para ser ex…" at bounding box center [784, 281] width 1543 height 188
click at [52, 340] on button "Buscar" at bounding box center [52, 345] width 57 height 28
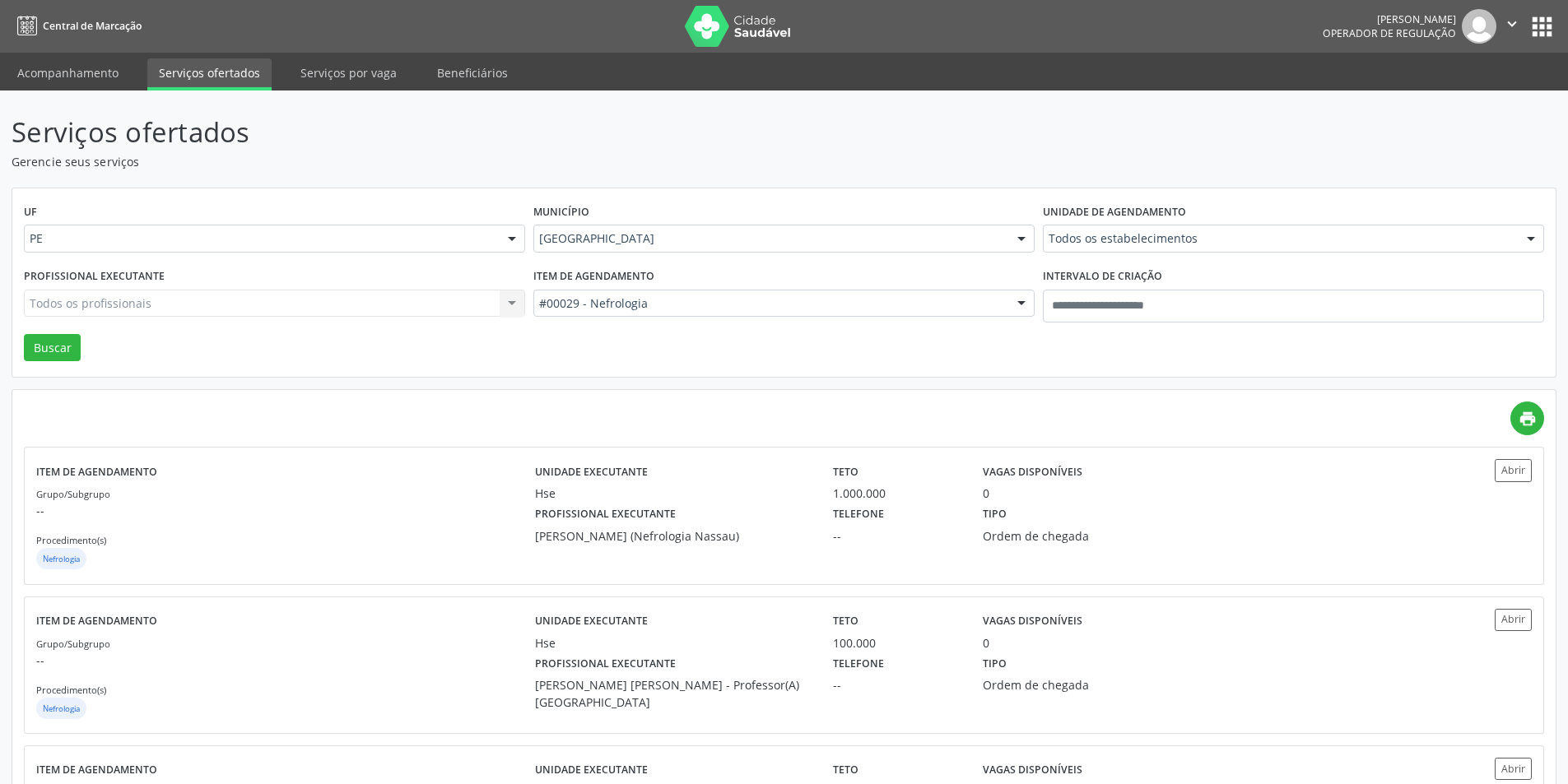
drag, startPoint x: 311, startPoint y: 335, endPoint x: 323, endPoint y: 369, distance: 36.1
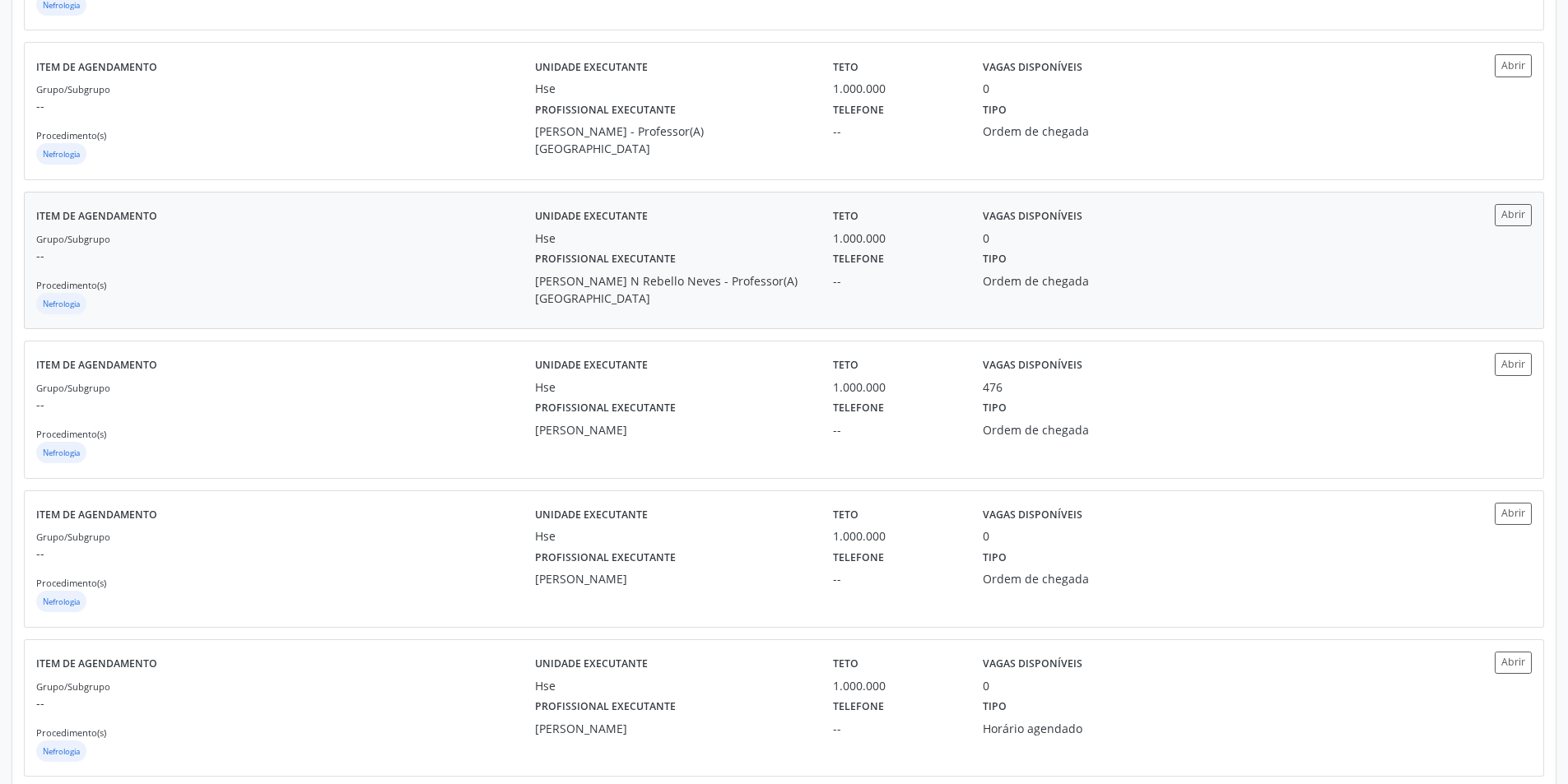
scroll to position [863, 0]
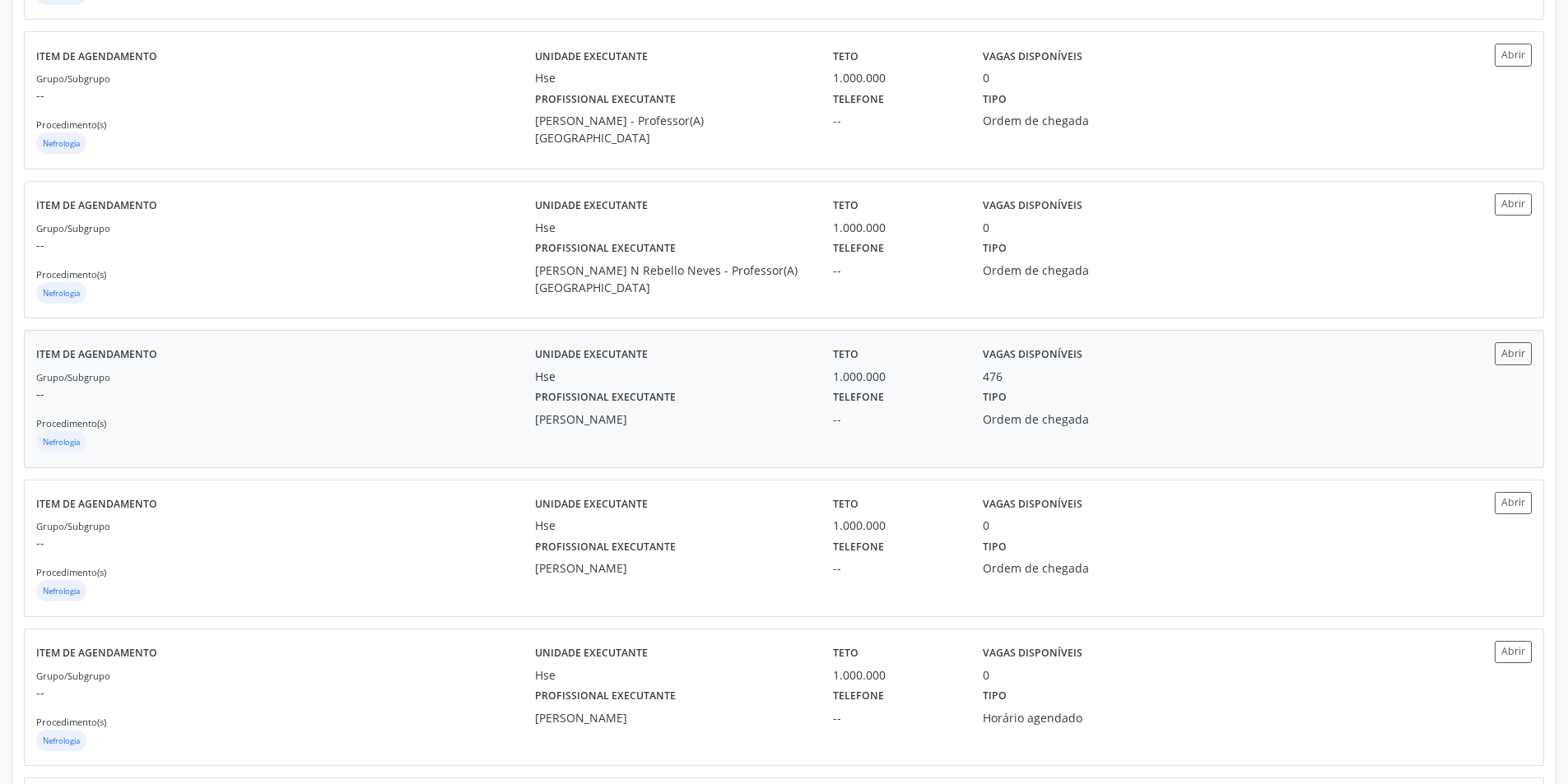
click at [540, 383] on div "Hse" at bounding box center [672, 377] width 276 height 17
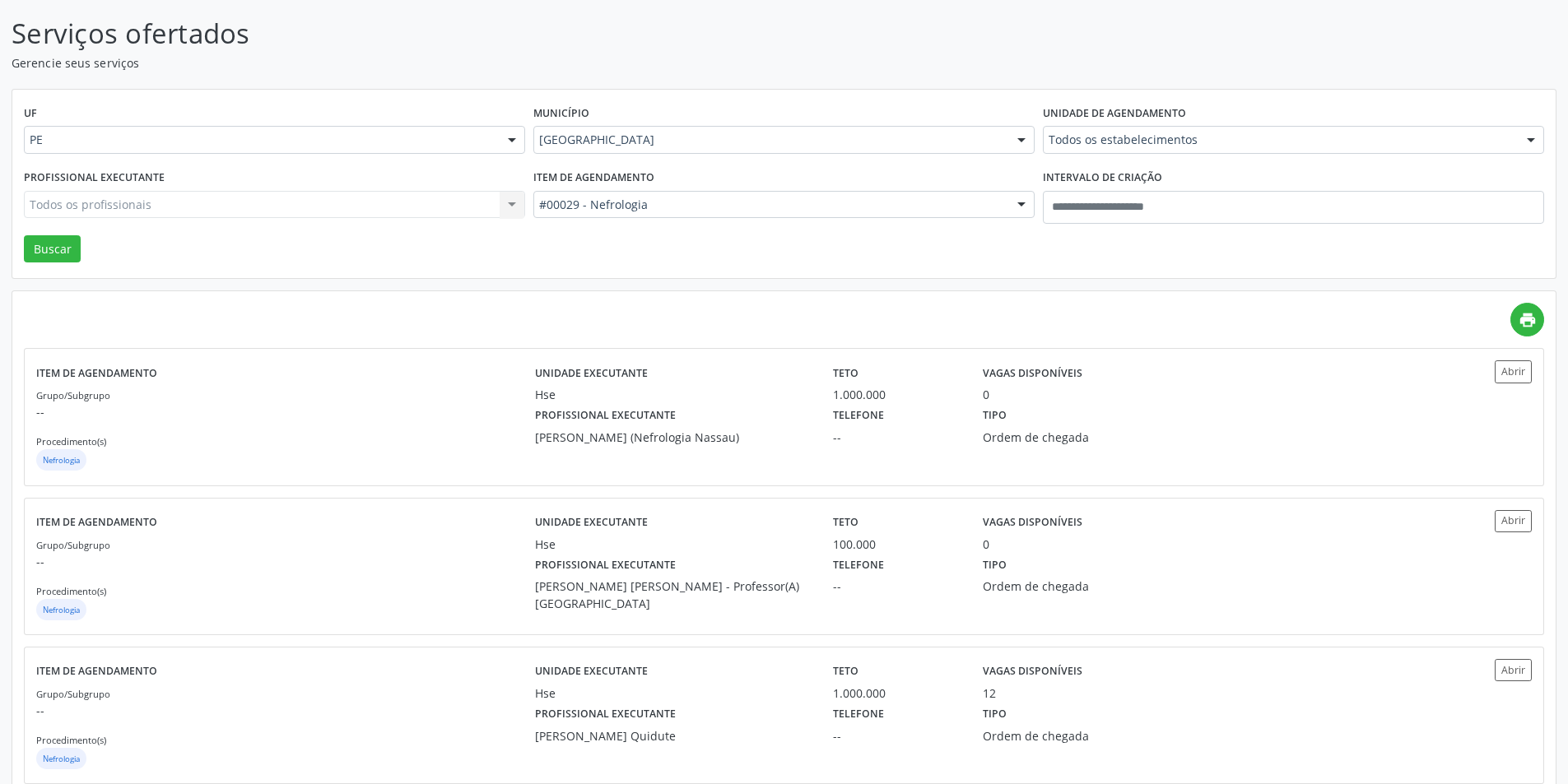
scroll to position [96, 0]
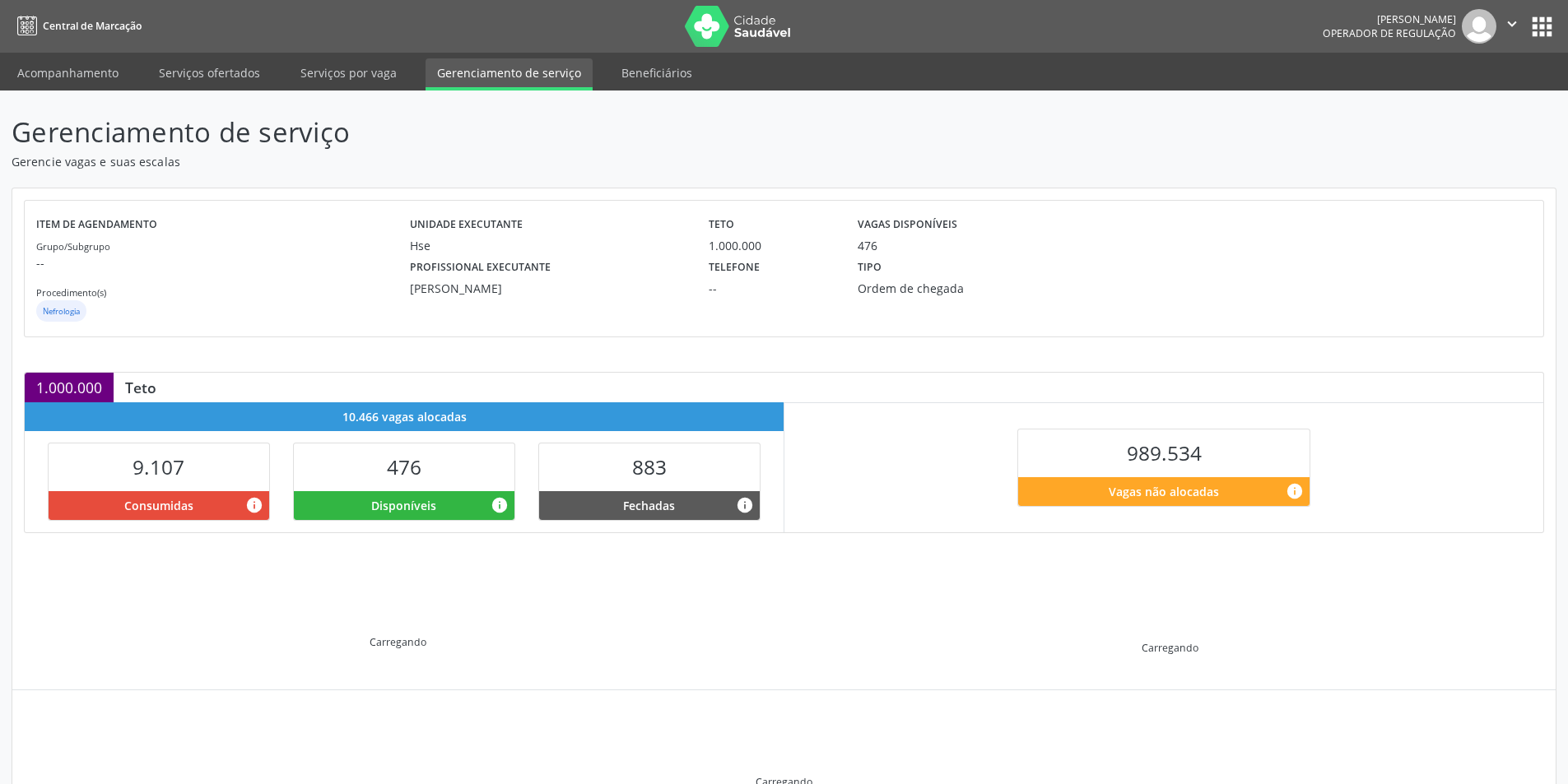
drag, startPoint x: 1089, startPoint y: 167, endPoint x: 1077, endPoint y: 168, distance: 12.0
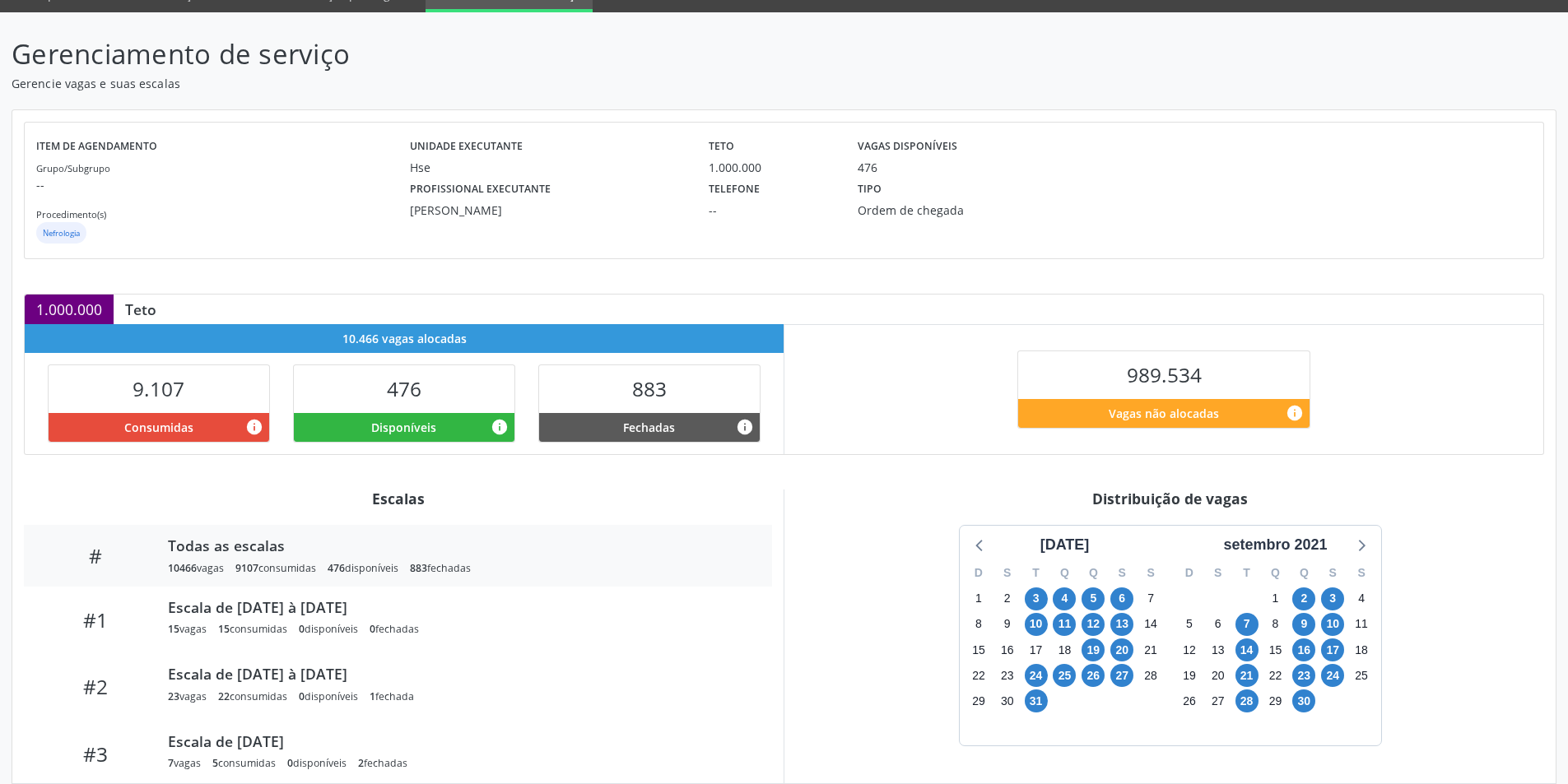
scroll to position [173, 0]
